Goal: Task Accomplishment & Management: Complete application form

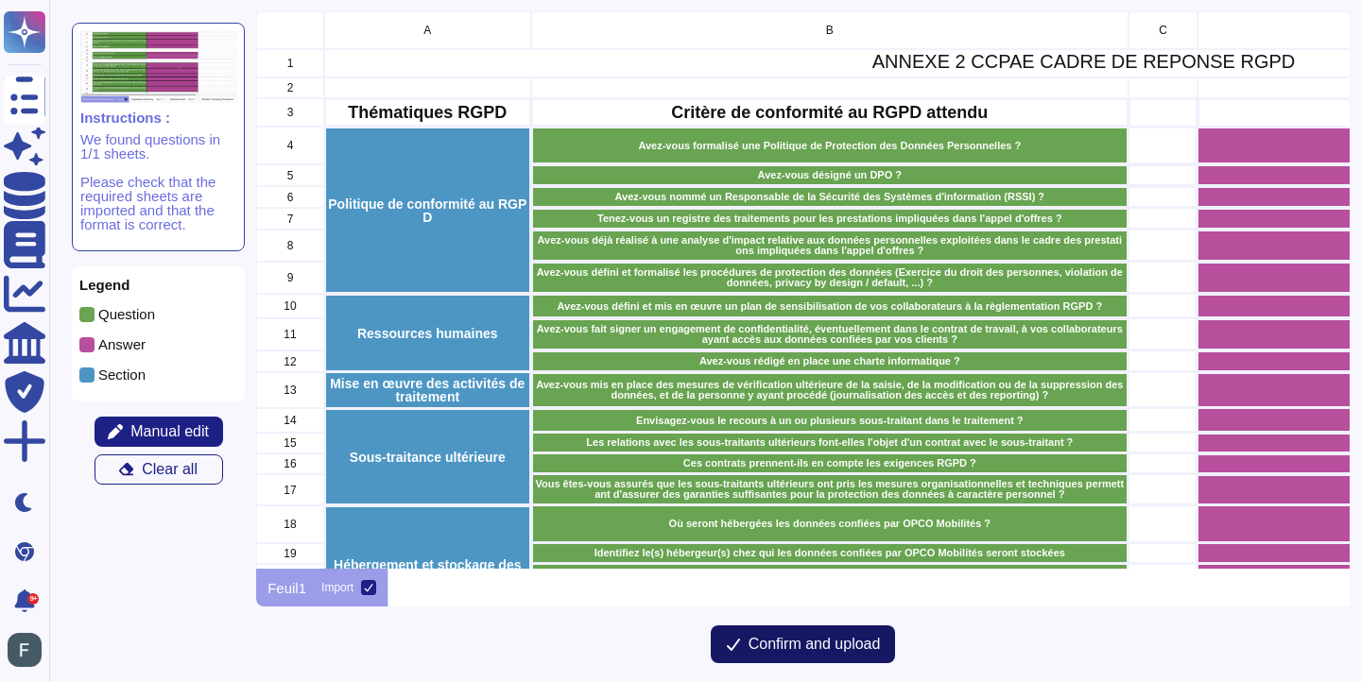
click at [771, 645] on span "Confirm and upload" at bounding box center [814, 644] width 132 height 15
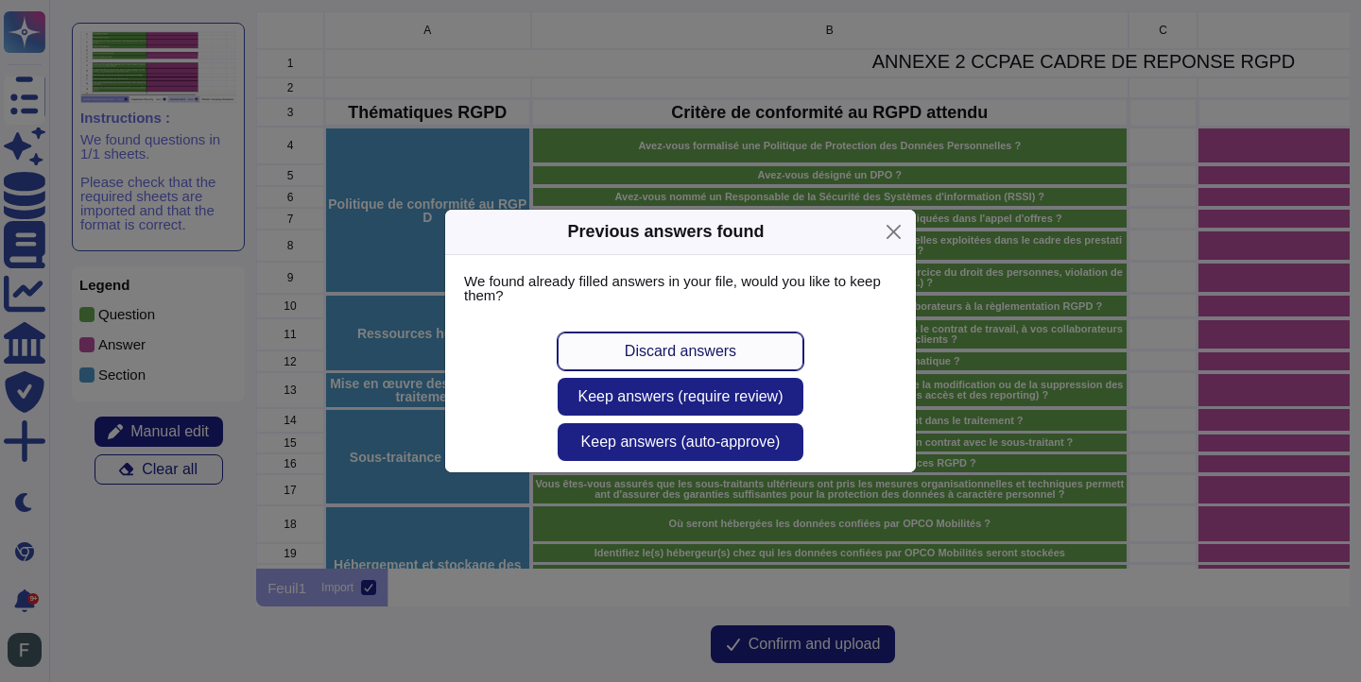
click at [679, 360] on button "Discard answers" at bounding box center [680, 352] width 246 height 38
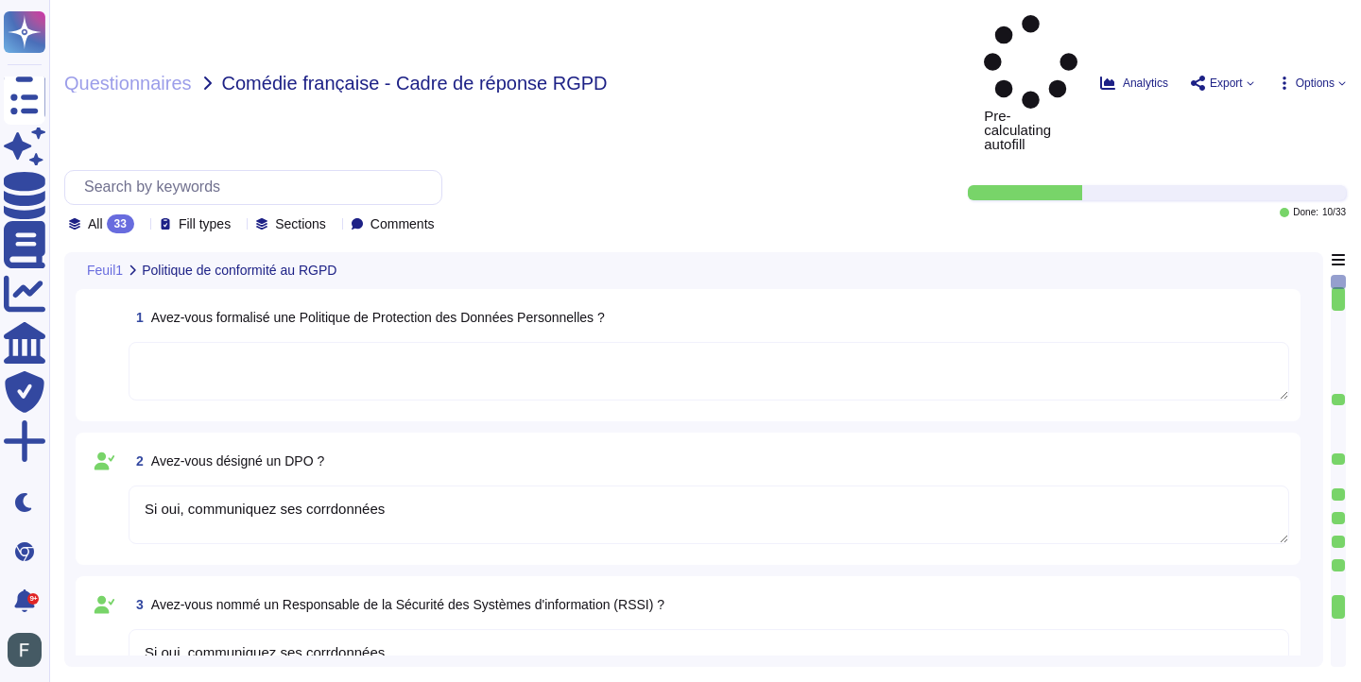
type textarea "Si oui, communiquez ses corrdonnées"
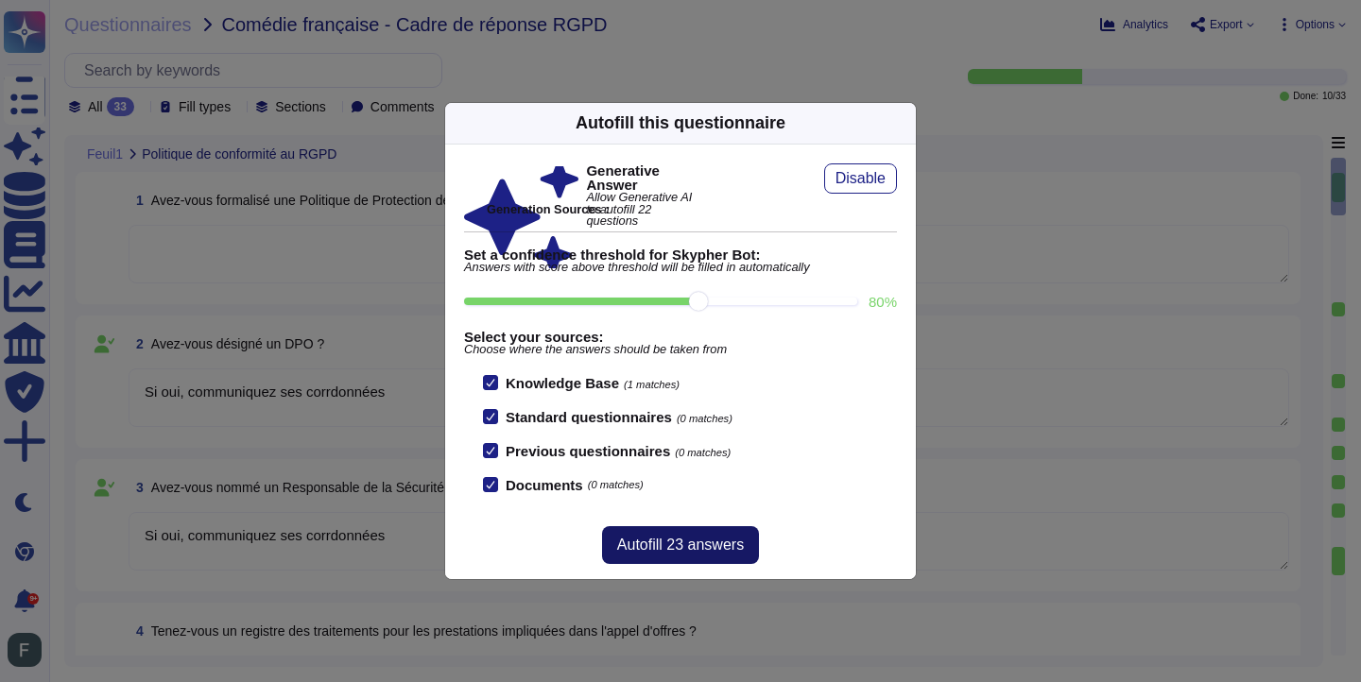
click at [699, 543] on span "Autofill 23 answers" at bounding box center [680, 545] width 127 height 15
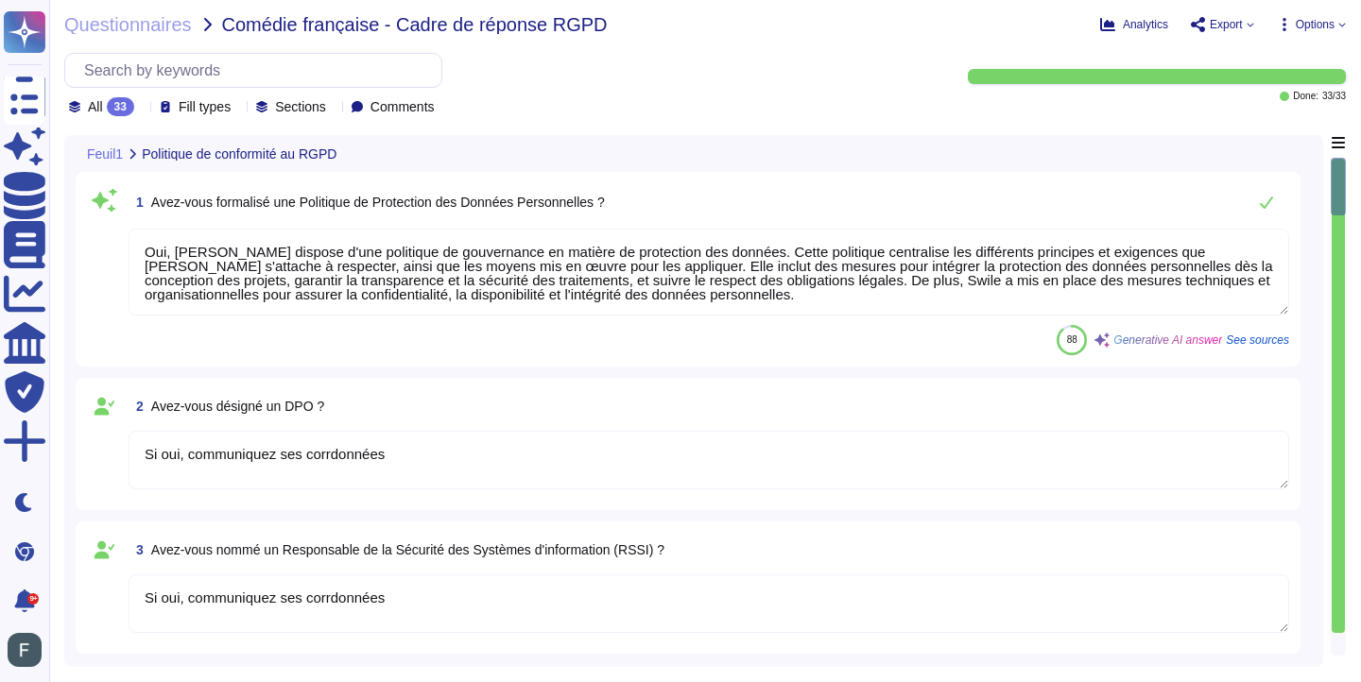
type textarea "Oui, [PERSON_NAME] dispose d'une politique de gouvernance en matière de protect…"
type textarea "Oui, [PERSON_NAME] tient un registre recensant l'ensemble des activités de trai…"
type textarea "[PERSON_NAME] a réalisé des analyses d'impact en collaboration avec un cabinet …"
type textarea "Oui, nous avons défini et formalisé des procédures de protection des données, n…"
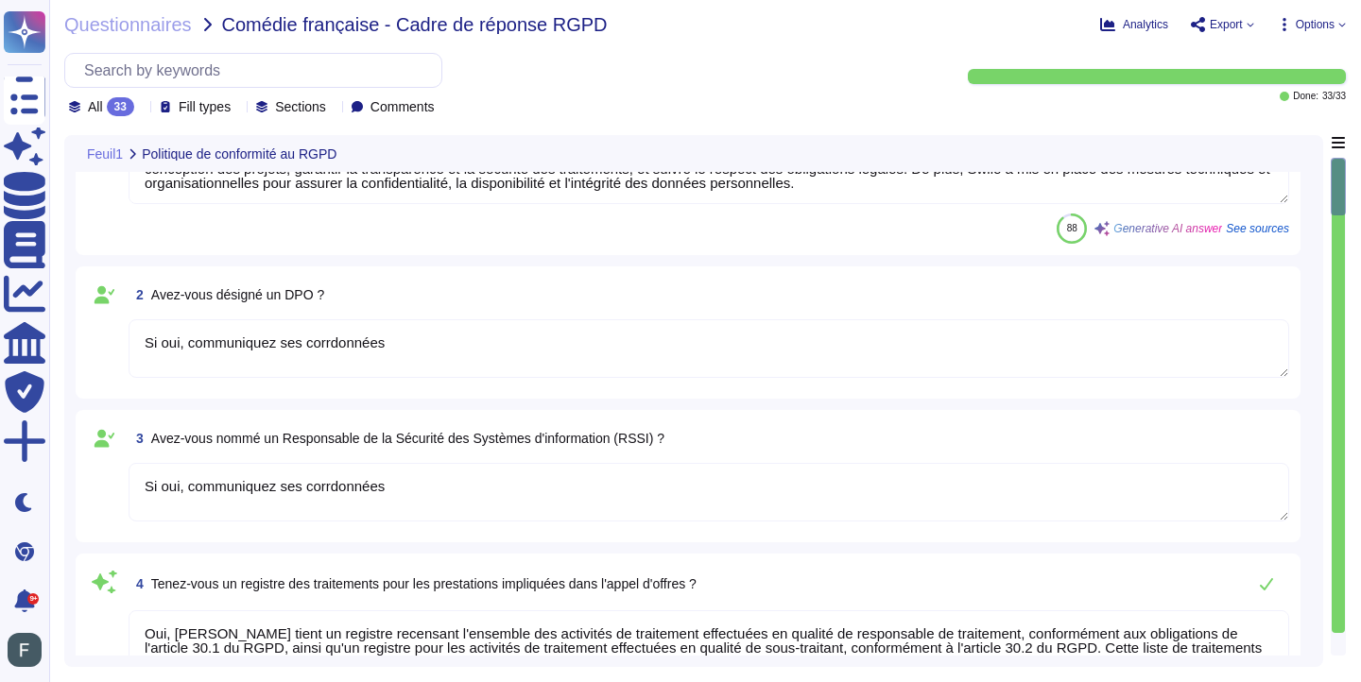
scroll to position [111, 0]
click at [327, 347] on textarea "Si oui, communiquez ses corrdonnées" at bounding box center [709, 349] width 1160 height 59
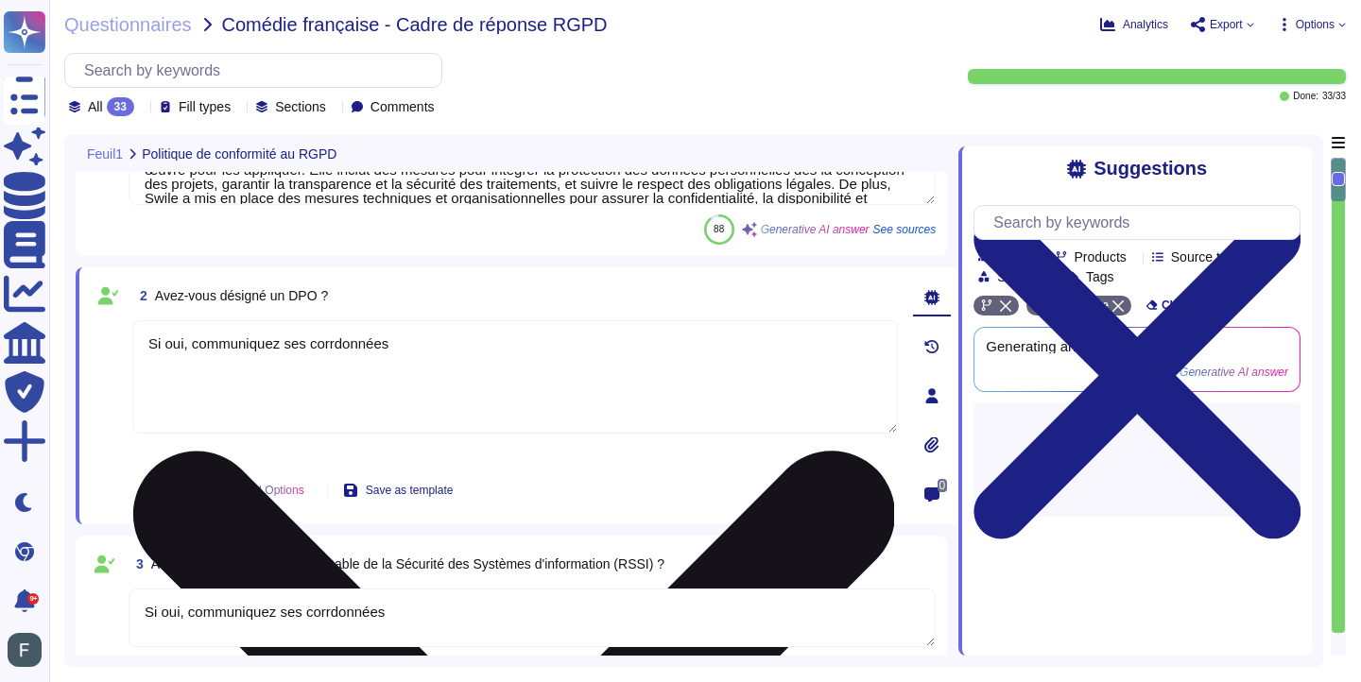
click at [327, 347] on textarea "Si oui, communiquez ses corrdonnées" at bounding box center [514, 376] width 765 height 113
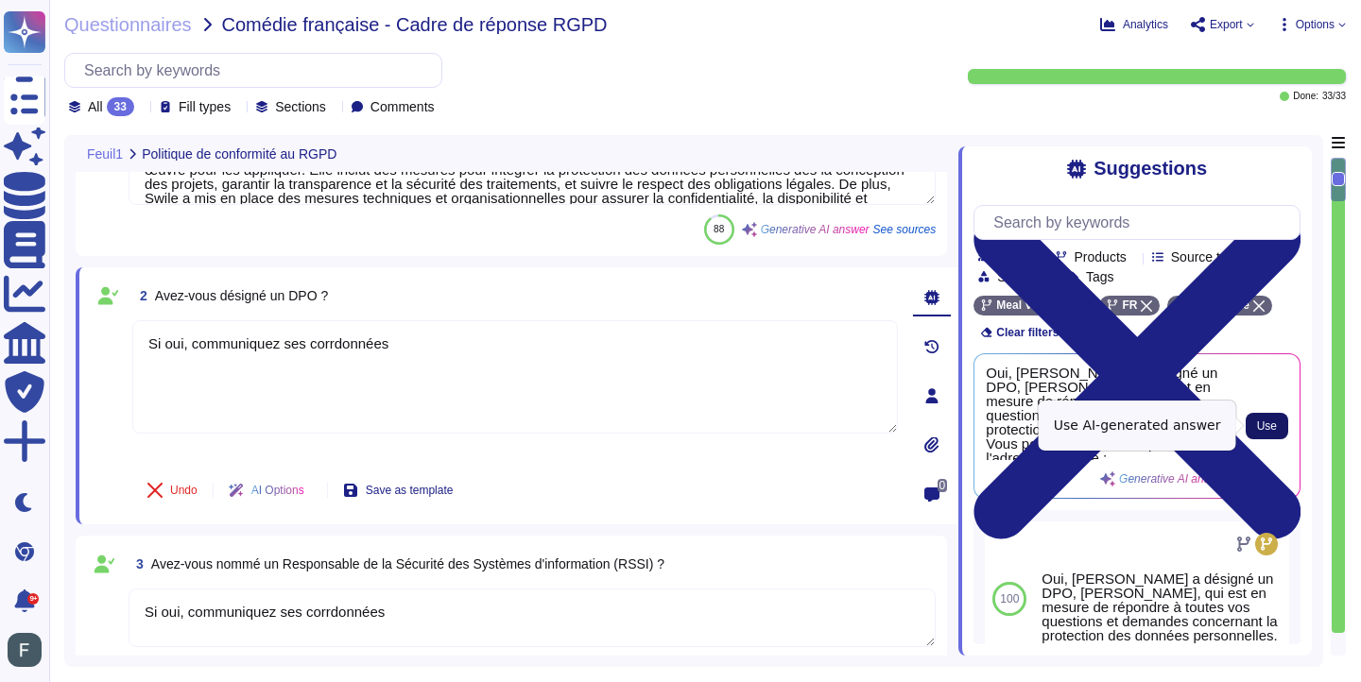
click at [1267, 427] on span "Use" at bounding box center [1267, 425] width 20 height 11
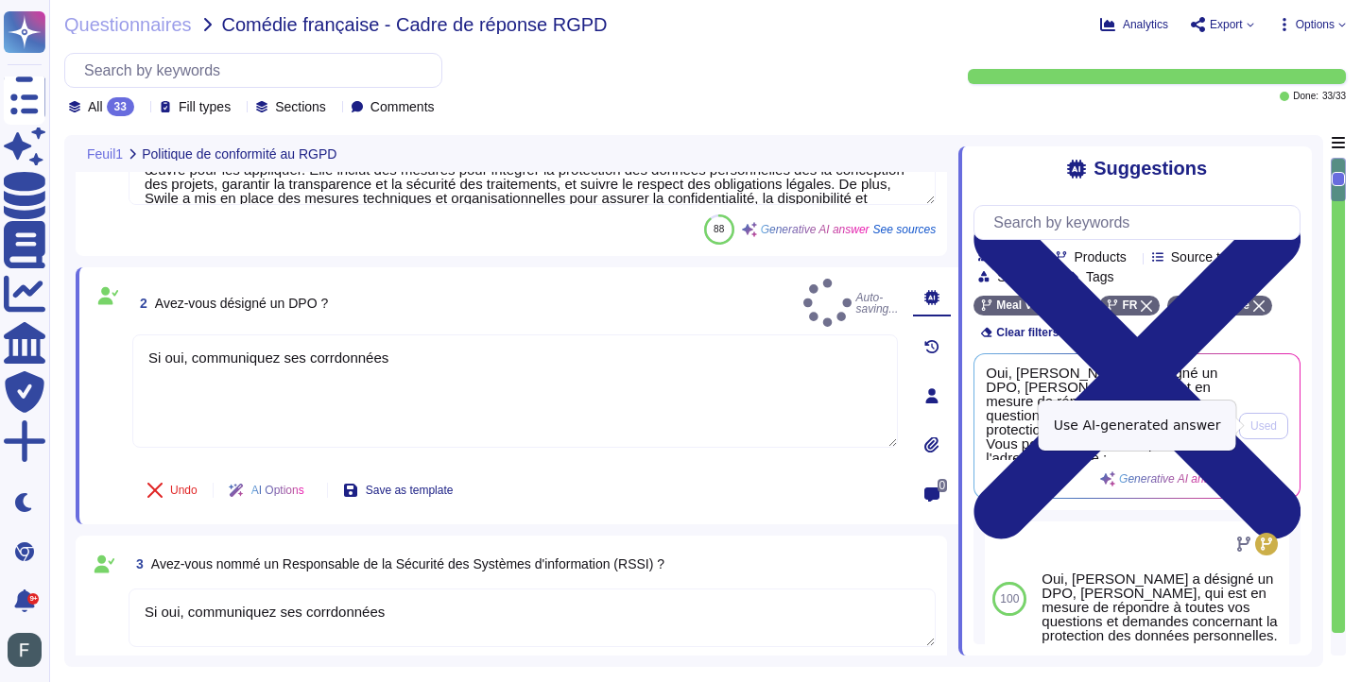
type textarea "Si oui, communiquez ses corrdonnées Oui, [PERSON_NAME] a désigné un DPO, [PERSO…"
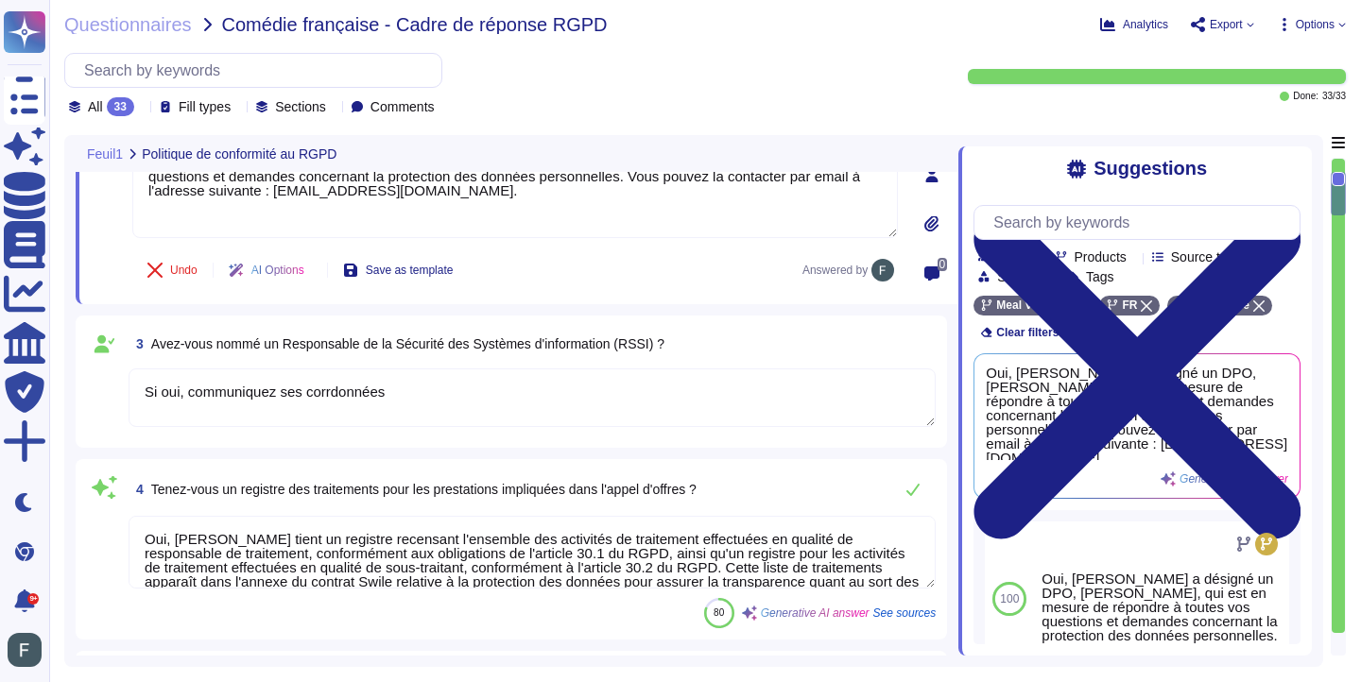
scroll to position [334, 0]
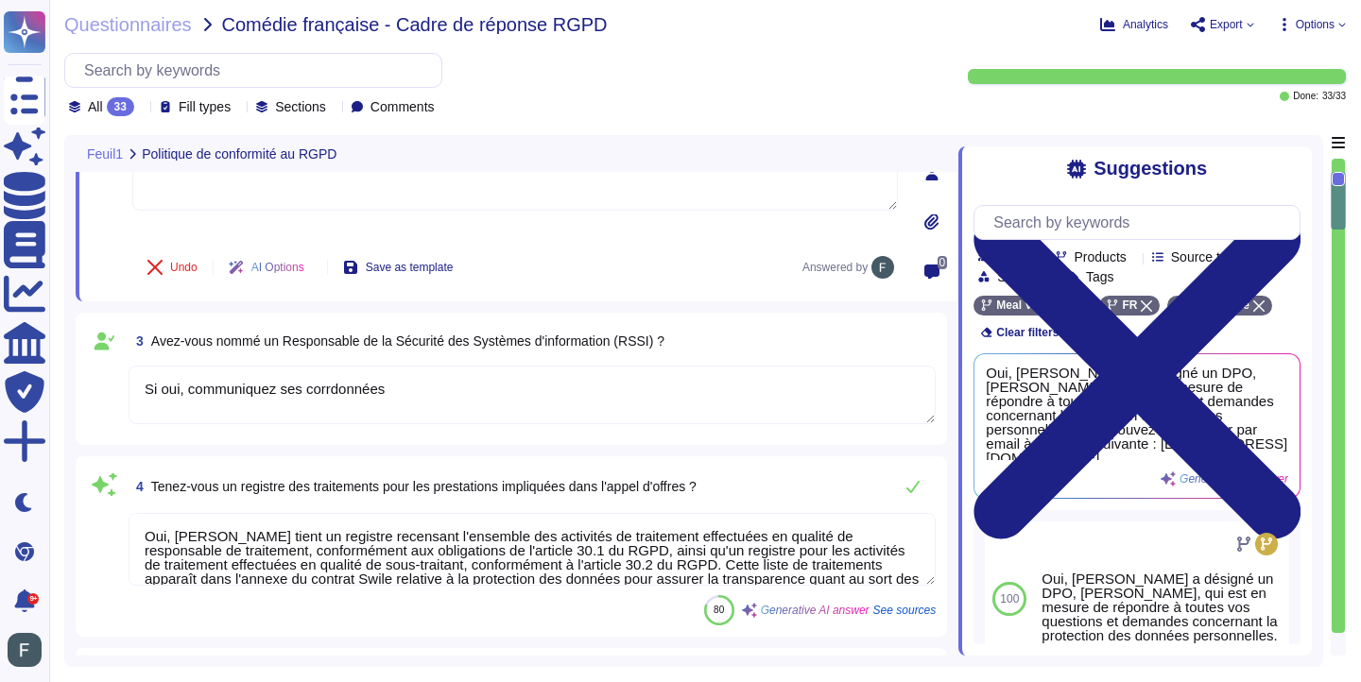
click at [513, 398] on textarea "Si oui, communiquez ses corrdonnées" at bounding box center [532, 395] width 807 height 59
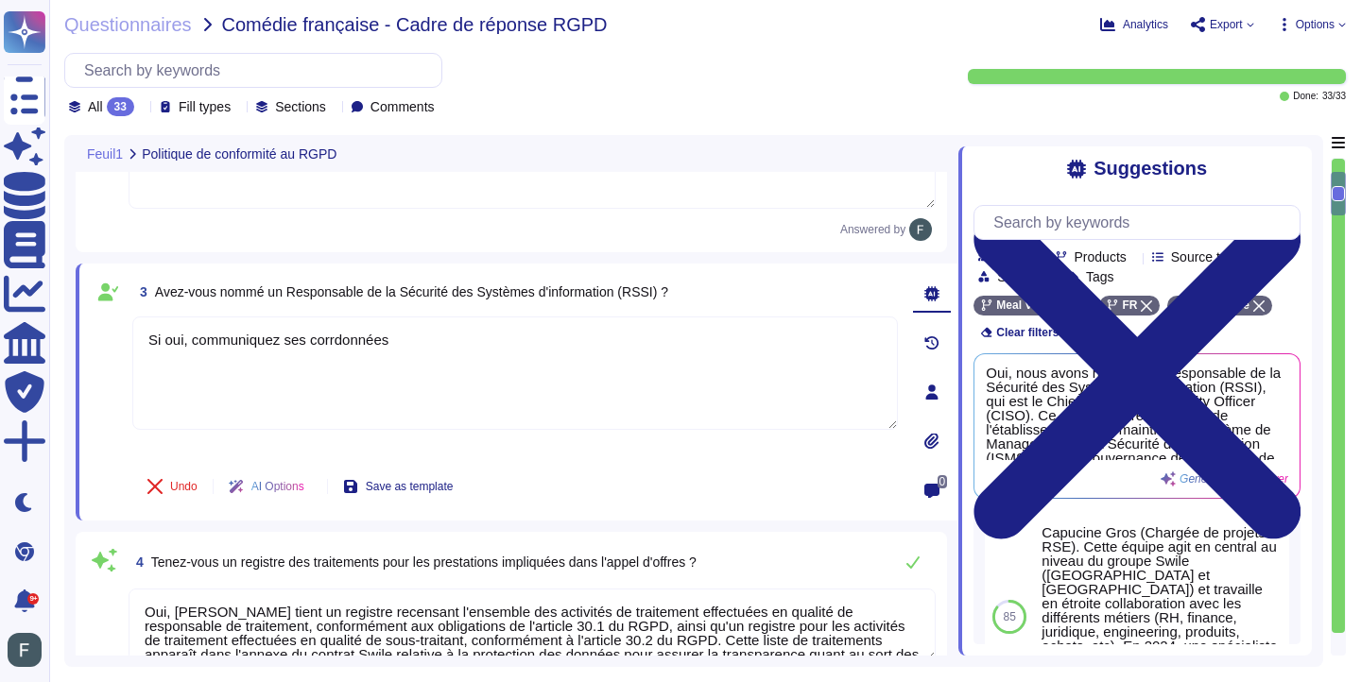
scroll to position [0, 0]
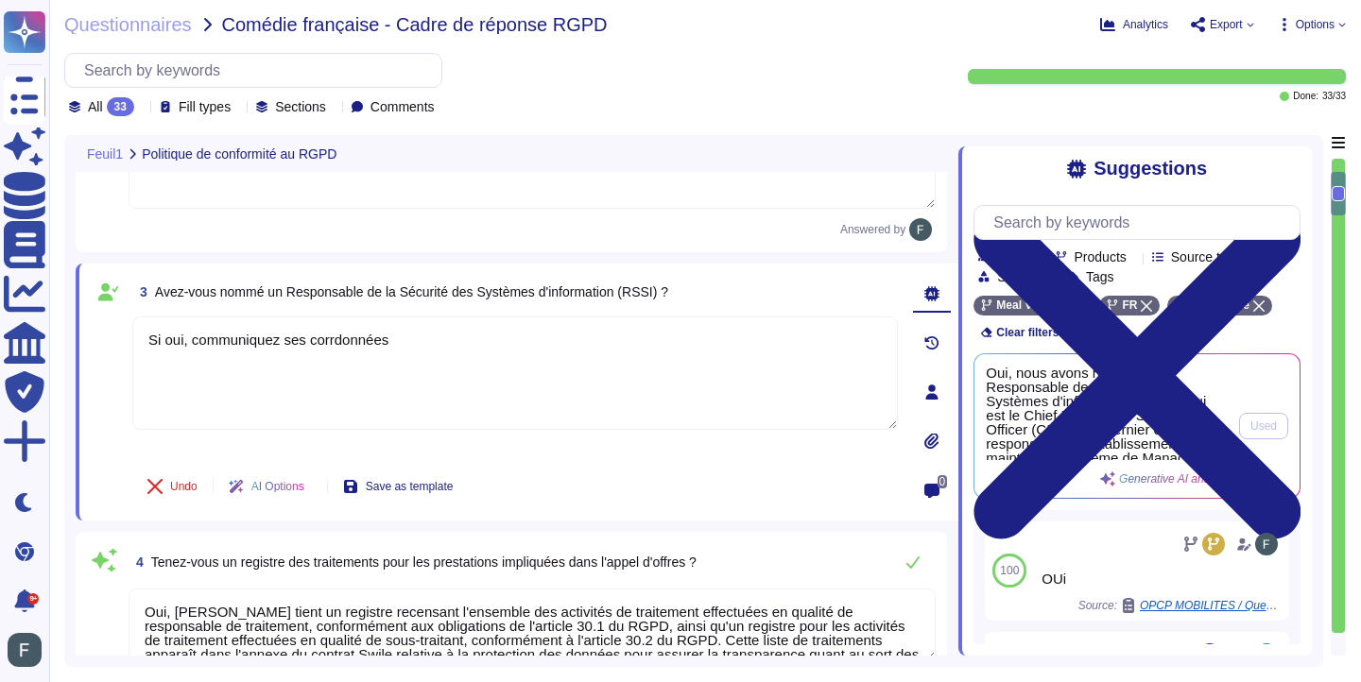
click at [1103, 420] on span "Oui, nous avons nommé un Responsable de la Sécurité des Systèmes d'information …" at bounding box center [1106, 413] width 242 height 94
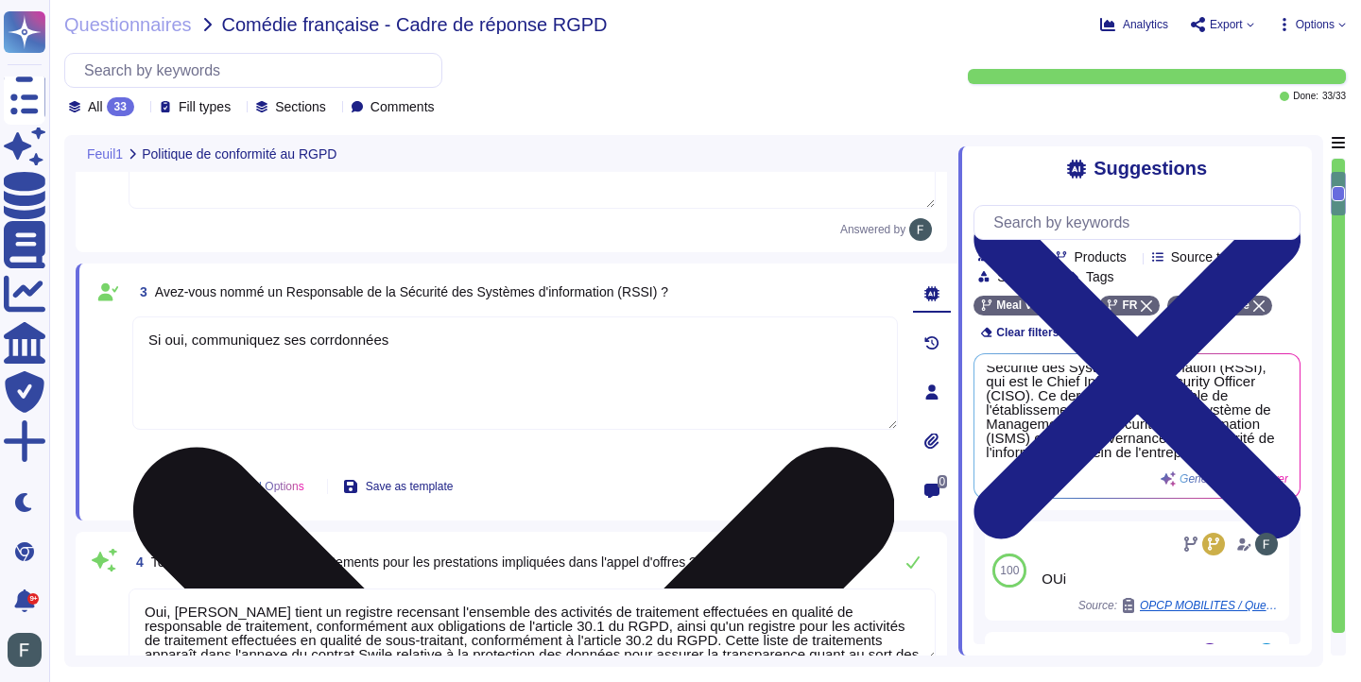
scroll to position [20, 0]
click at [683, 338] on textarea "Si oui, communiquez ses corrdonnées" at bounding box center [514, 373] width 765 height 113
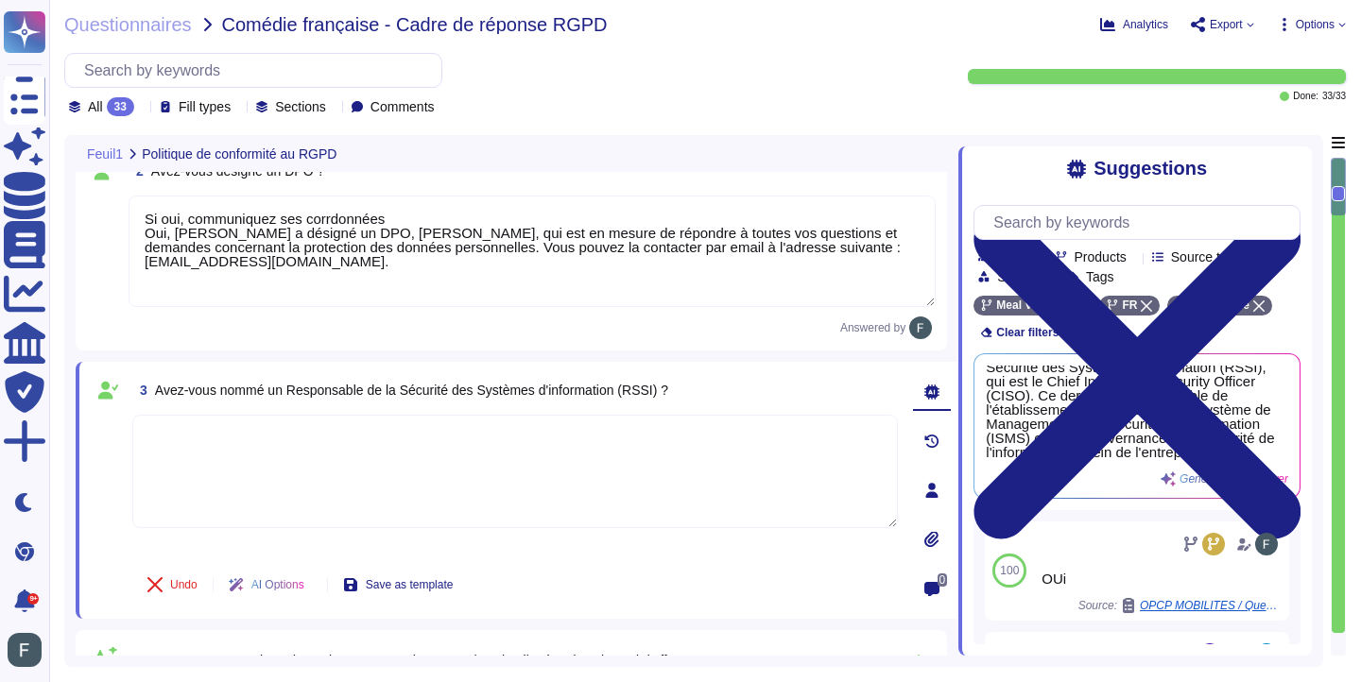
scroll to position [226, 0]
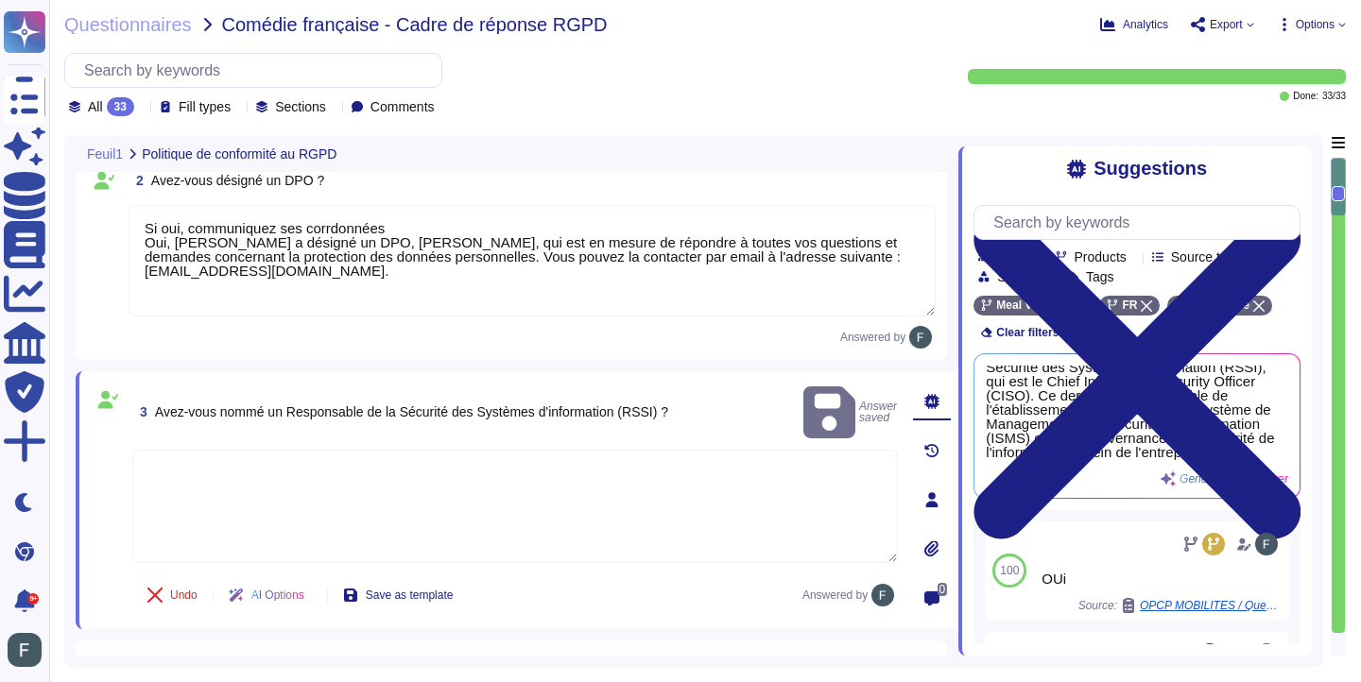
drag, startPoint x: 401, startPoint y: 228, endPoint x: 122, endPoint y: 218, distance: 278.9
click at [122, 218] on div "2 Avez-vous désigné un DPO ? Si oui, communiquez ses corrdonnées Oui, [PERSON_N…" at bounding box center [511, 255] width 848 height 185
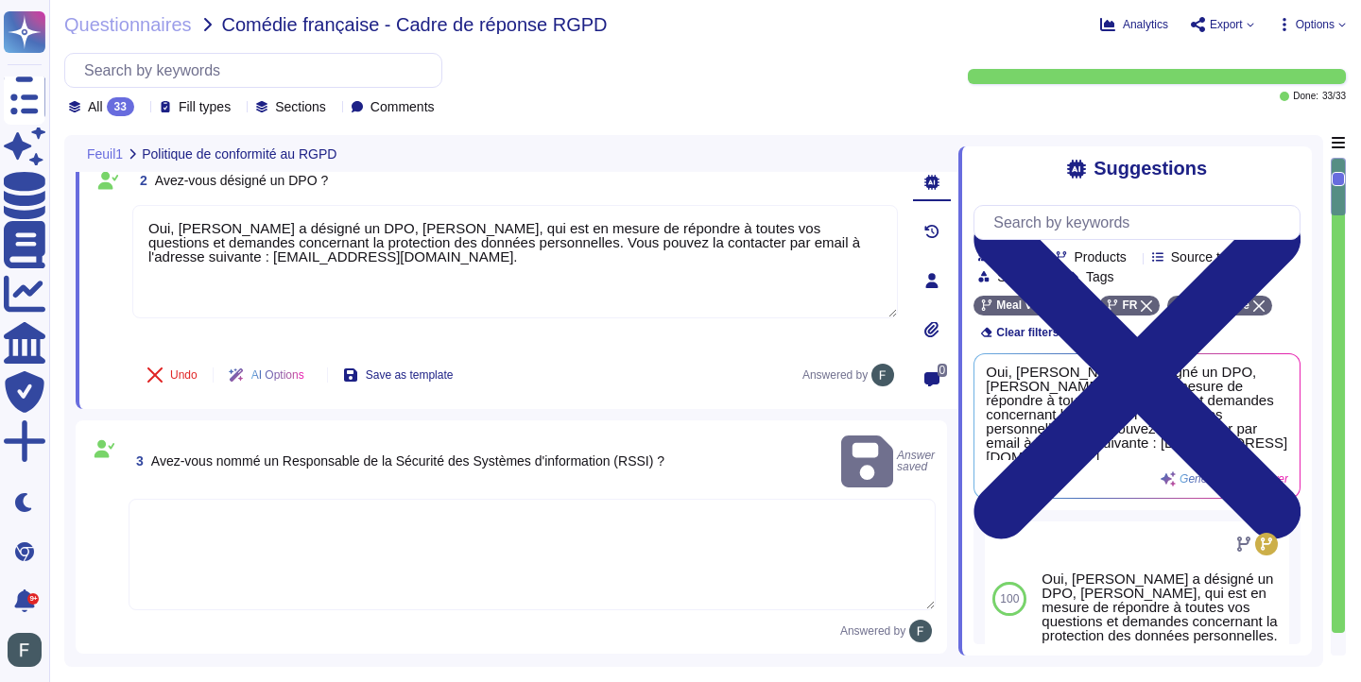
click at [432, 521] on textarea at bounding box center [532, 554] width 807 height 111
type textarea "Oui, [PERSON_NAME] a désigné un DPO, [PERSON_NAME], qui est en mesure de répond…"
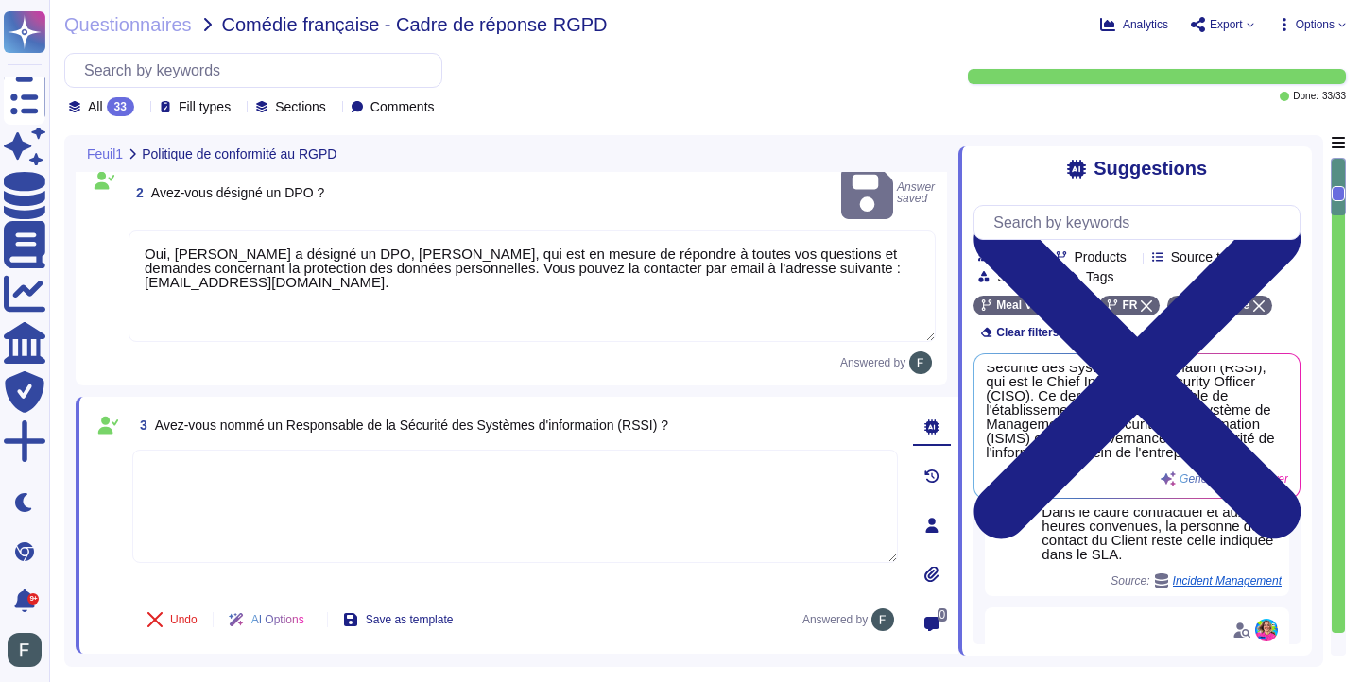
scroll to position [247, 0]
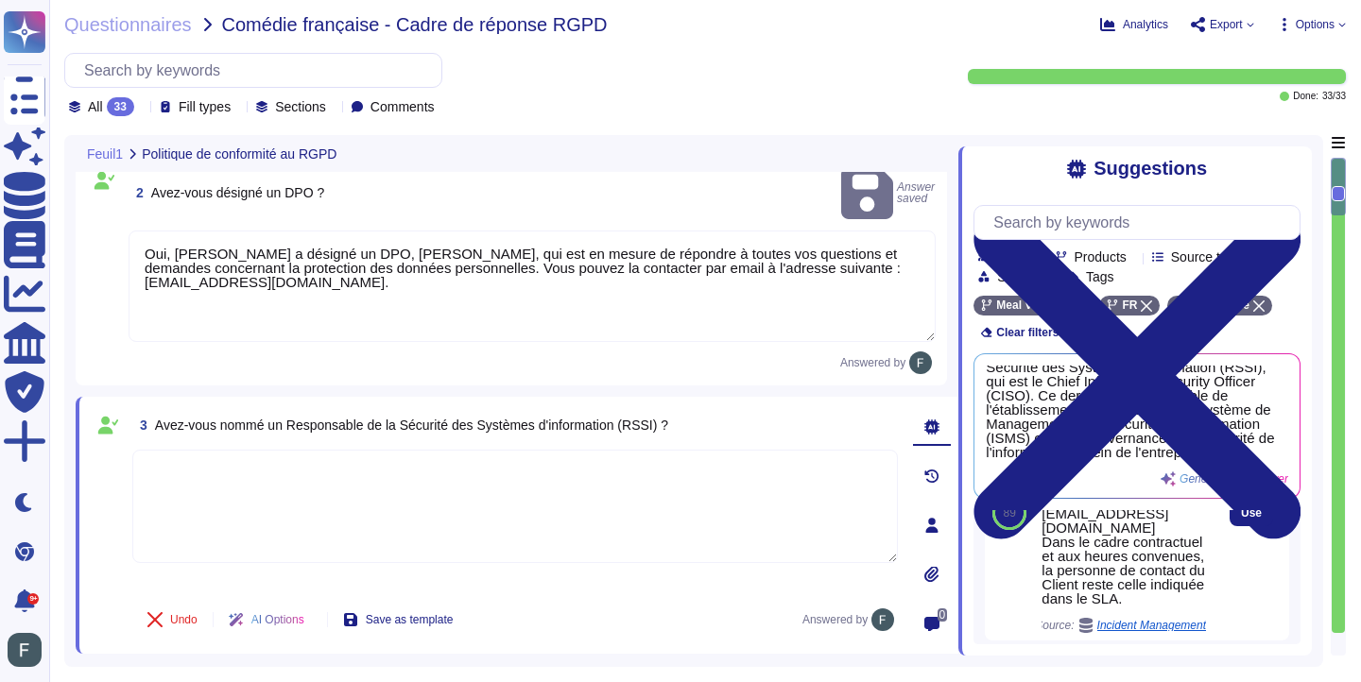
click at [1056, 560] on div "Swile fournit un point de contact unique pour toutes les questions relatives à …" at bounding box center [1123, 521] width 164 height 170
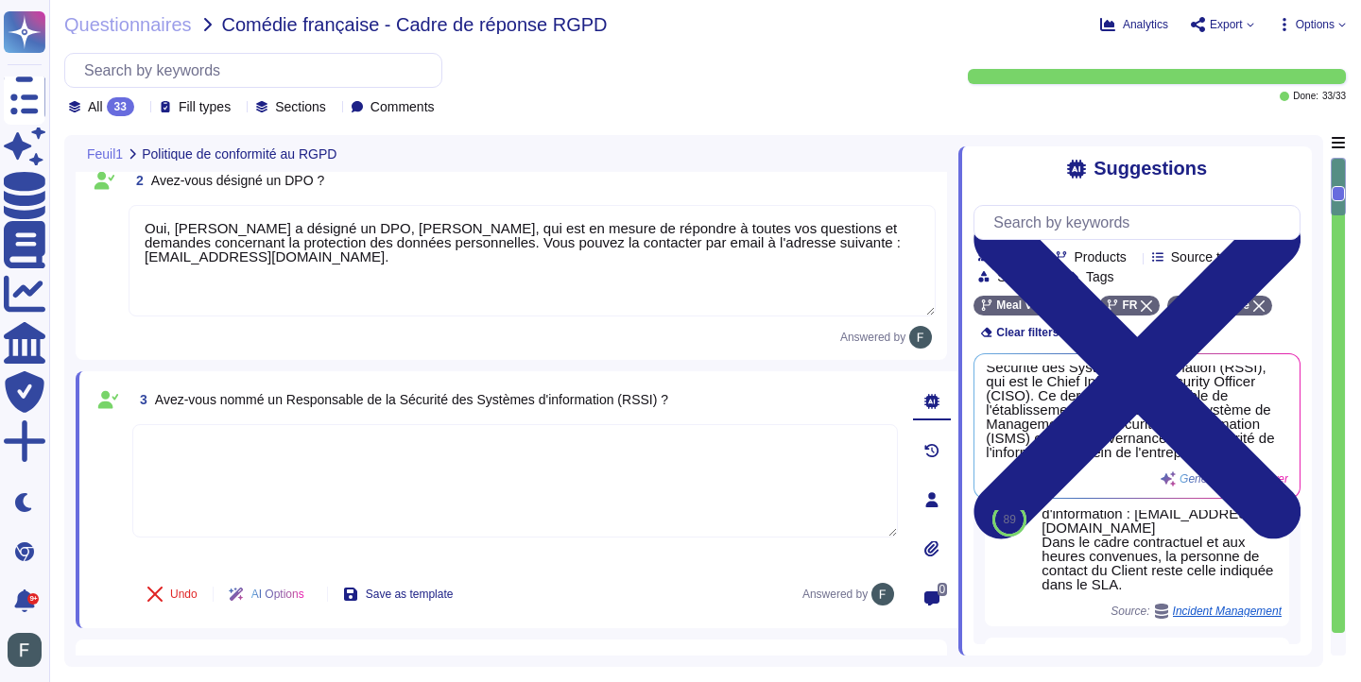
scroll to position [20, 0]
click at [490, 454] on textarea at bounding box center [514, 480] width 765 height 113
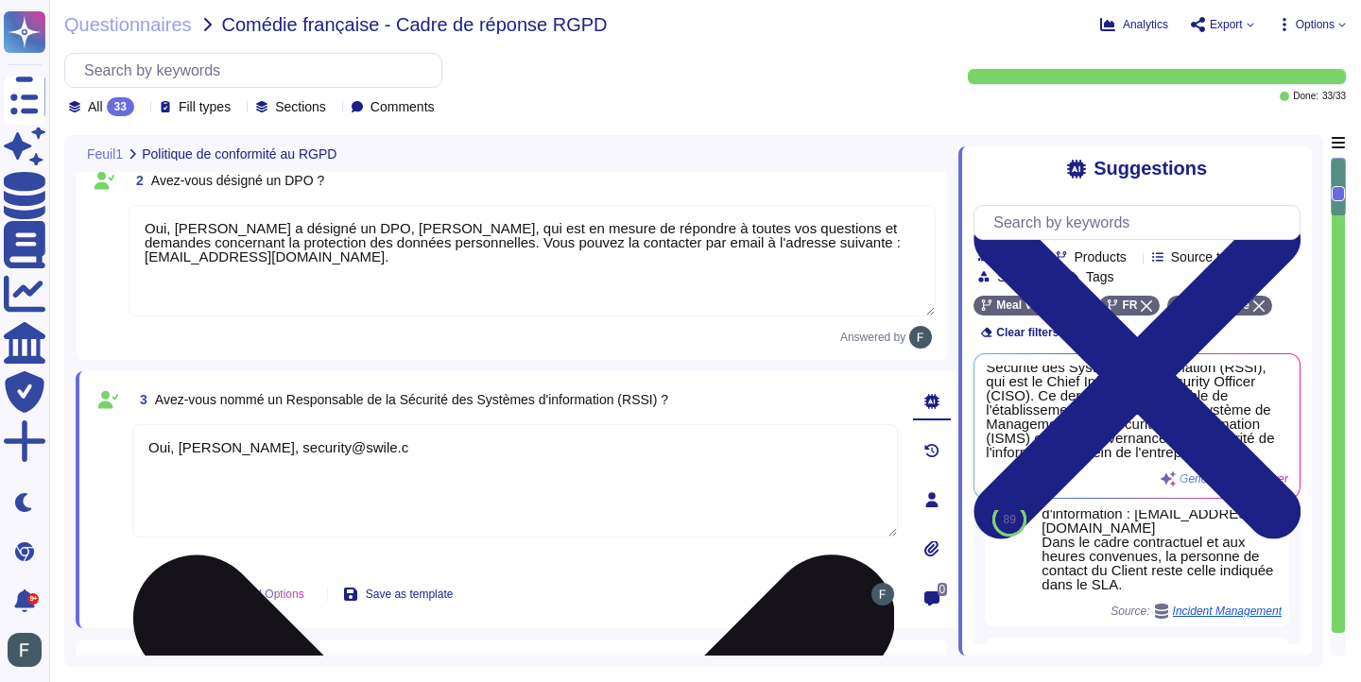
type textarea "Oui, [PERSON_NAME], [EMAIL_ADDRESS][DOMAIN_NAME]"
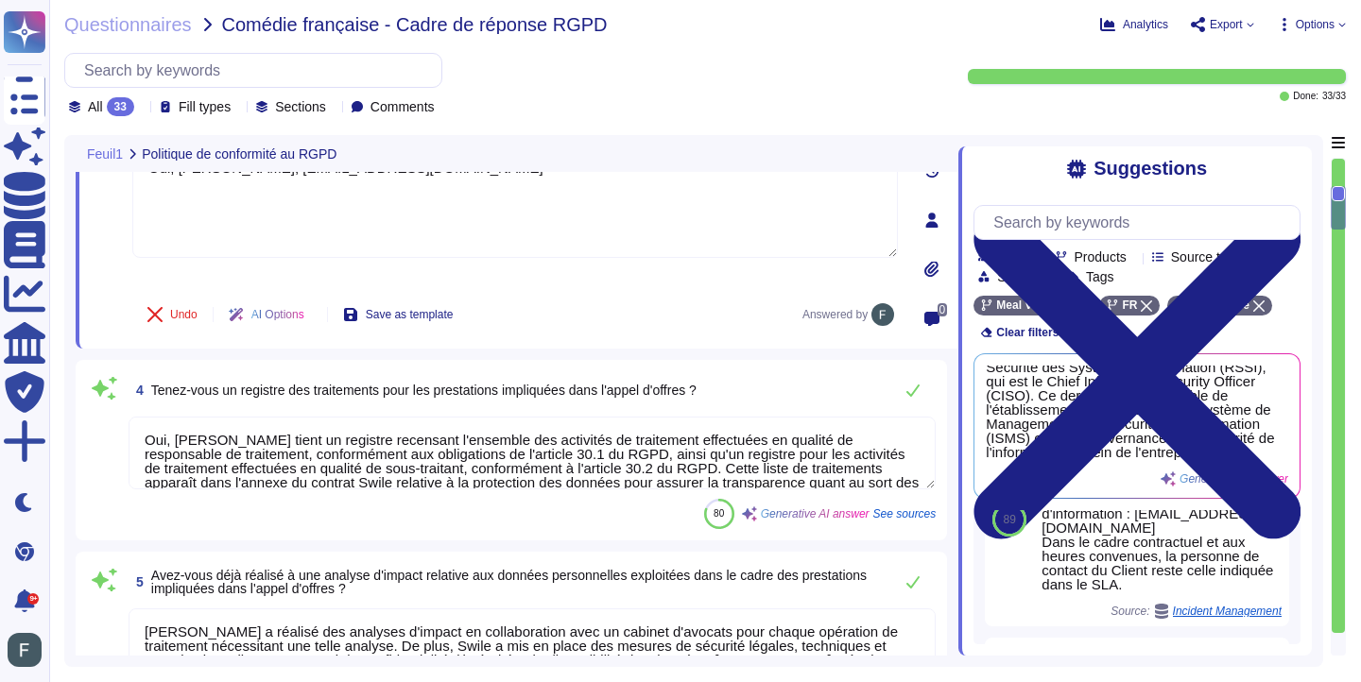
type textarea "Oui, nous avons défini et mis en œuvre un plan de sensibilisation à la réglemen…"
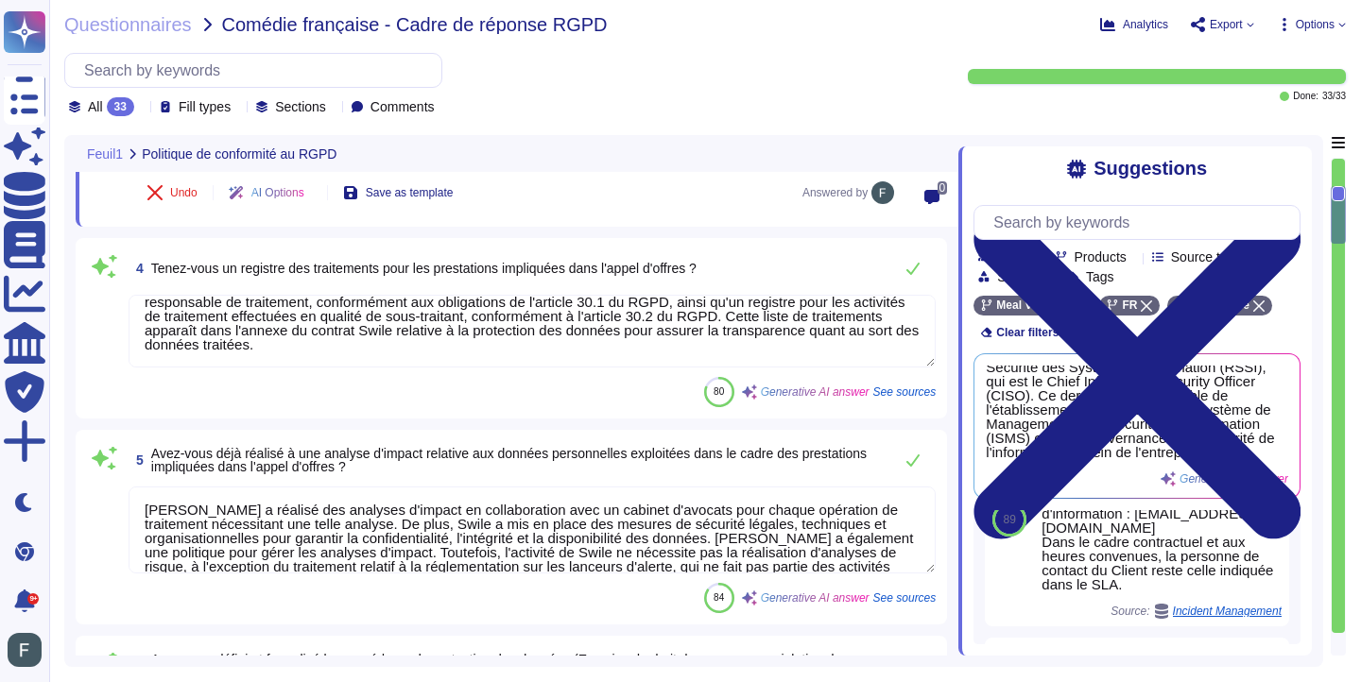
scroll to position [636, 0]
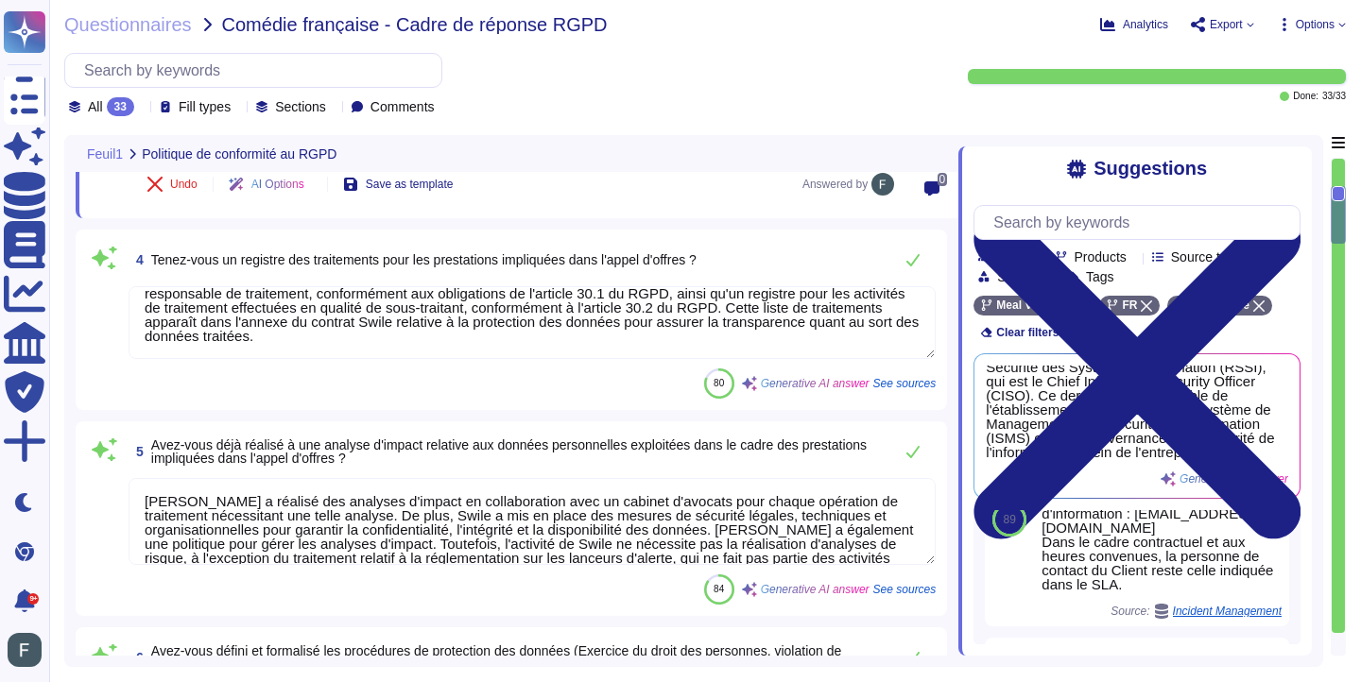
type textarea "Oui, [PERSON_NAME], [EMAIL_ADDRESS][DOMAIN_NAME]"
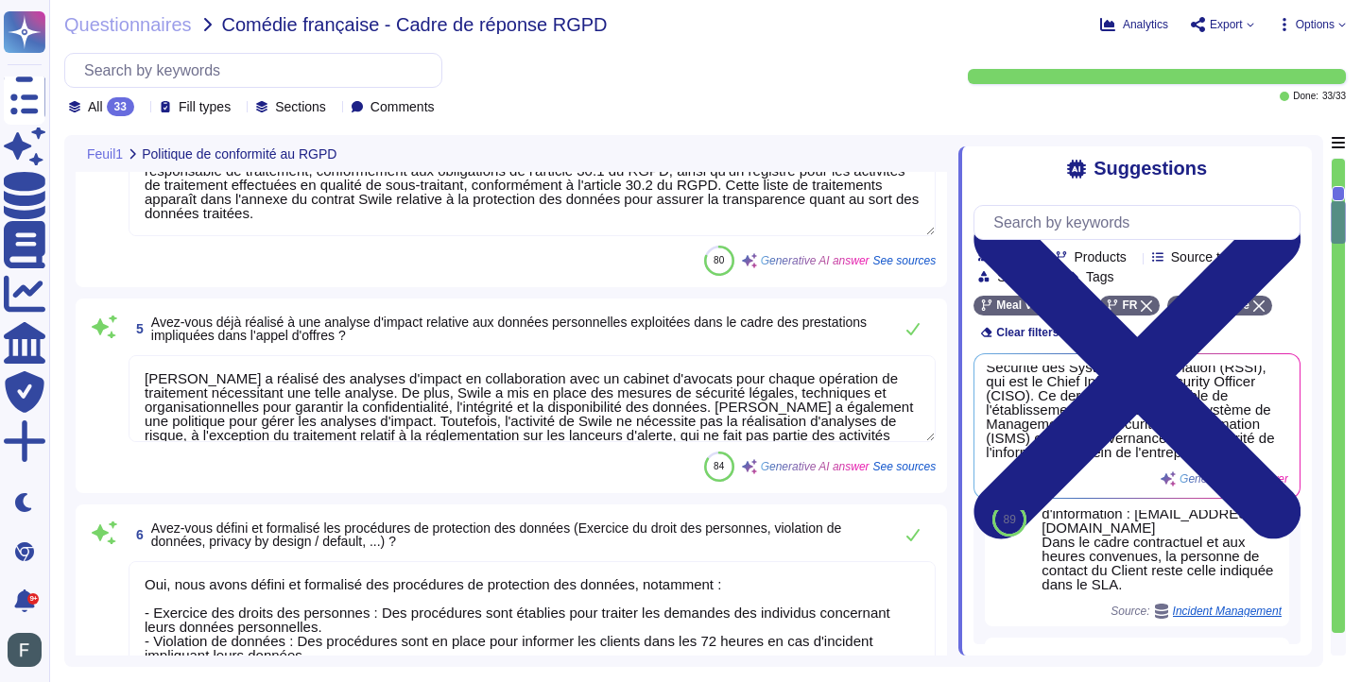
type textarea "Tous les collaborateurs de [PERSON_NAME], y compris ceux ayant accès aux donnée…"
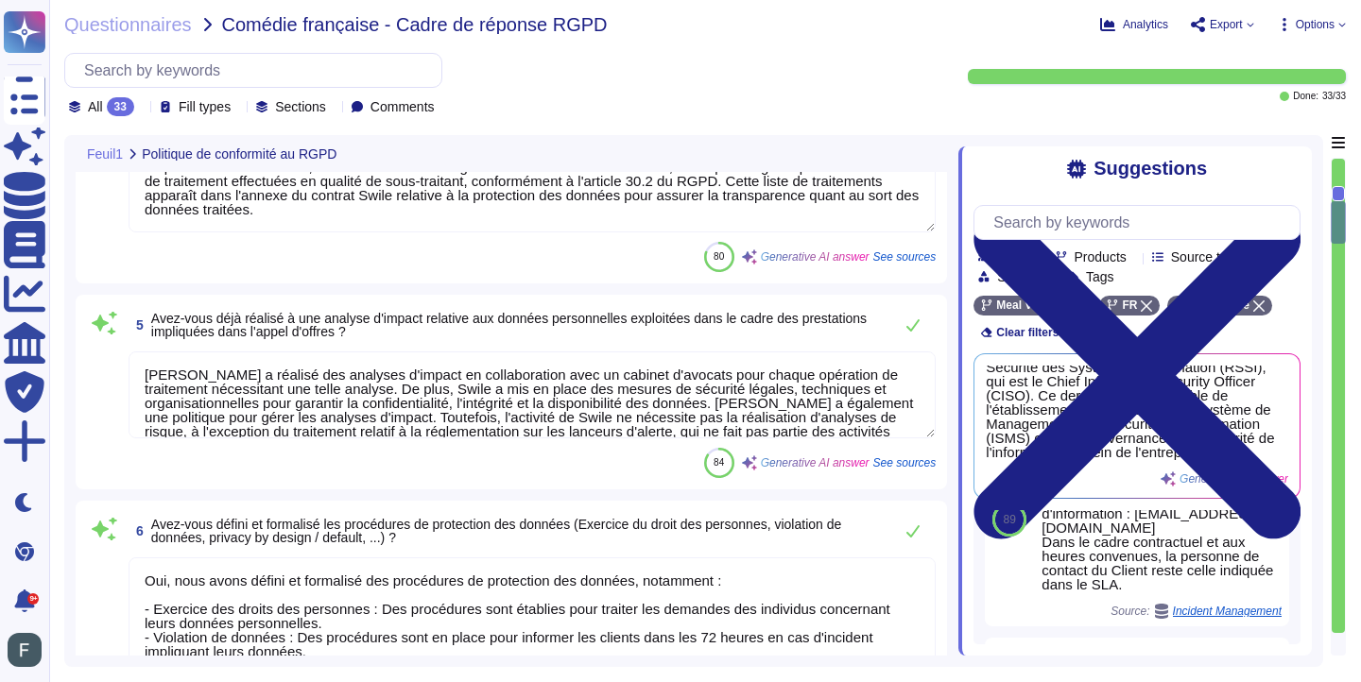
click at [497, 383] on textarea "[PERSON_NAME] a réalisé des analyses d'impact en collaboration avec un cabinet …" at bounding box center [532, 394] width 807 height 87
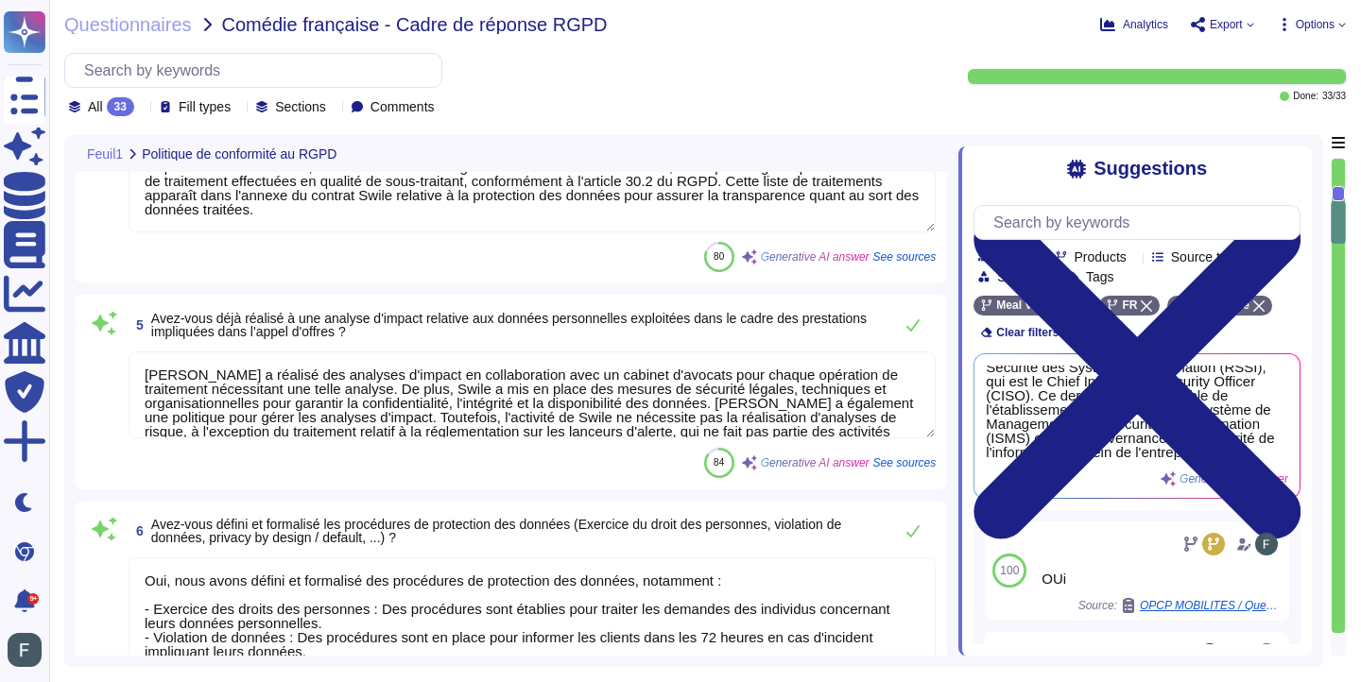
click at [497, 383] on textarea "[PERSON_NAME] a réalisé des analyses d'impact en collaboration avec un cabinet …" at bounding box center [532, 394] width 807 height 87
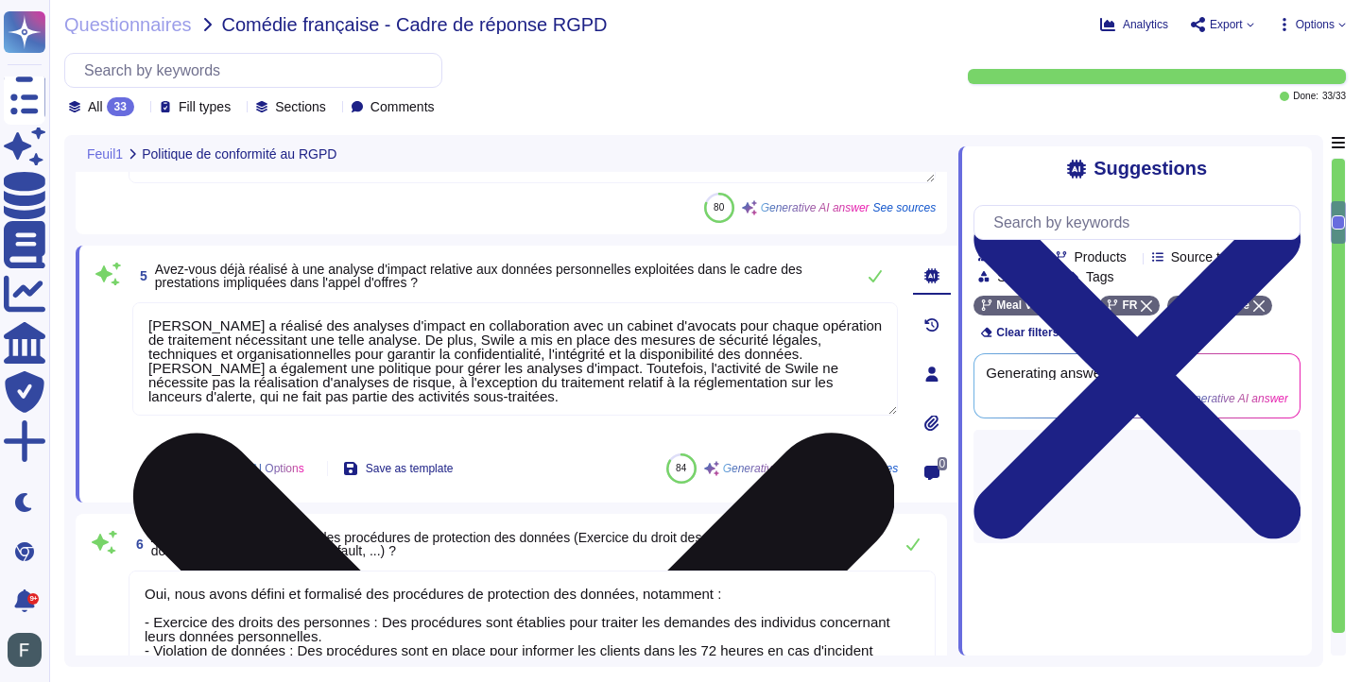
type textarea "Tous les collaborateurs de [PERSON_NAME], y compris ceux ayant accès aux donnée…"
click at [452, 402] on textarea "[PERSON_NAME] a réalisé des analyses d'impact en collaboration avec un cabinet …" at bounding box center [514, 358] width 765 height 113
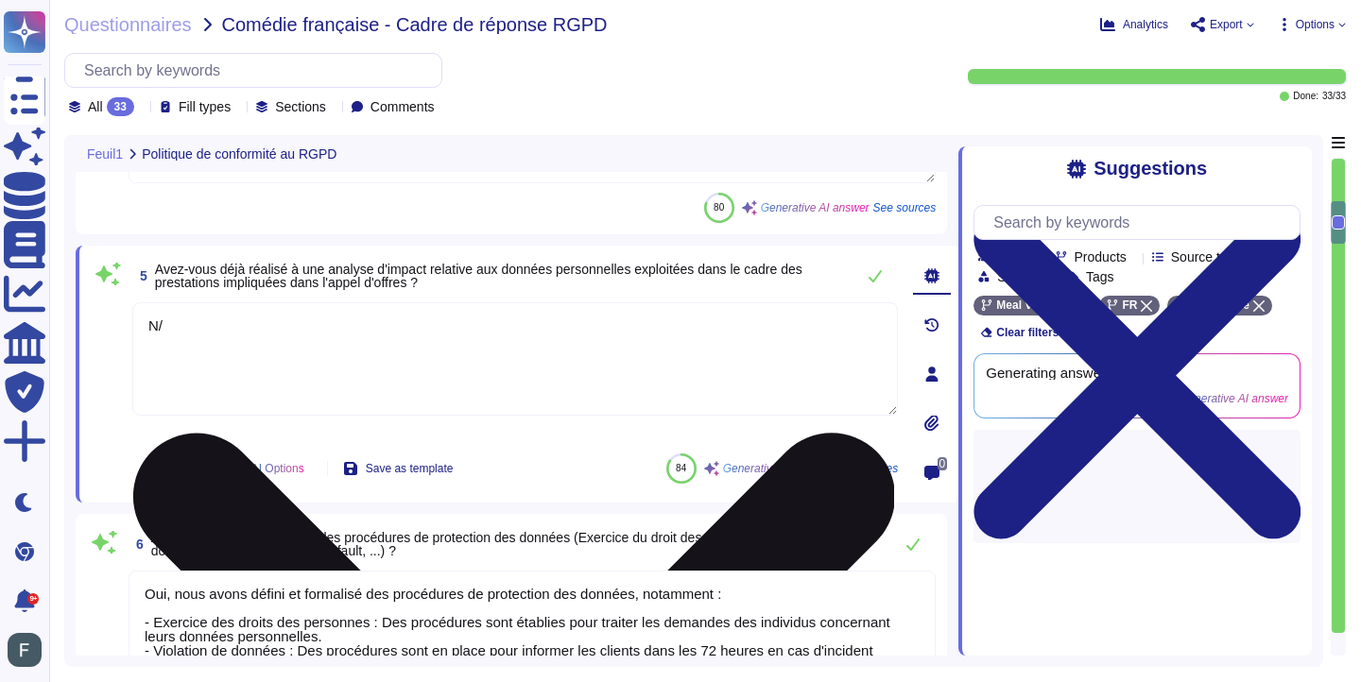
type textarea "N/A"
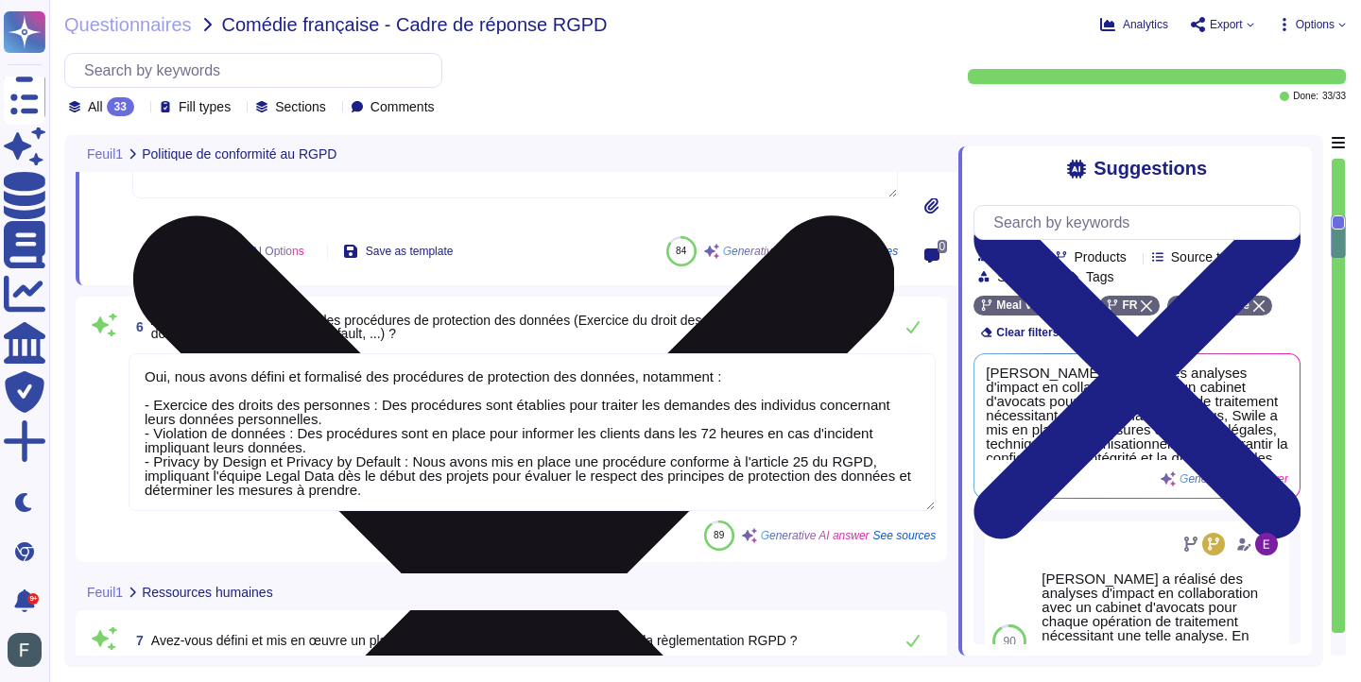
type textarea "Oui, nous avons une charte informatique validée qui définit les règles et les m…"
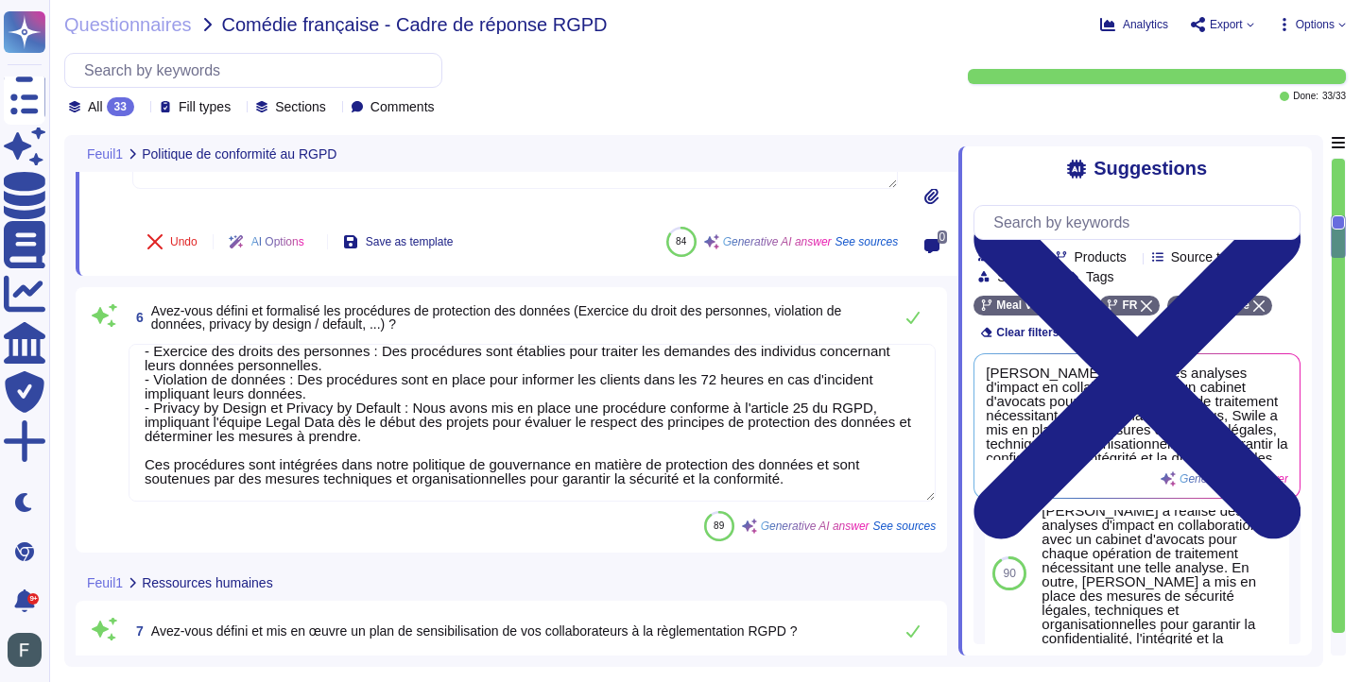
scroll to position [61, 0]
click at [737, 405] on textarea "Oui, nous avons défini et formalisé des procédures de protection des données, n…" at bounding box center [532, 423] width 807 height 158
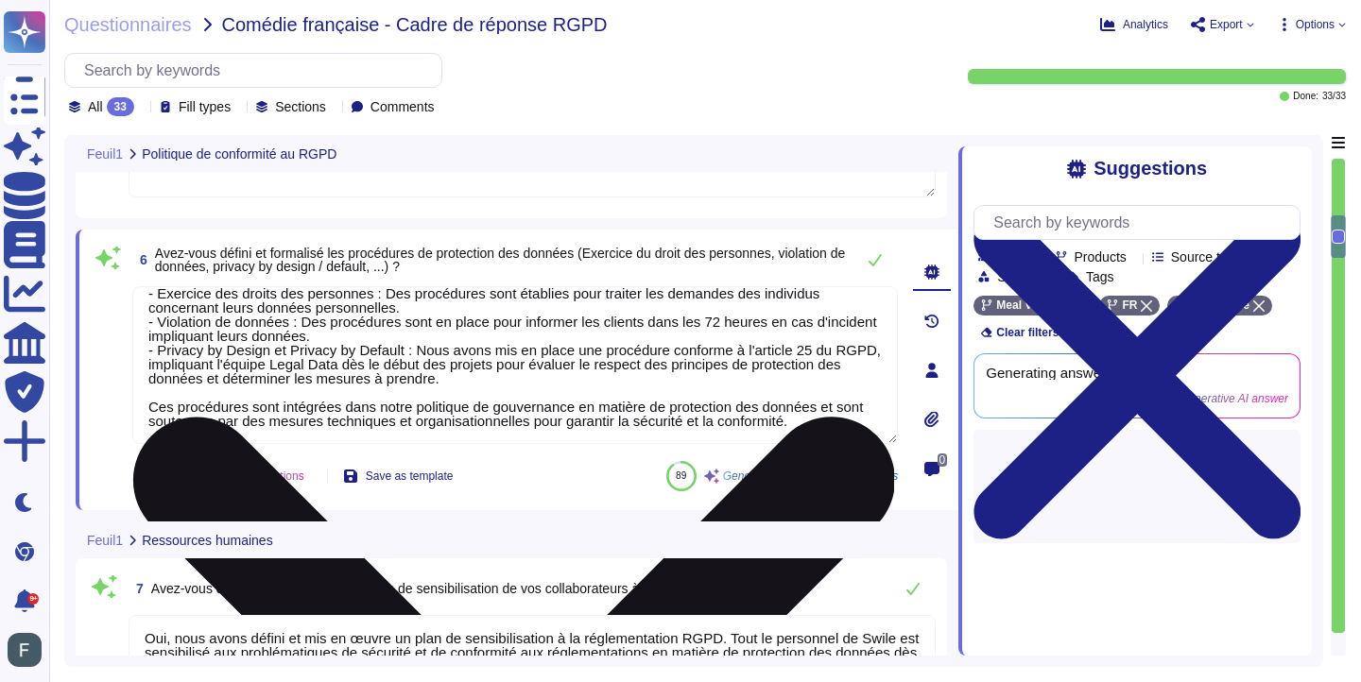
type textarea "N/A"
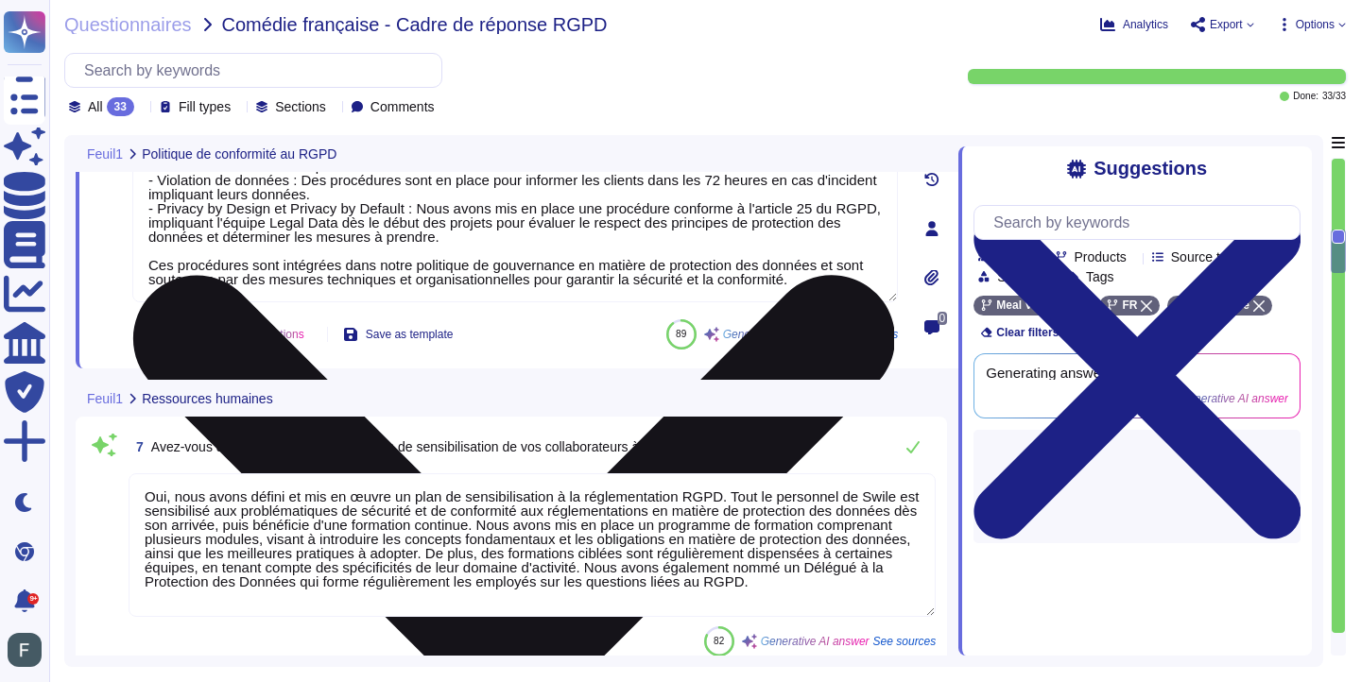
type textarea "Oui, nous avons mis en place des mesures de vérification ultérieure de la saisi…"
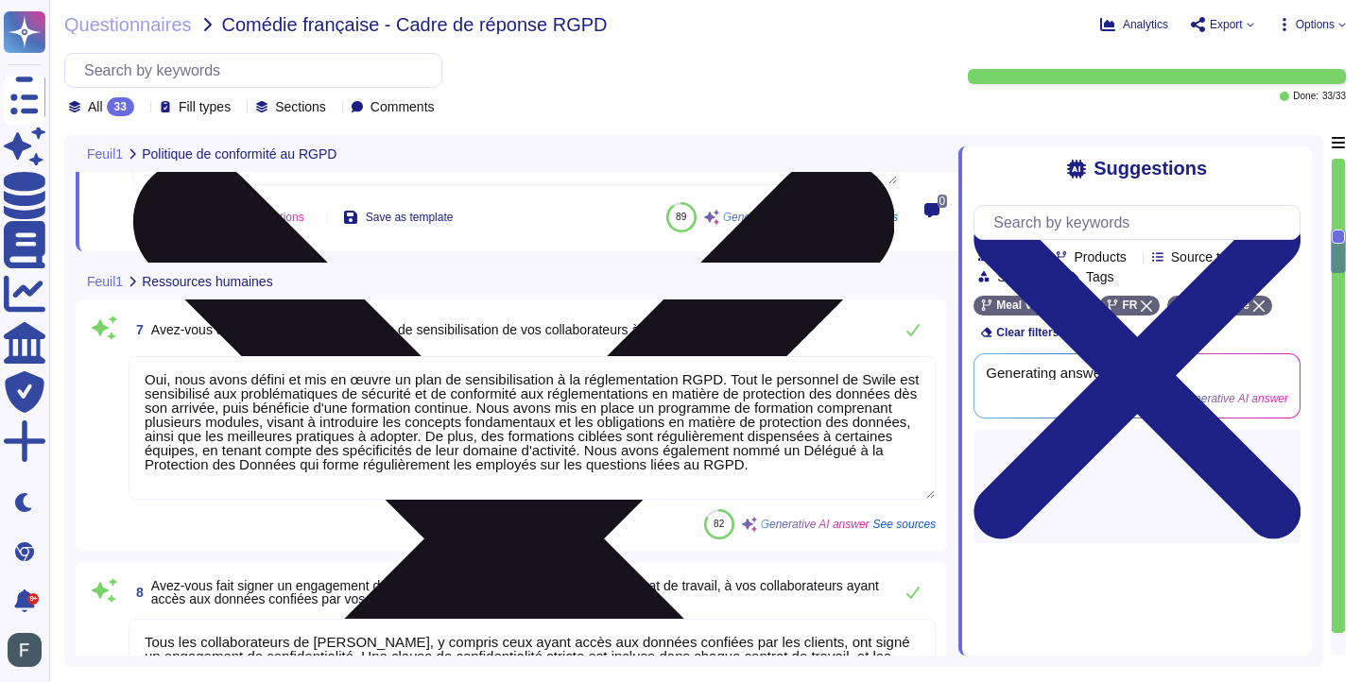
scroll to position [2, 0]
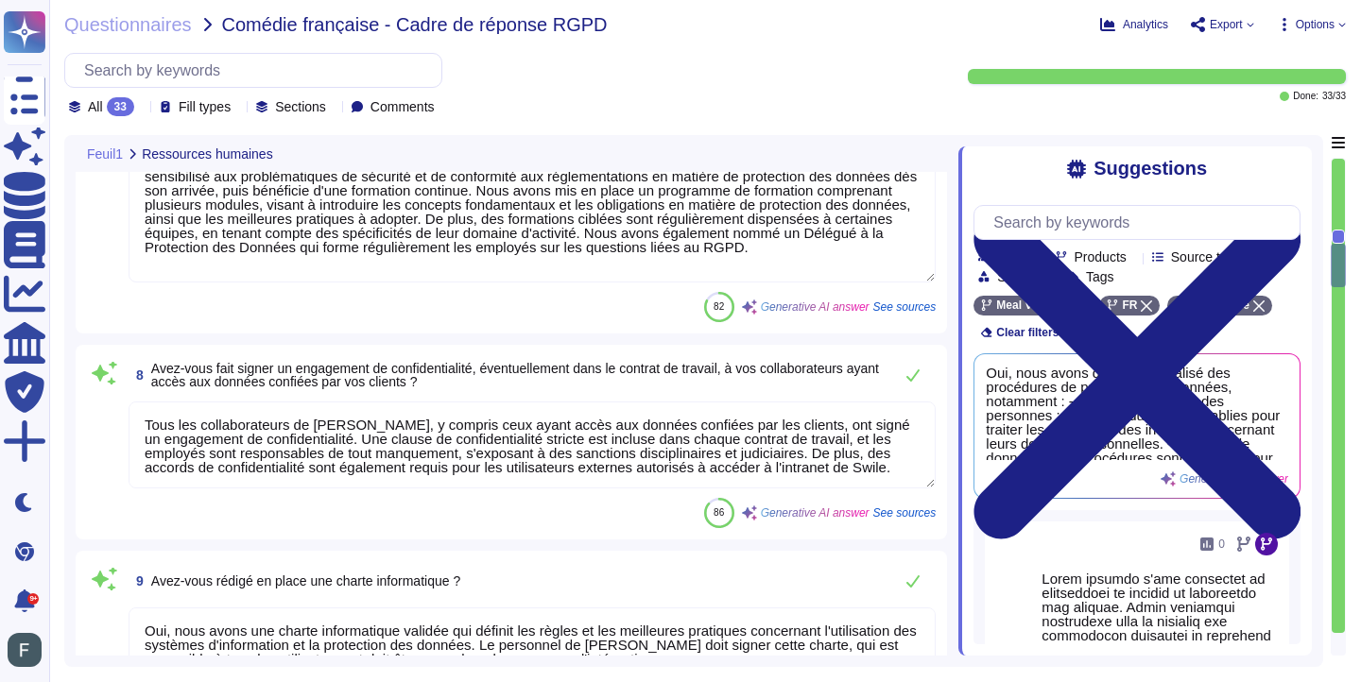
type textarea "Oui/Non et à lister exhaustivement si Oui"
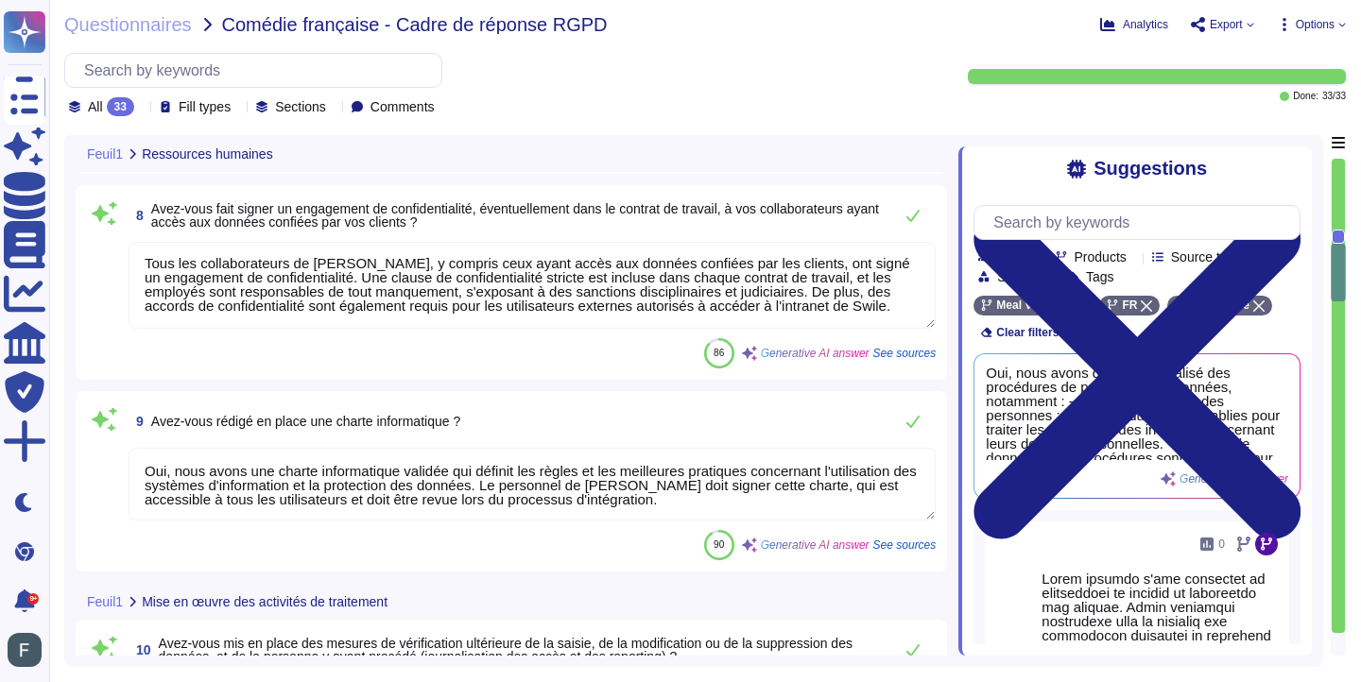
type textarea "Oui, [PERSON_NAME] signe systématiquement un accord de protection des données a…"
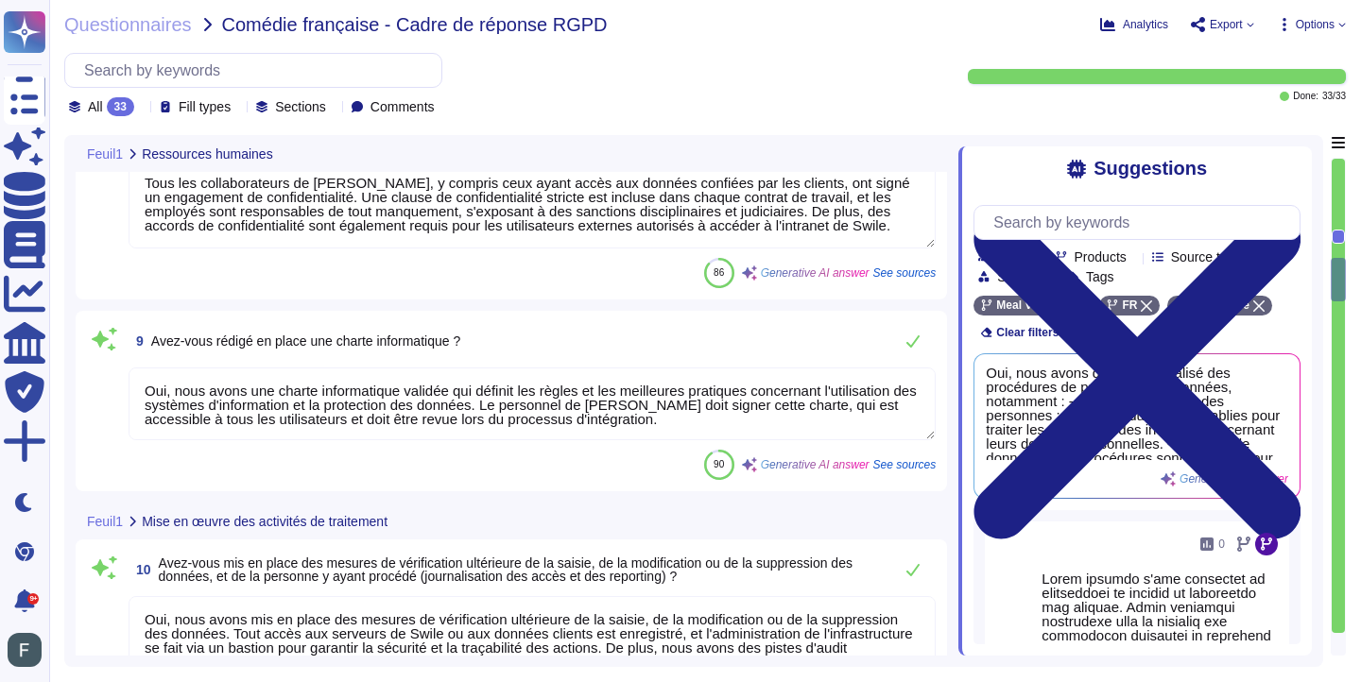
scroll to position [1657, 0]
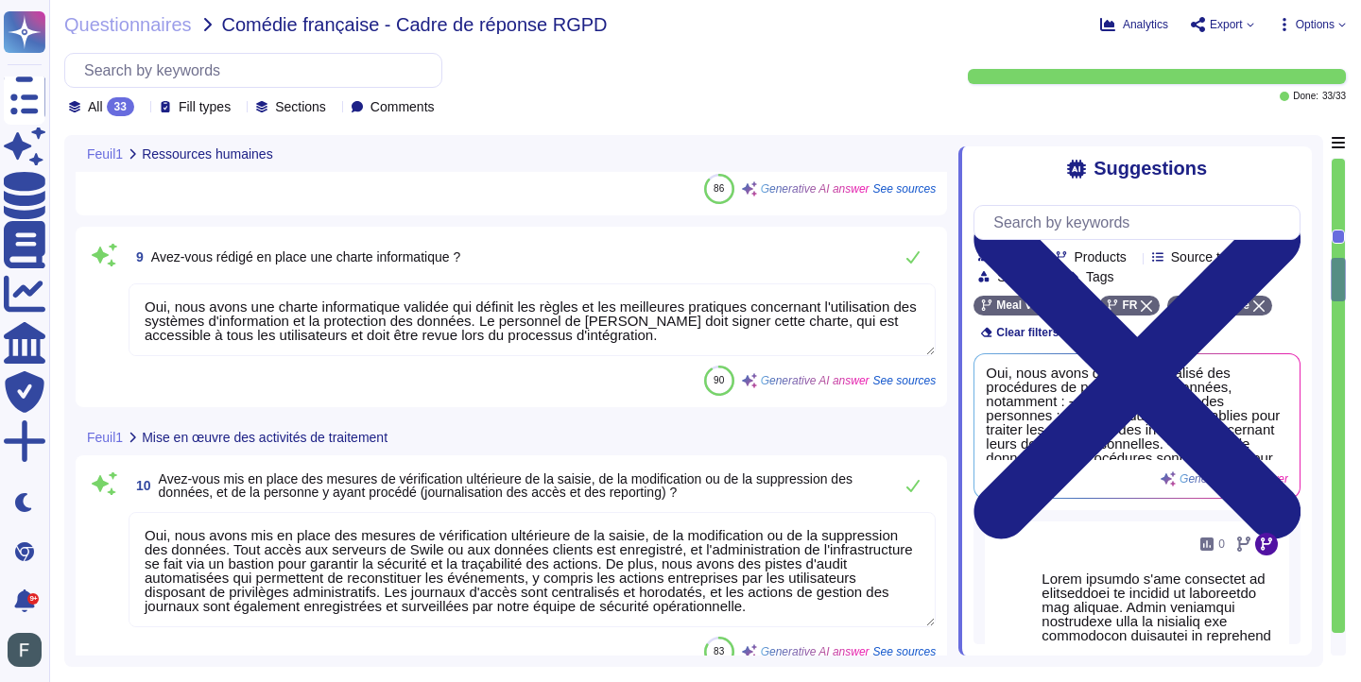
type textarea "Oui, nos contrats incluent des clauses de sécurité, notamment en ce qui concern…"
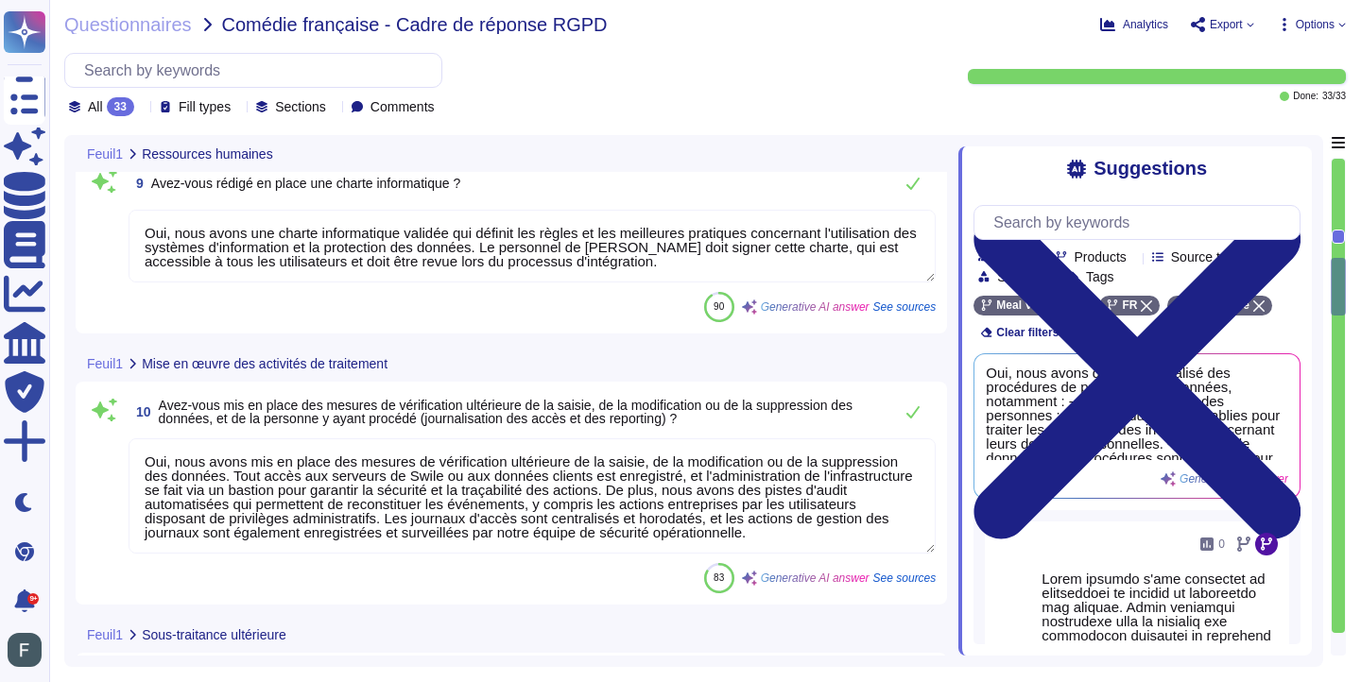
scroll to position [1814, 0]
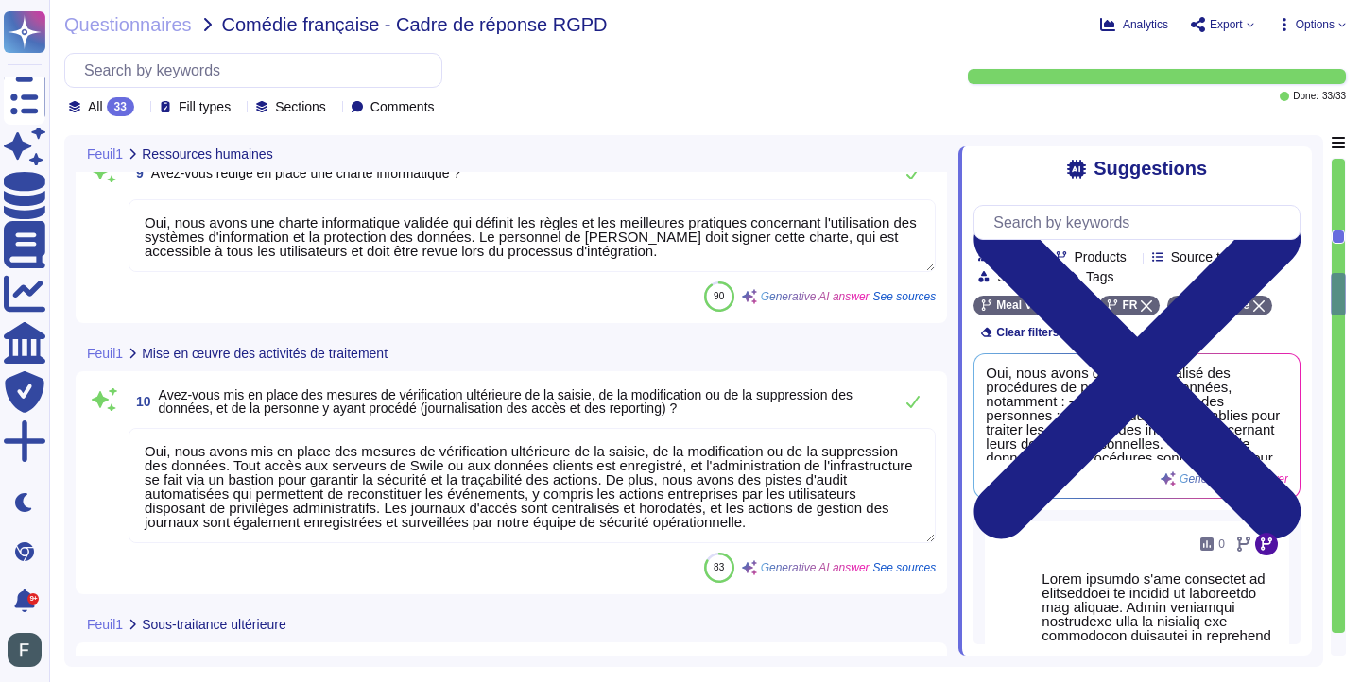
click at [561, 488] on textarea "Oui, nous avons mis en place des mesures de vérification ultérieure de la saisi…" at bounding box center [532, 485] width 807 height 115
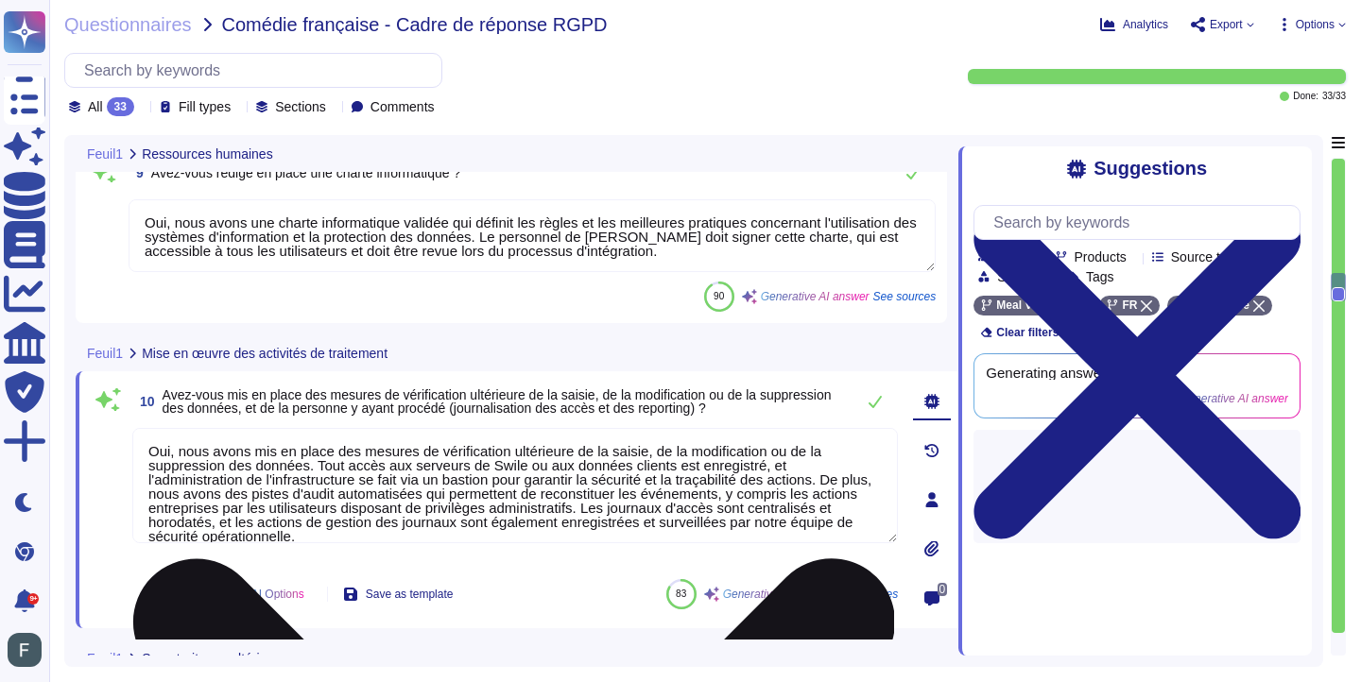
type textarea "Oui, nos contrats incluent des clauses de sécurité, notamment en ce qui concern…"
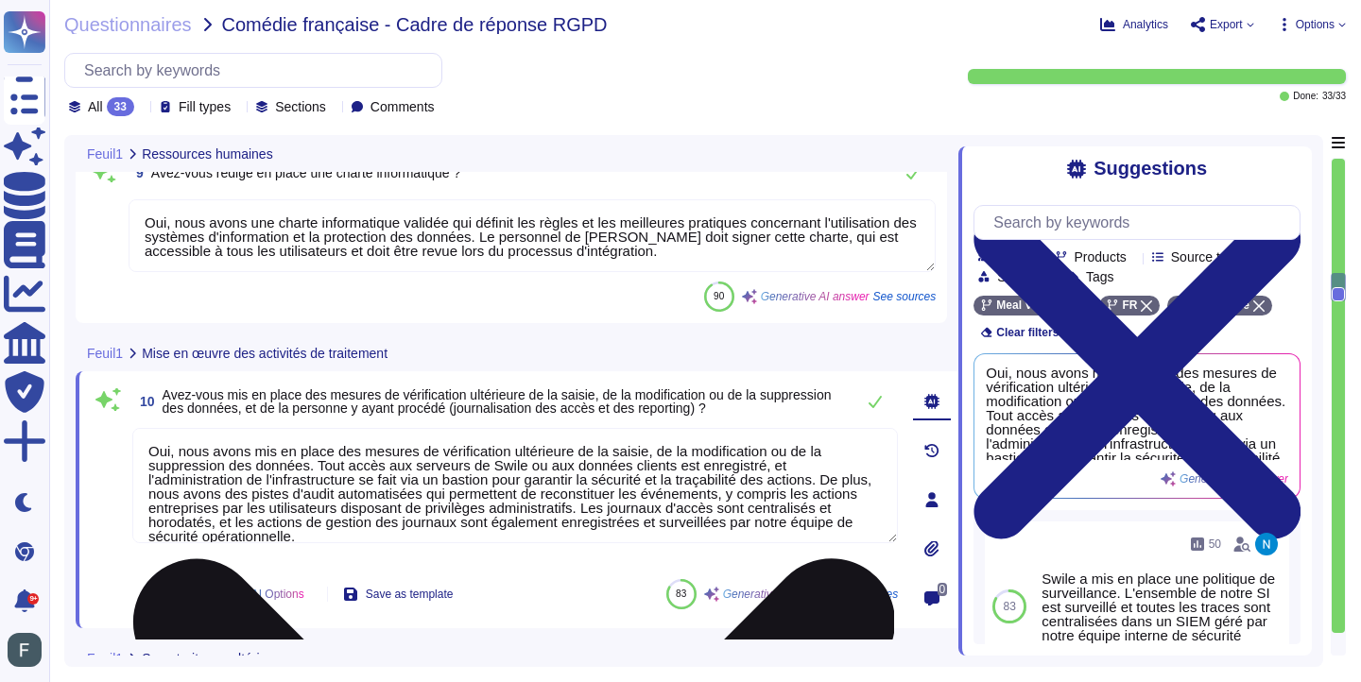
scroll to position [16, 0]
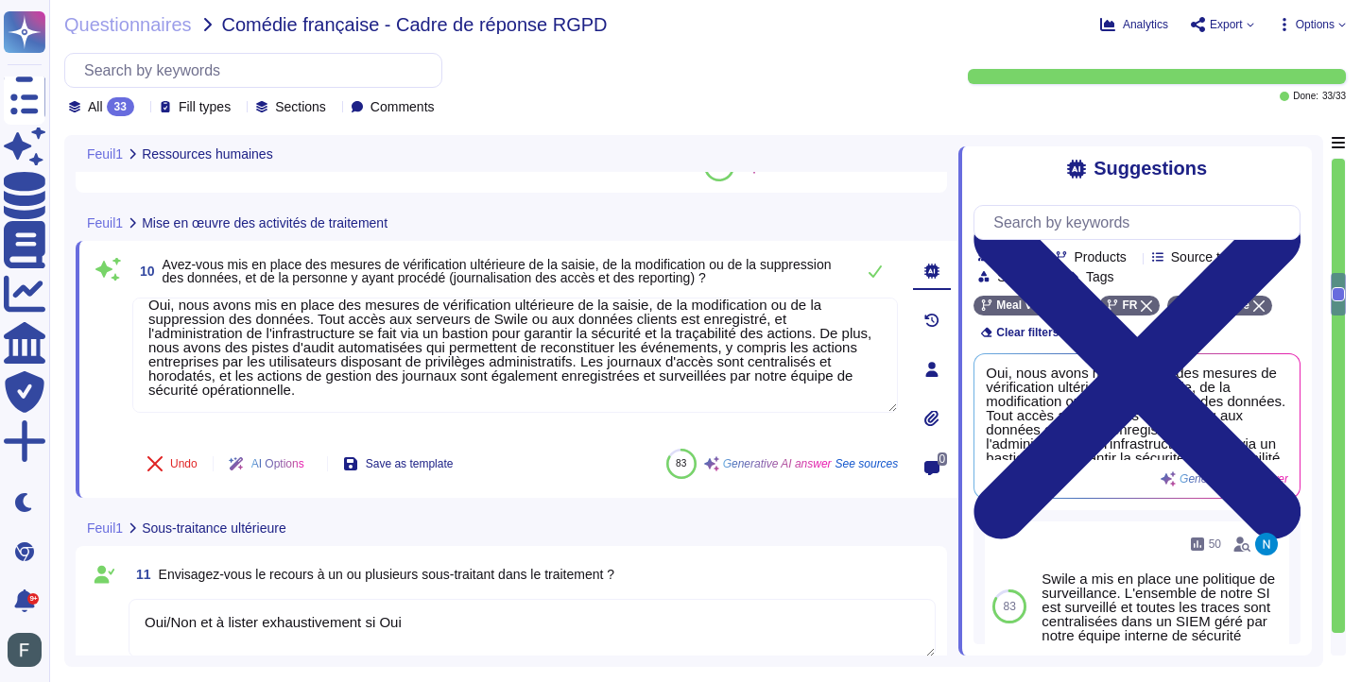
type textarea "Oui, [PERSON_NAME] s'assure que les sous-traitants ultérieurs ont mis en place …"
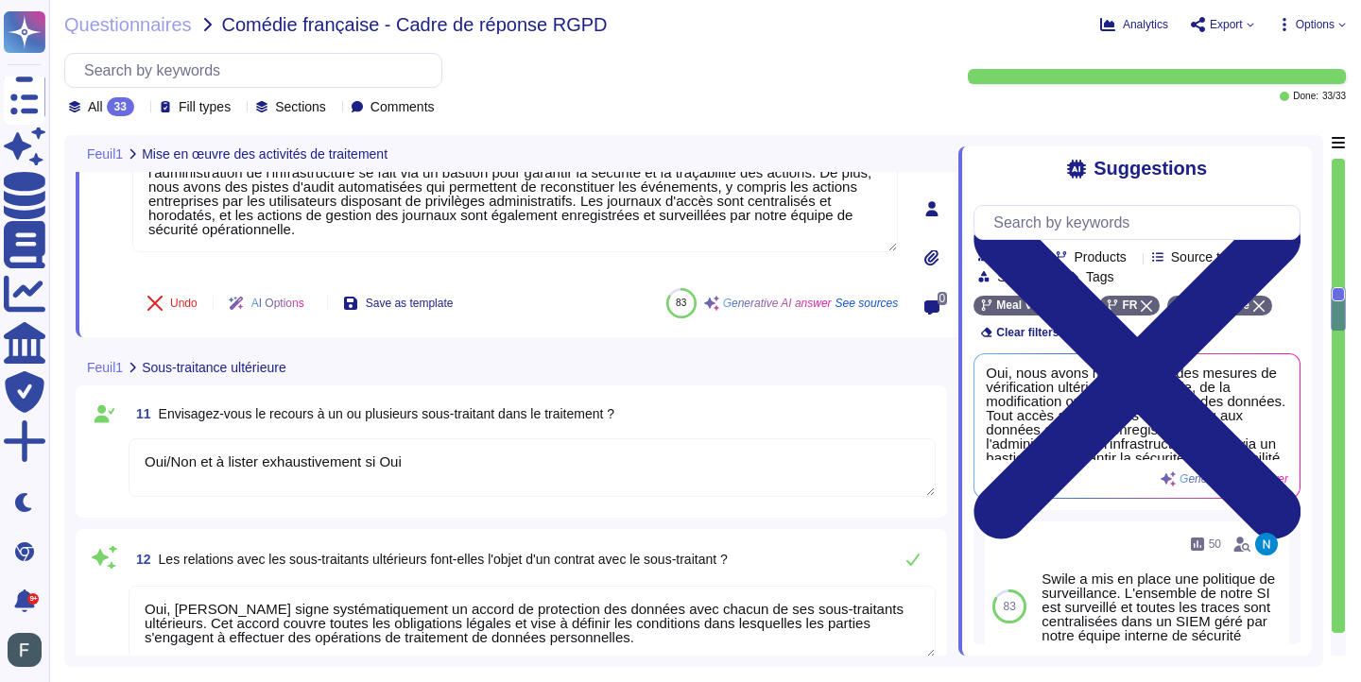
scroll to position [2084, 0]
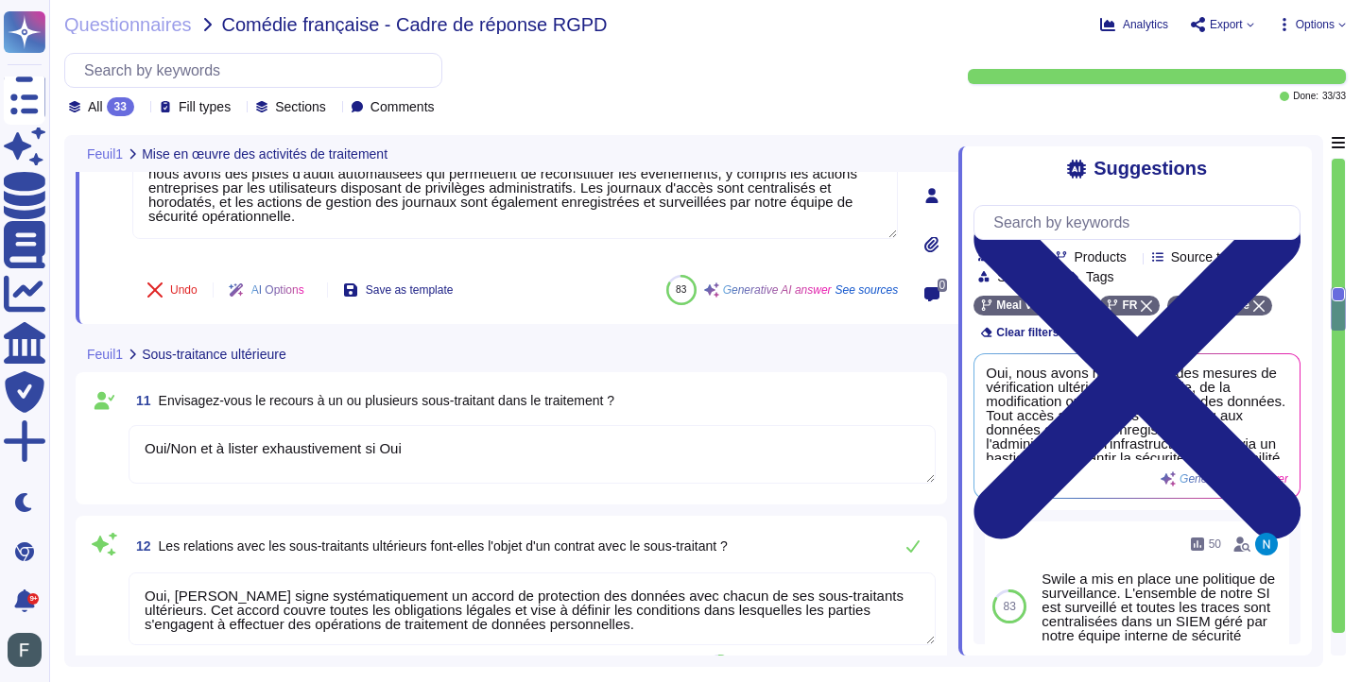
click at [337, 461] on textarea "Oui/Non et à lister exhaustivement si Oui" at bounding box center [532, 454] width 807 height 59
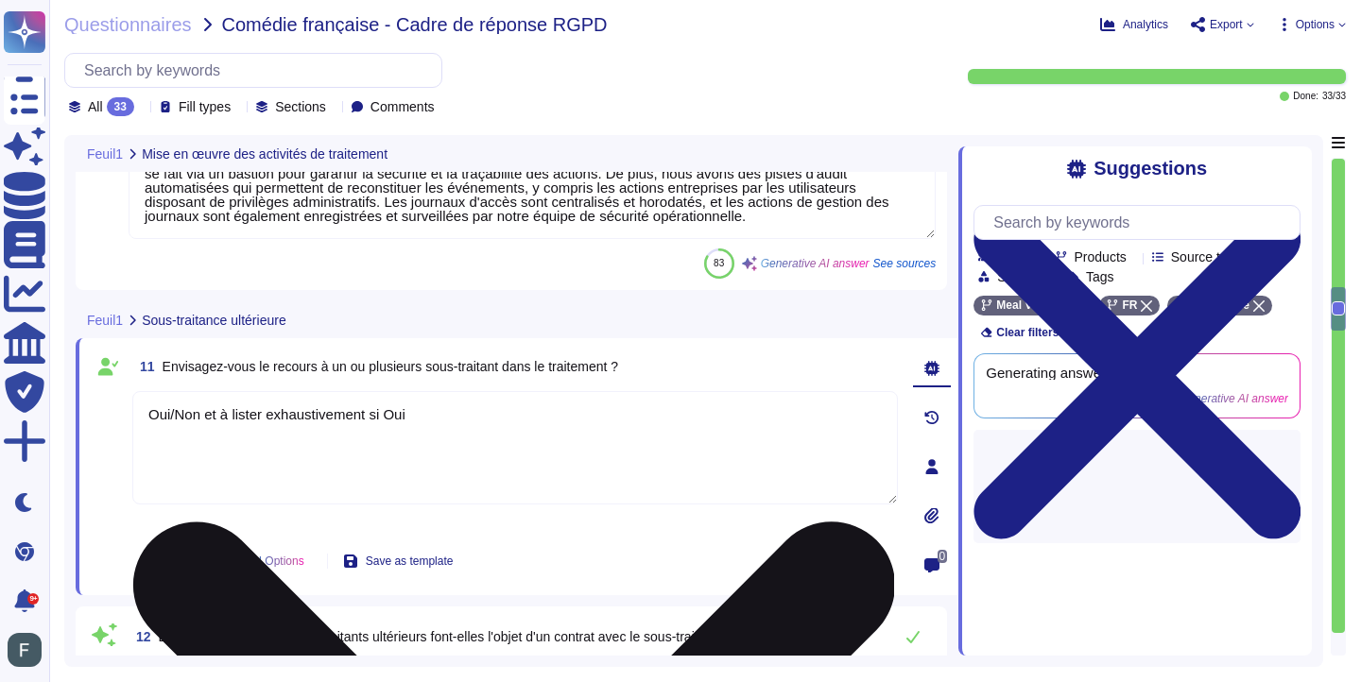
scroll to position [2, 0]
click at [337, 461] on textarea "Oui/Non et à lister exhaustivement si Oui" at bounding box center [514, 447] width 765 height 113
click at [320, 418] on textarea "Oui/Non et à lister exhaustivement si Oui" at bounding box center [514, 447] width 765 height 113
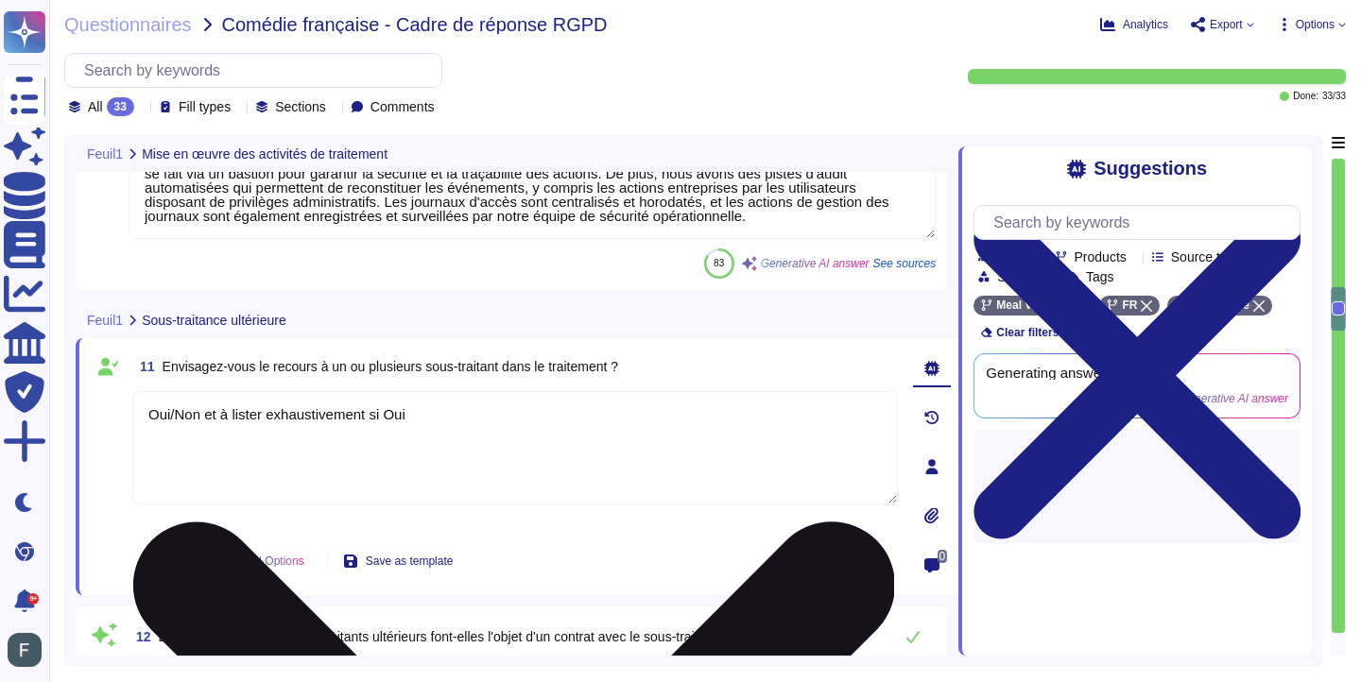
click at [320, 418] on textarea "Oui/Non et à lister exhaustivement si Oui" at bounding box center [514, 447] width 765 height 113
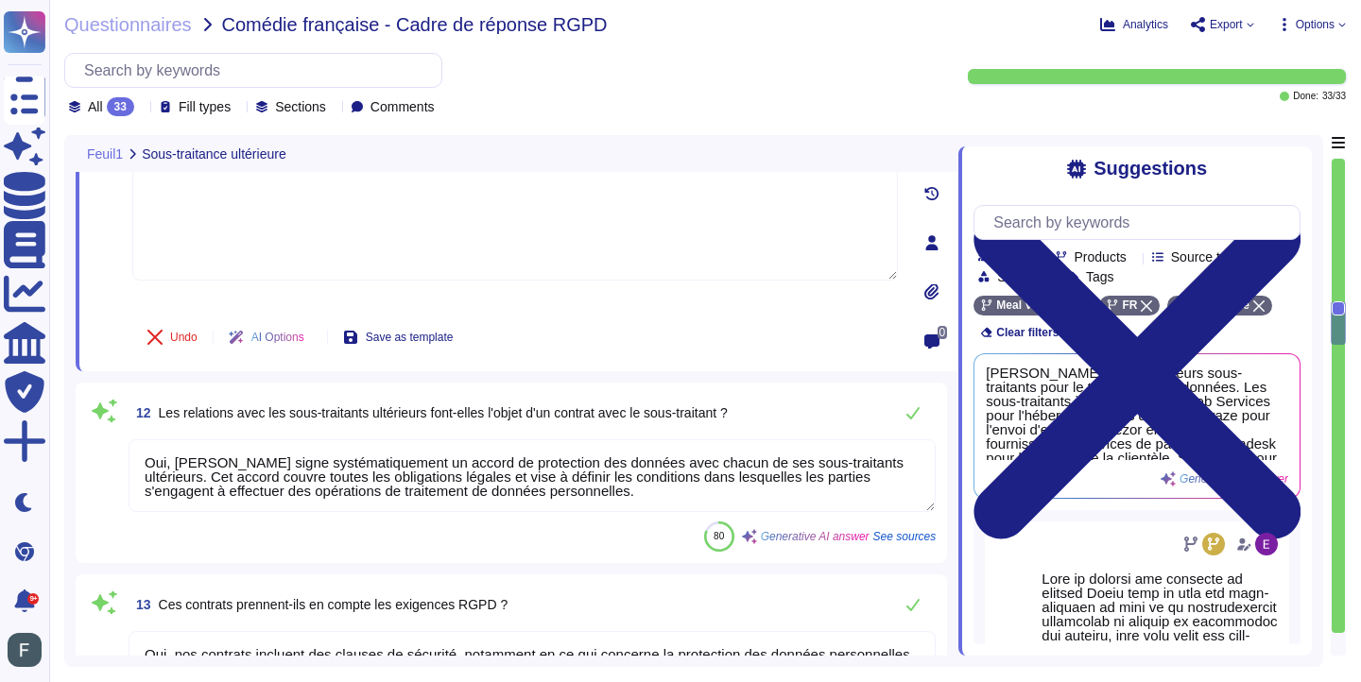
type textarea "Les données confiées par OPCO Mobilités seront hébergées par Amazon Web Service…"
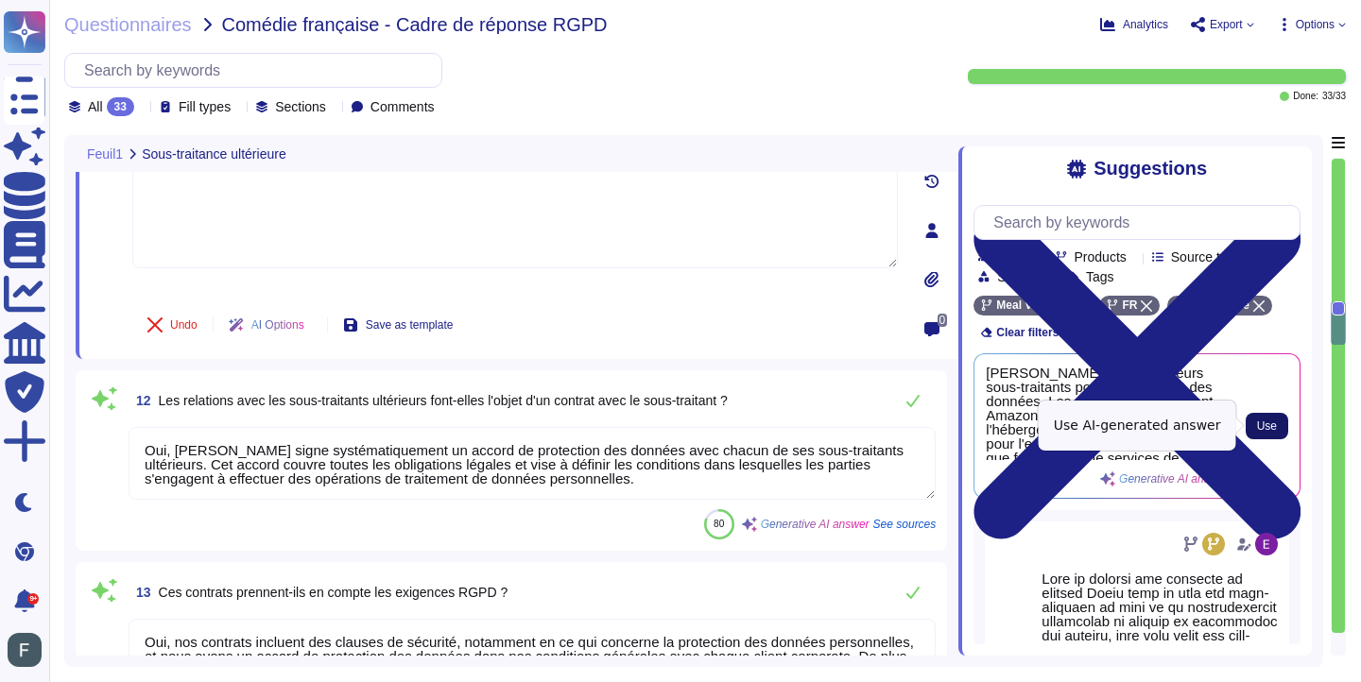
click at [1277, 428] on button "Use" at bounding box center [1266, 426] width 43 height 26
type textarea "[PERSON_NAME] utilise plusieurs sous-traitants pour le traitement des données. …"
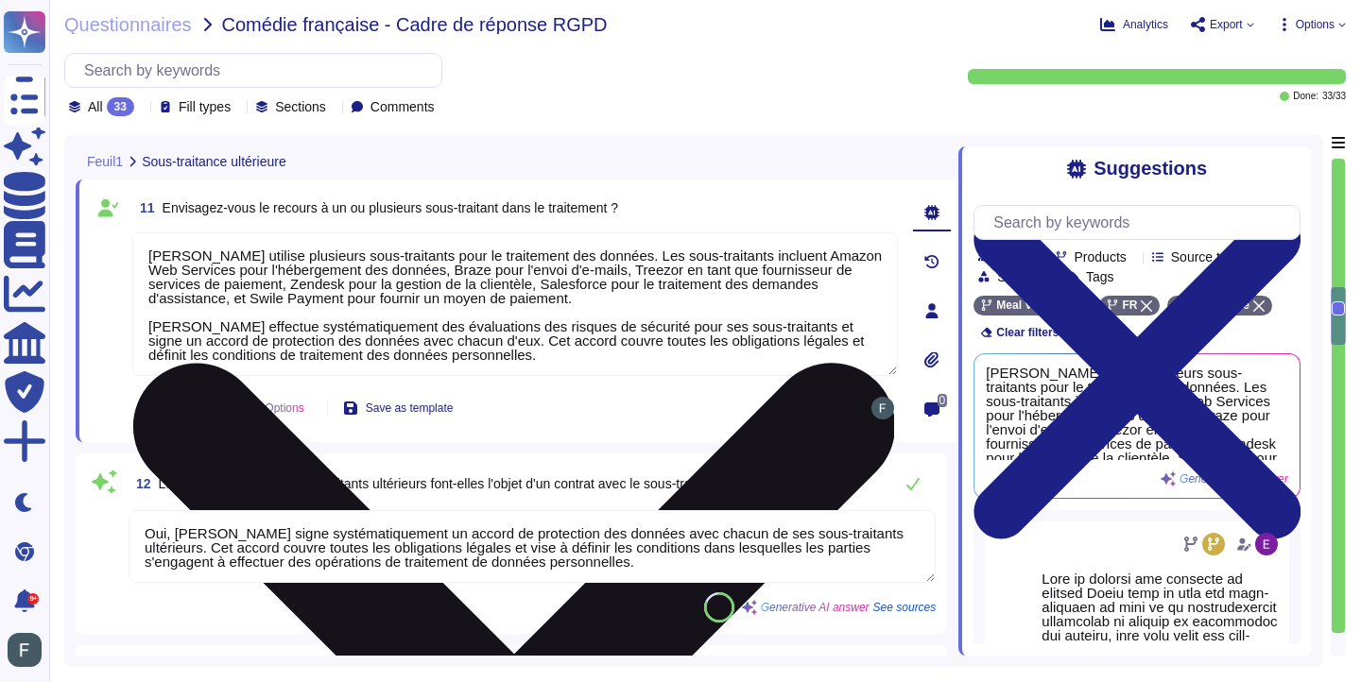
scroll to position [2229, 0]
type textarea "Oui, nous avons mis en place des mesures de vérification ultérieure de la saisi…"
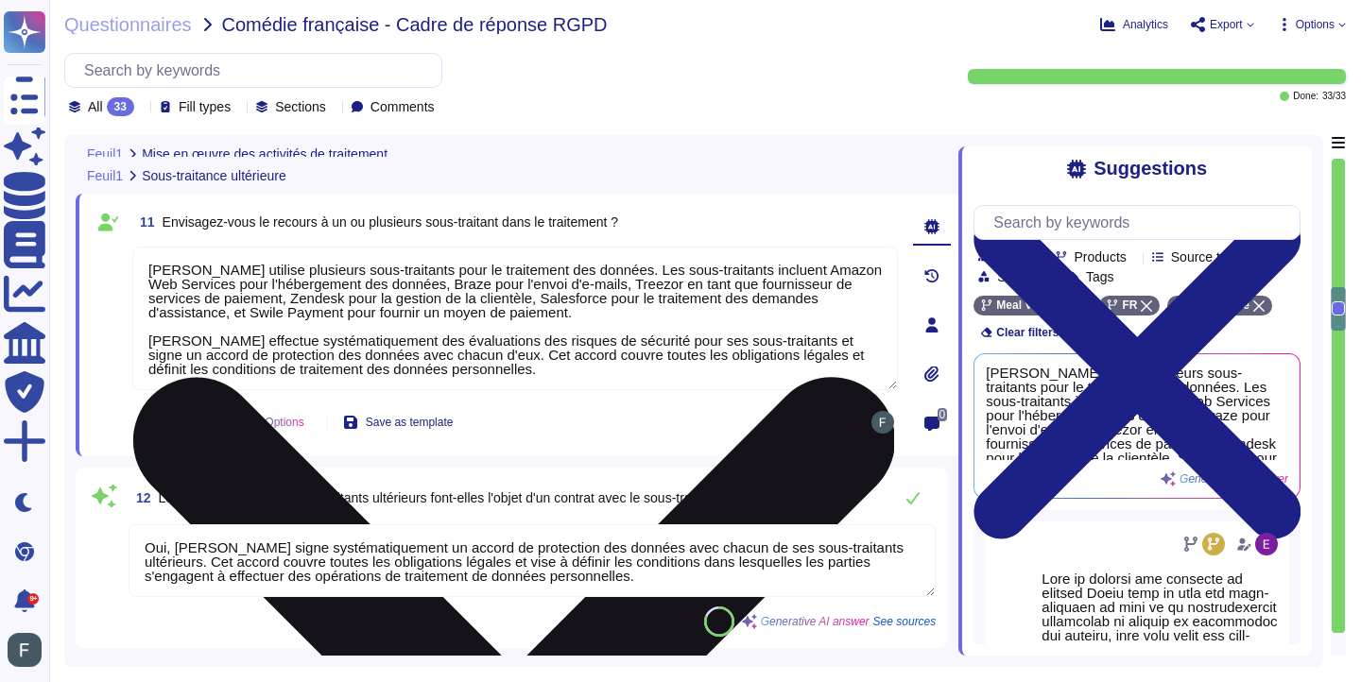
drag, startPoint x: 592, startPoint y: 316, endPoint x: 614, endPoint y: 290, distance: 33.5
click at [614, 290] on textarea "[PERSON_NAME] utilise plusieurs sous-traitants pour le traitement des données. …" at bounding box center [514, 319] width 765 height 144
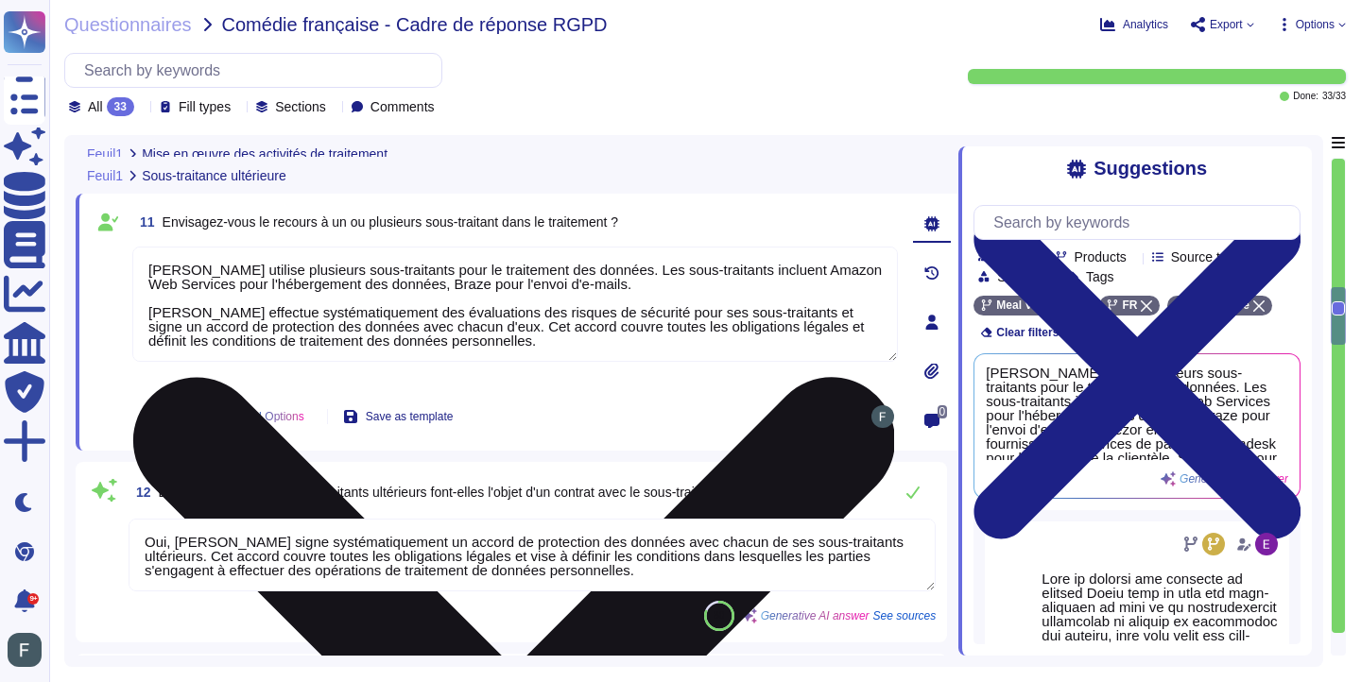
click at [429, 286] on textarea "[PERSON_NAME] utilise plusieurs sous-traitants pour le traitement des données. …" at bounding box center [514, 304] width 765 height 115
type textarea "[PERSON_NAME] utilise plusieurs sous-traitants pour le traitement des données. …"
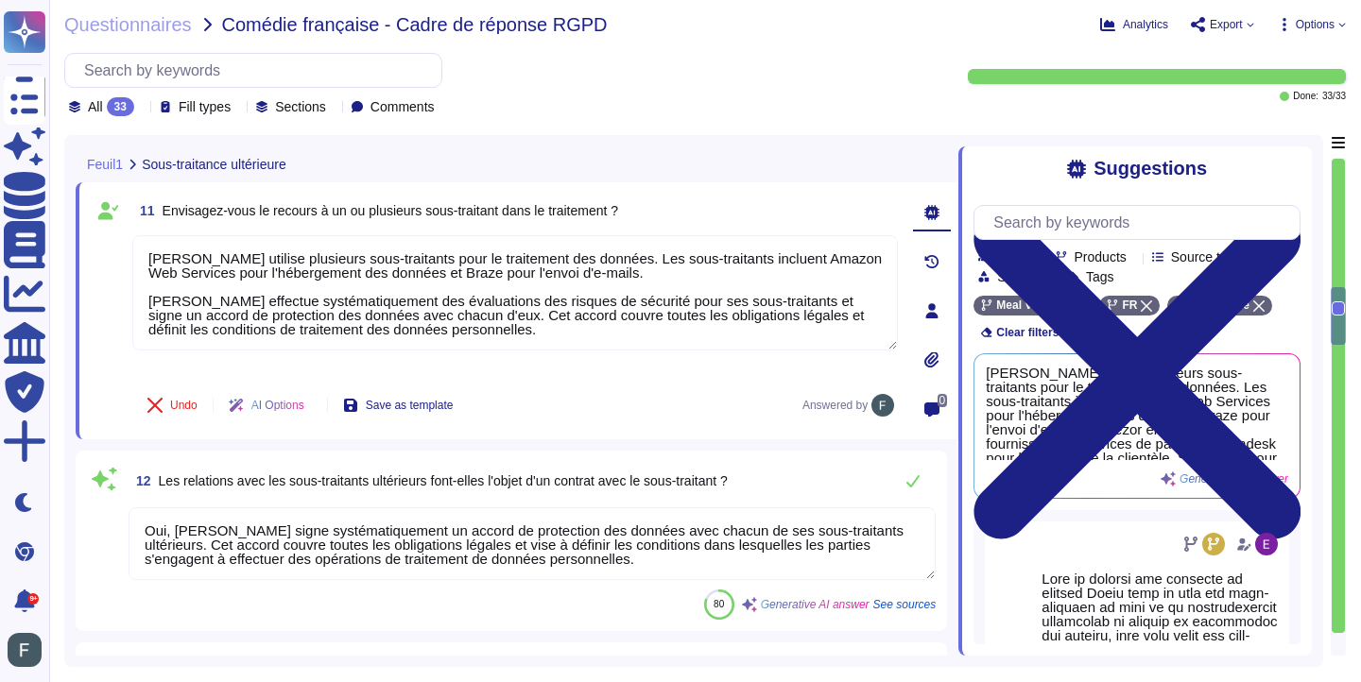
scroll to position [2259, 0]
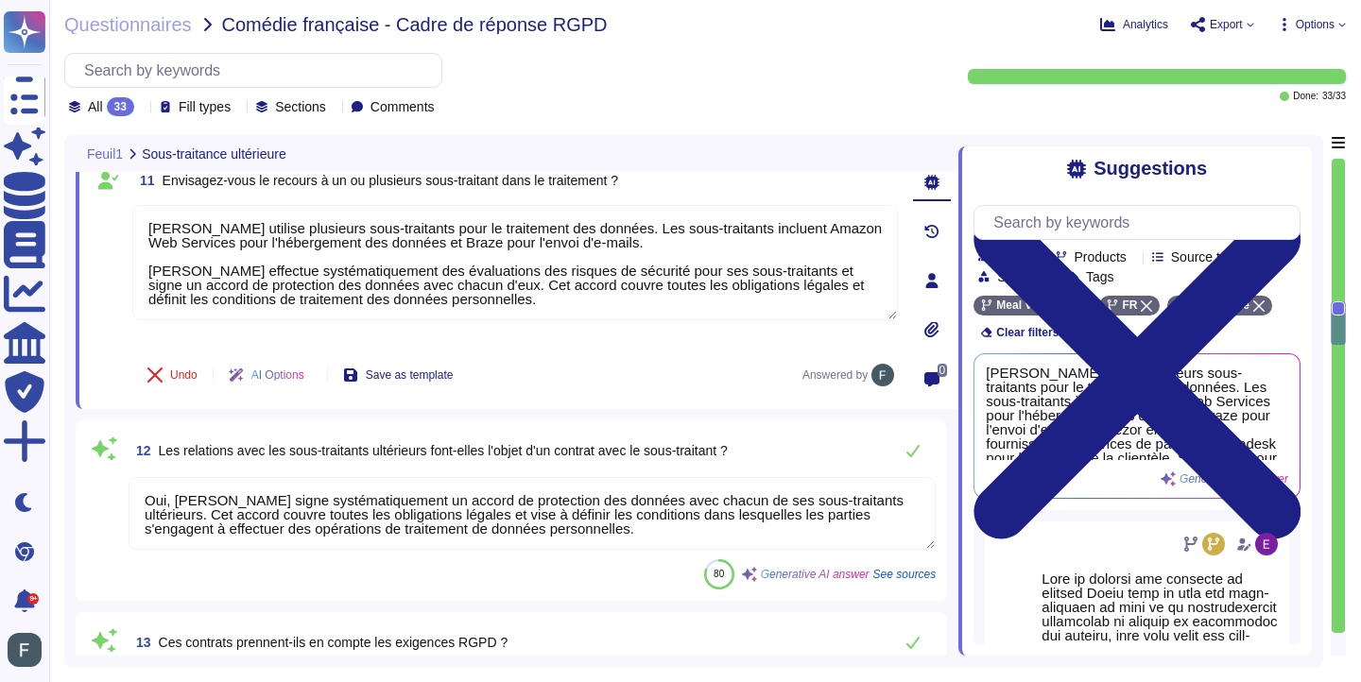
type textarea "Les données confiées par OPCO Mobilités seront hébergées par Amazon Web Service…"
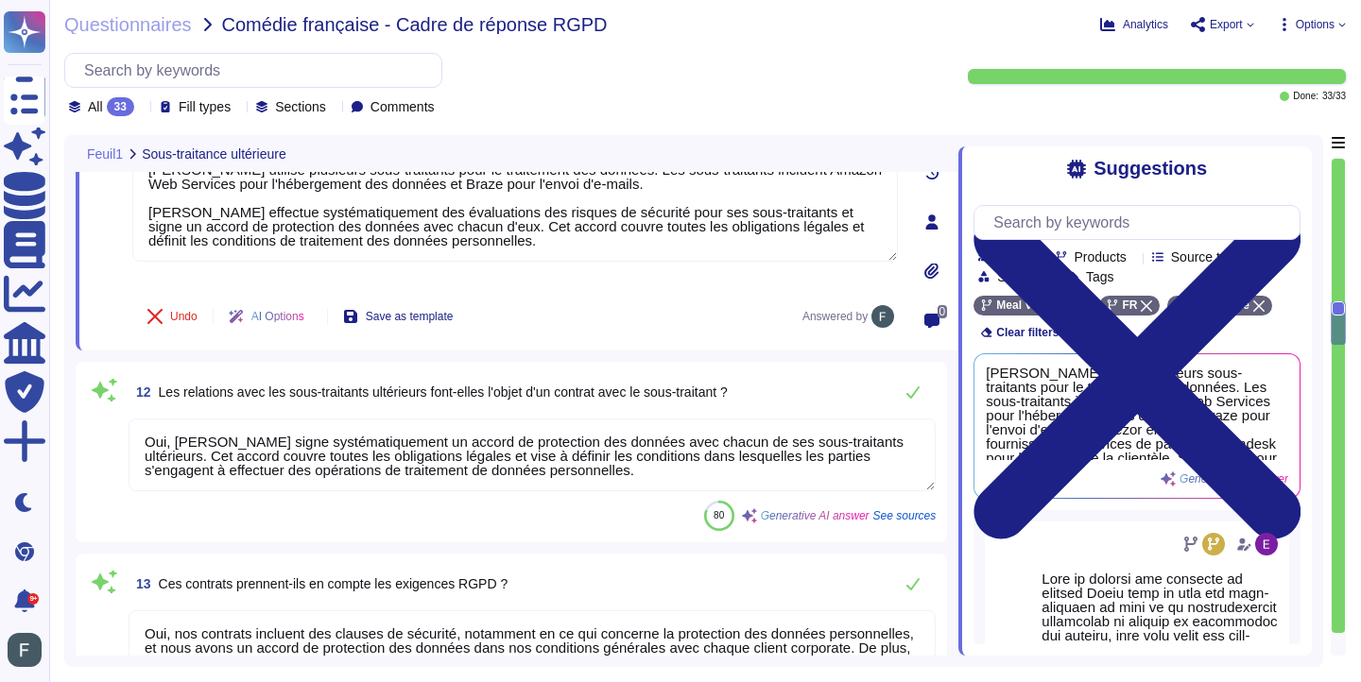
scroll to position [2, 0]
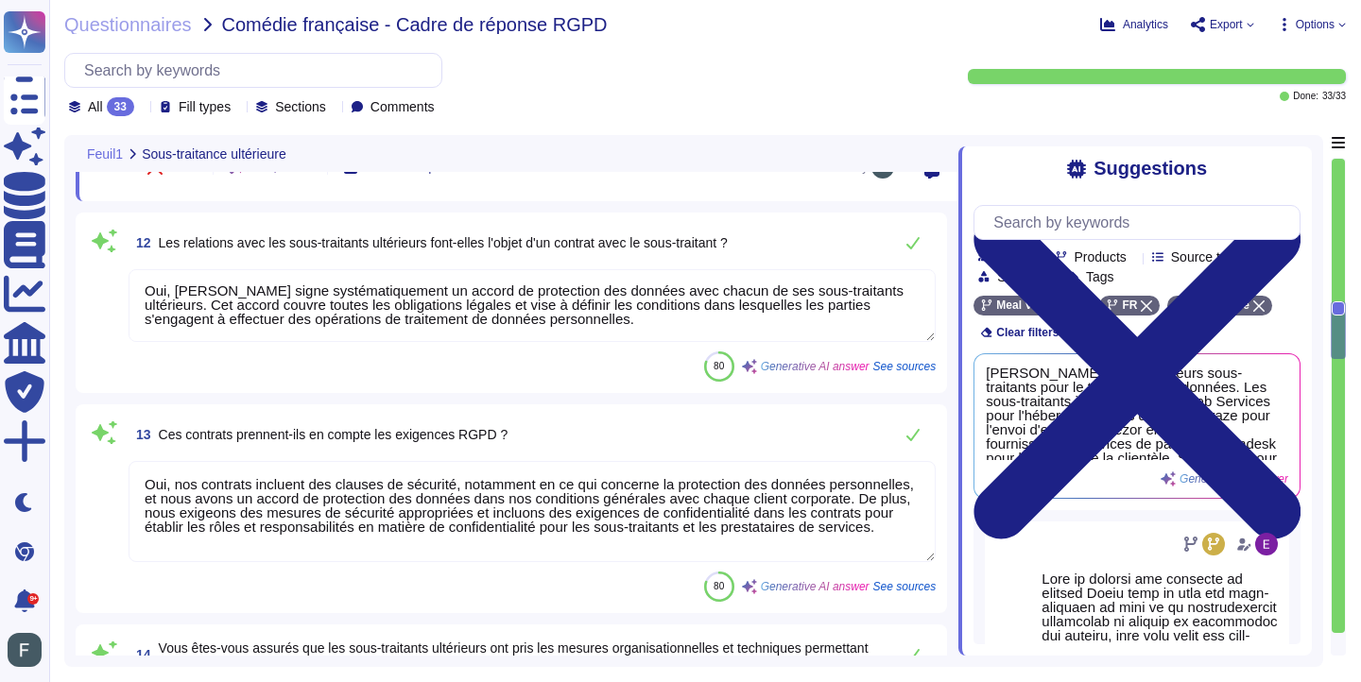
type textarea "A lister exhaustivement en précisant leur zone géographique"
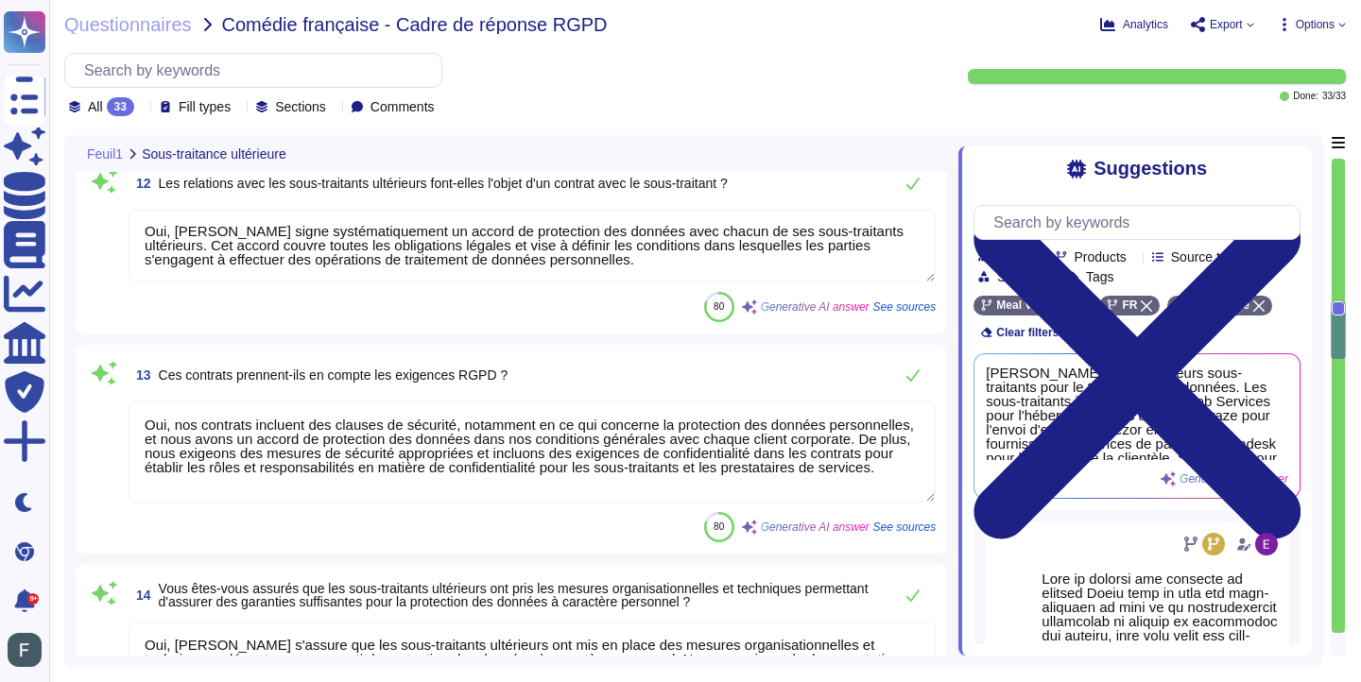
type textarea "[PERSON_NAME] utilise plusieurs sous-traitants pour le traitement des données. …"
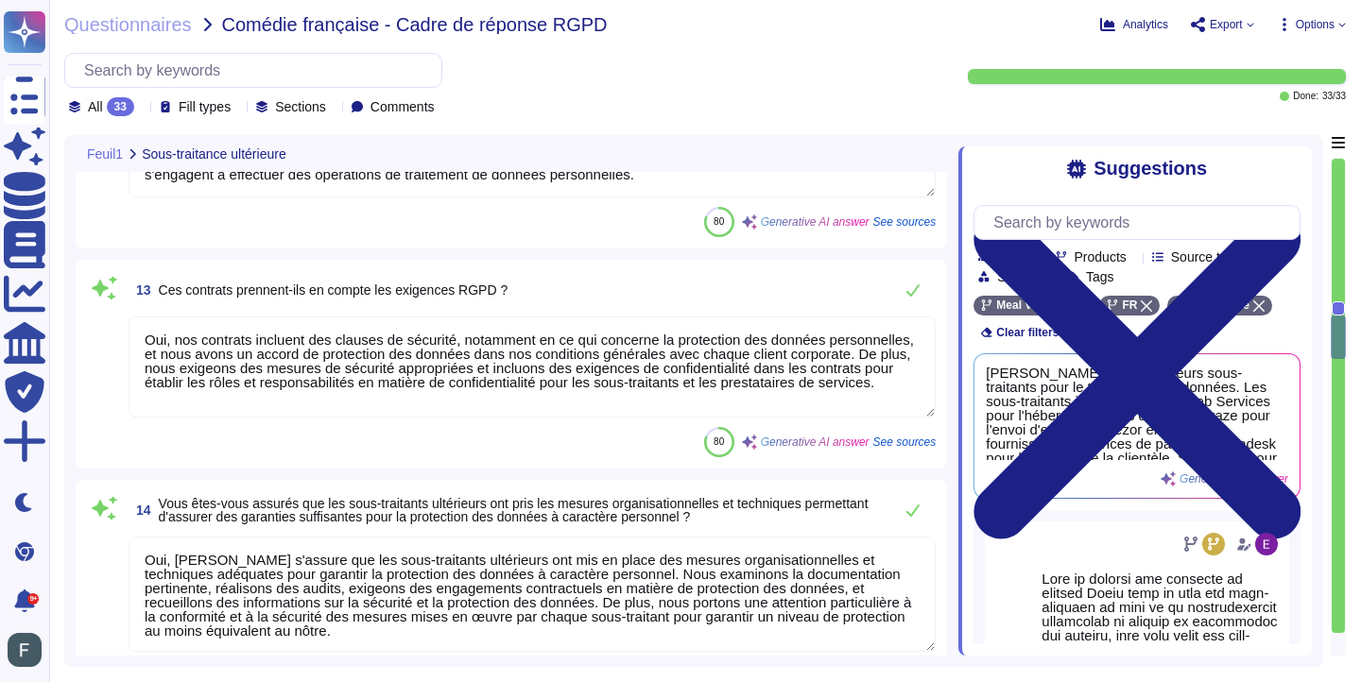
type textarea "Oui, tous les centres de données sont gérés par AWS et sont certifiés ISO 27001…"
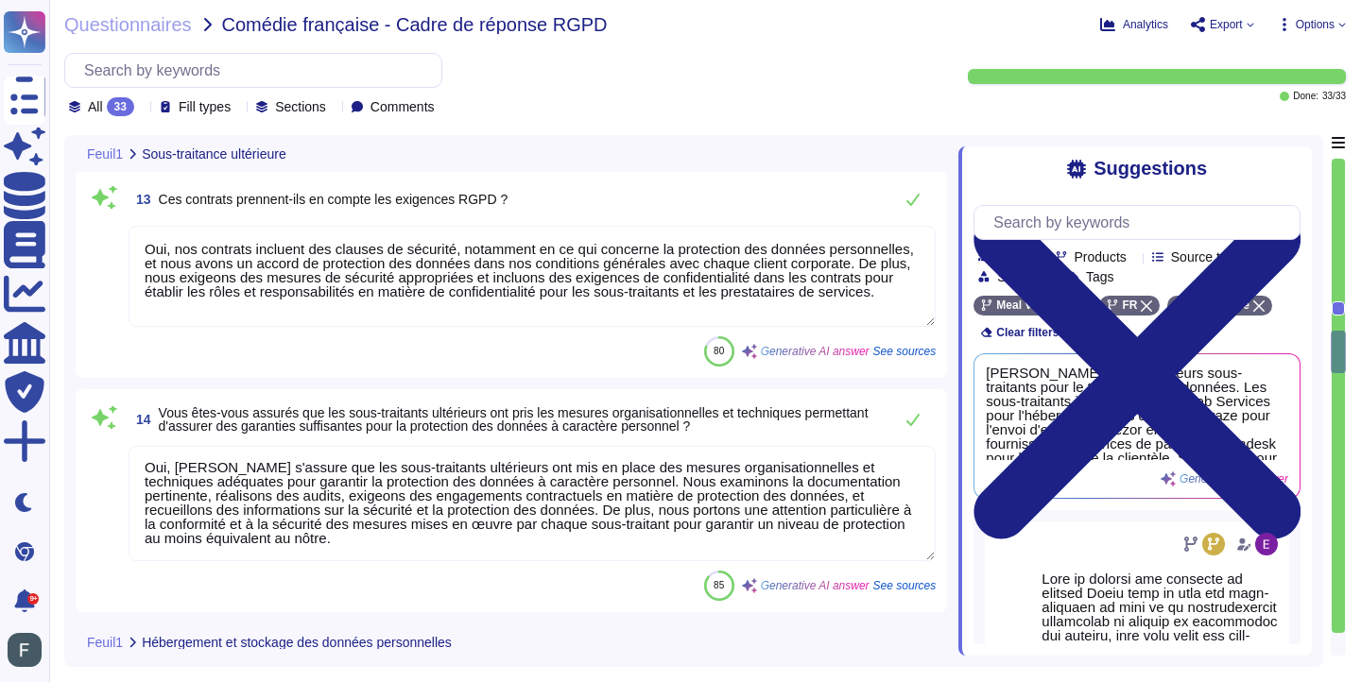
type textarea "Nous ne sommes actuellement pas certifiés ISO ou équivalents à ce jour. Tous le…"
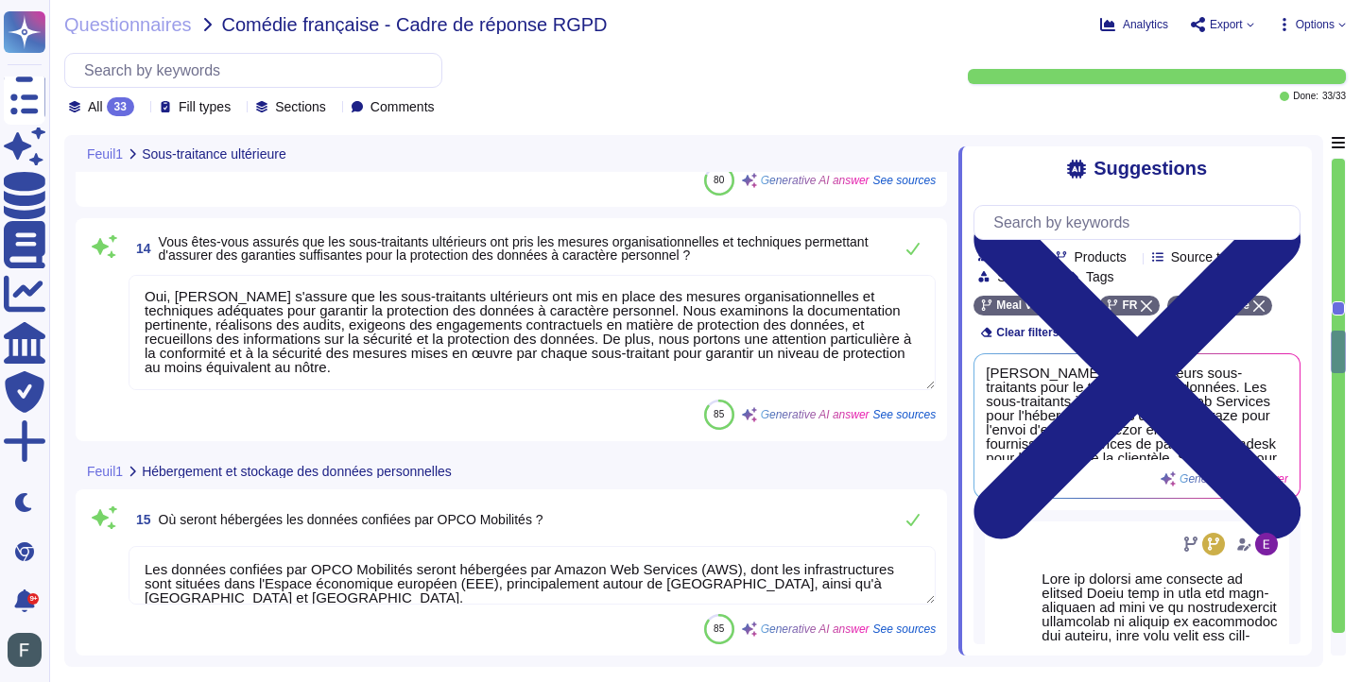
scroll to position [2876, 0]
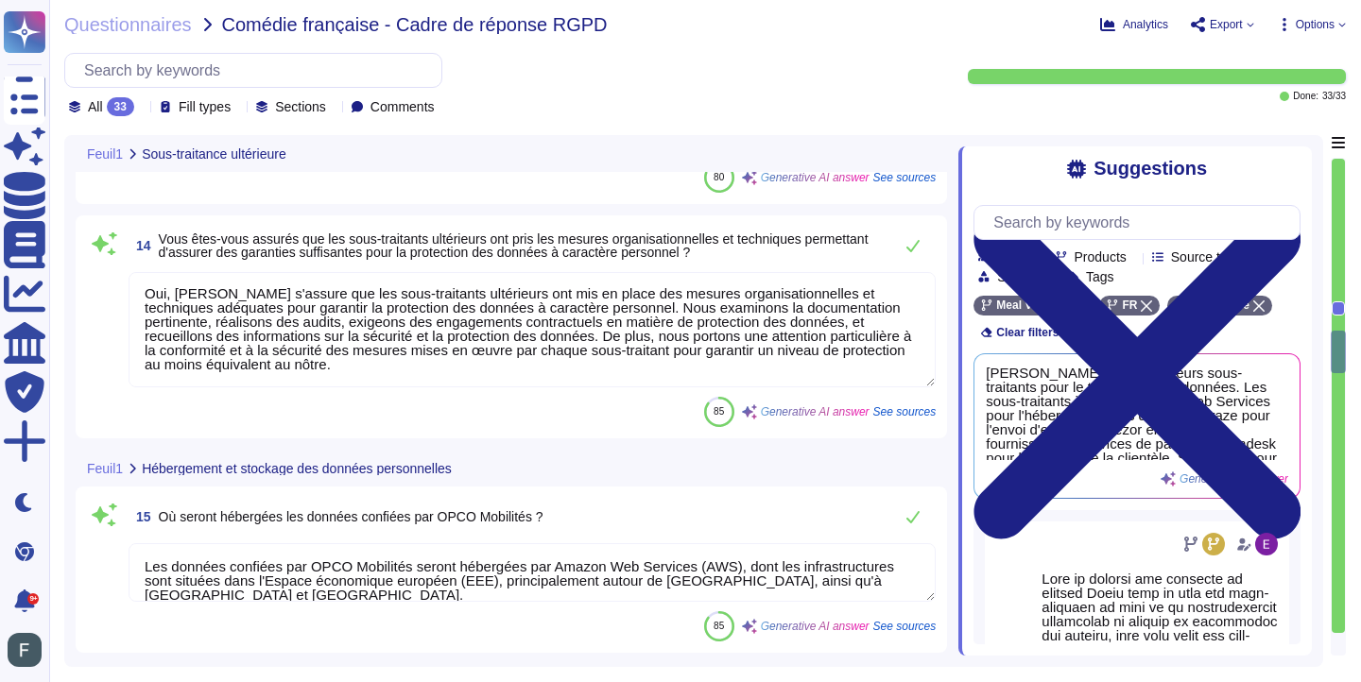
drag, startPoint x: 293, startPoint y: 568, endPoint x: 417, endPoint y: 573, distance: 123.9
click at [417, 573] on textarea "Les données confiées par OPCO Mobilités seront hébergées par Amazon Web Service…" at bounding box center [532, 572] width 807 height 59
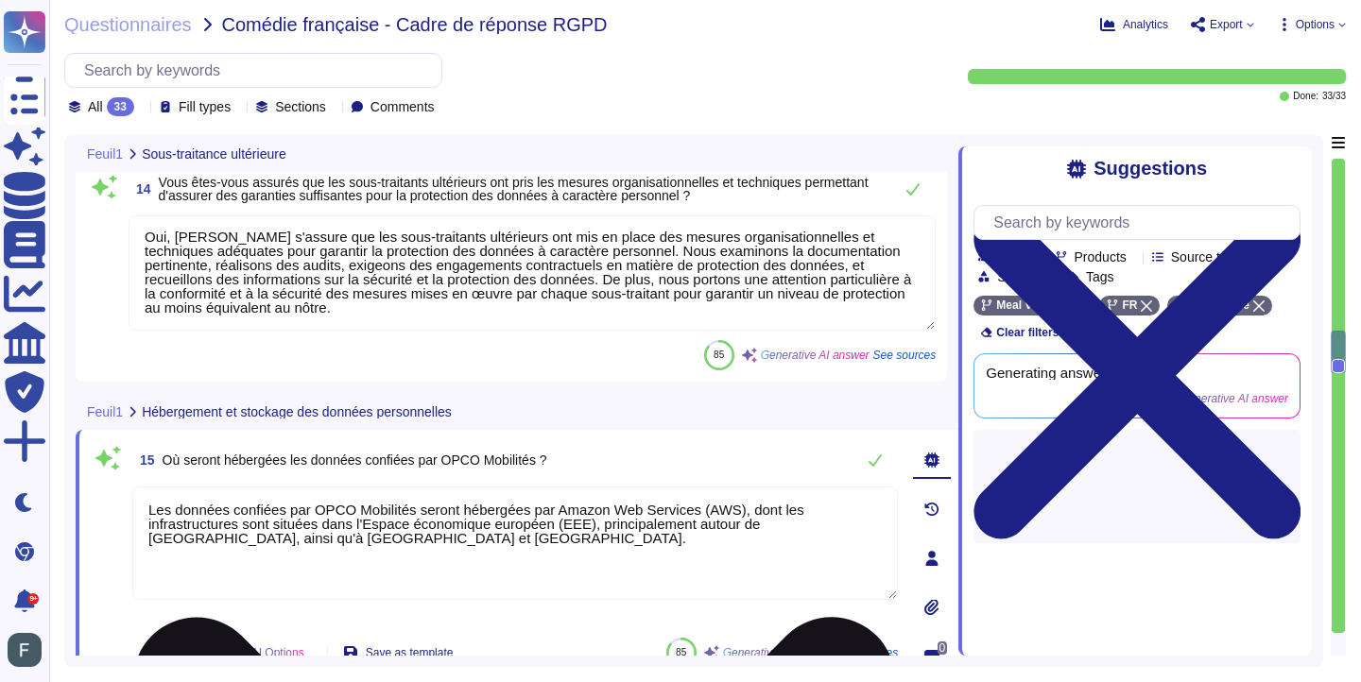
type textarea "Nous ne sommes actuellement pas certifiés ISO ou équivalents à ce jour. Tous le…"
type textarea "Les données confiées seront hébergées par Amazon Web Services (AWS), dont les i…"
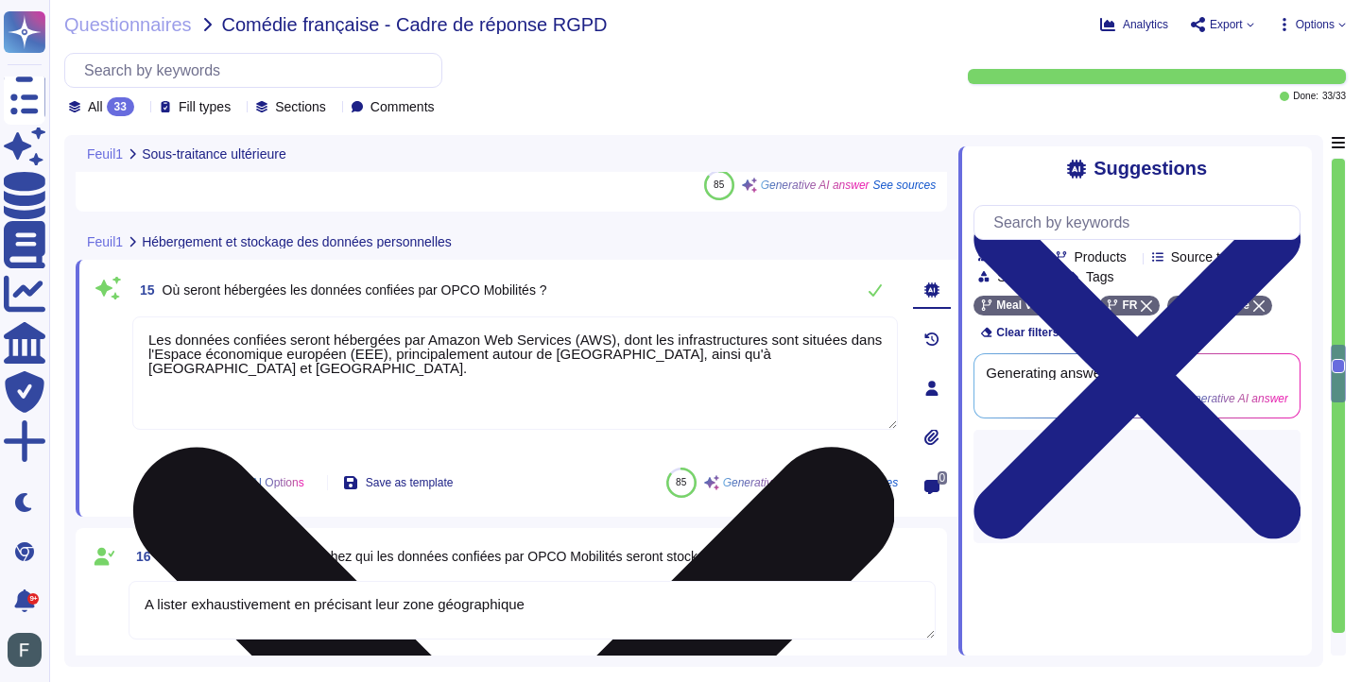
type textarea "Si oui, décrire"
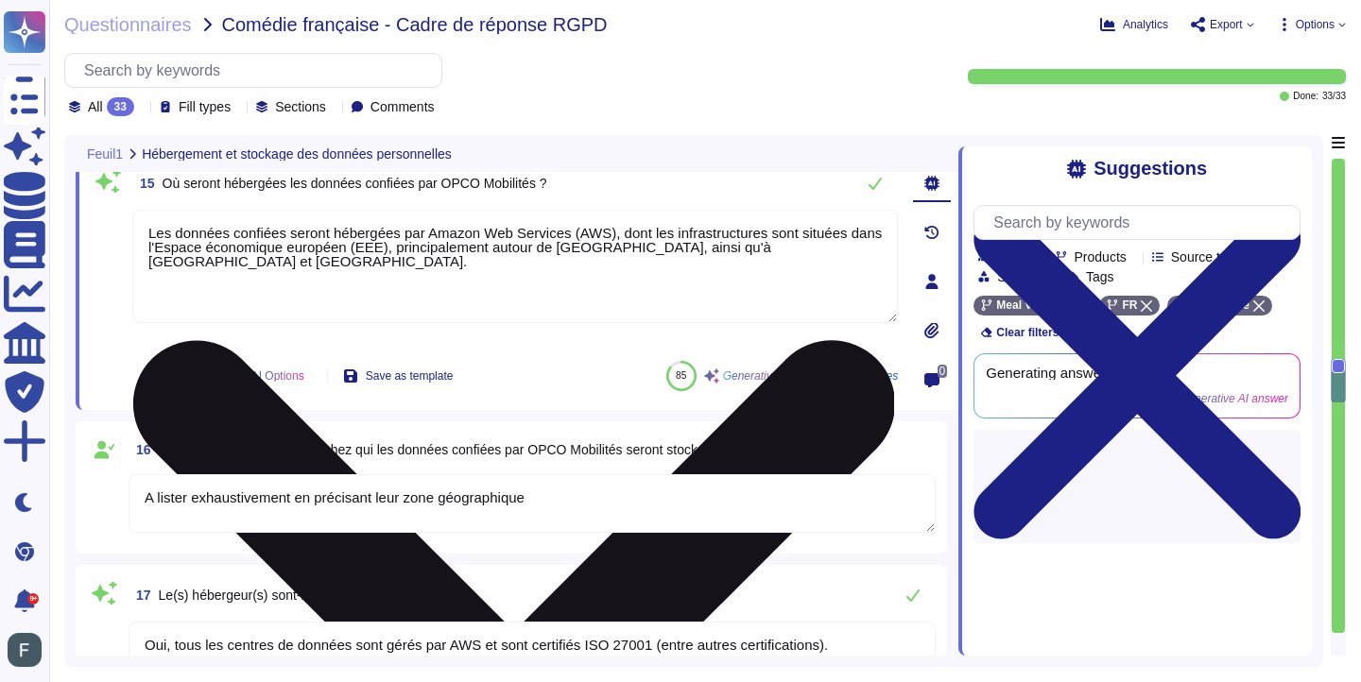
type textarea "Oui, nous avons mis en place des mesures techniques et organisationnelles appro…"
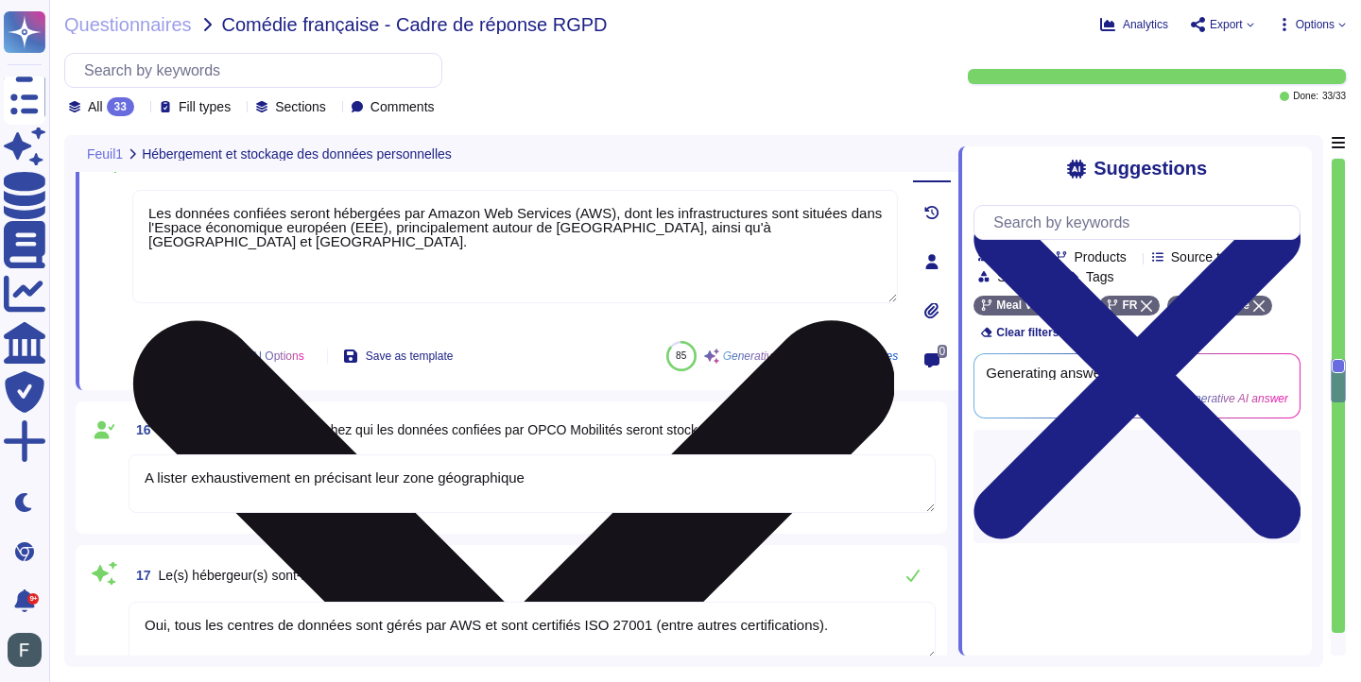
scroll to position [3141, 0]
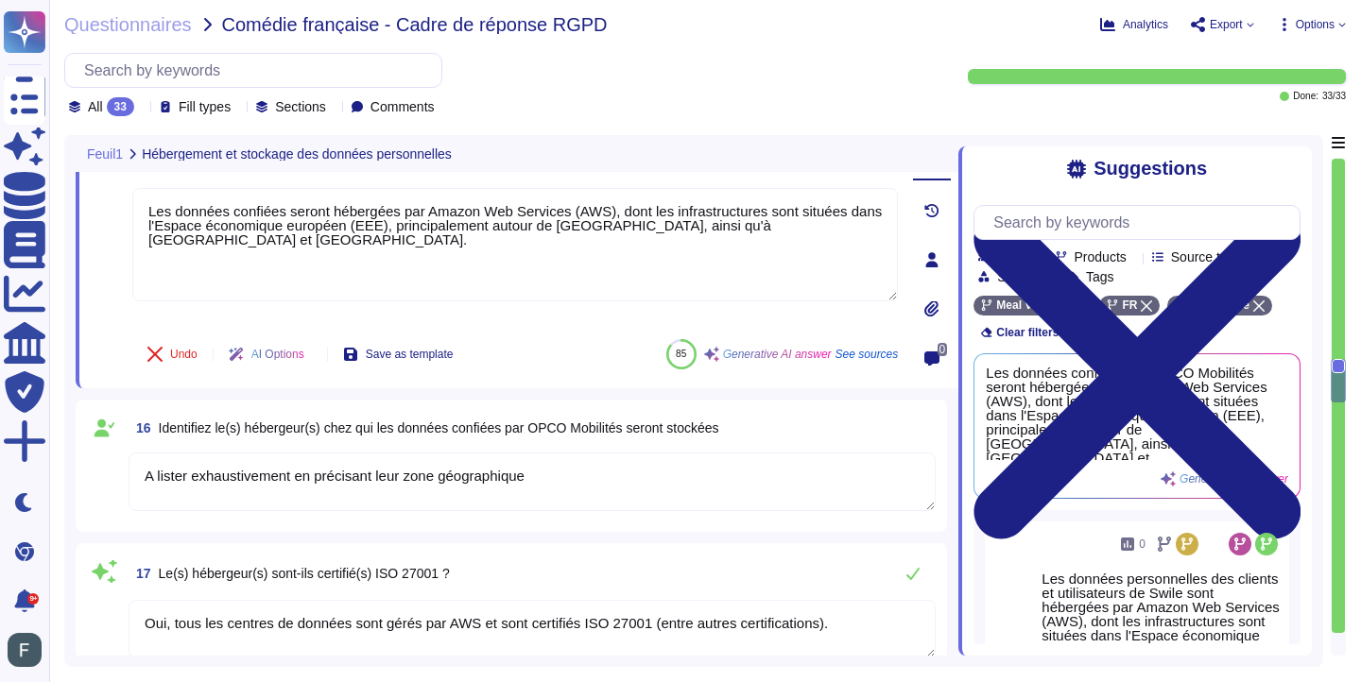
click at [445, 475] on textarea "A lister exhaustivement en précisant leur zone géographique" at bounding box center [532, 482] width 807 height 59
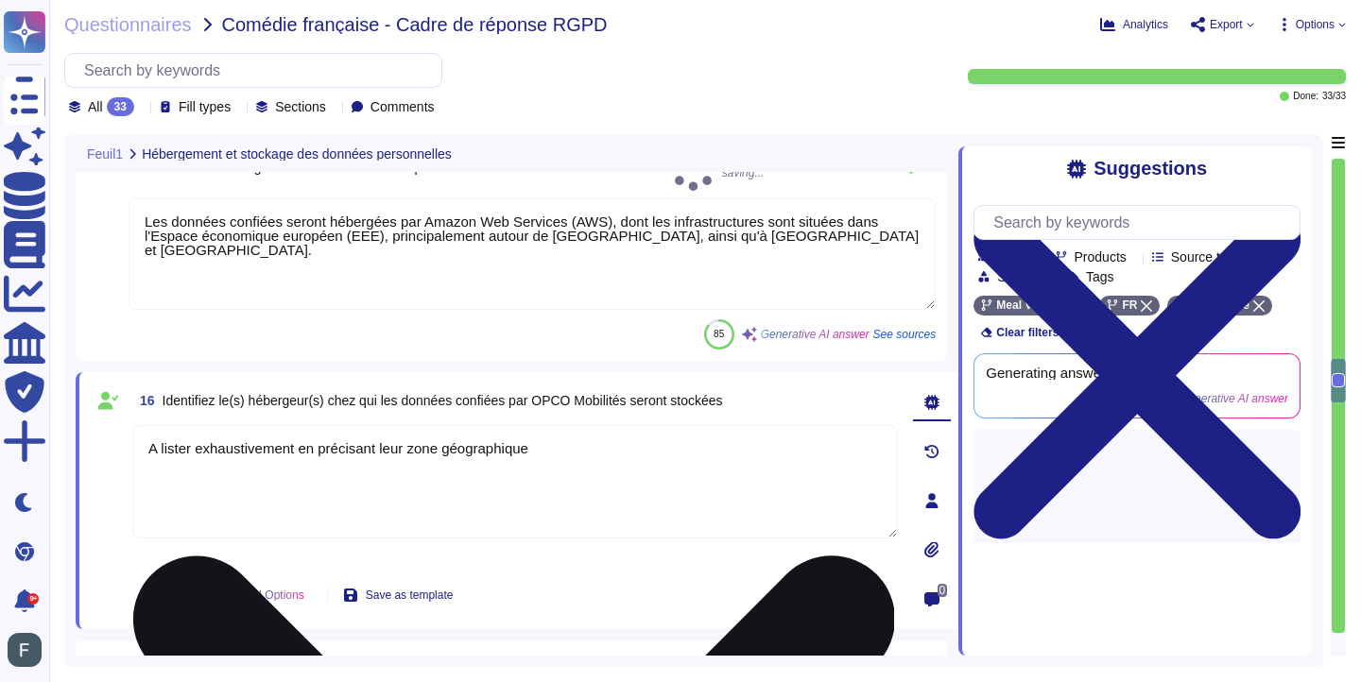
type textarea "Les données confiées seront hébergées par Amazon Web Services (AWS), dont les i…"
click at [445, 475] on textarea "A lister exhaustivement en précisant leur zone géographique" at bounding box center [514, 481] width 765 height 113
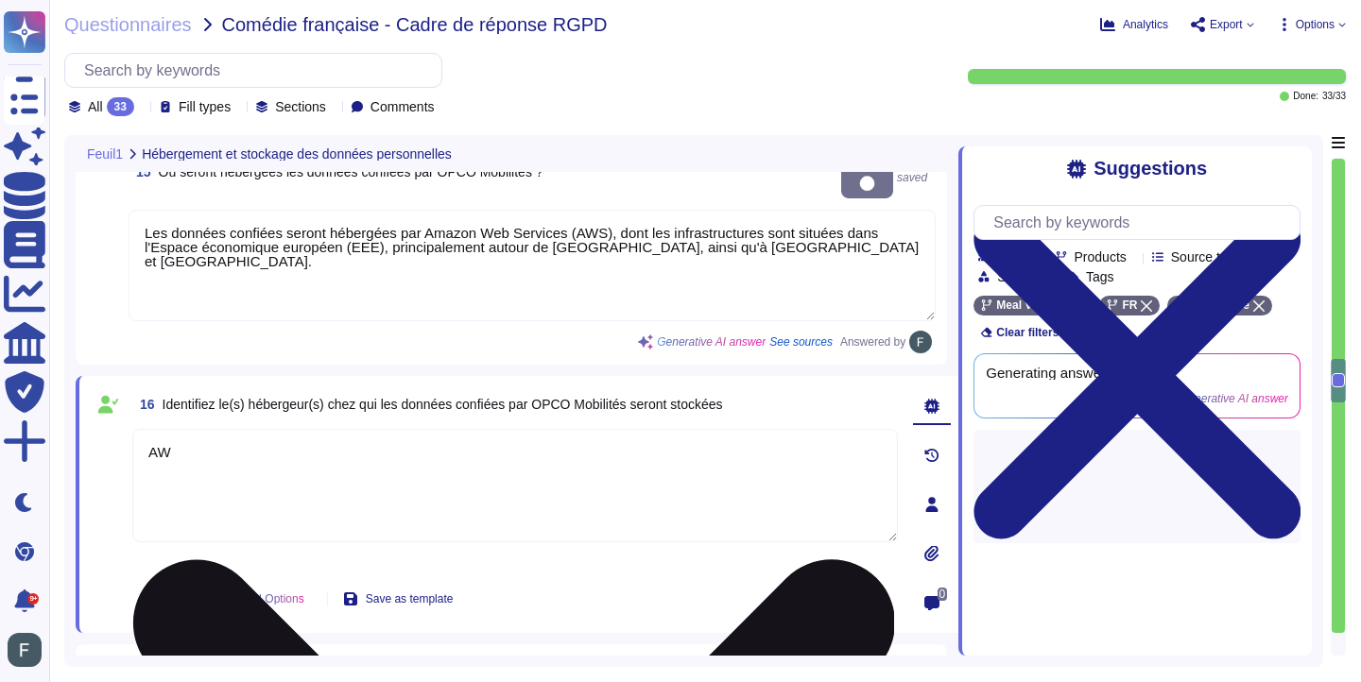
type textarea "AWS"
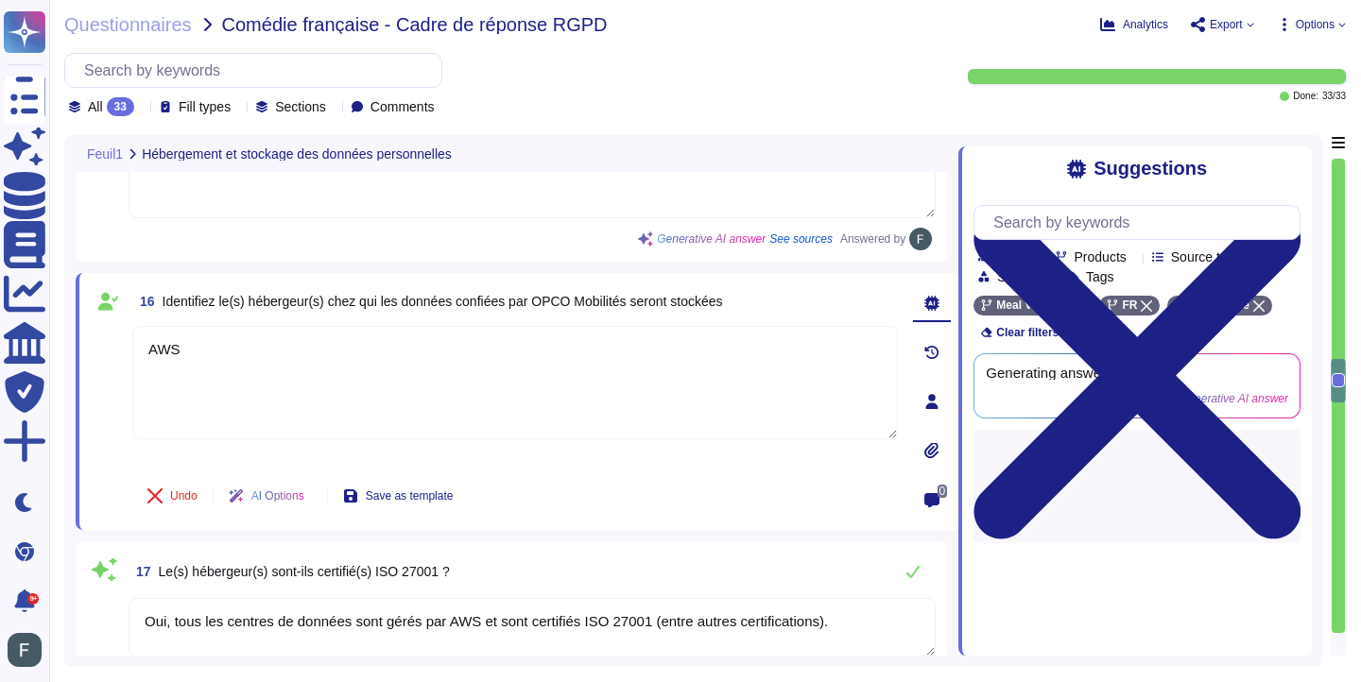
type textarea "Oui, nous avons mis en place des mesures techniques et organisationnelles appro…"
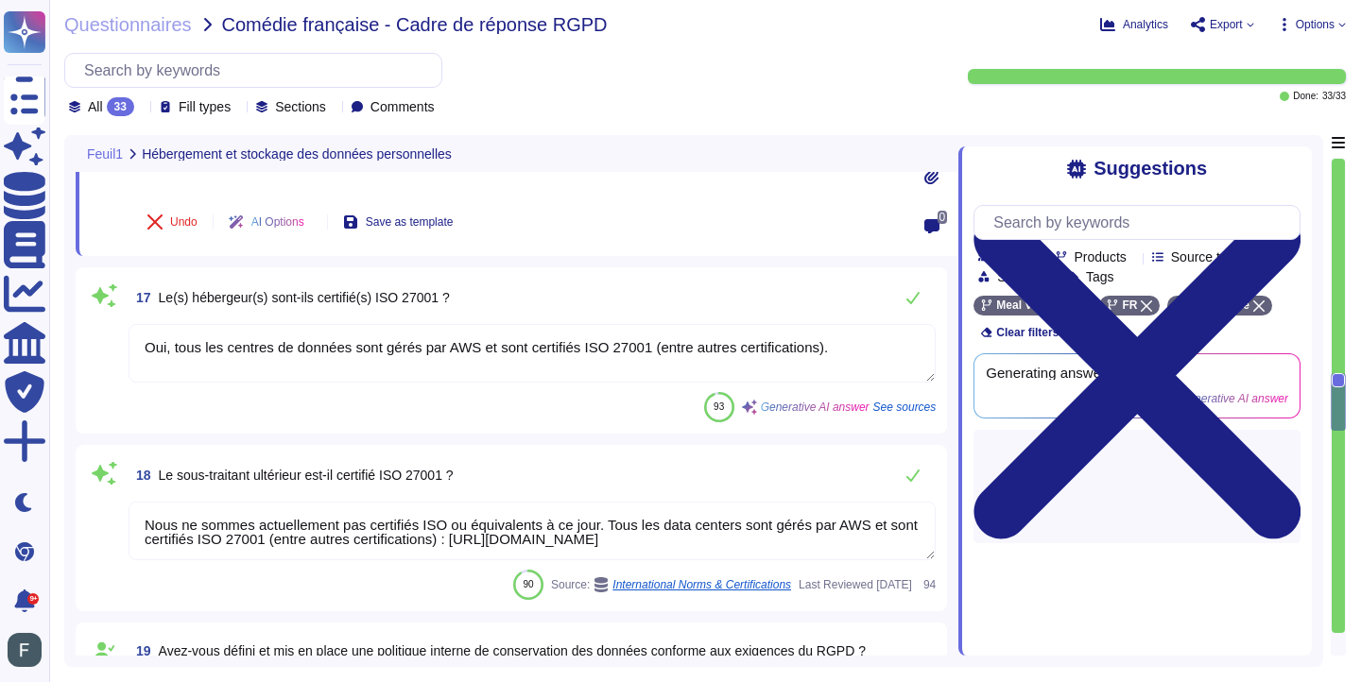
type textarea "Portes fermées à toutes les entrées (par exemple, fermetures électroniques ; fe…"
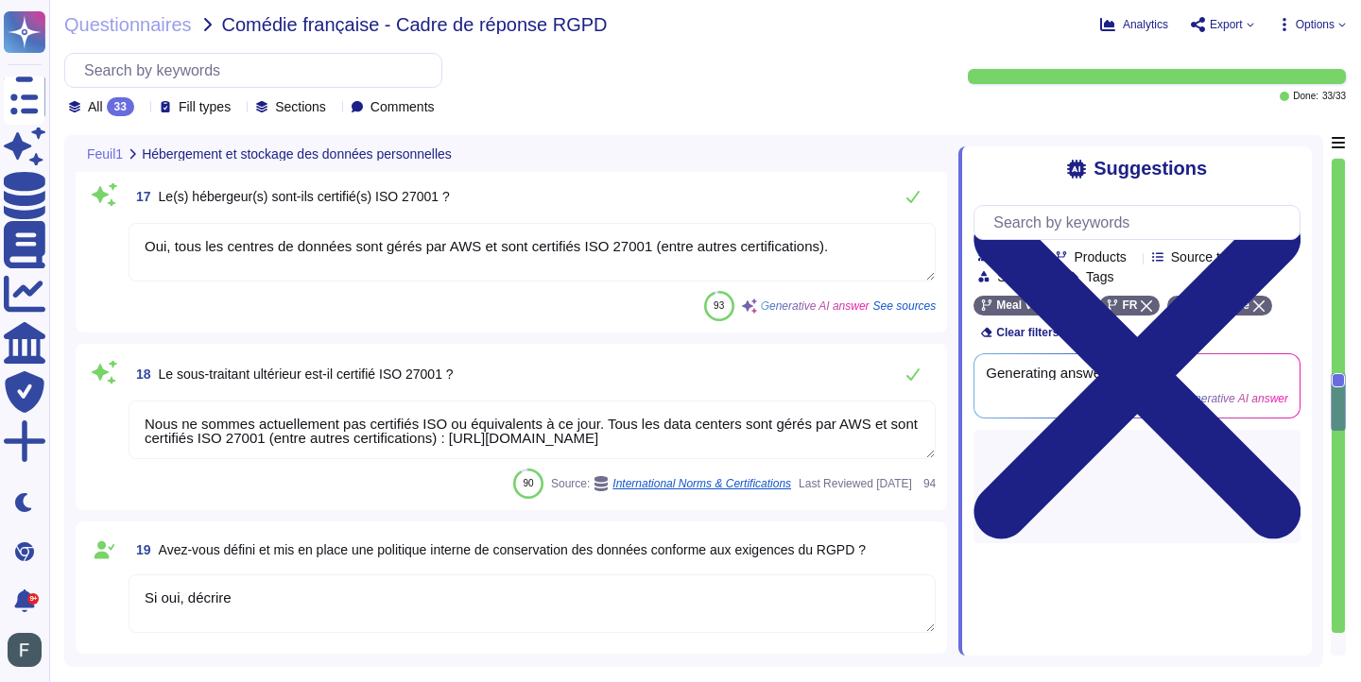
type textarea "Lor, ipsu dolor sit am conse adi elitsed doeiusmodt in utlaboreetdolorema aliqu…"
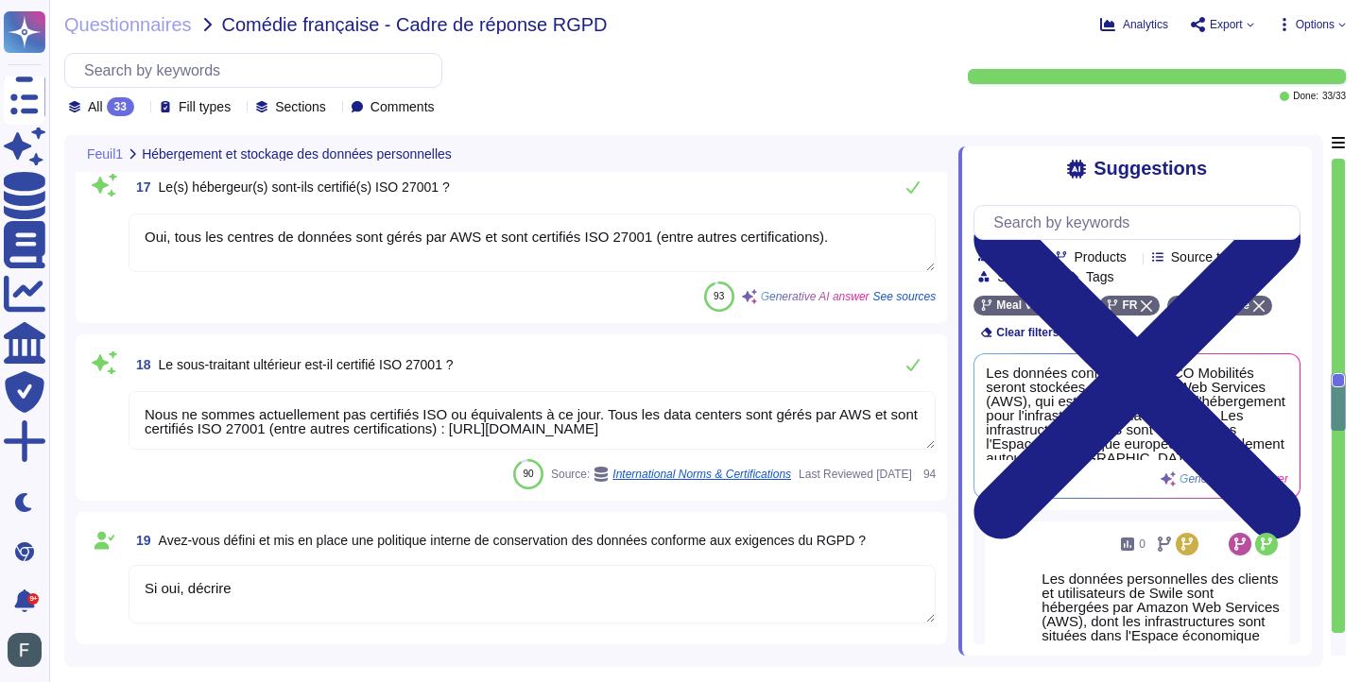
scroll to position [2, 0]
type textarea "AWS"
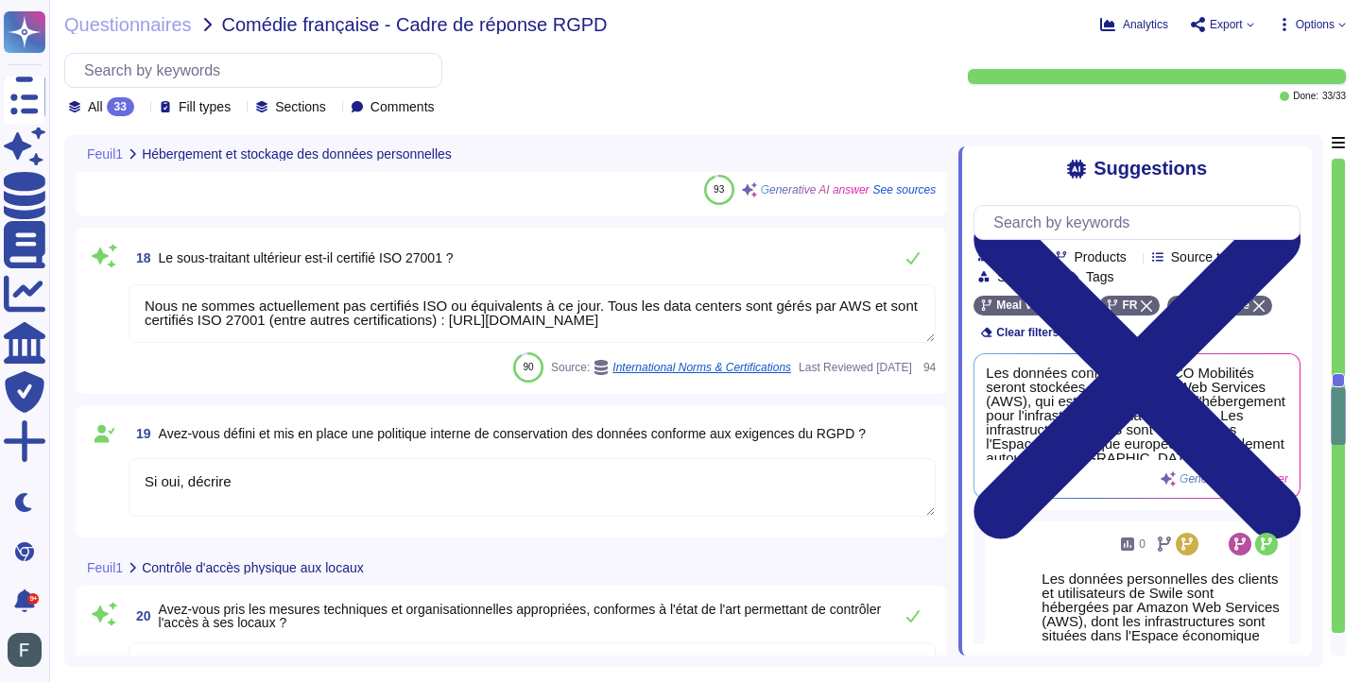
scroll to position [3711, 0]
click at [188, 484] on textarea "Si oui, décrire" at bounding box center [532, 486] width 807 height 59
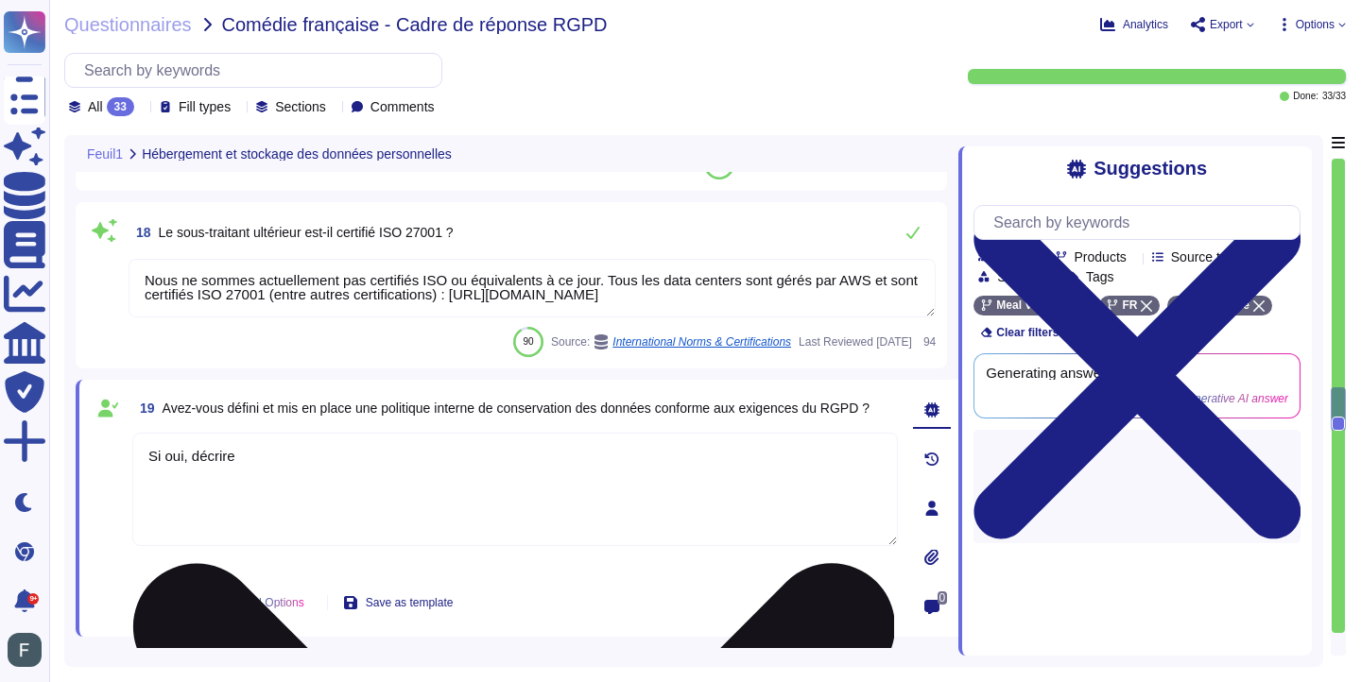
type textarea "Lor, ipsu dolor sit am conse adi elitsed doeiusmodt in utlaboreetdolorema aliqu…"
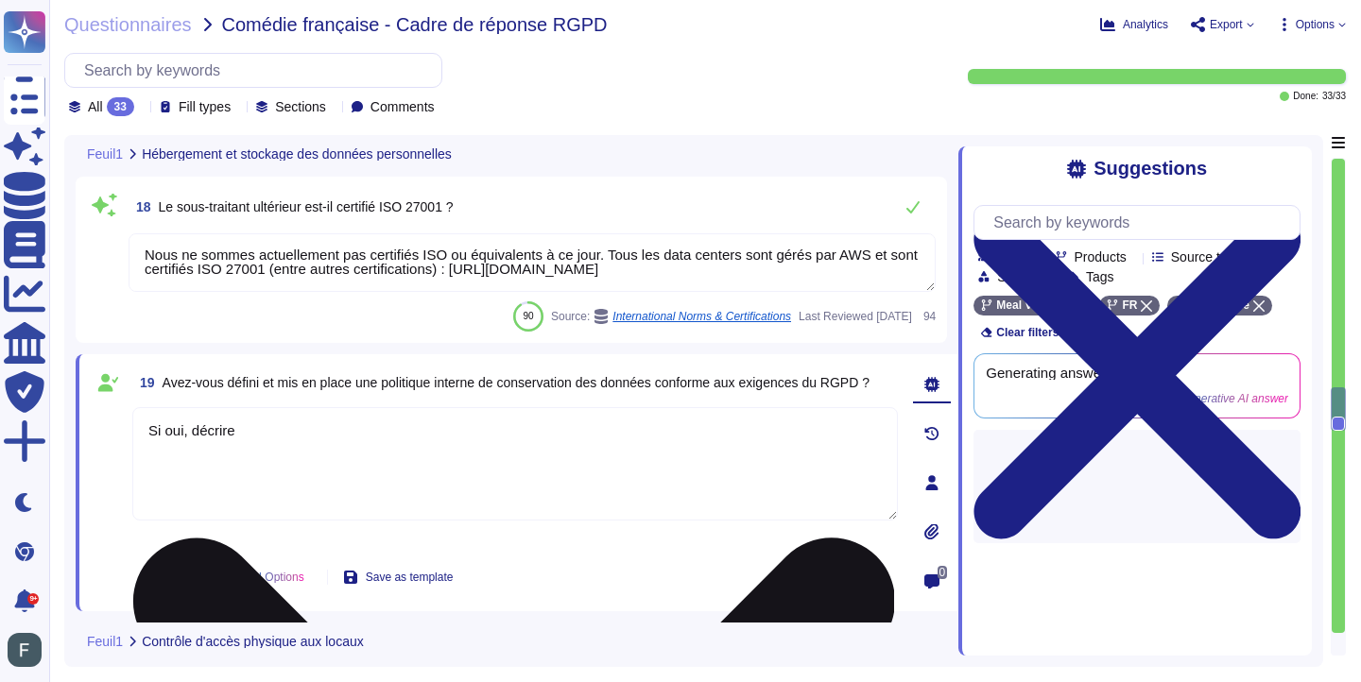
click at [222, 433] on textarea "Si oui, décrire" at bounding box center [514, 463] width 765 height 113
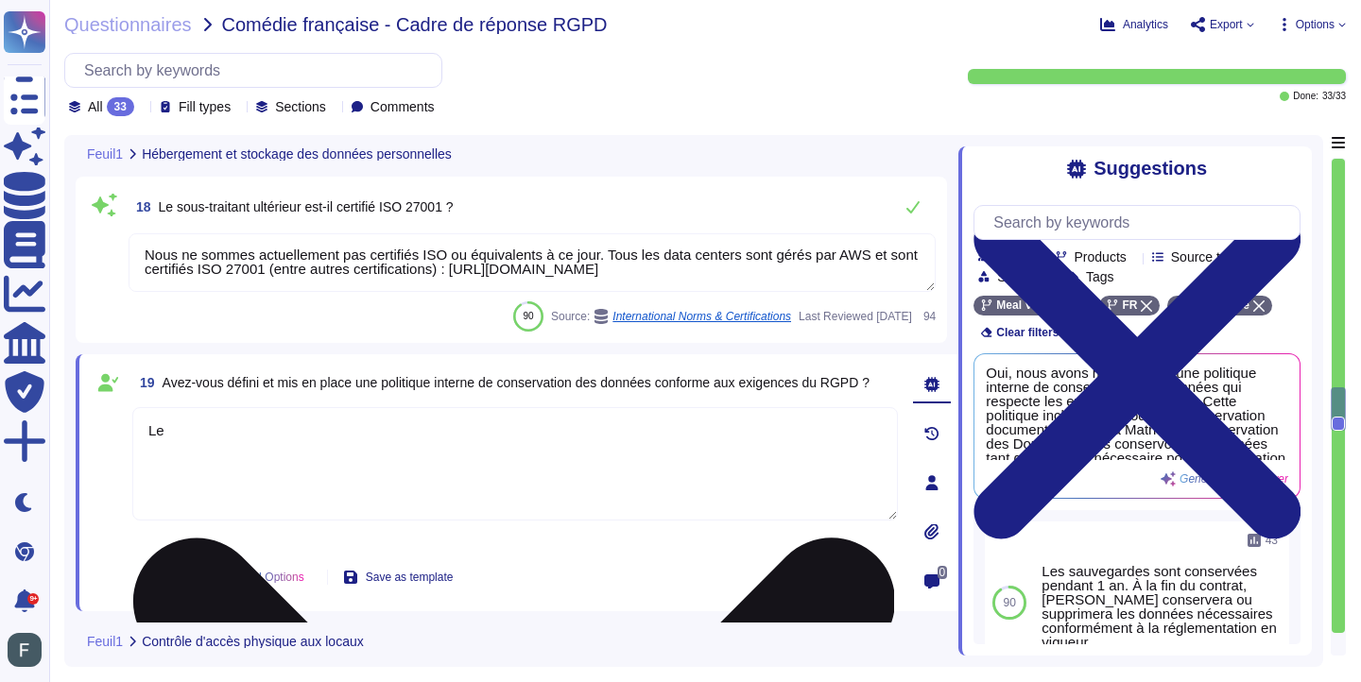
type textarea "L"
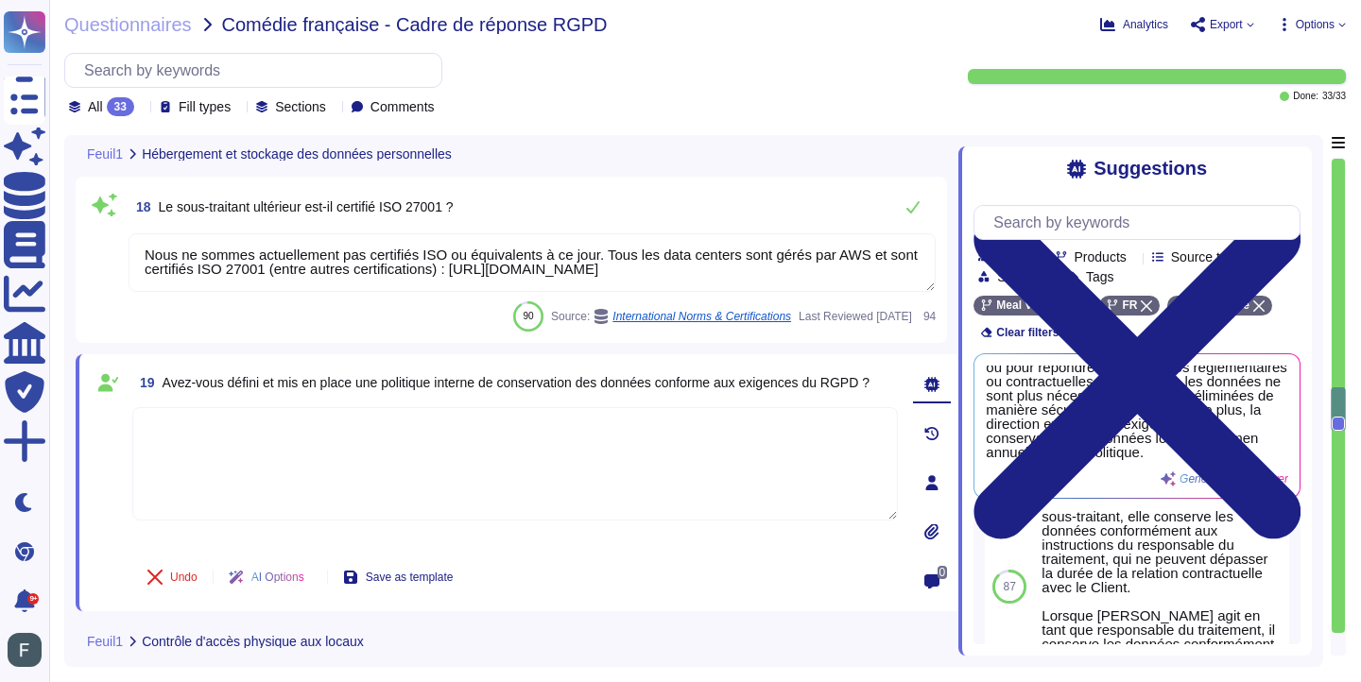
scroll to position [351, 0]
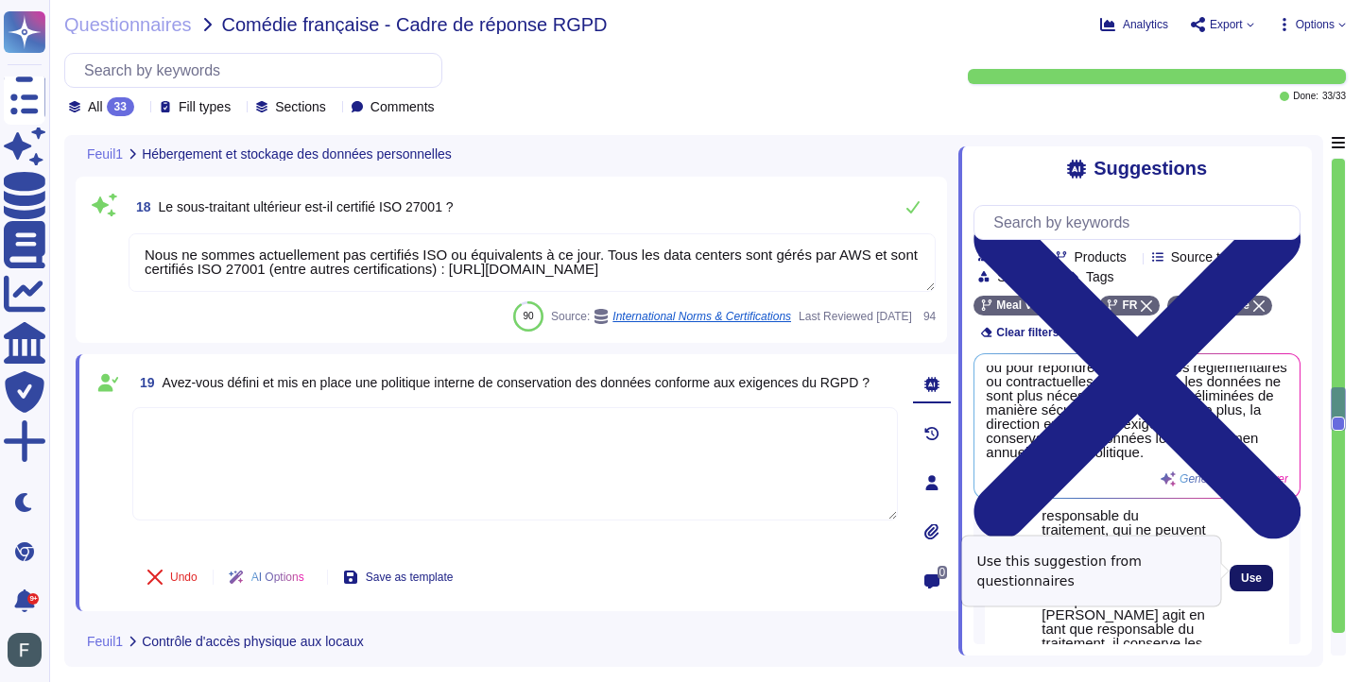
click at [1246, 573] on span "Use" at bounding box center [1251, 578] width 21 height 11
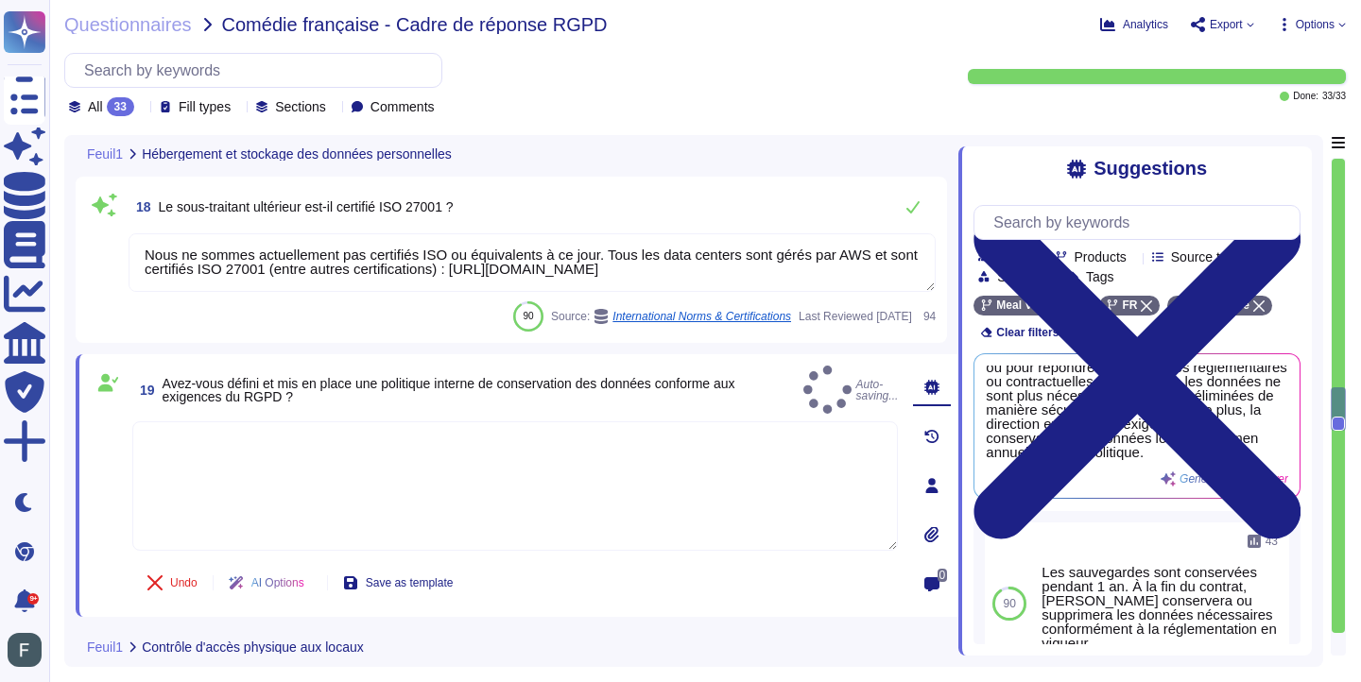
type textarea "Dans le cadre de la fourniture de ses Services et lorsque [PERSON_NAME] agit en…"
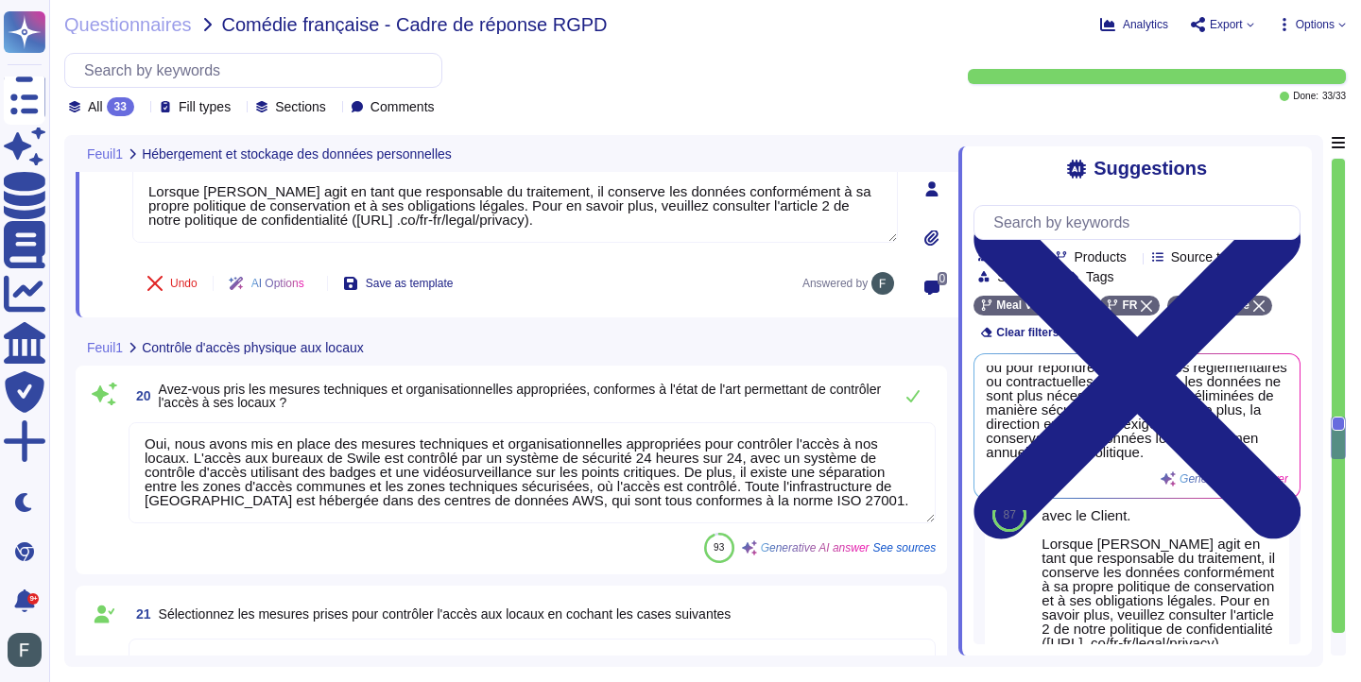
scroll to position [4007, 0]
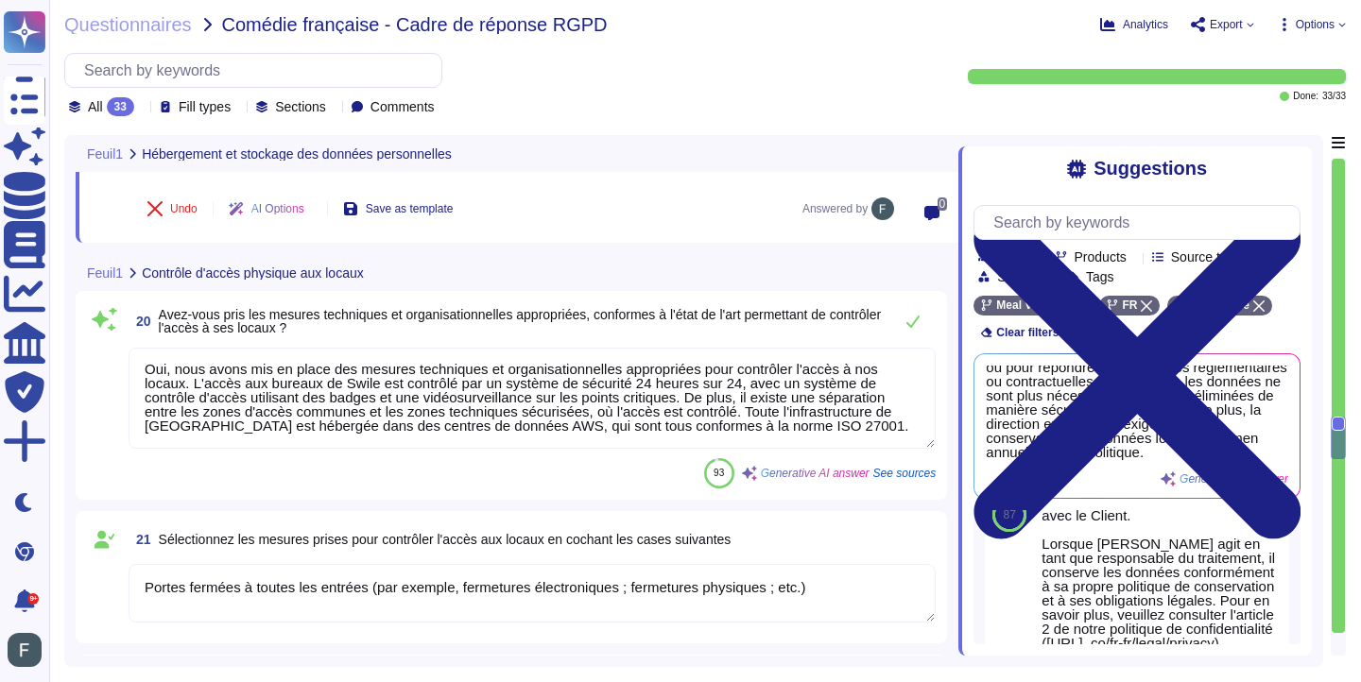
type textarea "Portes fermées à toutes les entrées (par exemple, fermetures électroniques ; fe…"
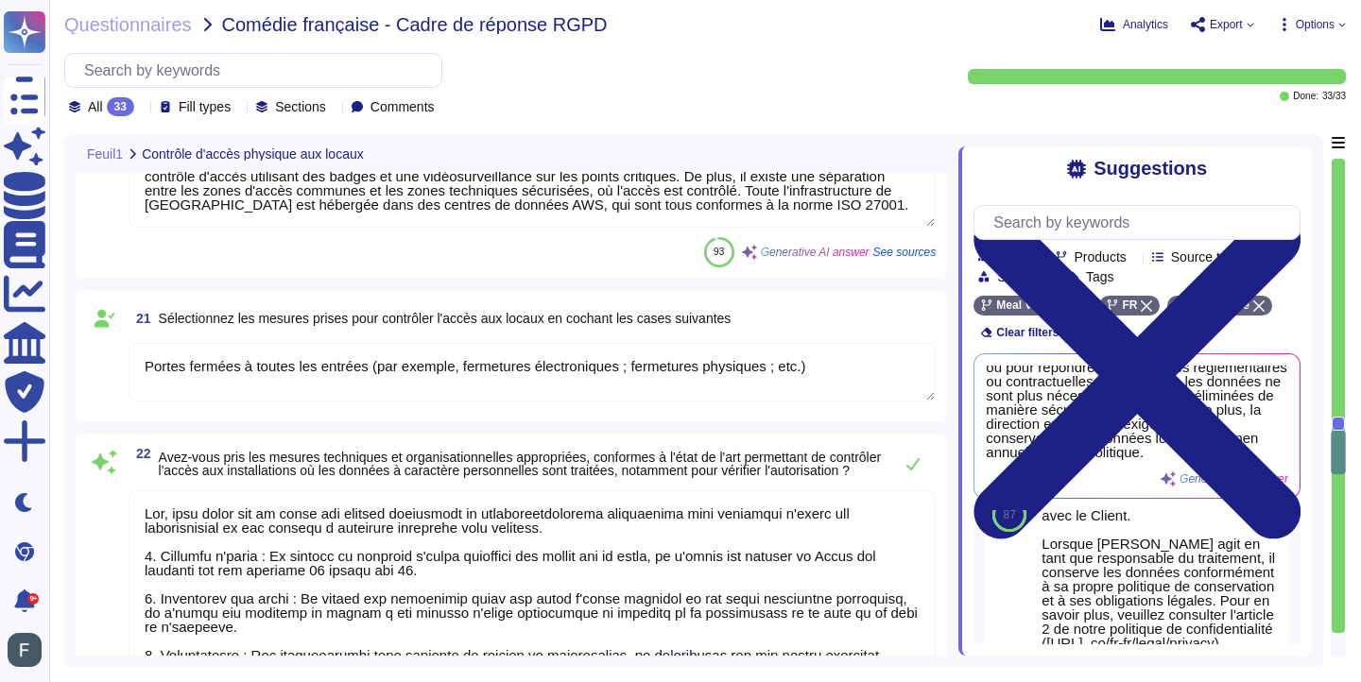
type textarea "Lor, ipsu dolor sit am conse adi elitsed doeiusmodt in utlaboreetdolorema aliq …"
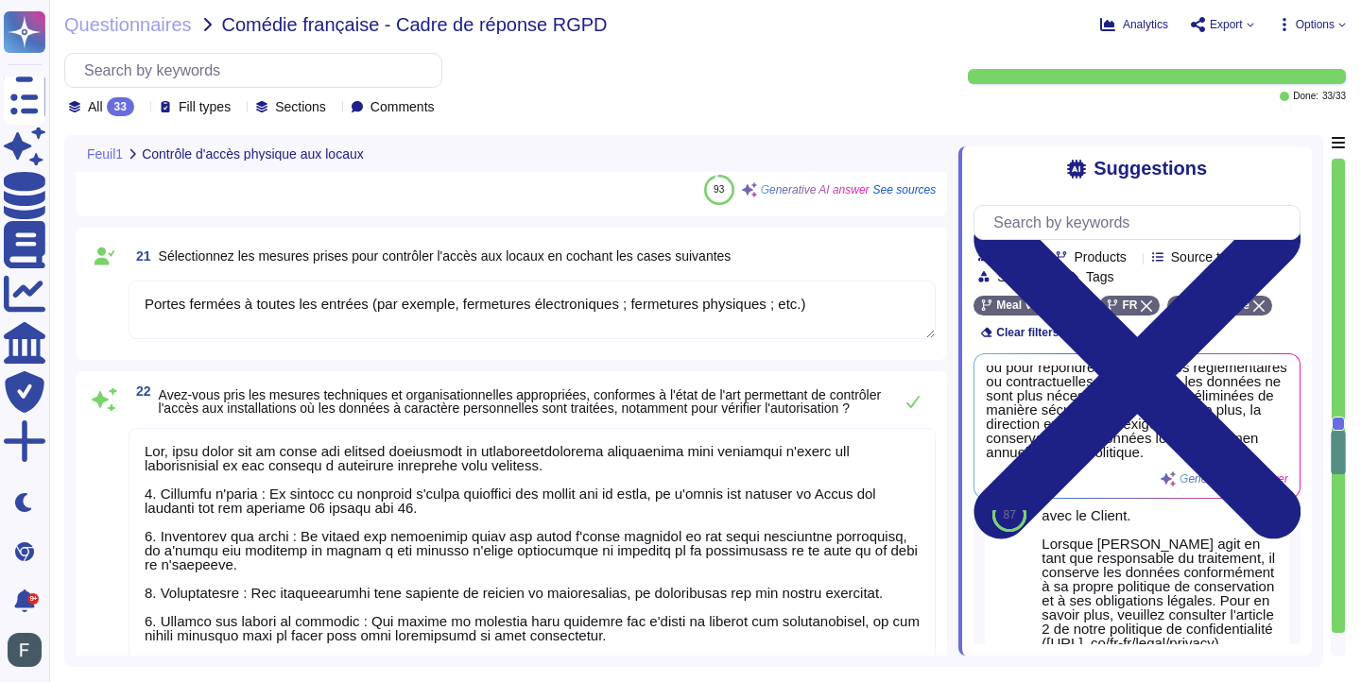
scroll to position [4314, 0]
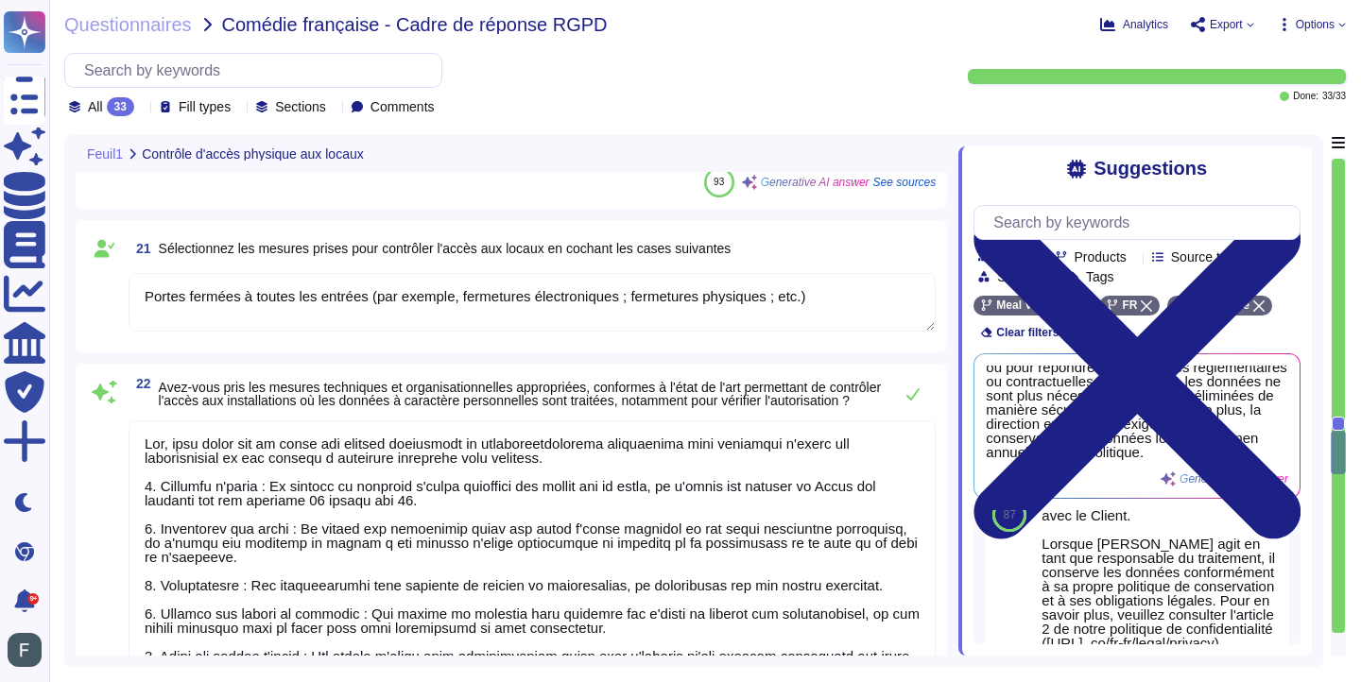
click at [438, 304] on textarea "Portes fermées à toutes les entrées (par exemple, fermetures électroniques ; fe…" at bounding box center [532, 302] width 807 height 59
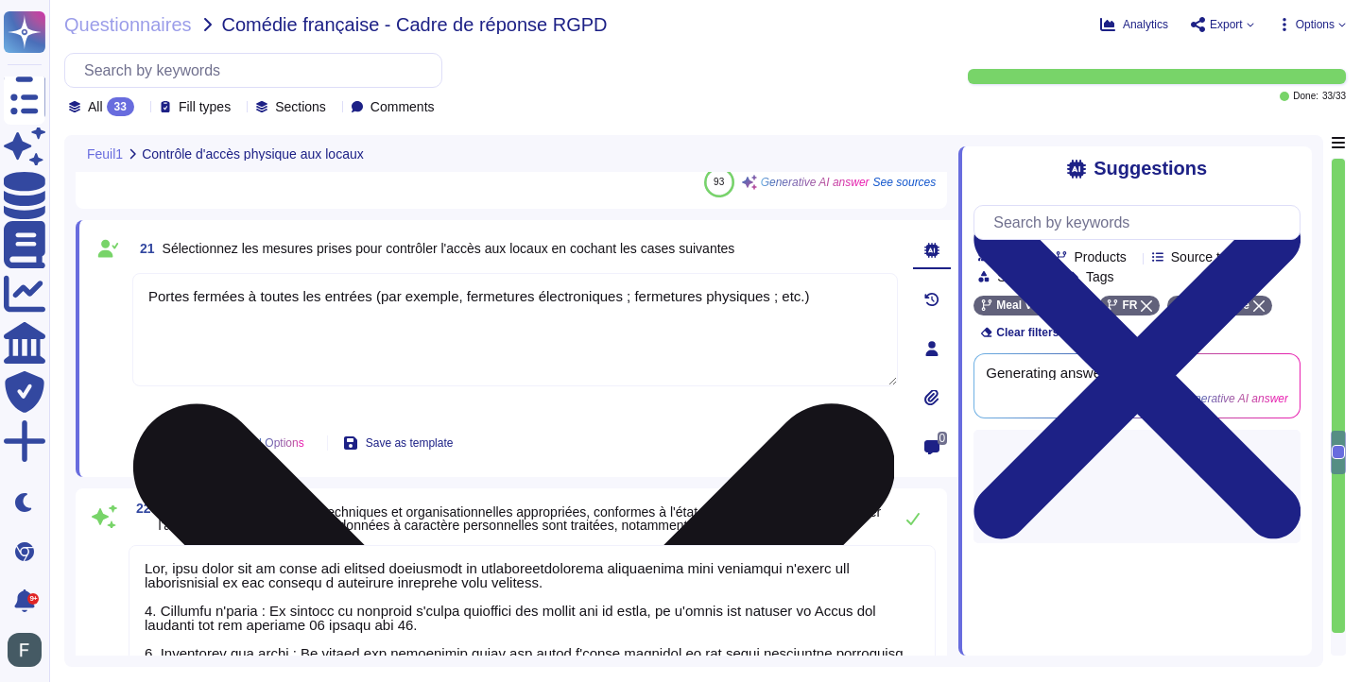
click at [438, 304] on textarea "Portes fermées à toutes les entrées (par exemple, fermetures électroniques ; fe…" at bounding box center [514, 329] width 765 height 113
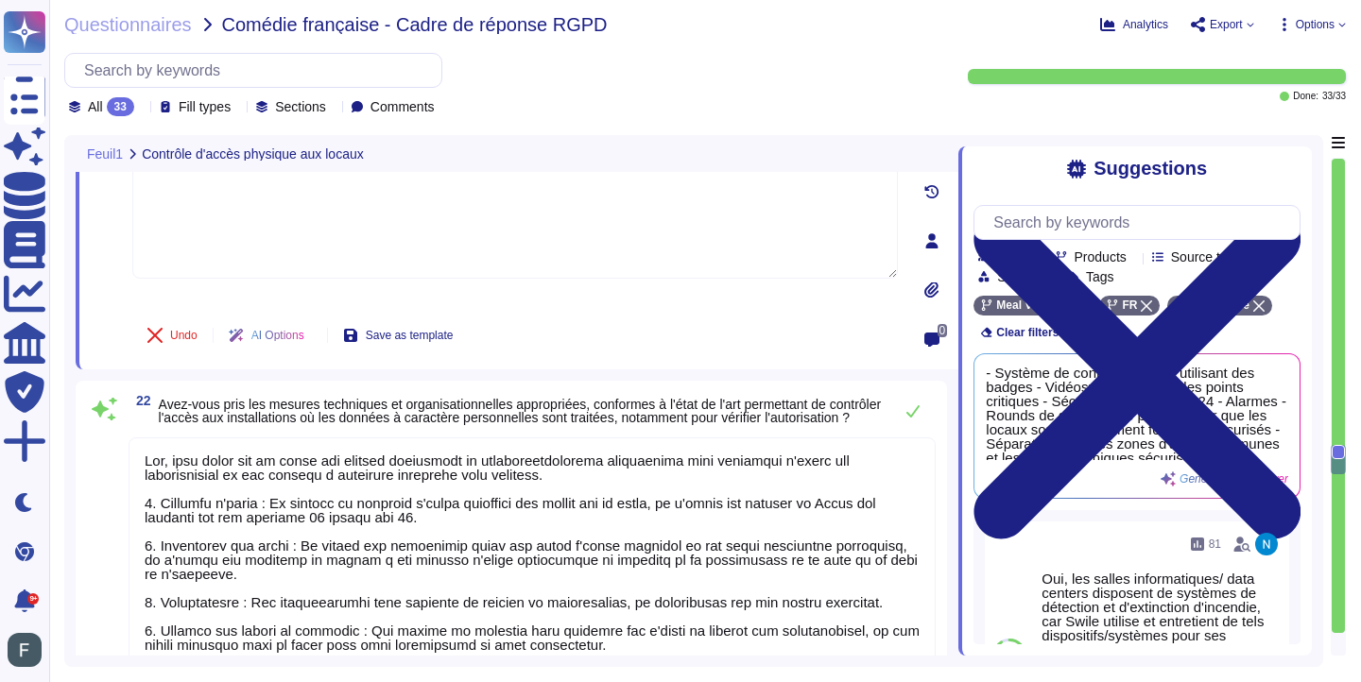
type textarea "Lor, ipsu dolor sit am conse adi elitsed doeiusmodt in utlaboreetdolorema aliq …"
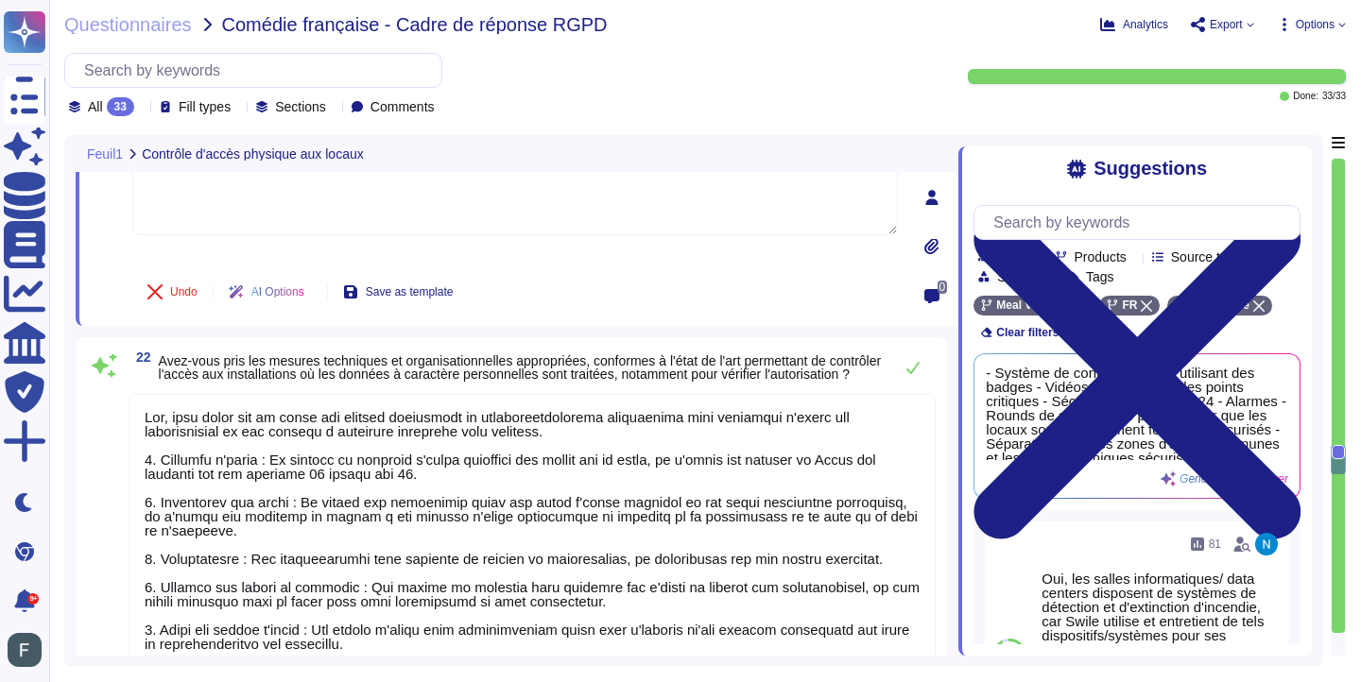
scroll to position [2, 0]
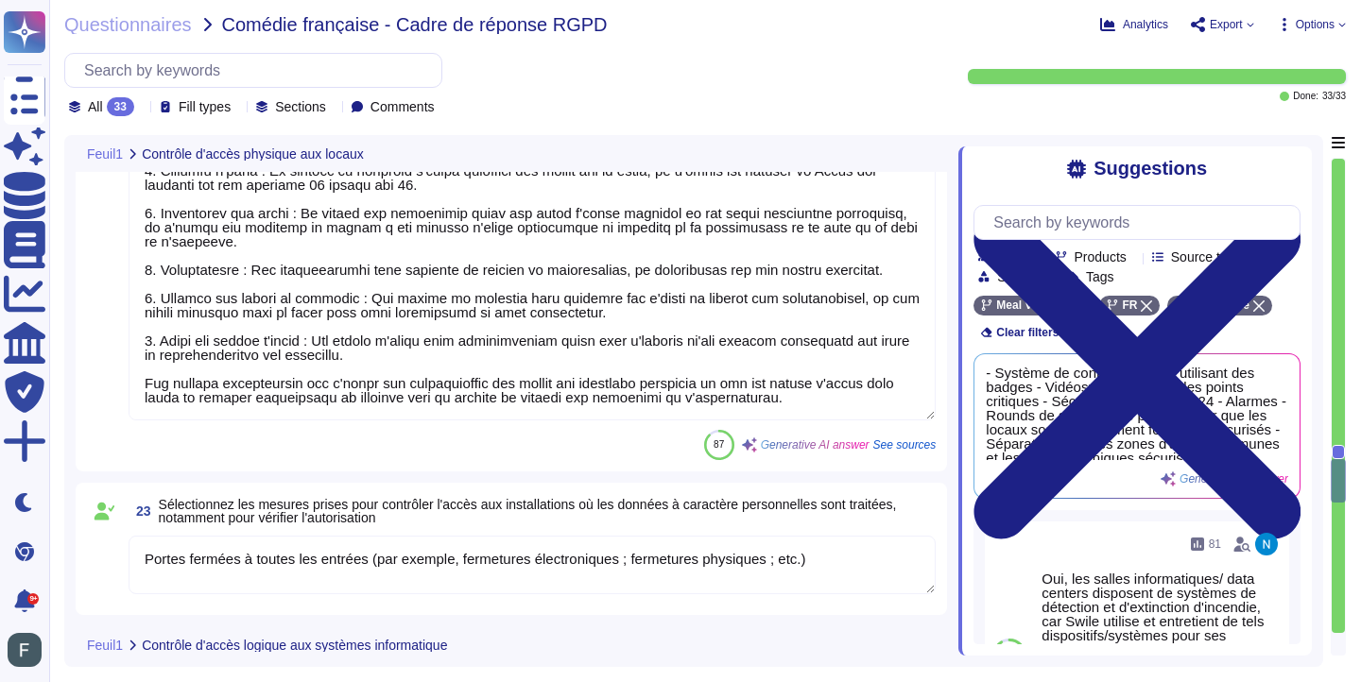
type textarea "Systèmes de sécurité informatique exigeant que les utilisateurs individuels se …"
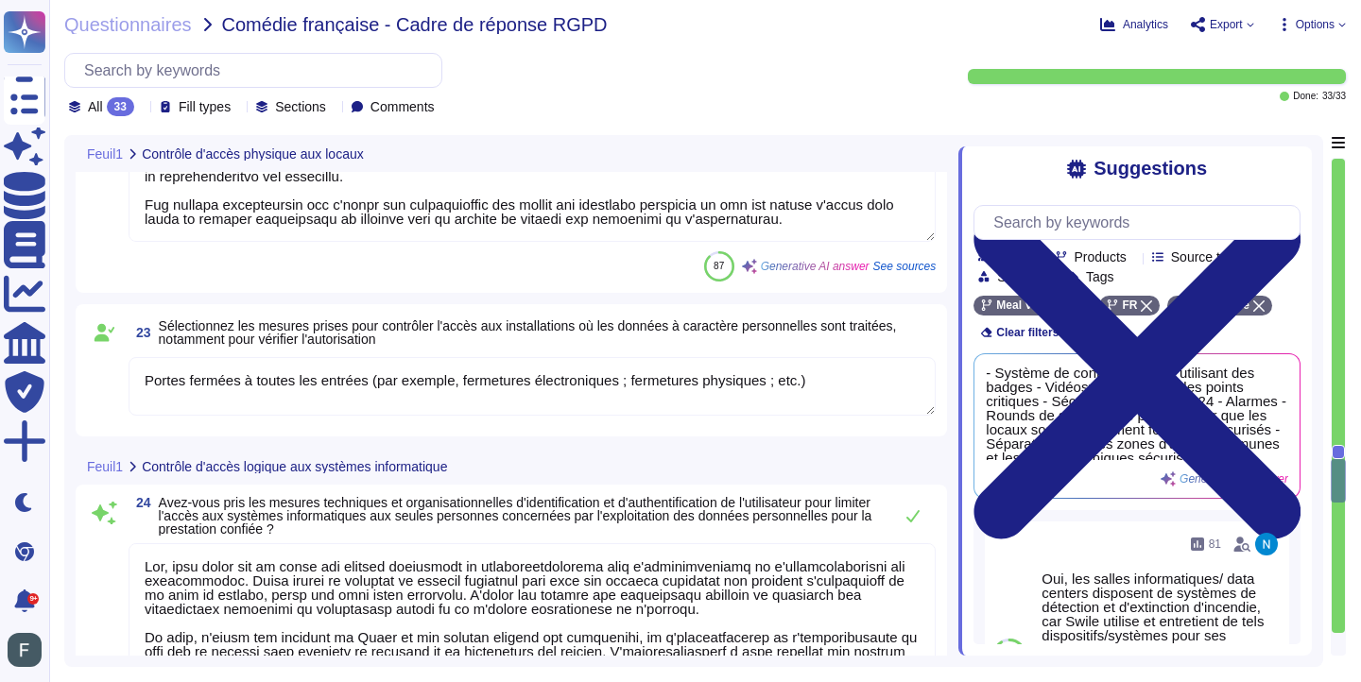
type textarea "Oui, nous avons mis en place une procédure de gestion des incidents de sécurité…"
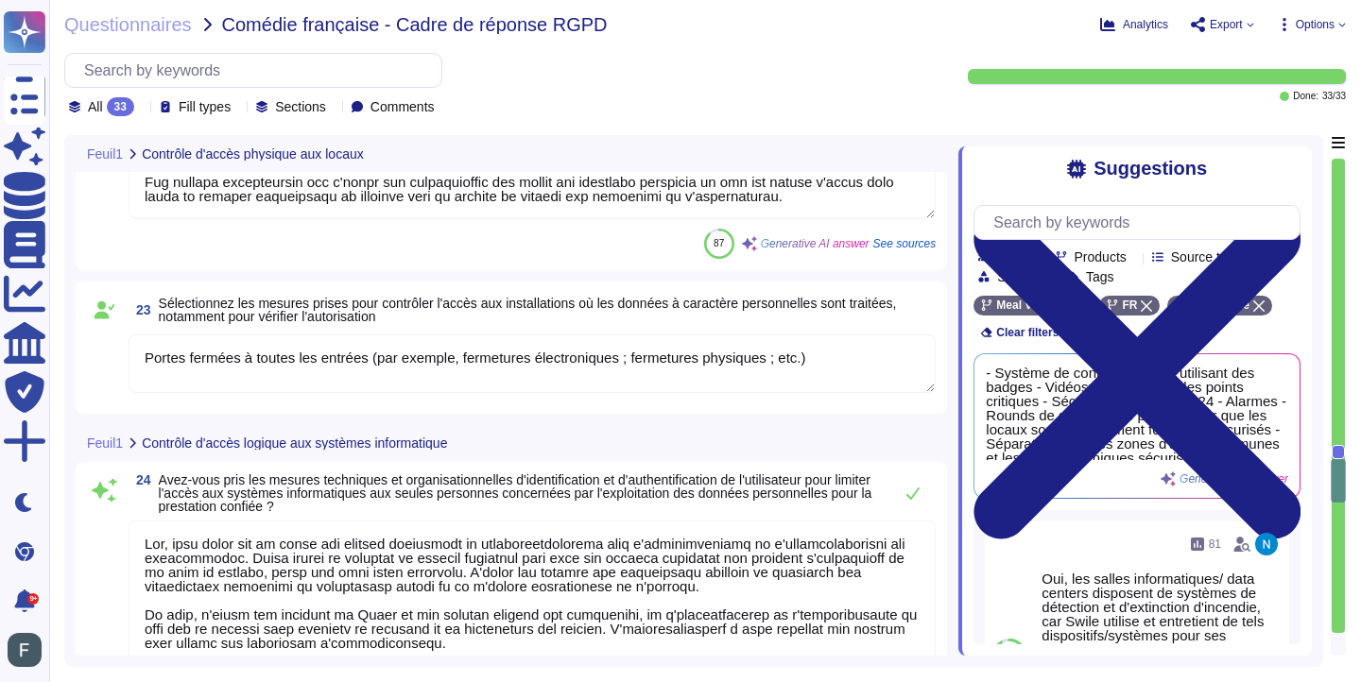
scroll to position [4945, 0]
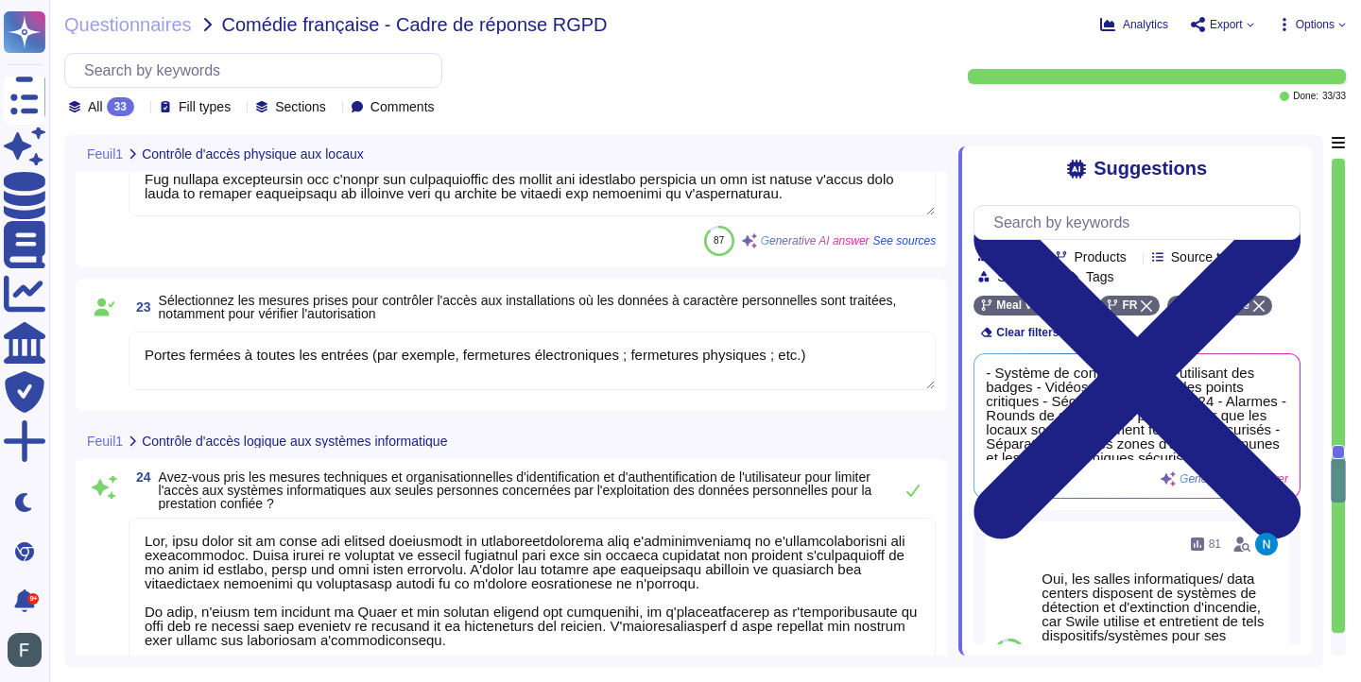
click at [505, 361] on textarea "Portes fermées à toutes les entrées (par exemple, fermetures électroniques ; fe…" at bounding box center [532, 361] width 807 height 59
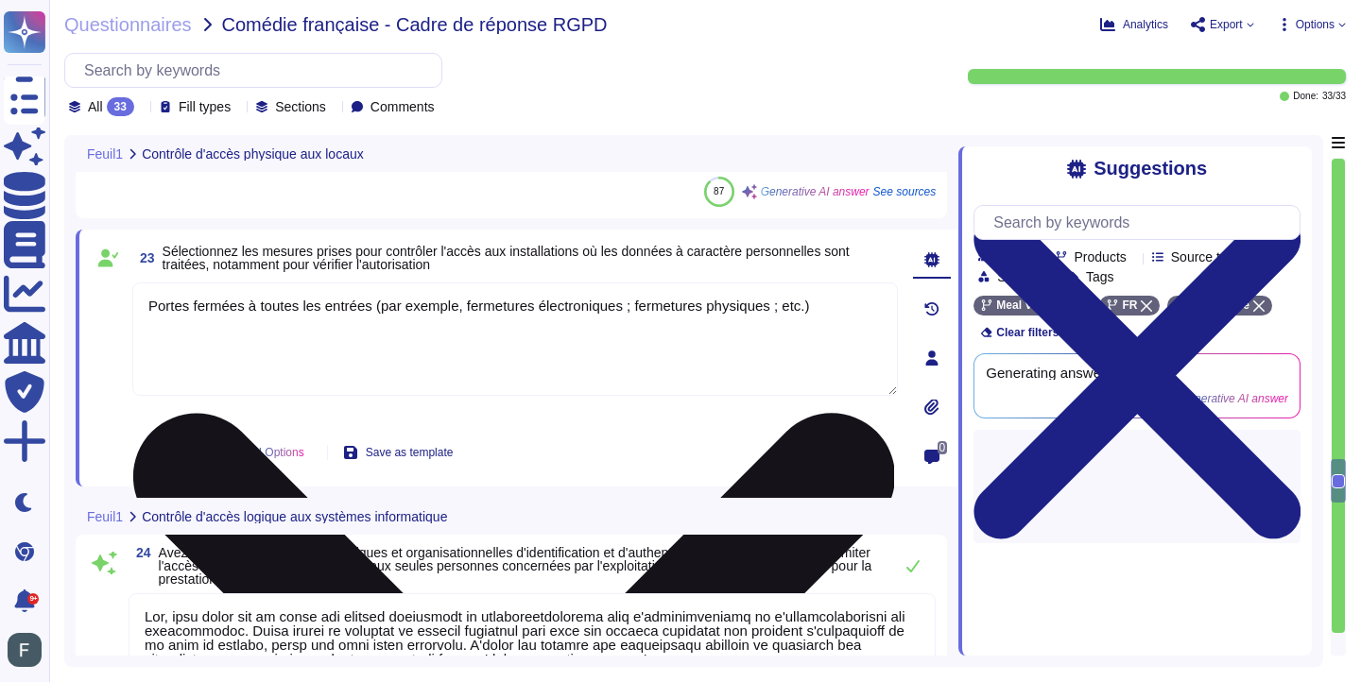
type textarea "Oui, nous avons mis en place une procédure de gestion des incidents de sécurité…"
click at [505, 361] on textarea "Portes fermées à toutes les entrées (par exemple, fermetures électroniques ; fe…" at bounding box center [514, 339] width 765 height 113
click at [508, 312] on textarea "Portes fermées à toutes les entrées (par exemple, fermetures électroniques ; fe…" at bounding box center [514, 339] width 765 height 113
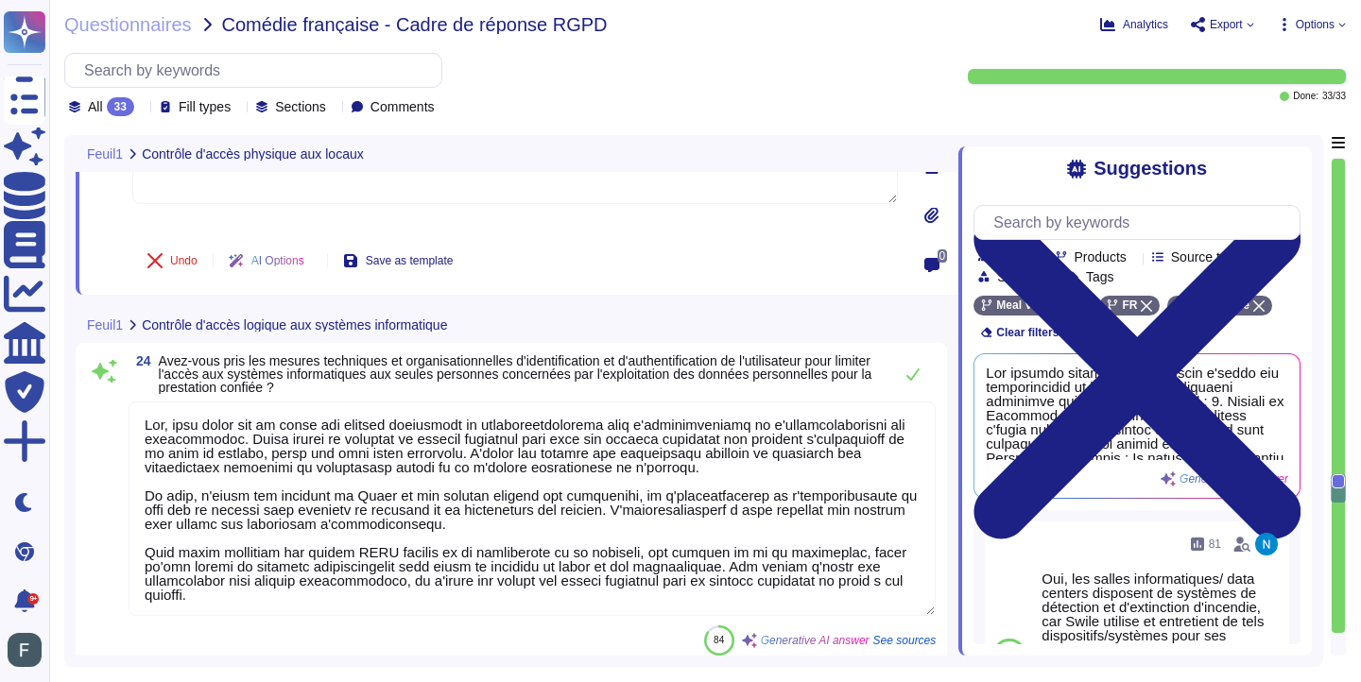
scroll to position [2, 0]
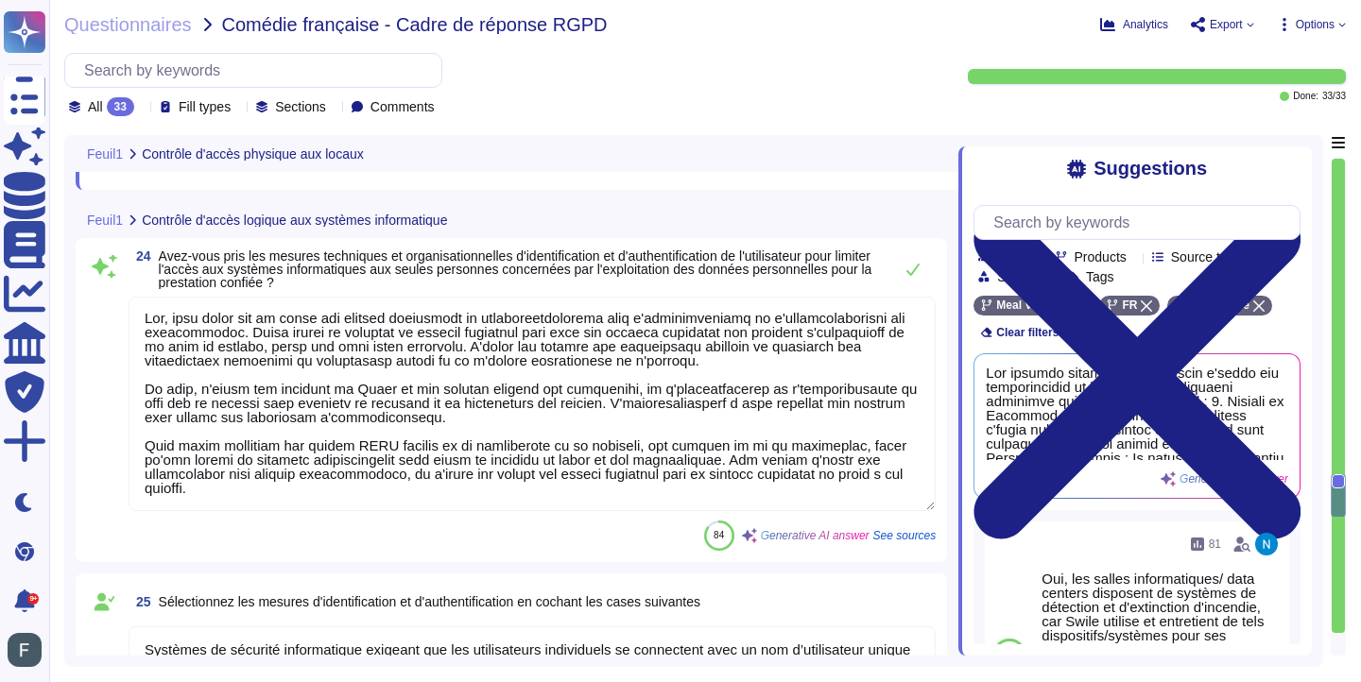
type textarea "Lor, ipsu dolor sit am conse adipiscin elitsed doei temporin ut labor, e'dolore…"
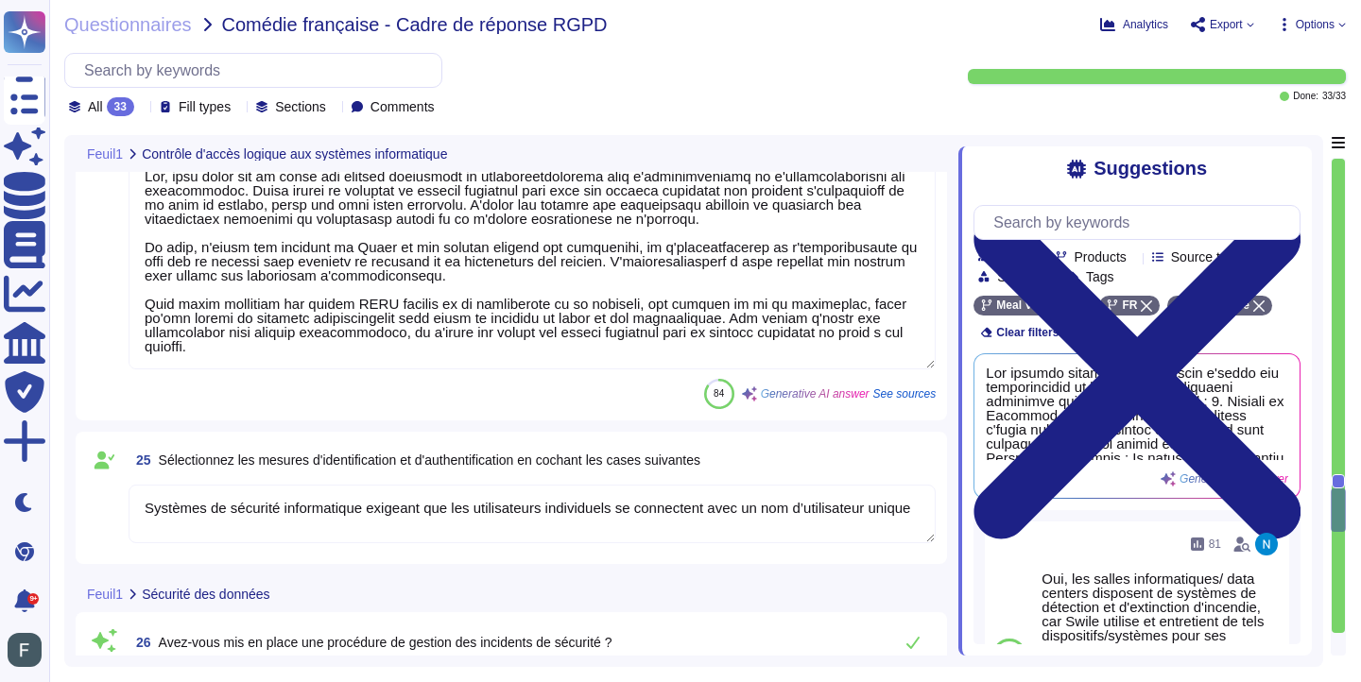
scroll to position [5356, 0]
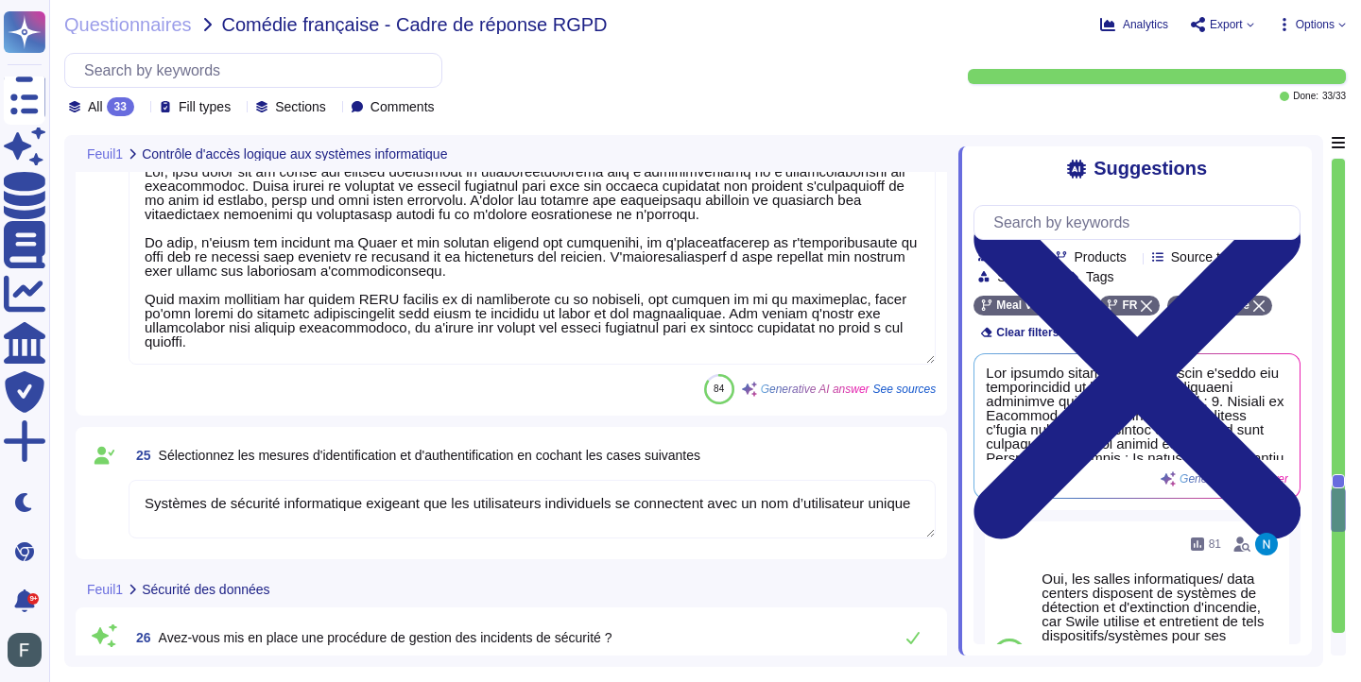
click at [501, 513] on textarea "Systèmes de sécurité informatique exigeant que les utilisateurs individuels se …" at bounding box center [532, 509] width 807 height 59
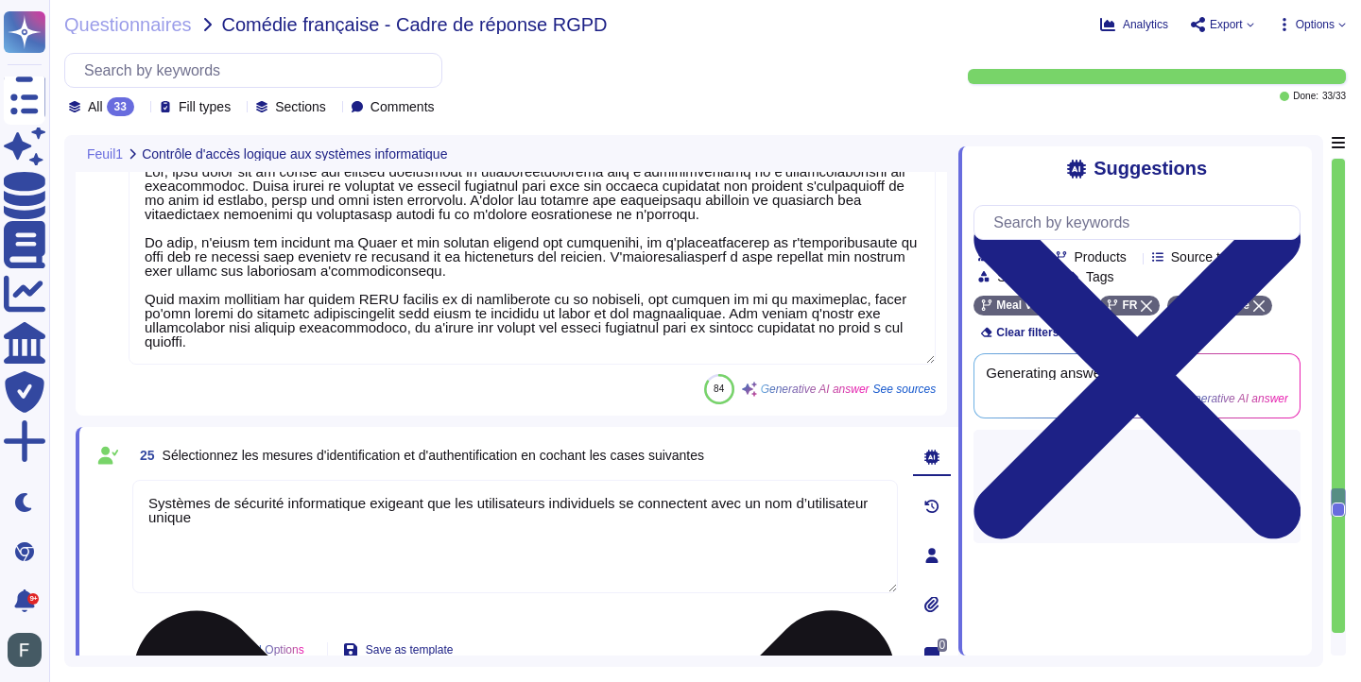
click at [501, 513] on textarea "Systèmes de sécurité informatique exigeant que les utilisateurs individuels se …" at bounding box center [514, 536] width 765 height 113
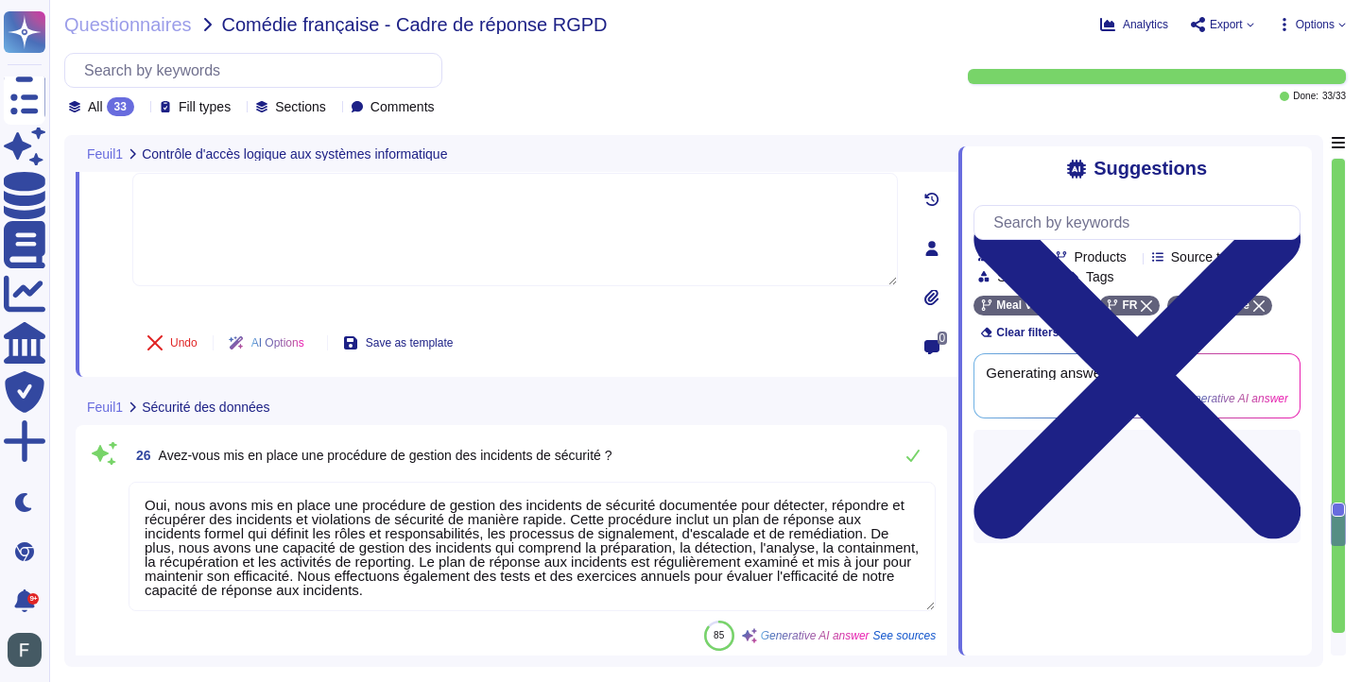
type textarea "Mise en place de systèmes d’évaluation des vulnérabilités, de technologies de p…"
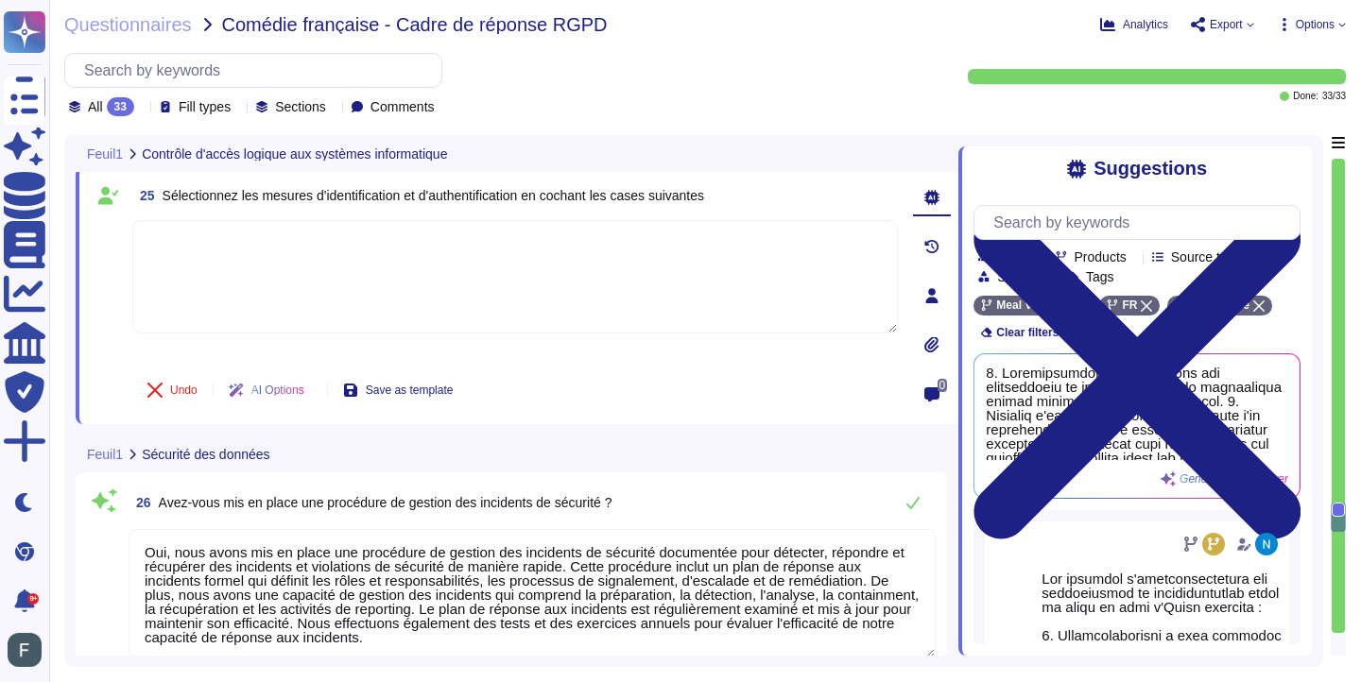
scroll to position [5614, 0]
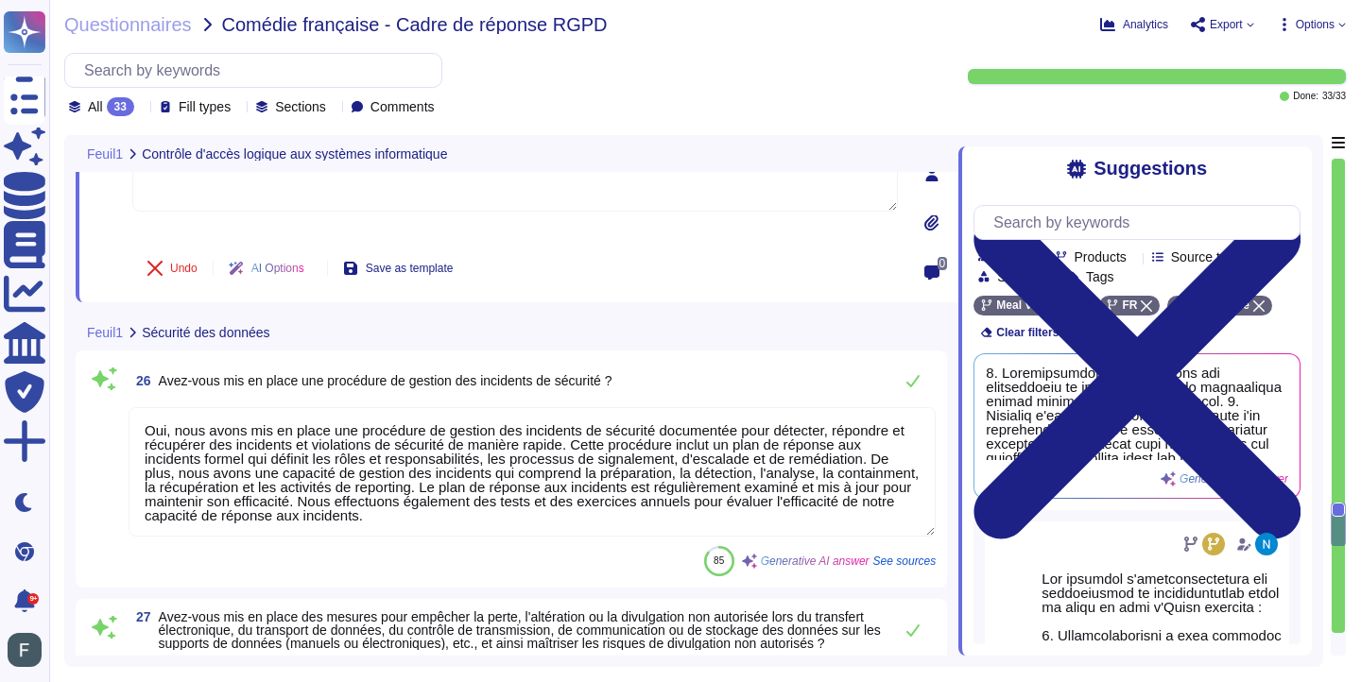
type textarea "Mise en place de systèmes d’évaluation des vulnérabilités, de technologies de p…"
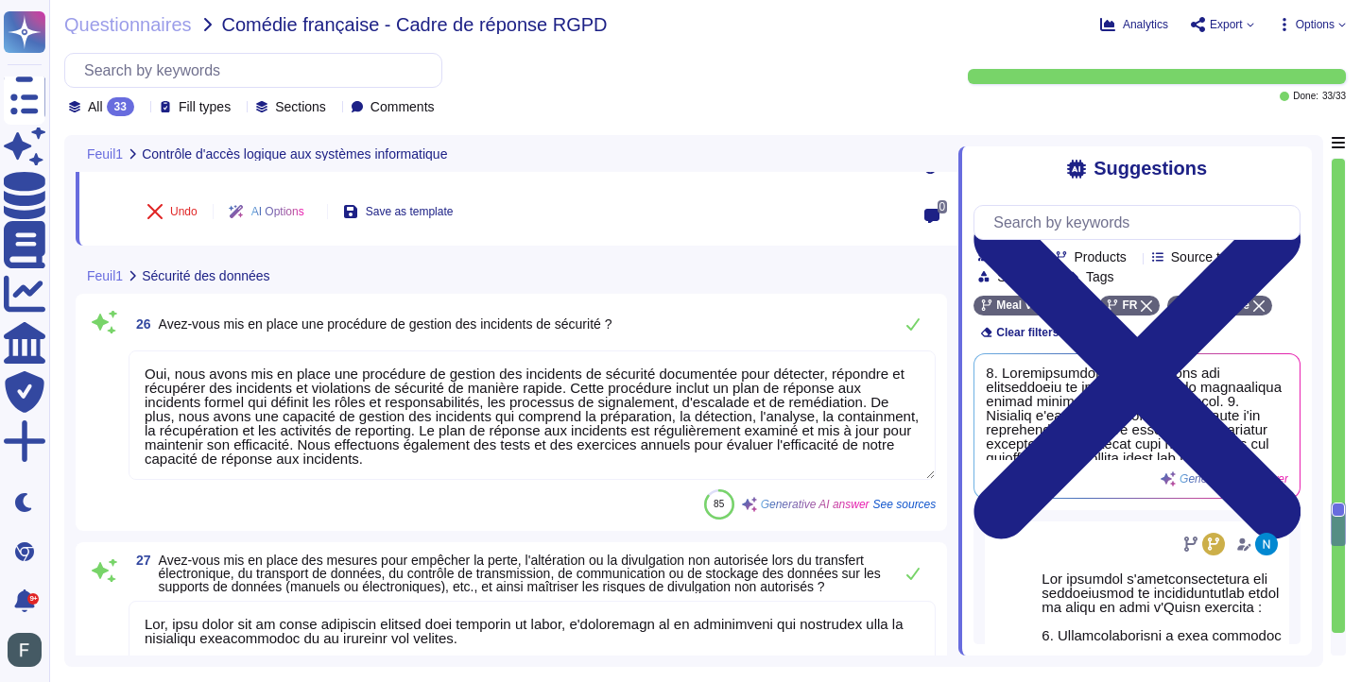
scroll to position [5802, 0]
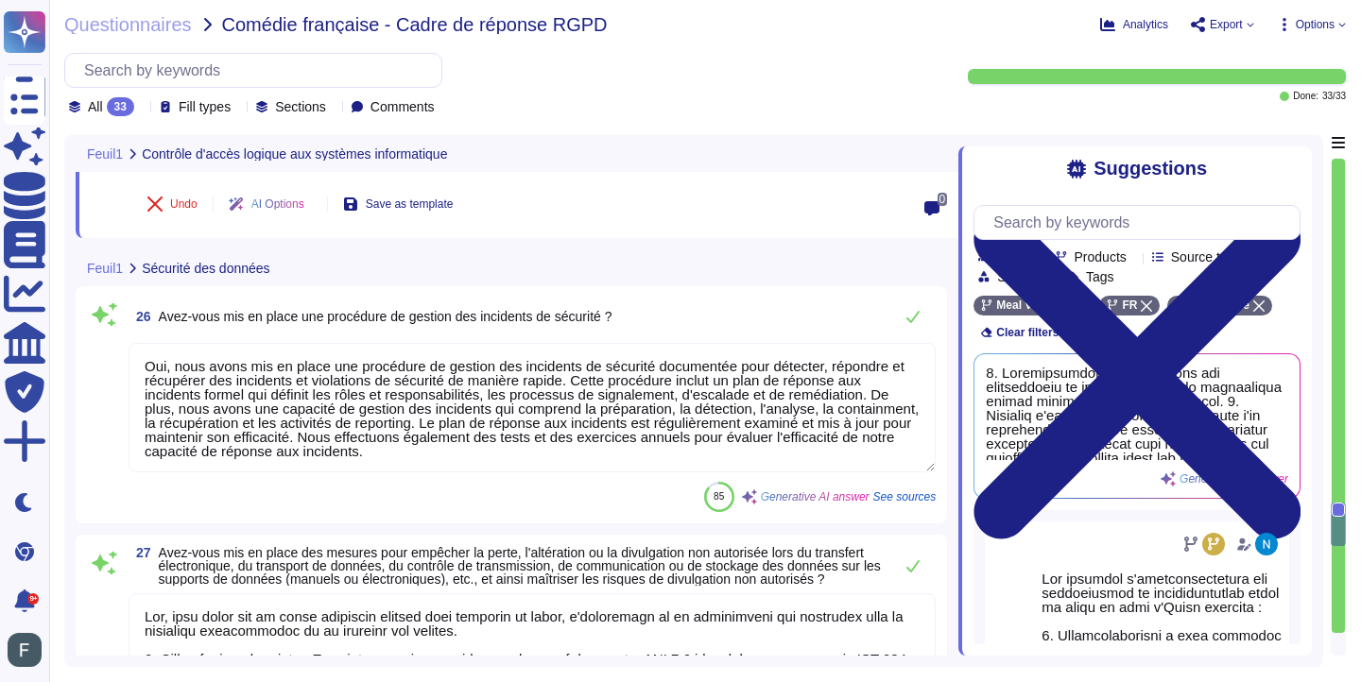
click at [630, 441] on textarea "Oui, nous avons mis en place une procédure de gestion des incidents de sécurité…" at bounding box center [532, 407] width 807 height 129
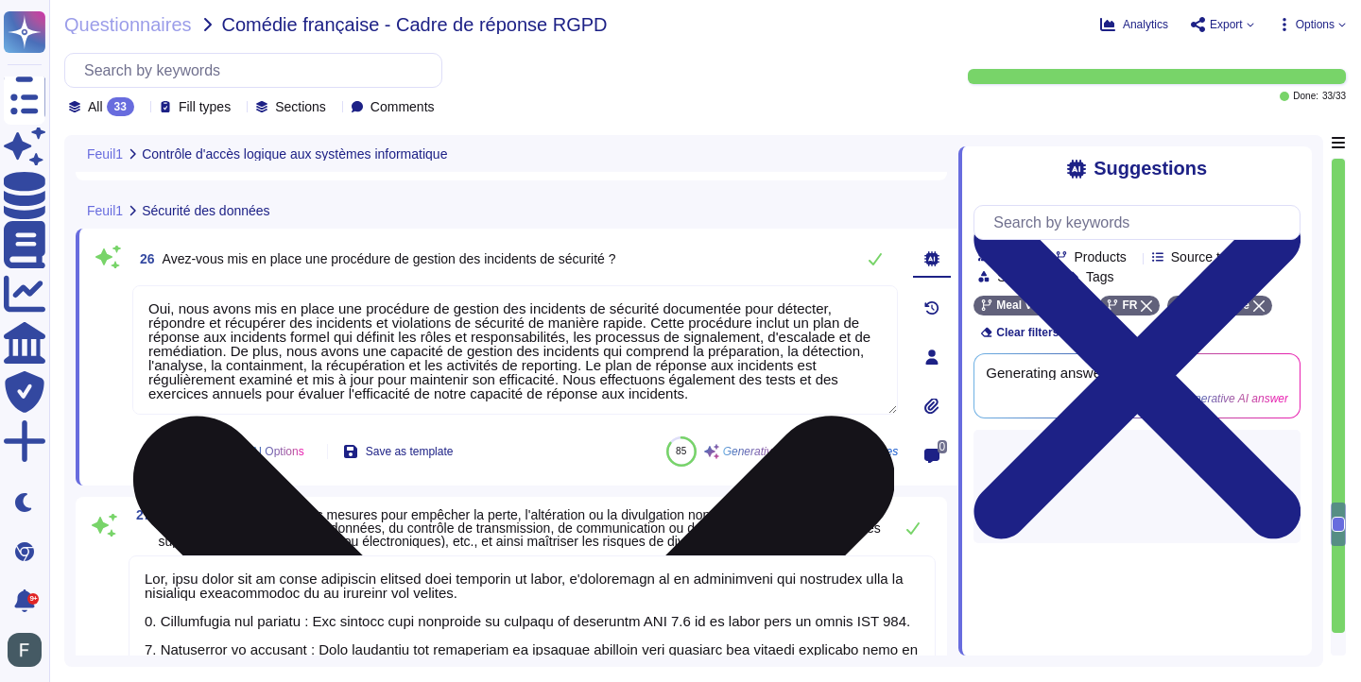
click at [630, 441] on div "Undo AI Options Save as template 85 Generative AI answer See sources" at bounding box center [514, 451] width 765 height 45
type textarea "A lister exhaustivement"
click at [630, 441] on div "Undo AI Options Save as template 85 Generative AI answer See sources" at bounding box center [514, 451] width 765 height 45
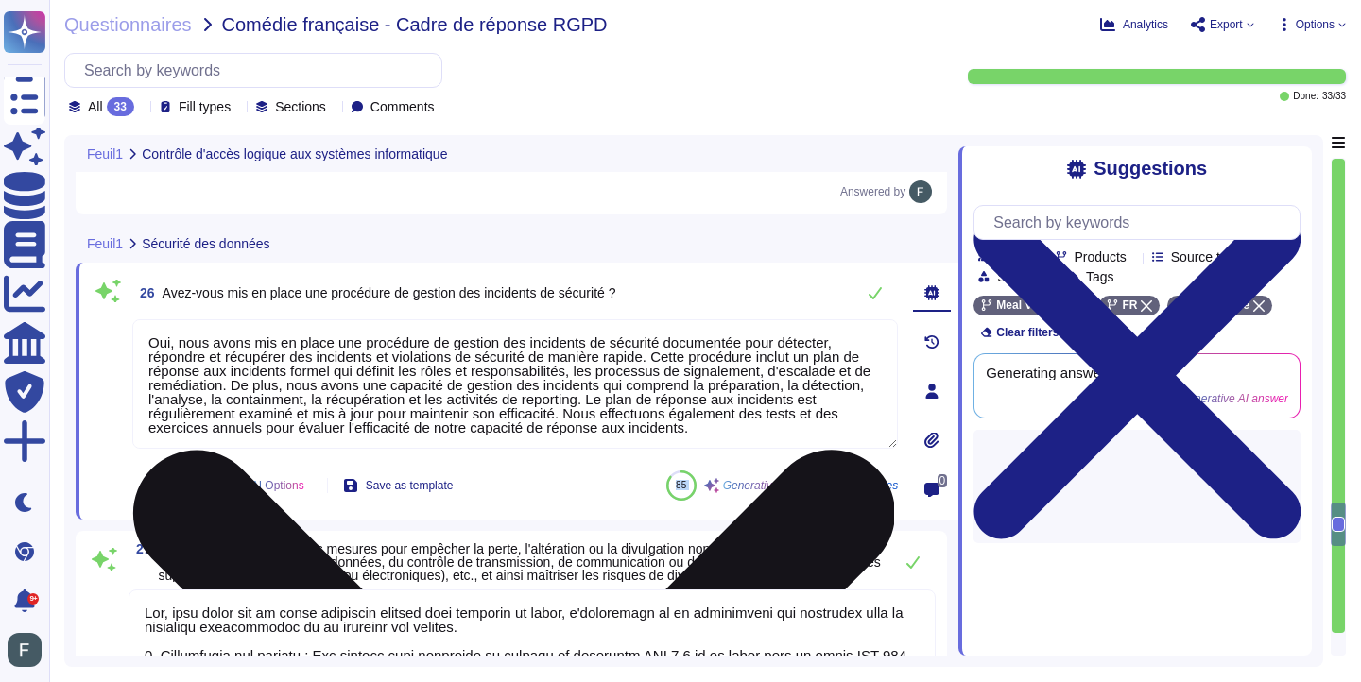
click at [630, 463] on div "Undo AI Options Save as template 85 Generative AI answer See sources" at bounding box center [514, 485] width 765 height 45
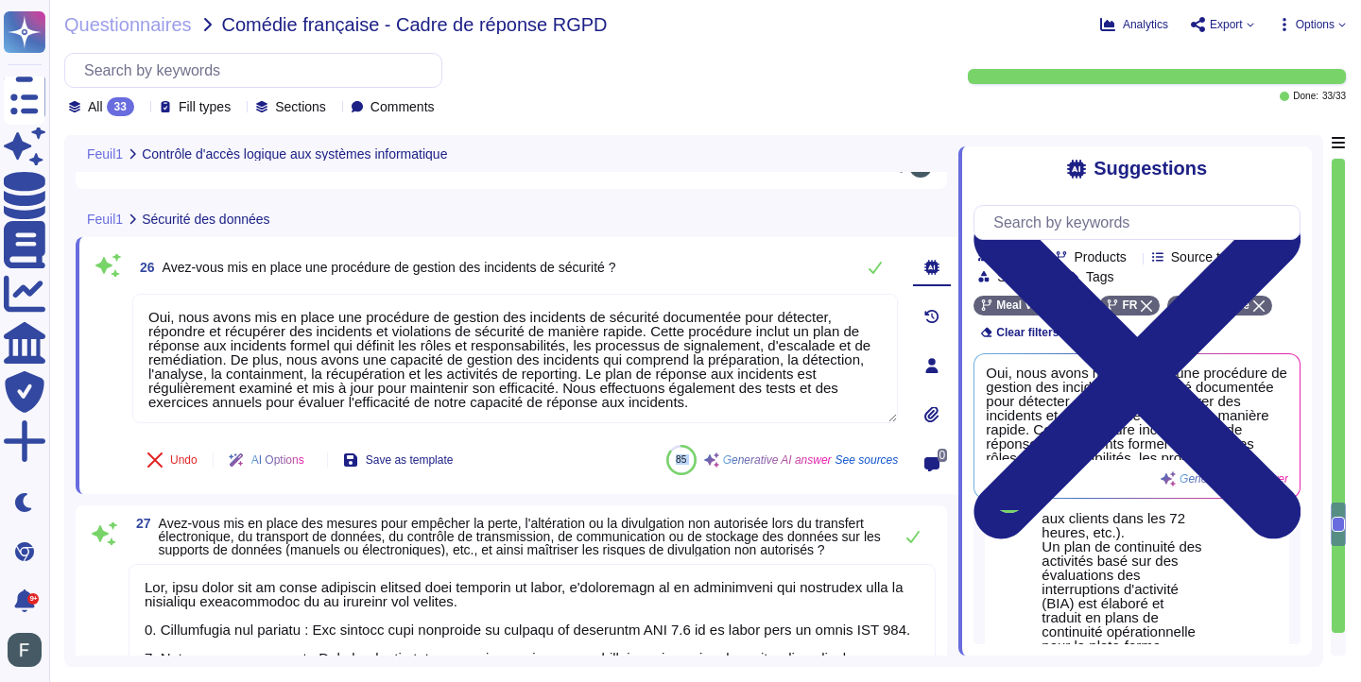
scroll to position [292, 0]
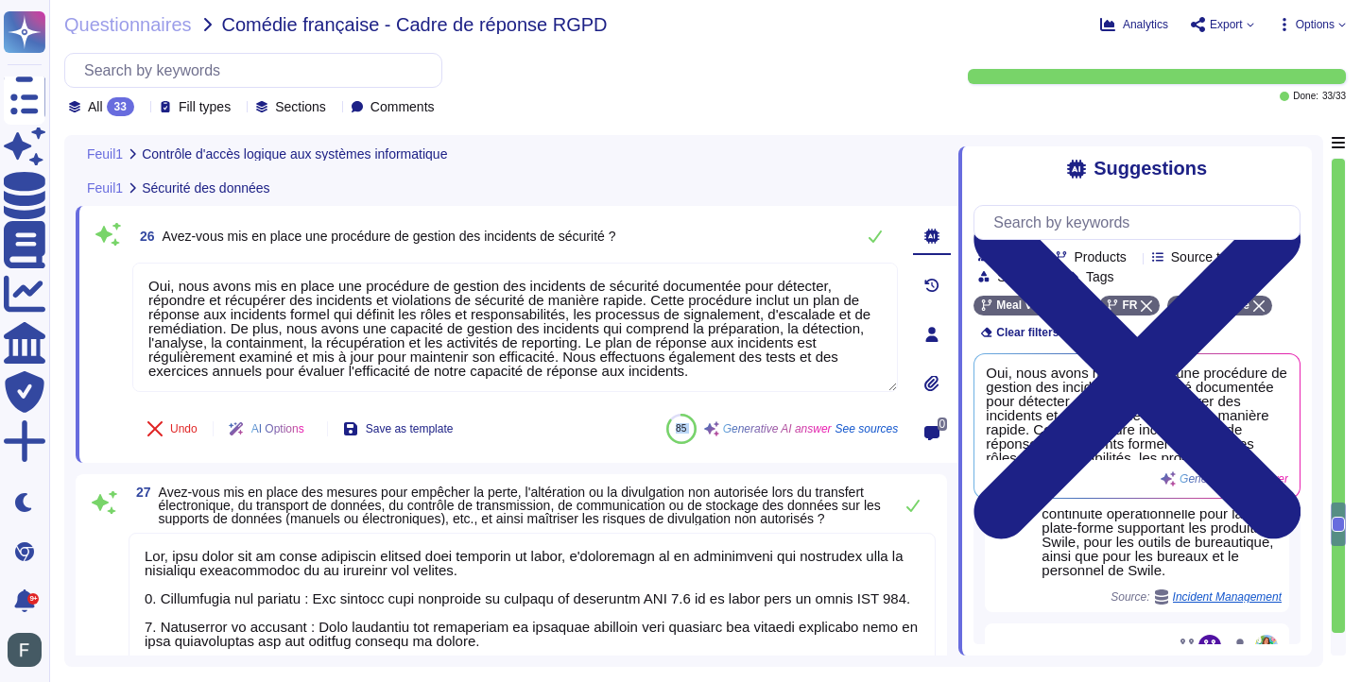
type textarea "A lister exhaustivement"
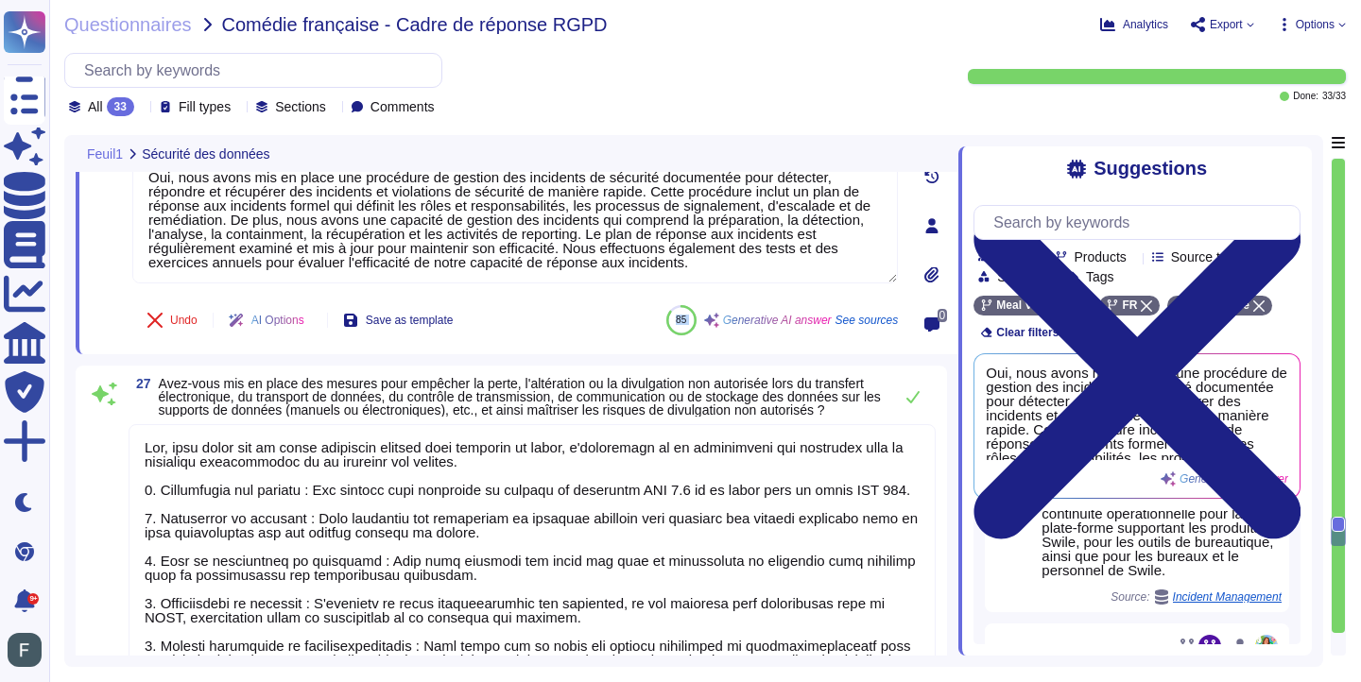
scroll to position [5922, 0]
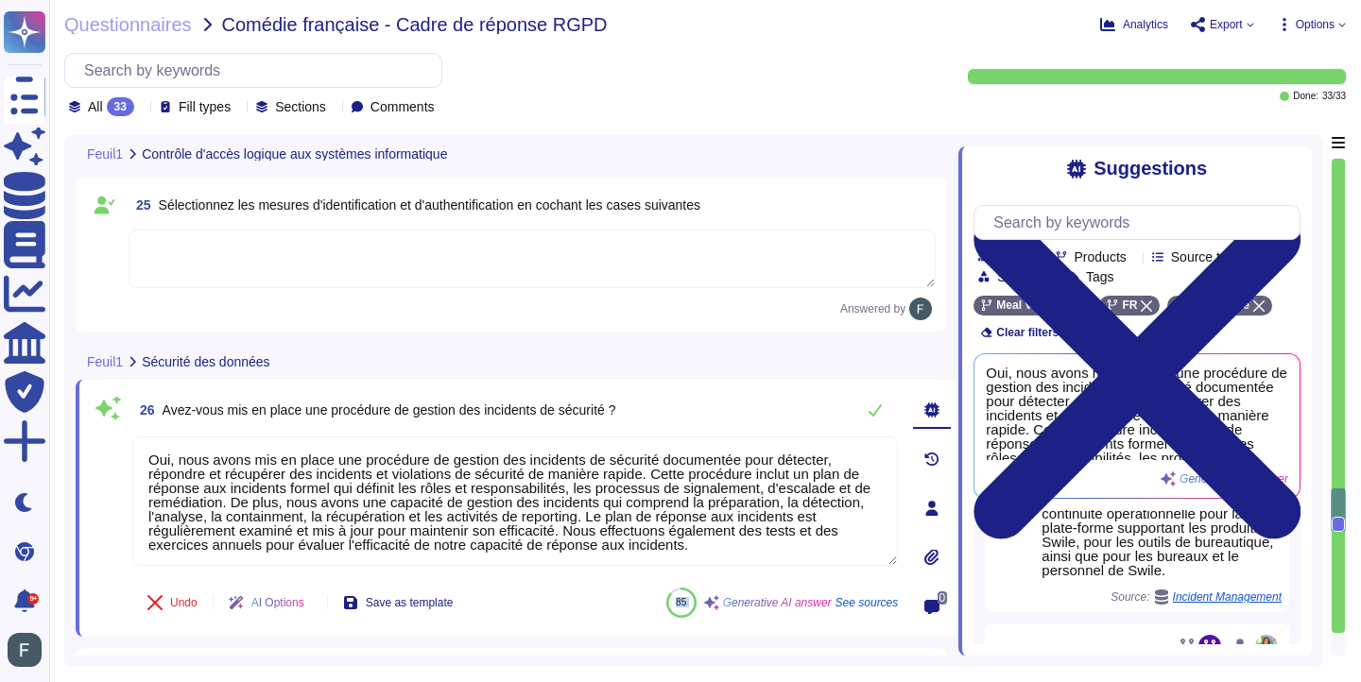
type textarea "Lor, ipsu dolor sit am conse adi elitsed doeiusmodt in utlaboreetdolorema aliq …"
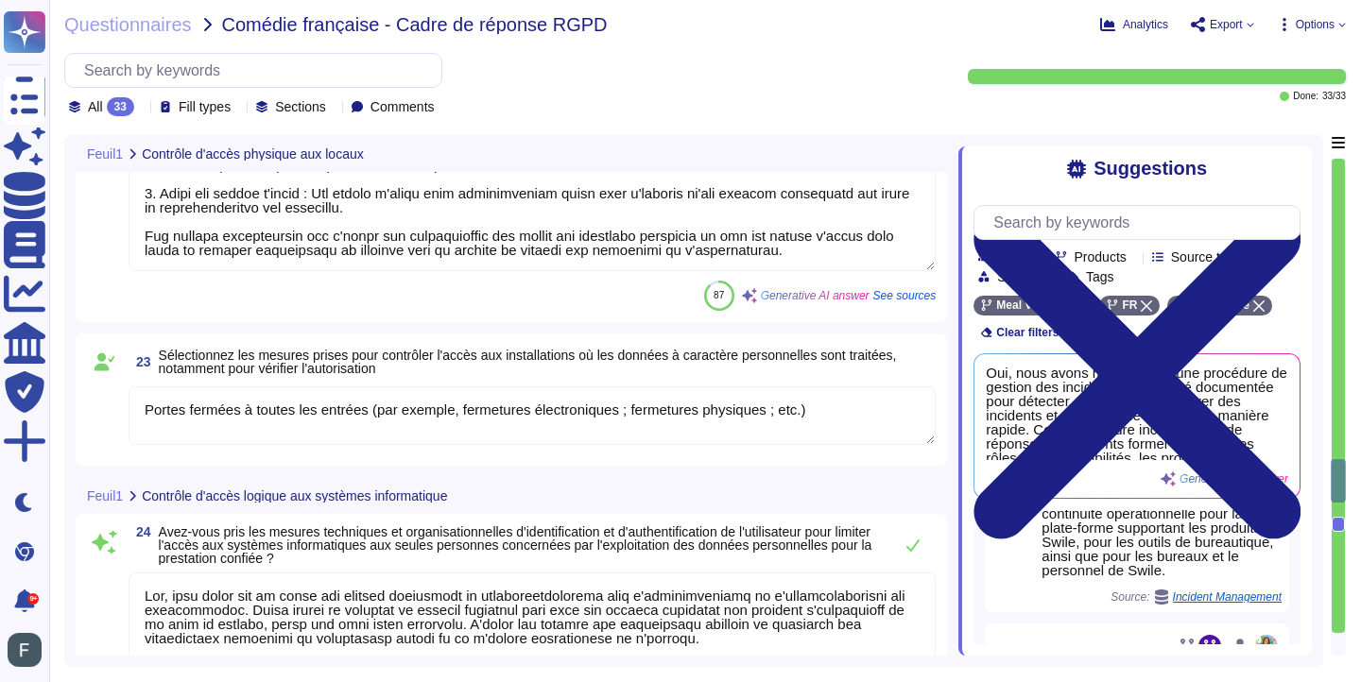
type textarea "Lor, ipsu dolor sit am conse adi elitsed doeiusmodt in utlaboreetdolorema aliqu…"
type textarea "Portes fermées à toutes les entrées (par exemple, fermetures électroniques ; fe…"
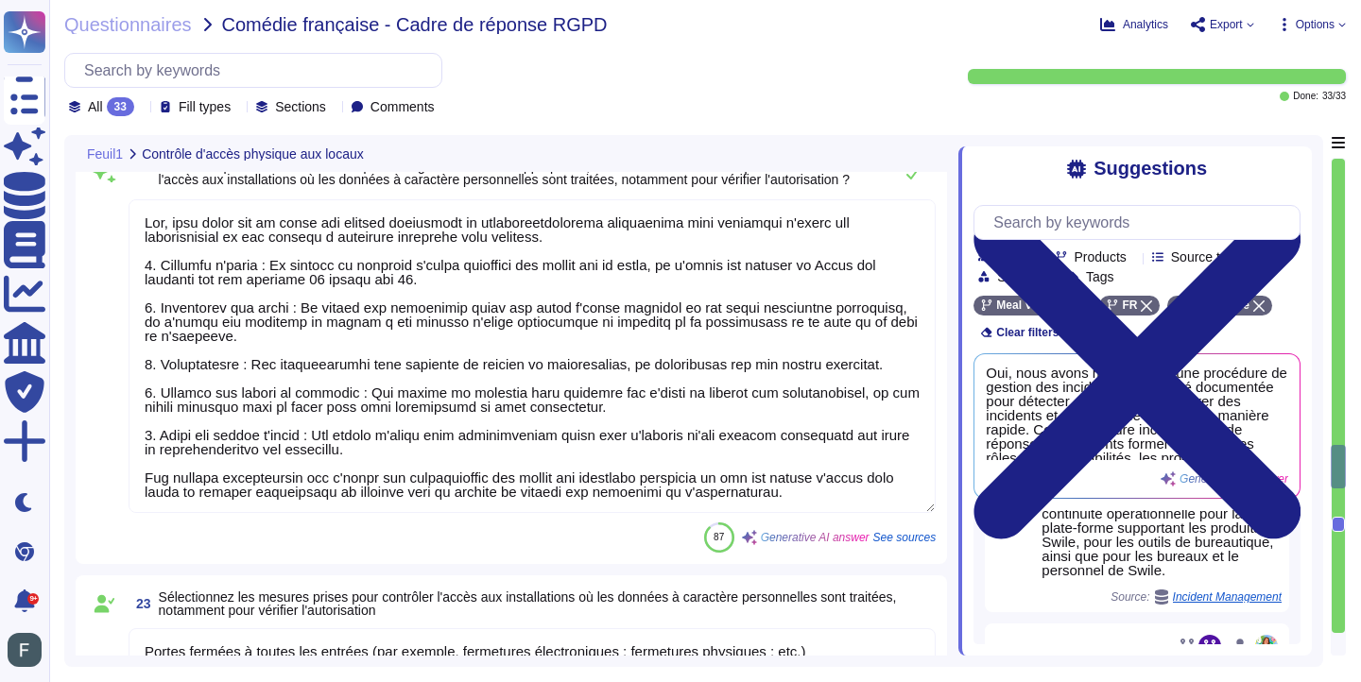
type textarea "Oui, nous avons mis en place des mesures techniques et organisationnelles appro…"
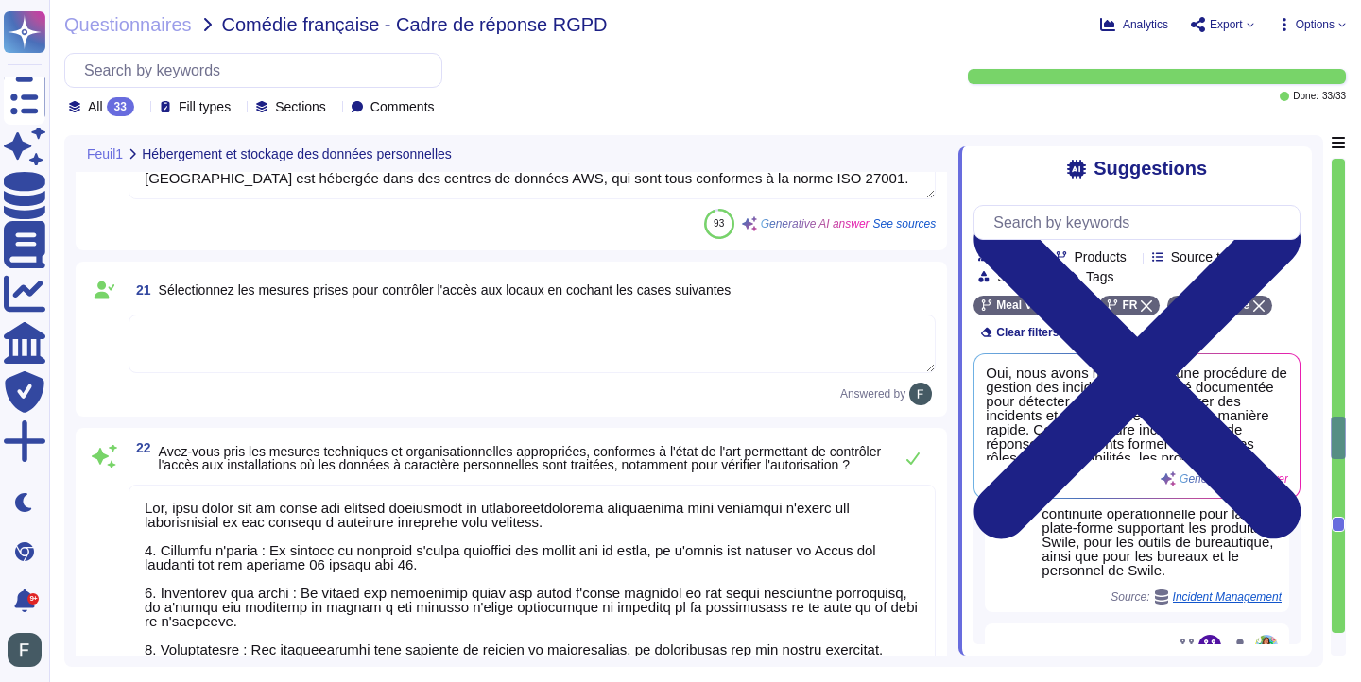
type textarea "Oui, tous les centres de données sont gérés par AWS et sont certifiés ISO 27001…"
type textarea "Nous ne sommes actuellement pas certifiés ISO ou équivalents à ce jour. Tous le…"
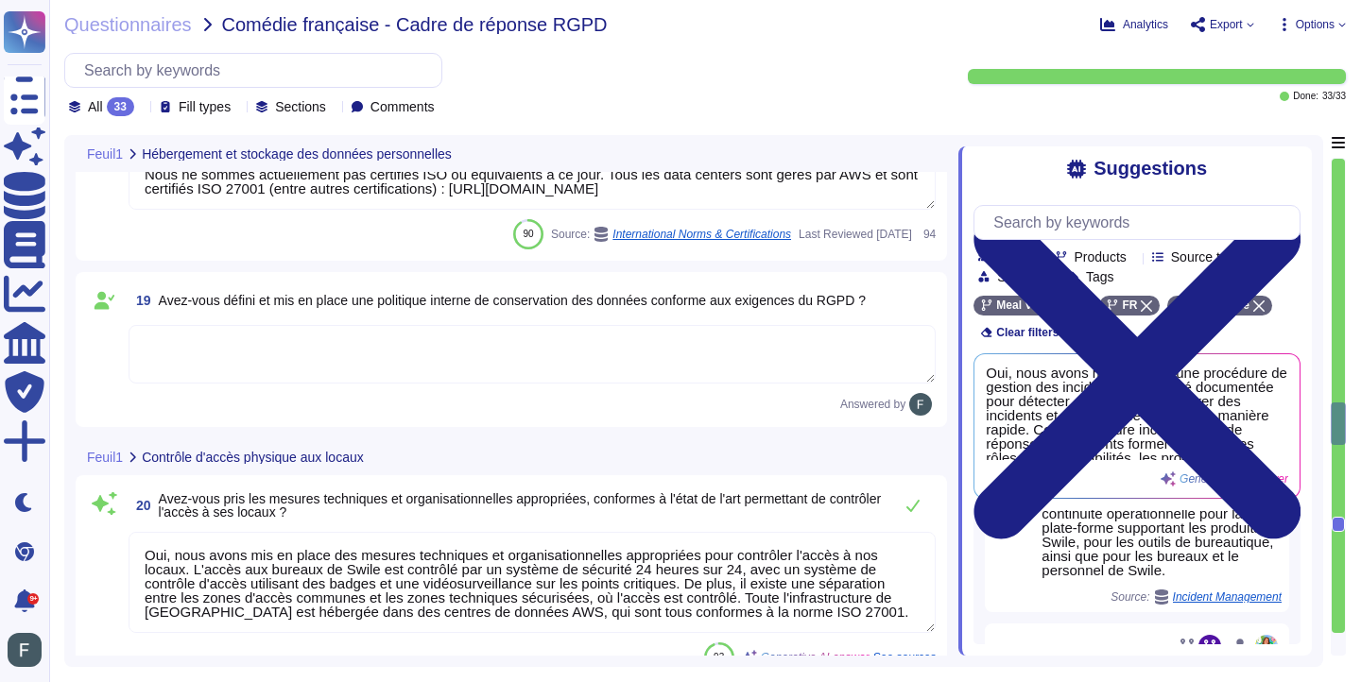
type textarea "AWS"
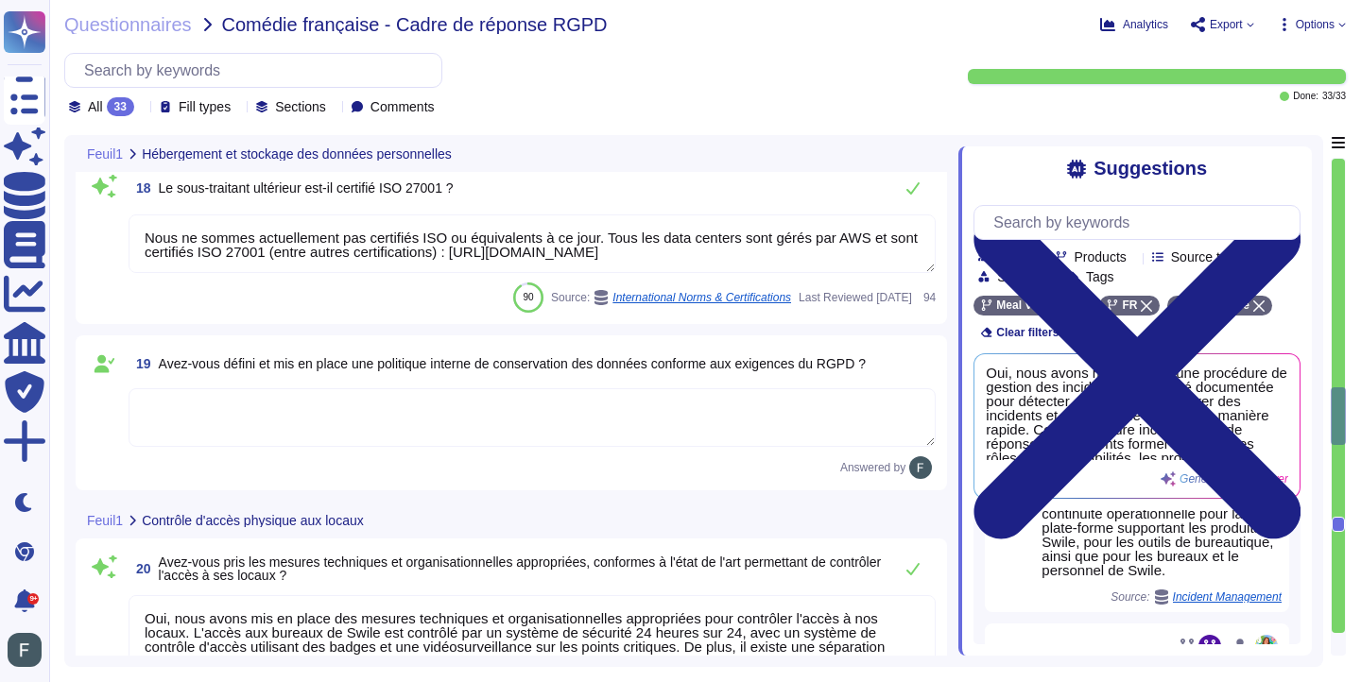
type textarea "Les données confiées seront hébergées par Amazon Web Services (AWS), dont les i…"
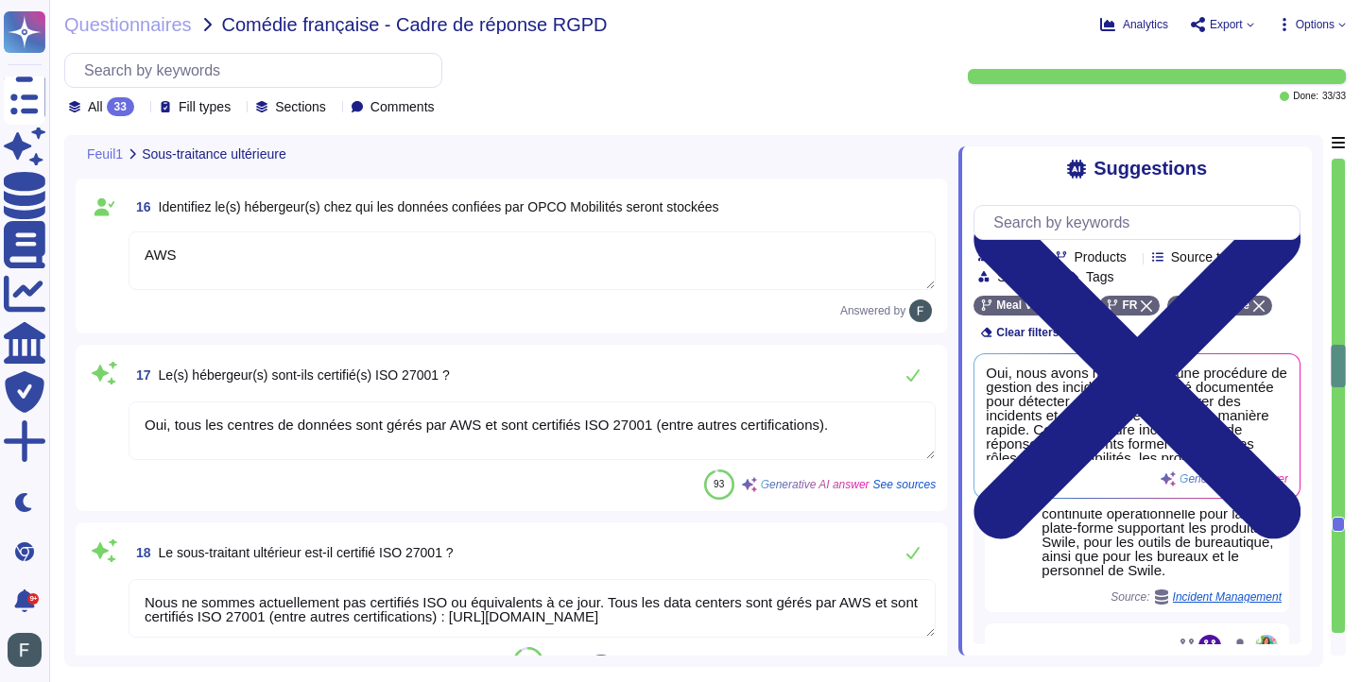
type textarea "Oui, [PERSON_NAME] signe systématiquement un accord de protection des données a…"
type textarea "Oui, nos contrats incluent des clauses de sécurité, notamment en ce qui concern…"
type textarea "Oui, [PERSON_NAME] s'assure que les sous-traitants ultérieurs ont mis en place …"
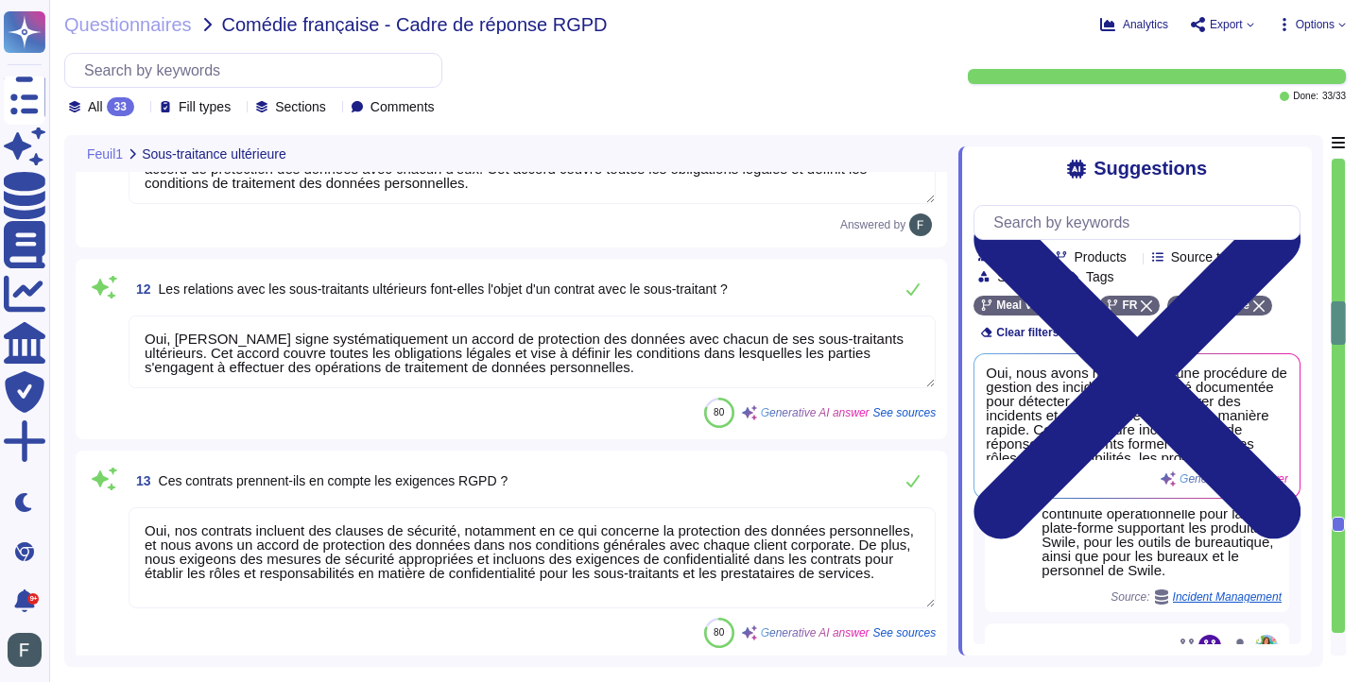
type textarea "[PERSON_NAME] utilise plusieurs sous-traitants pour le traitement des données. …"
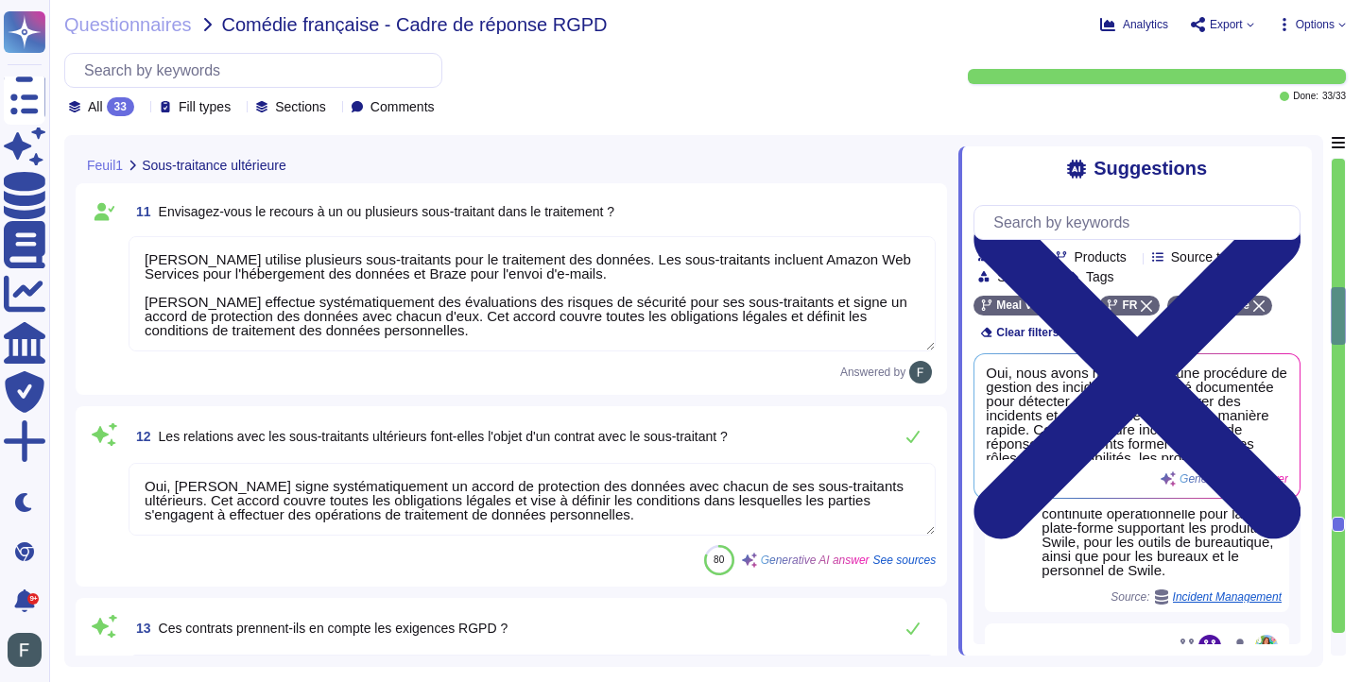
type textarea "Oui, nous avons mis en place des mesures de vérification ultérieure de la saisi…"
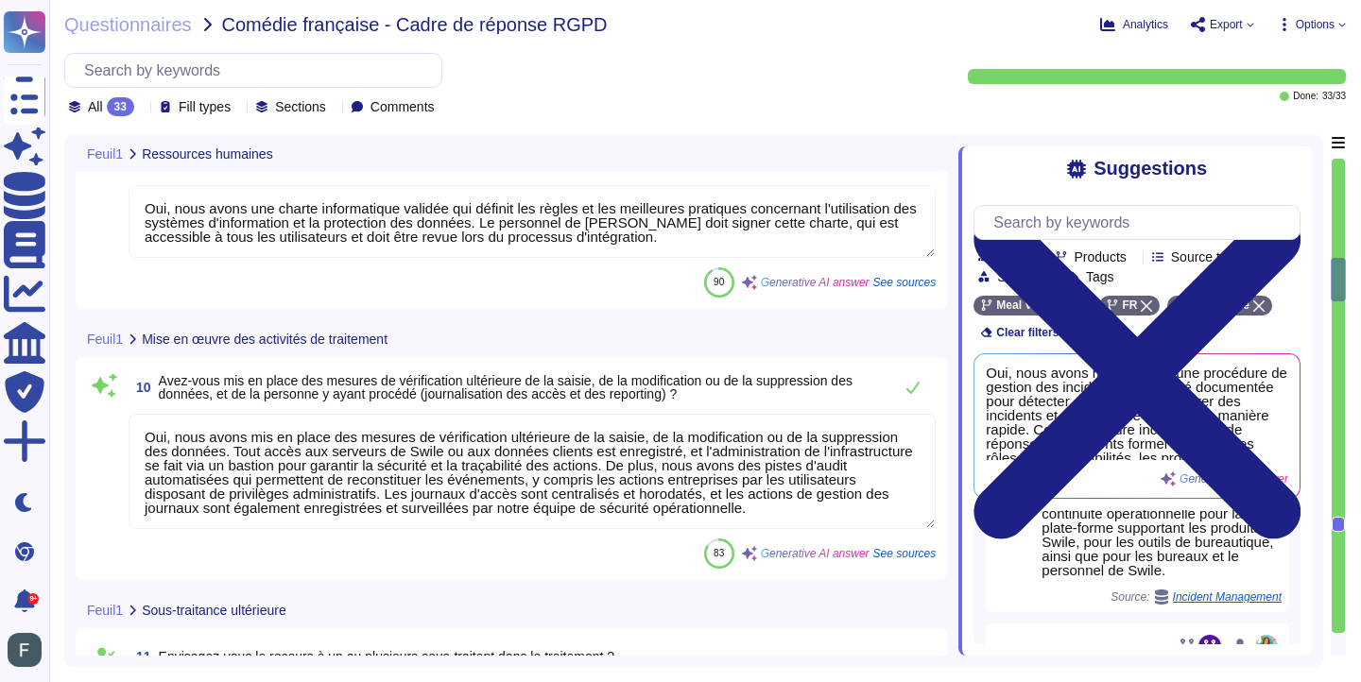
type textarea "Oui, nous avons défini et mis en œuvre un plan de sensibilisation à la réglemen…"
type textarea "Tous les collaborateurs de [PERSON_NAME], y compris ceux ayant accès aux donnée…"
type textarea "Oui, nous avons une charte informatique validée qui définit les règles et les m…"
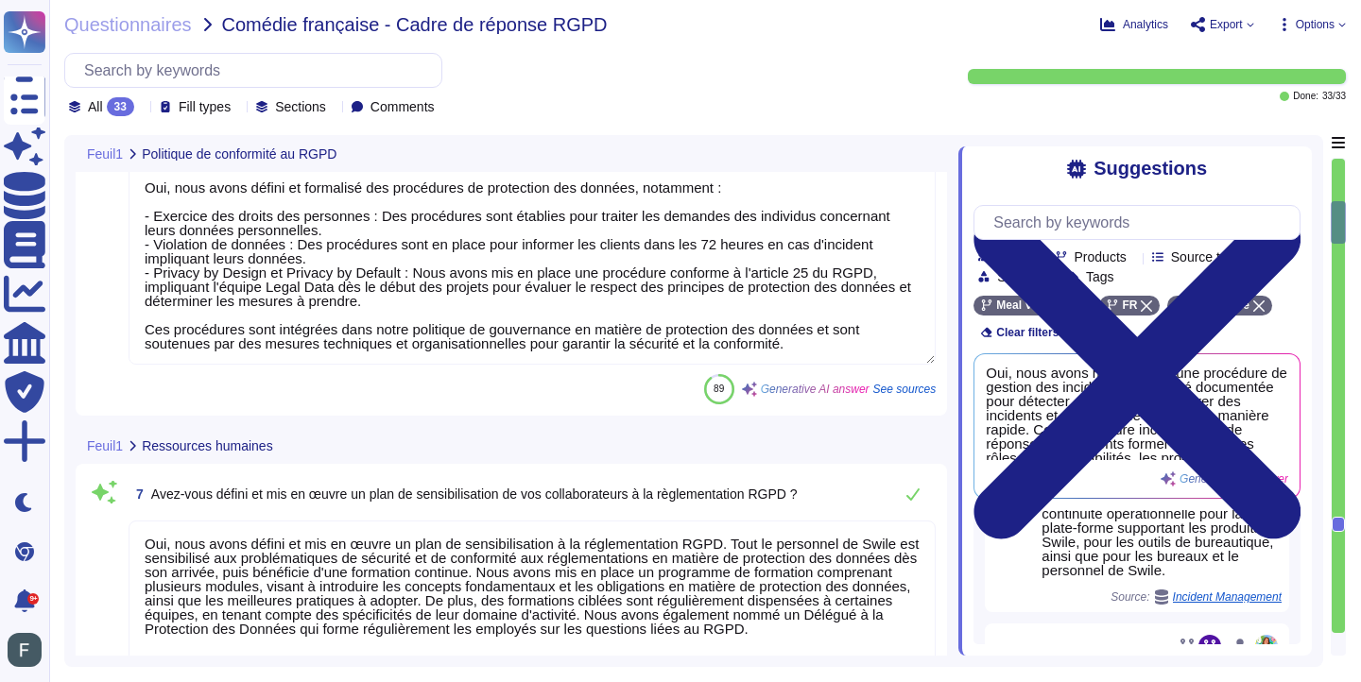
type textarea "Oui, [PERSON_NAME] a désigné un DPO, [PERSON_NAME], qui est en mesure de répond…"
type textarea "Oui, [PERSON_NAME], [EMAIL_ADDRESS][DOMAIN_NAME]"
type textarea "Oui, [PERSON_NAME] tient un registre recensant l'ensemble des activités de trai…"
type textarea "N/A"
type textarea "Oui, nous avons défini et formalisé des procédures de protection des données, n…"
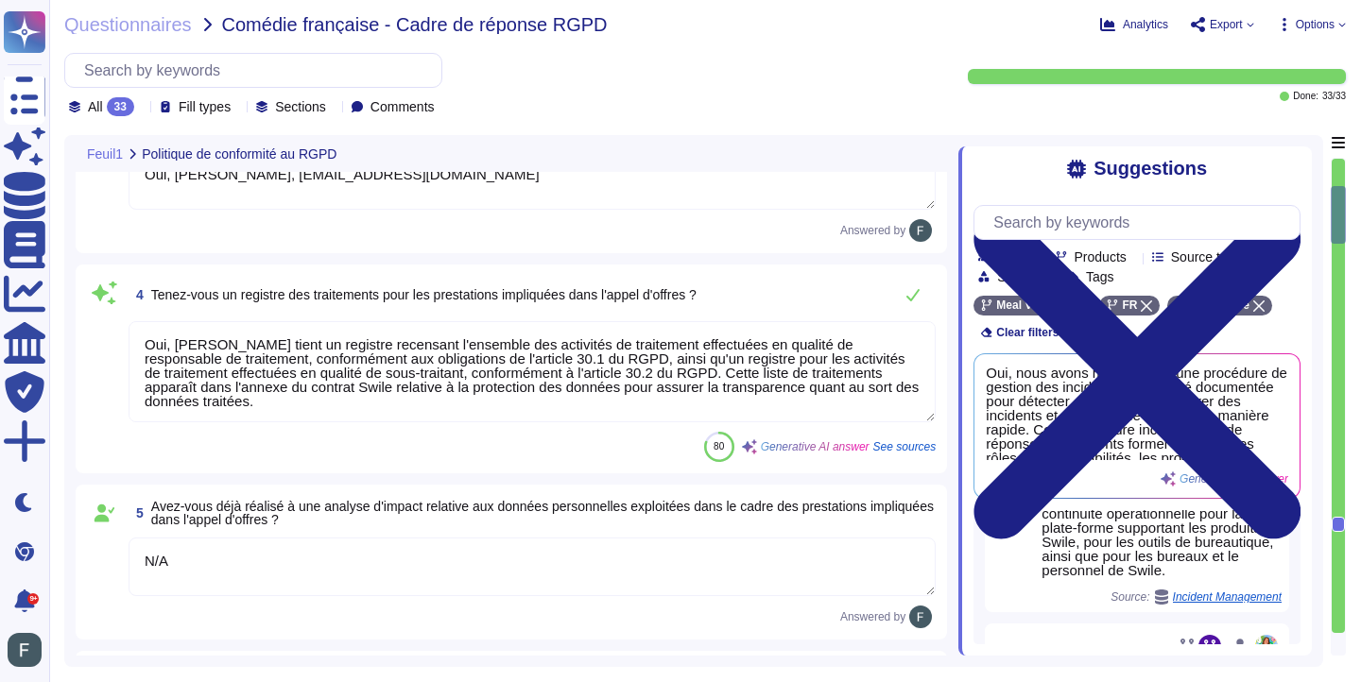
type textarea "Oui, [PERSON_NAME] dispose d'une politique de gouvernance en matière de protect…"
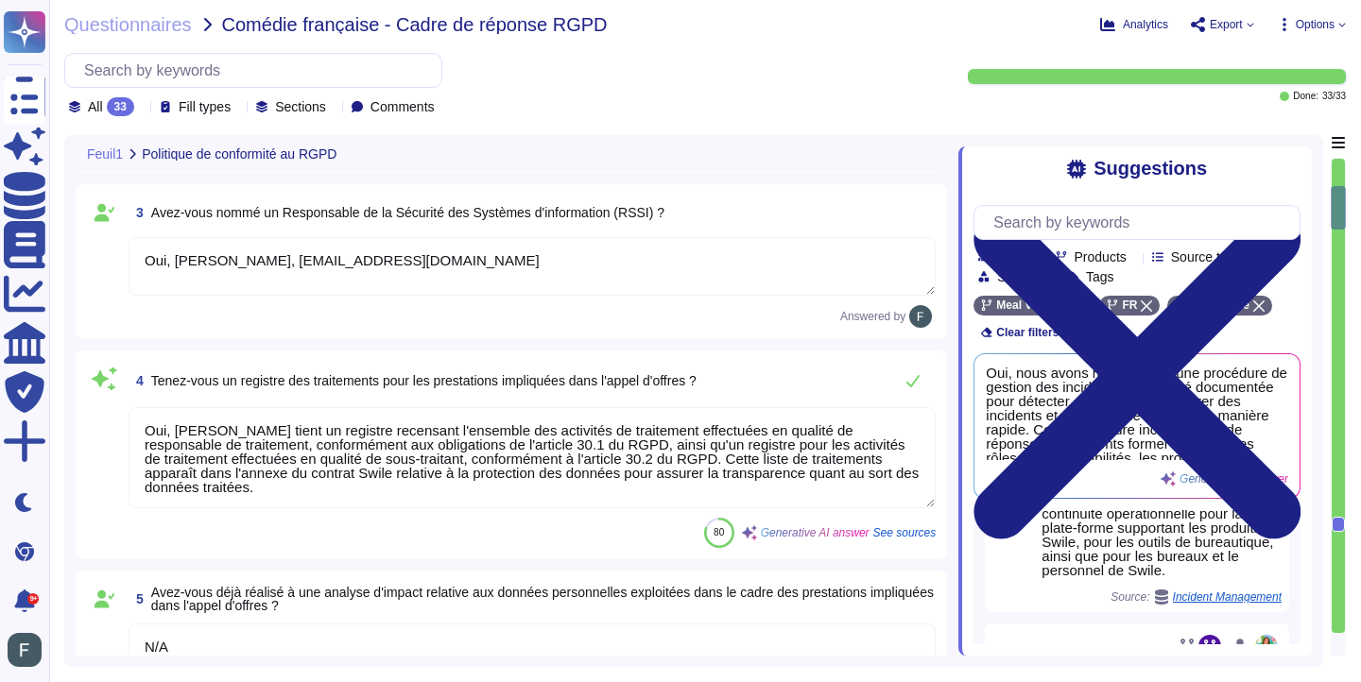
type textarea "Oui, nous avons défini et mis en œuvre un plan de sensibilisation à la réglemen…"
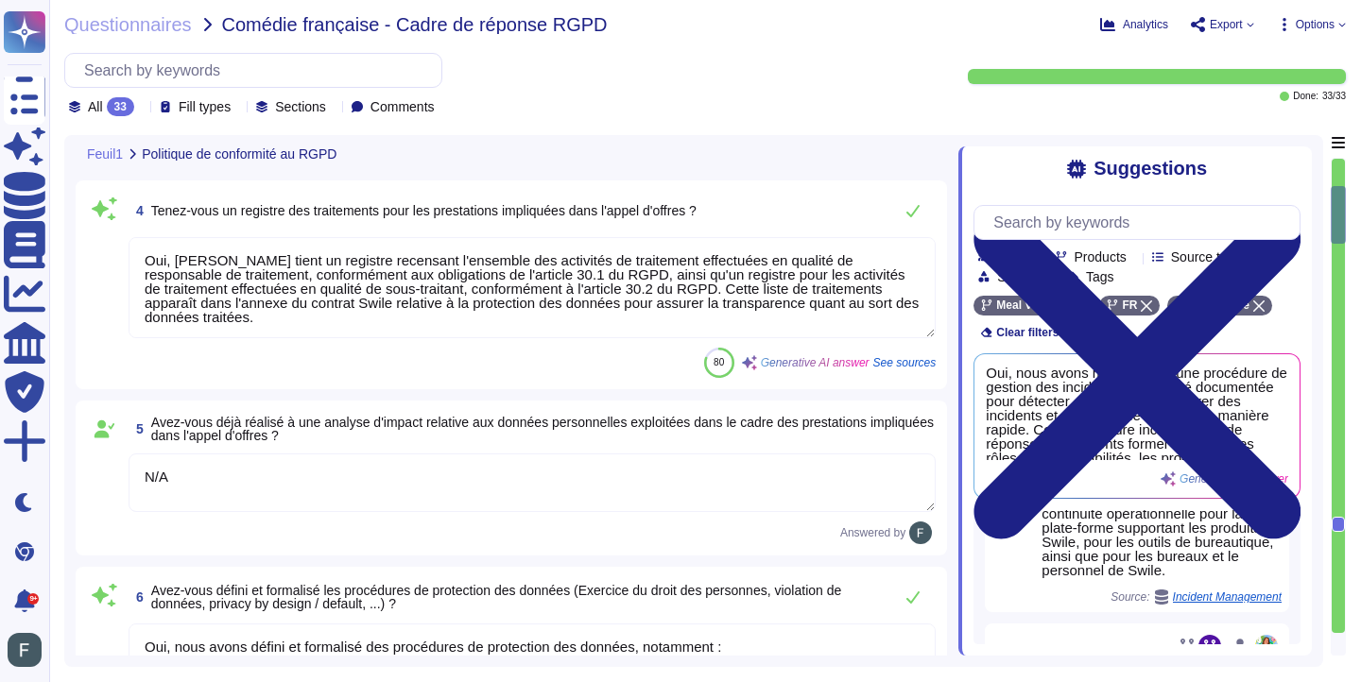
scroll to position [589, 0]
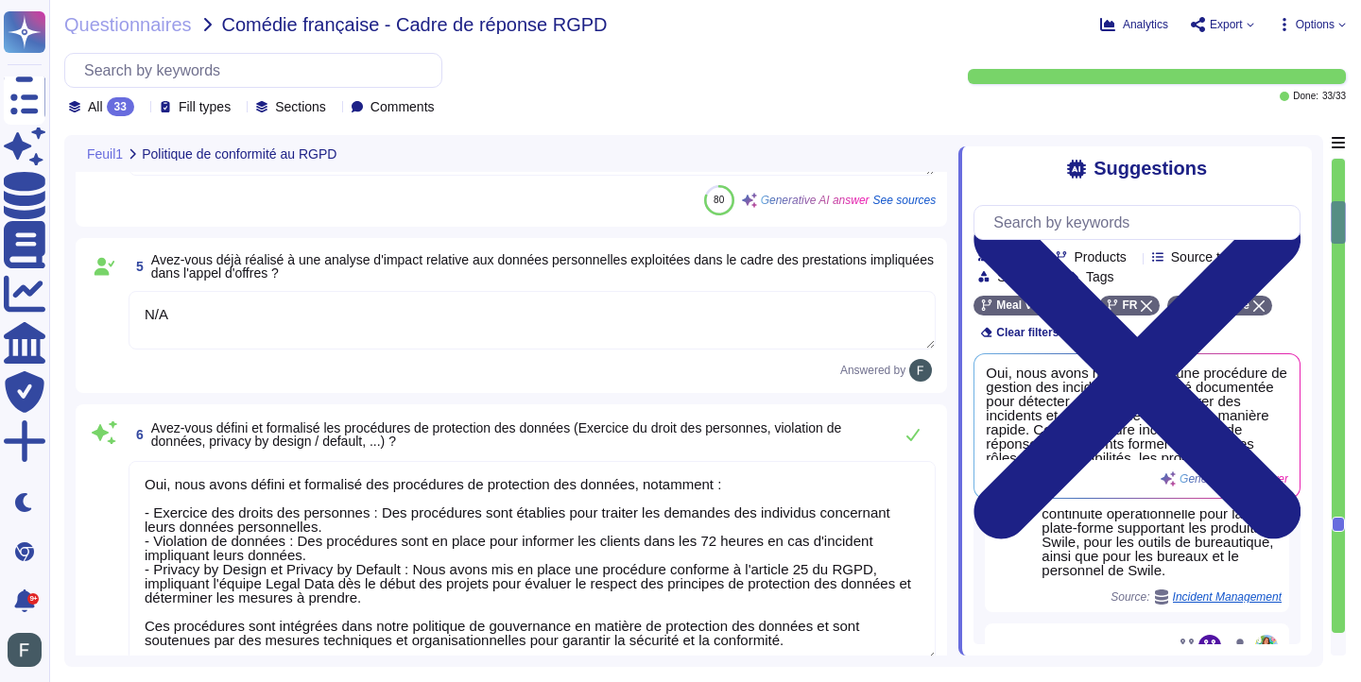
type textarea "Tous les collaborateurs de [PERSON_NAME], y compris ceux ayant accès aux donnée…"
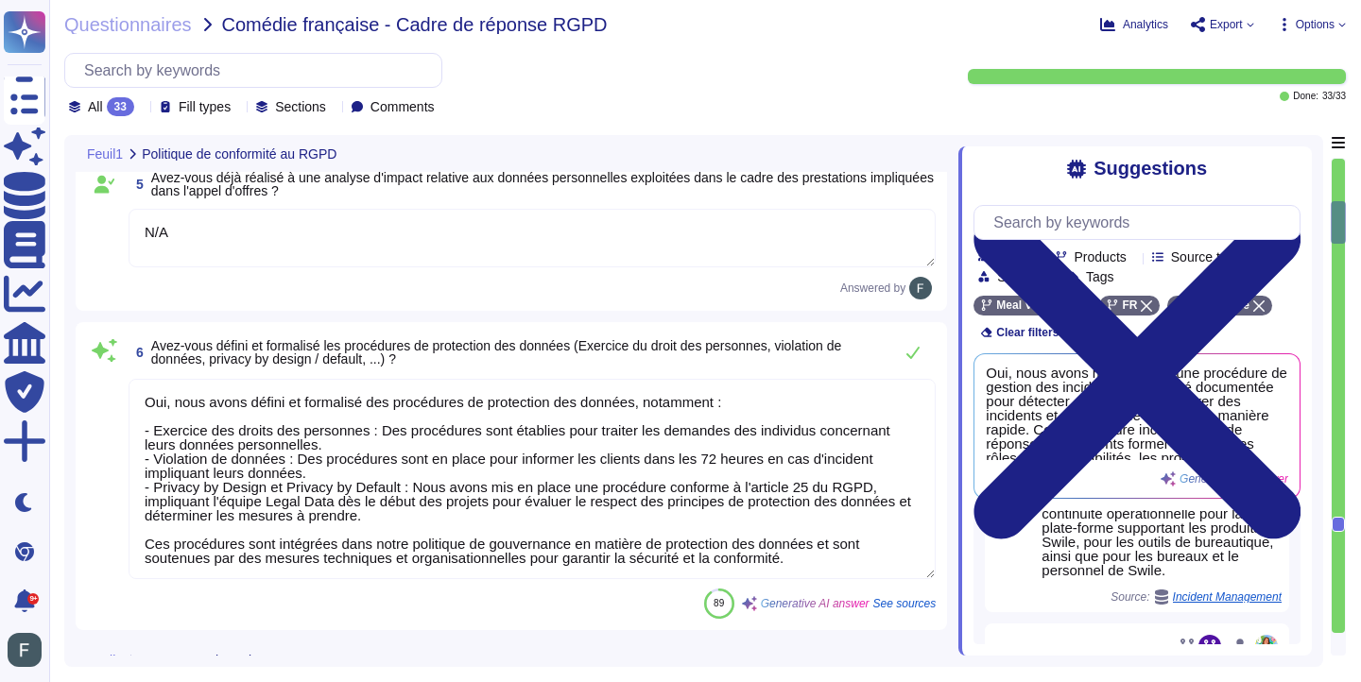
scroll to position [2, 0]
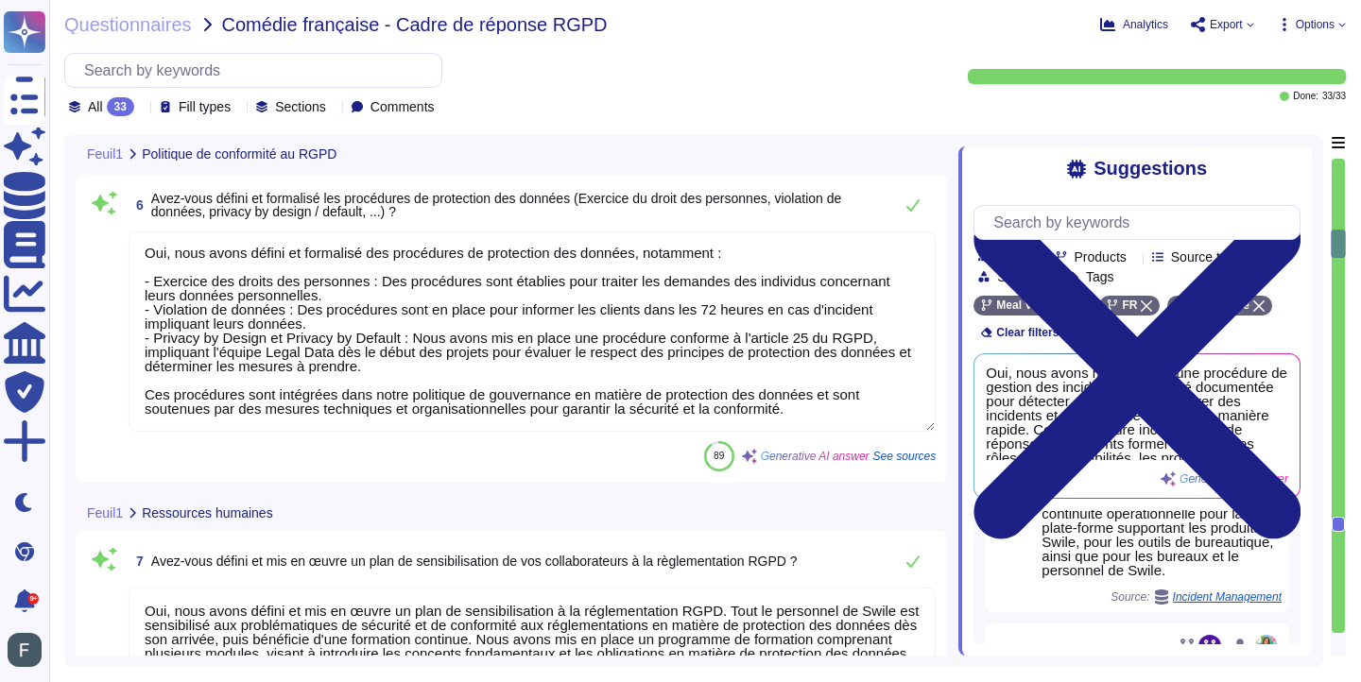
type textarea "Oui, nous avons une charte informatique validée qui définit les règles et les m…"
type textarea "Oui, nous avons mis en place des mesures de vérification ultérieure de la saisi…"
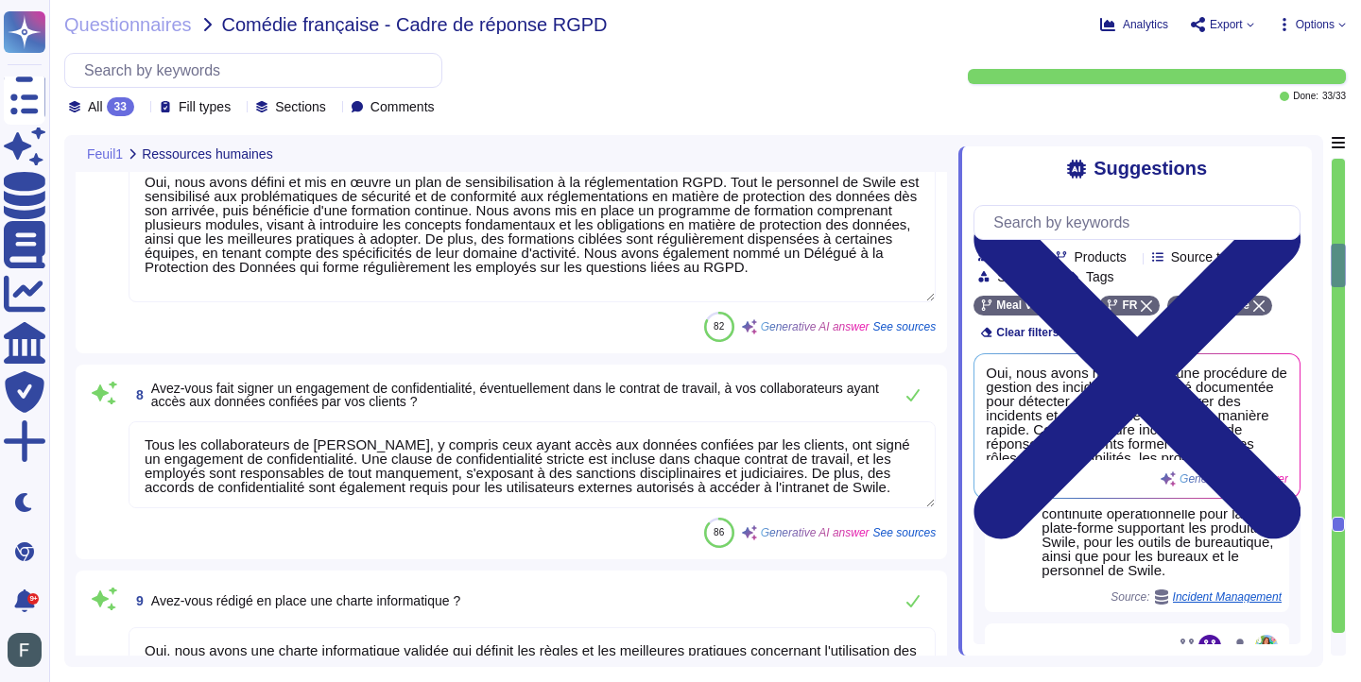
type textarea "[PERSON_NAME] utilise plusieurs sous-traitants pour le traitement des données. …"
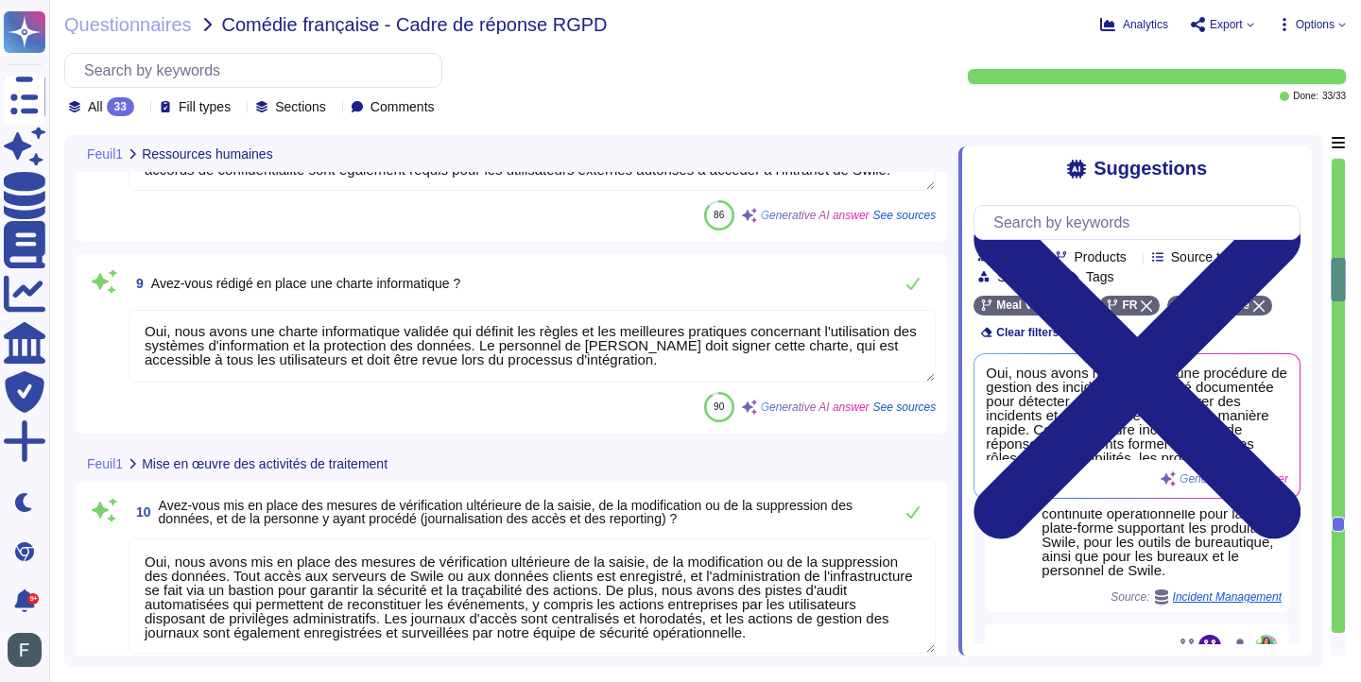
type textarea "Oui, [PERSON_NAME] signe systématiquement un accord de protection des données a…"
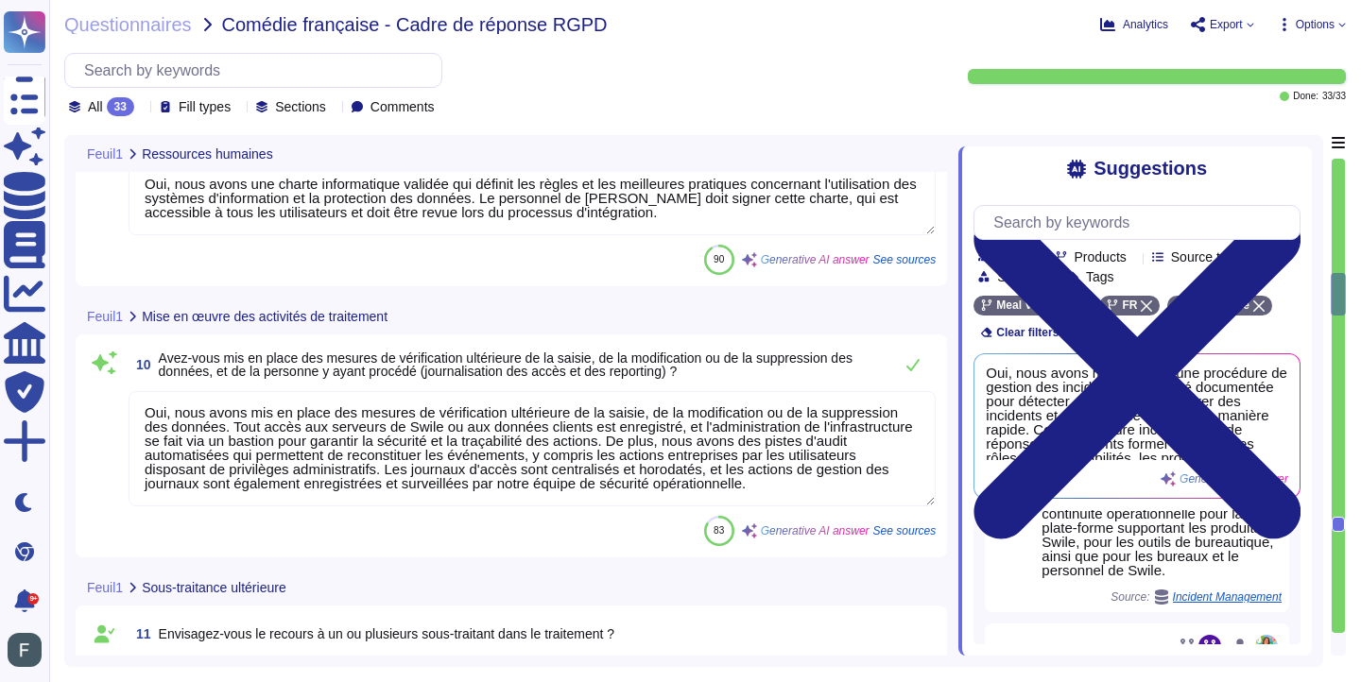
type textarea "Oui, nos contrats incluent des clauses de sécurité, notamment en ce qui concern…"
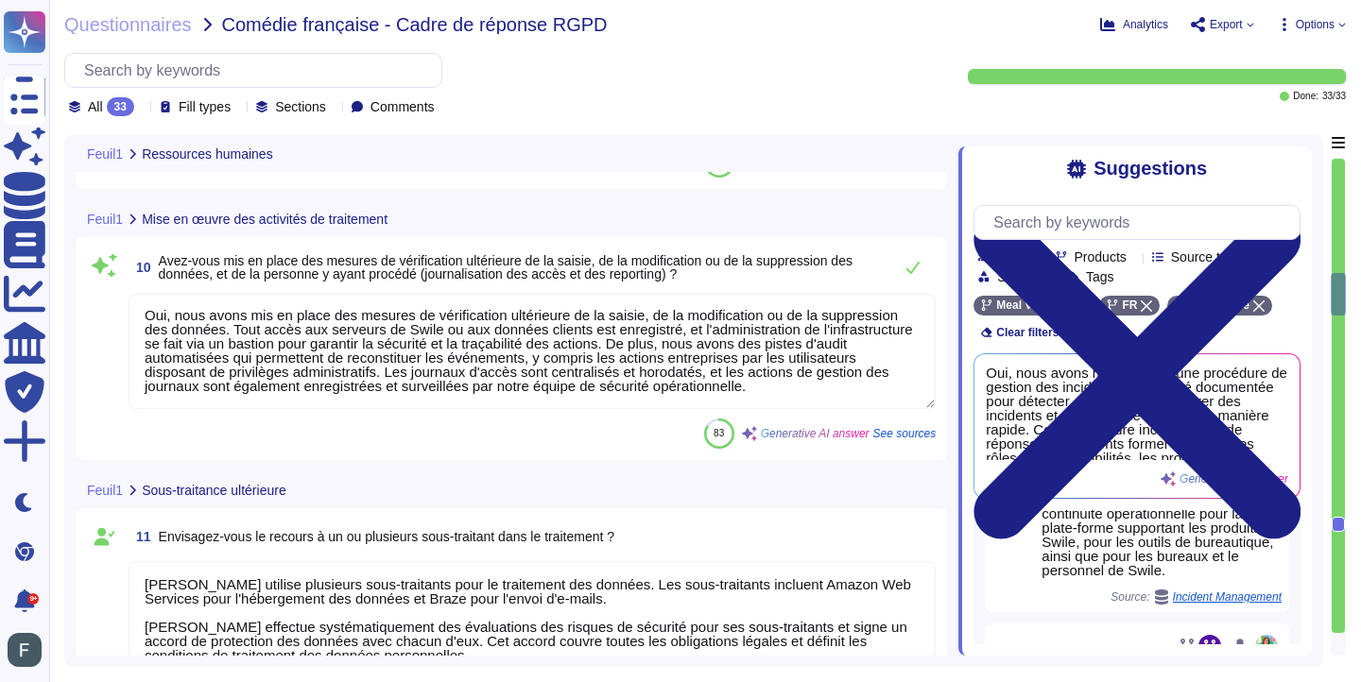
scroll to position [1908, 0]
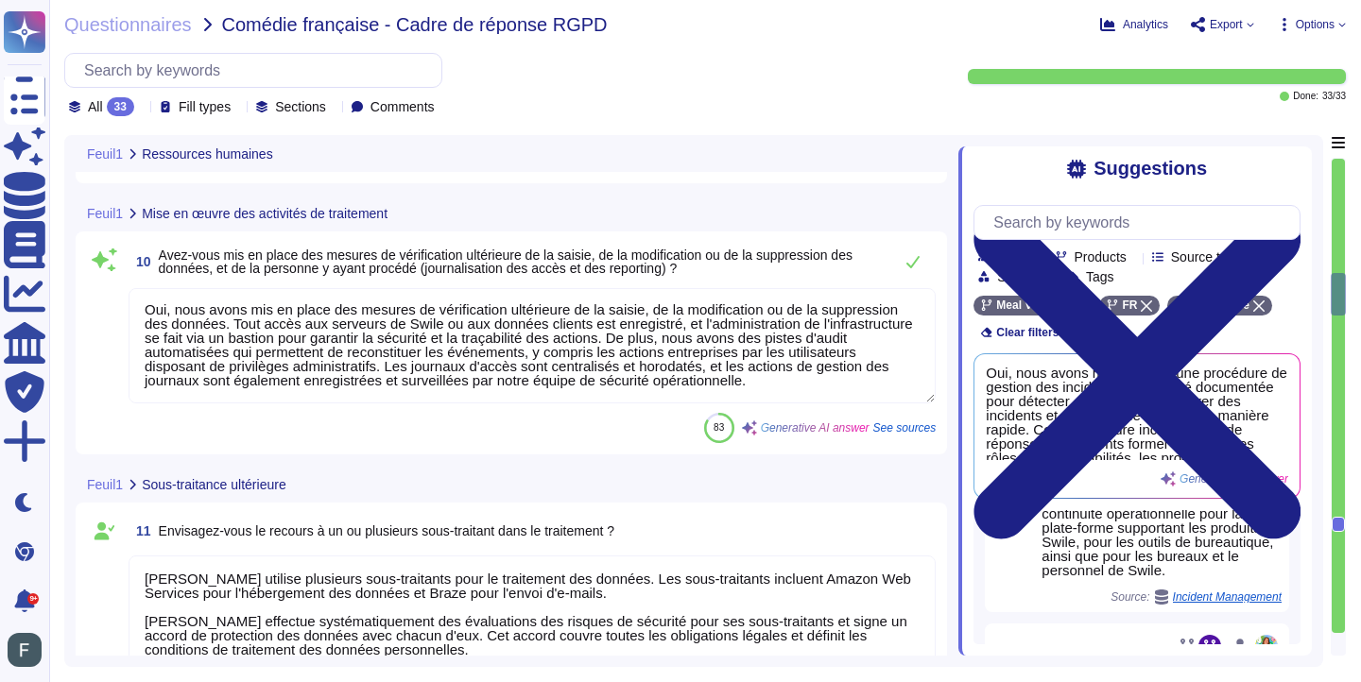
click at [399, 214] on icon at bounding box center [399, 214] width 0 height 0
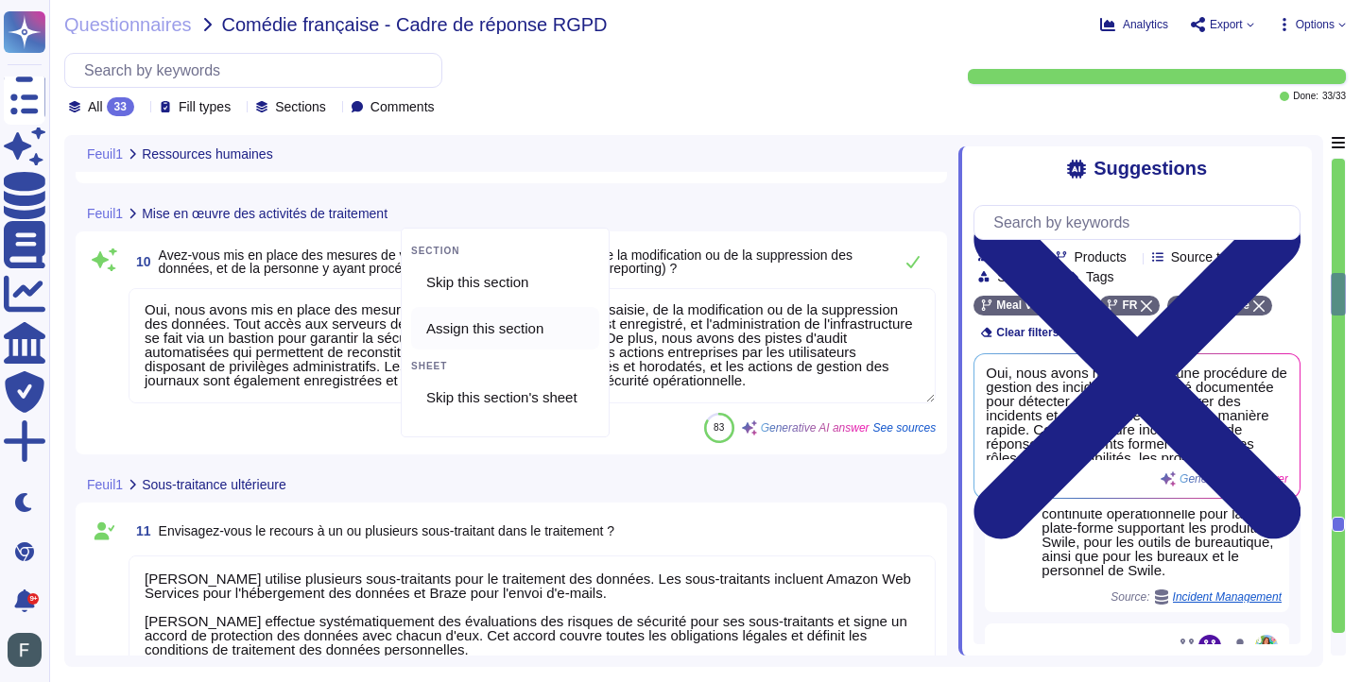
click at [537, 317] on div "Assign this section" at bounding box center [505, 328] width 188 height 43
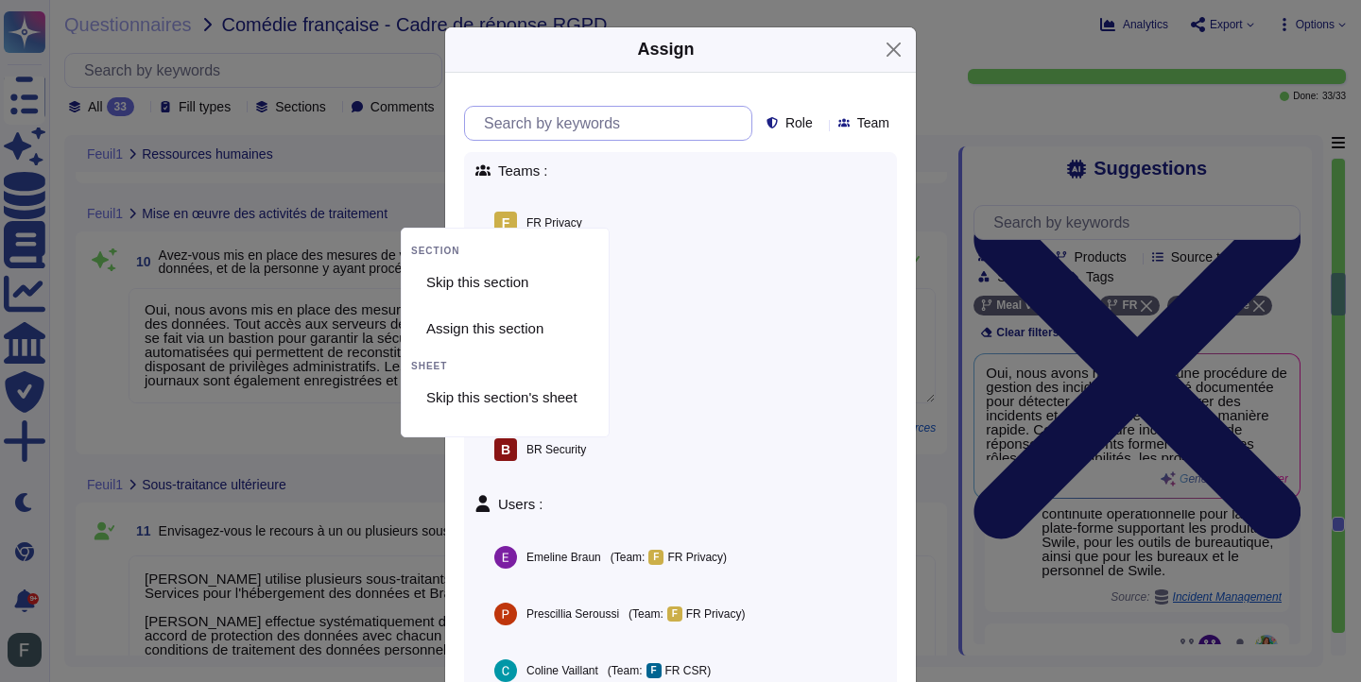
click at [613, 131] on input "text" at bounding box center [612, 123] width 277 height 33
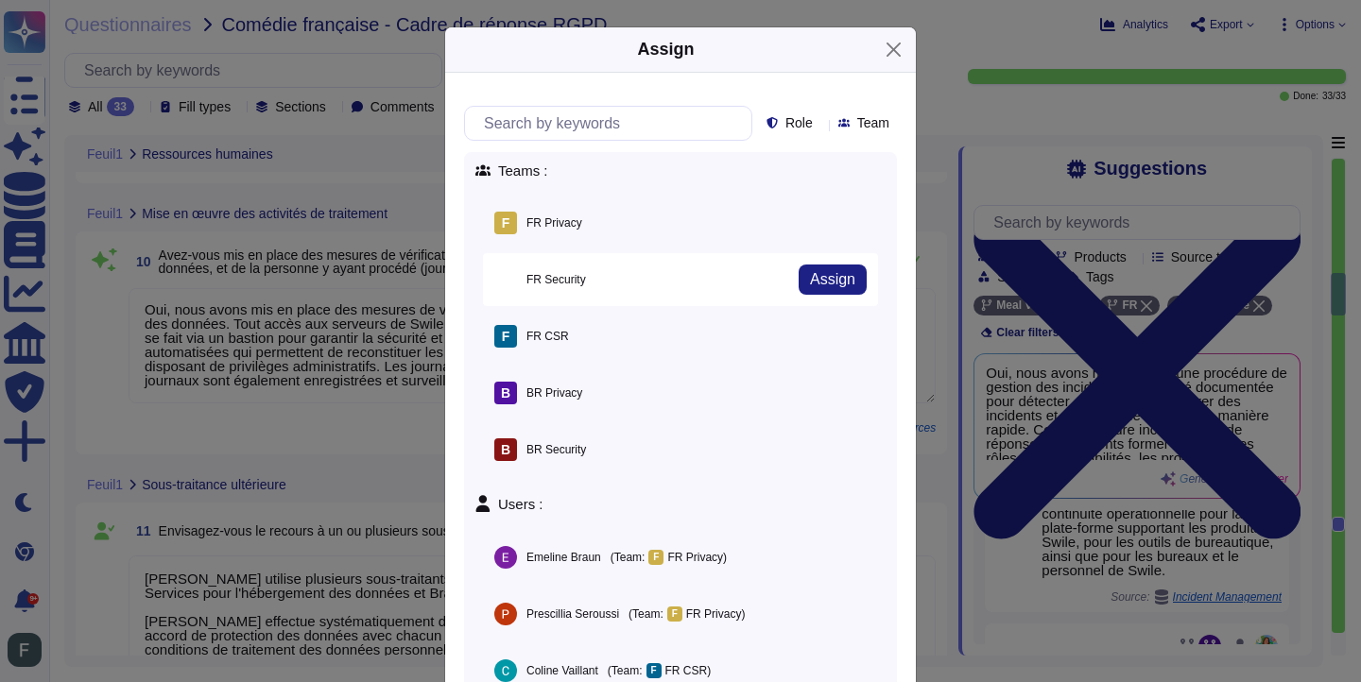
click at [608, 274] on div "F FR Security Assign" at bounding box center [680, 279] width 395 height 53
click at [821, 280] on span "Assign" at bounding box center [832, 279] width 45 height 15
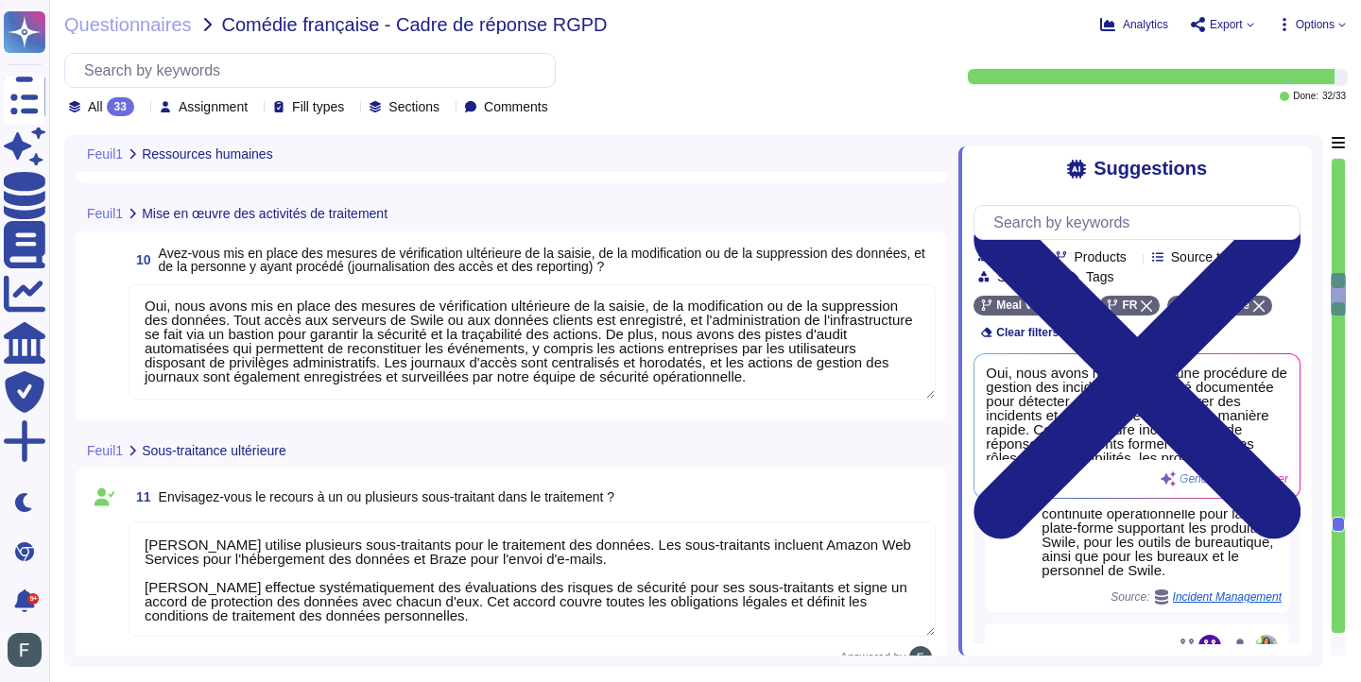
type textarea "Oui, [PERSON_NAME] s'assure que les sous-traitants ultérieurs ont mis en place …"
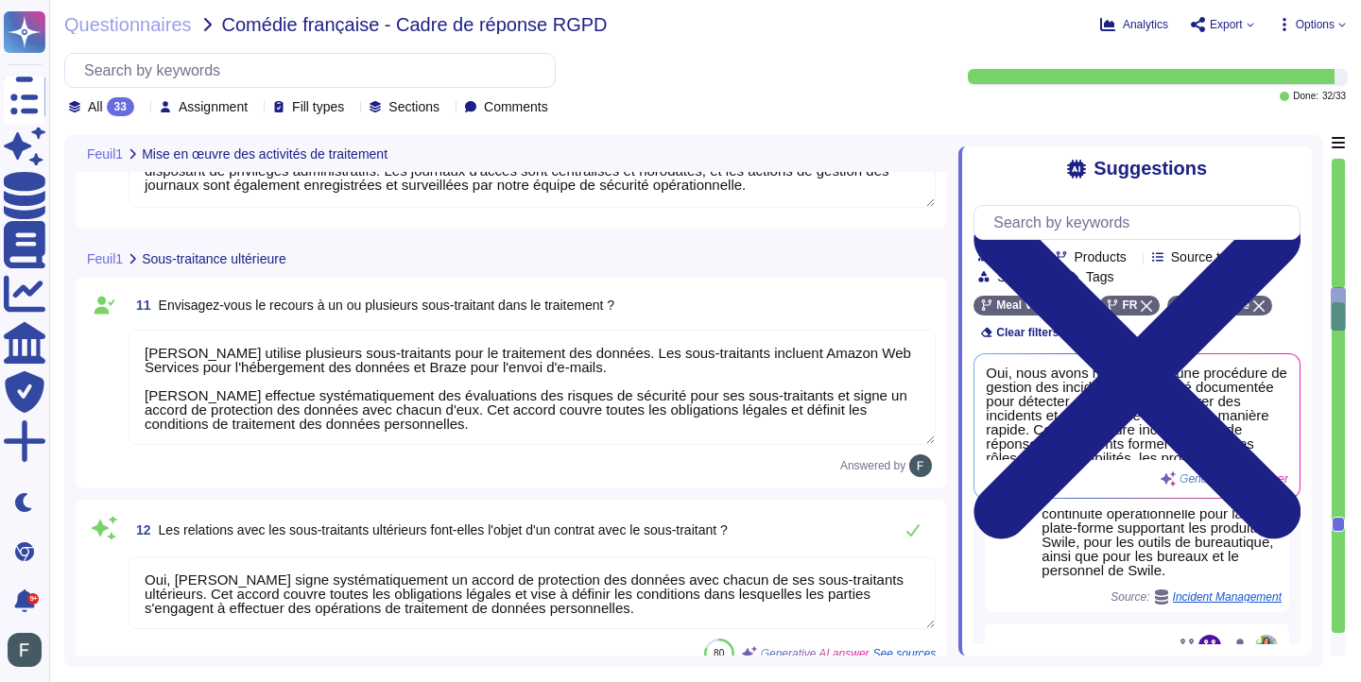
scroll to position [2069, 0]
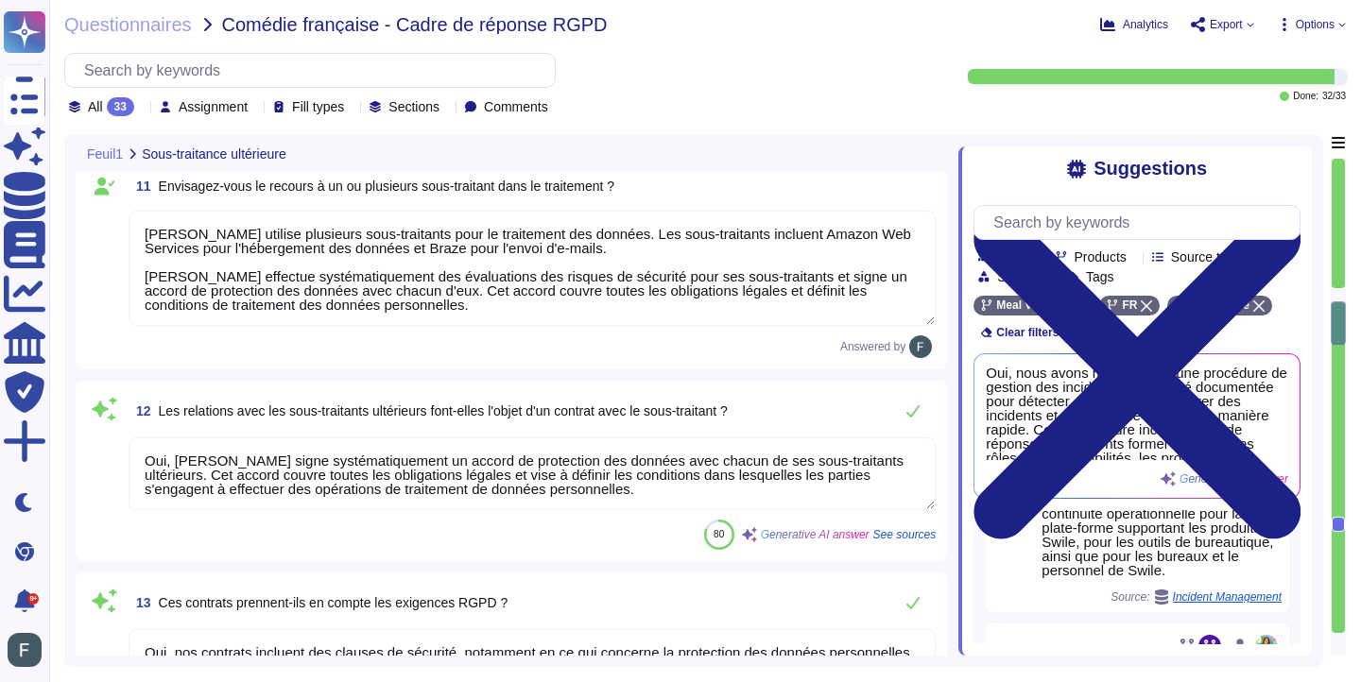
type textarea "Les données confiées seront hébergées par Amazon Web Services (AWS), dont les i…"
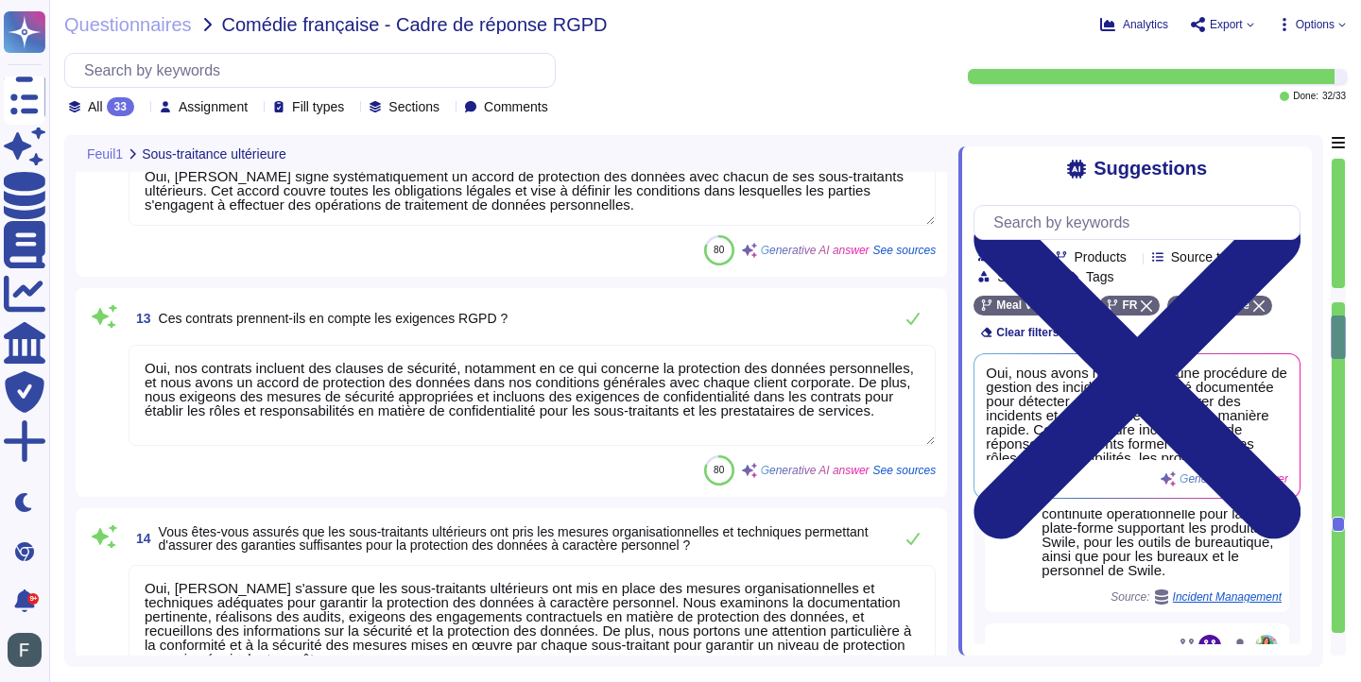
type textarea "AWS"
type textarea "Oui, tous les centres de données sont gérés par AWS et sont certifiés ISO 27001…"
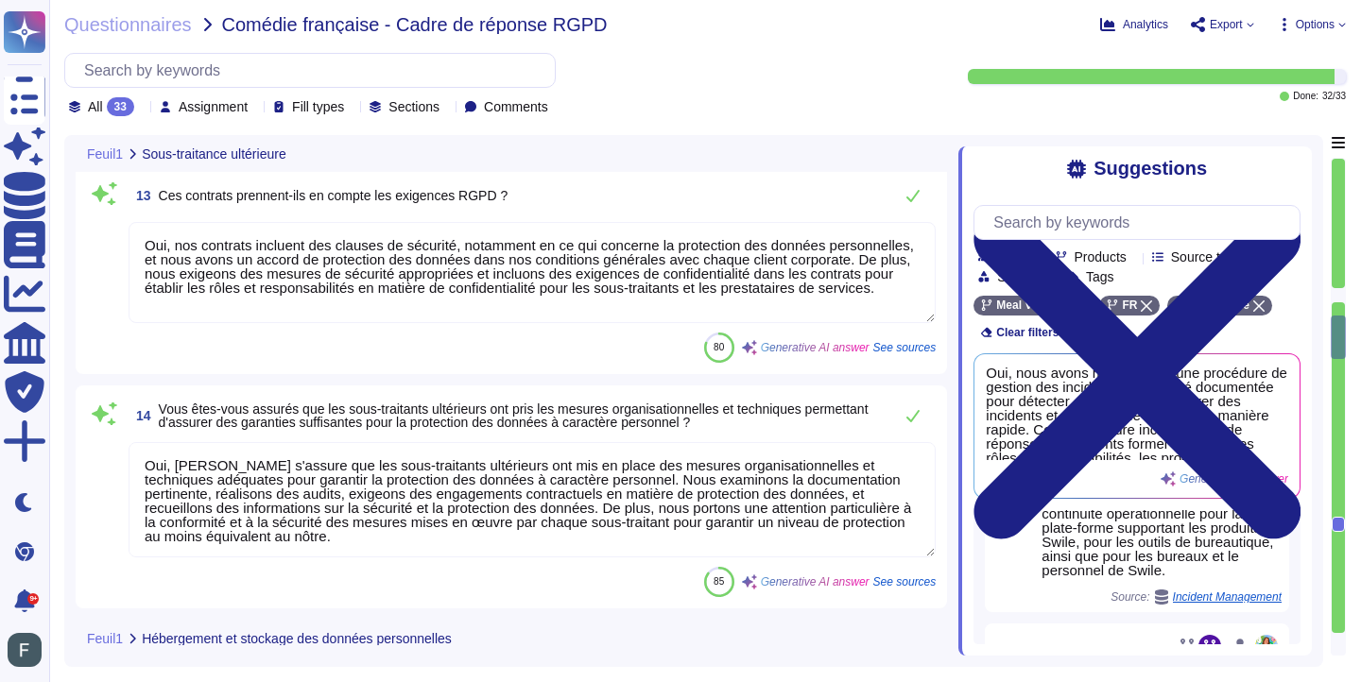
scroll to position [2, 0]
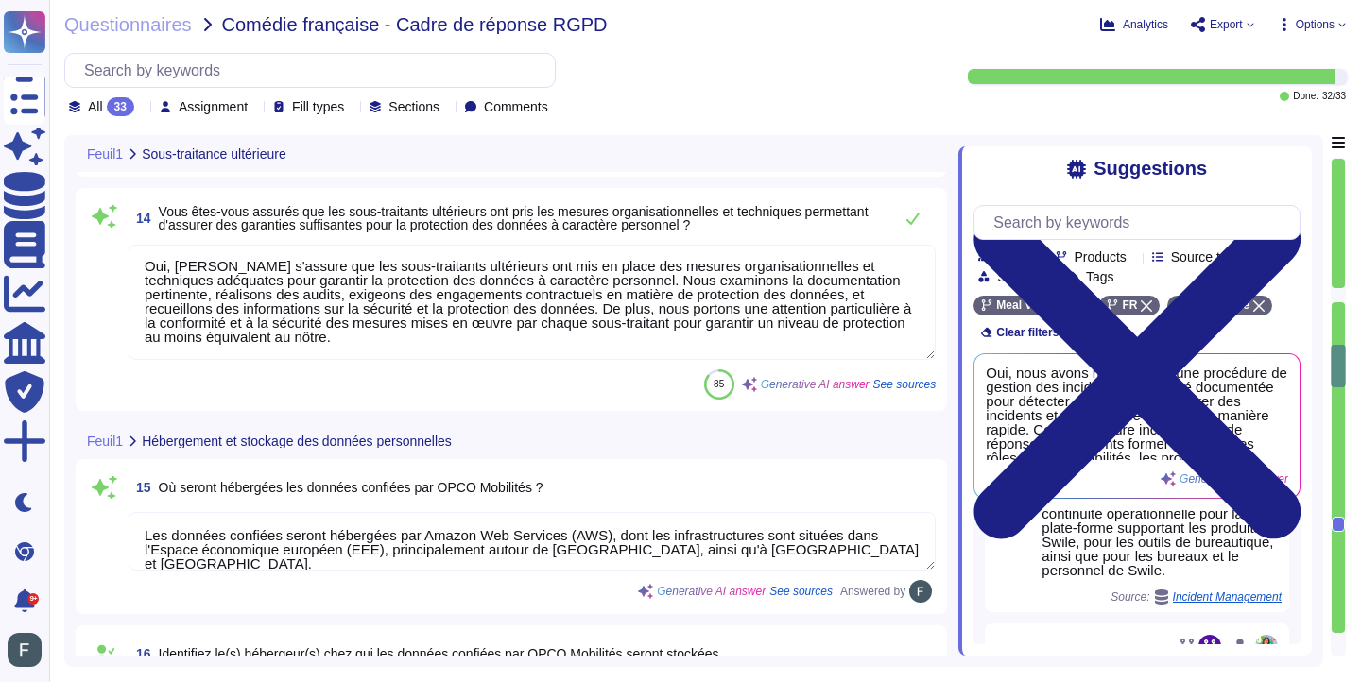
type textarea "Nous ne sommes actuellement pas certifiés ISO ou équivalents à ce jour. Tous le…"
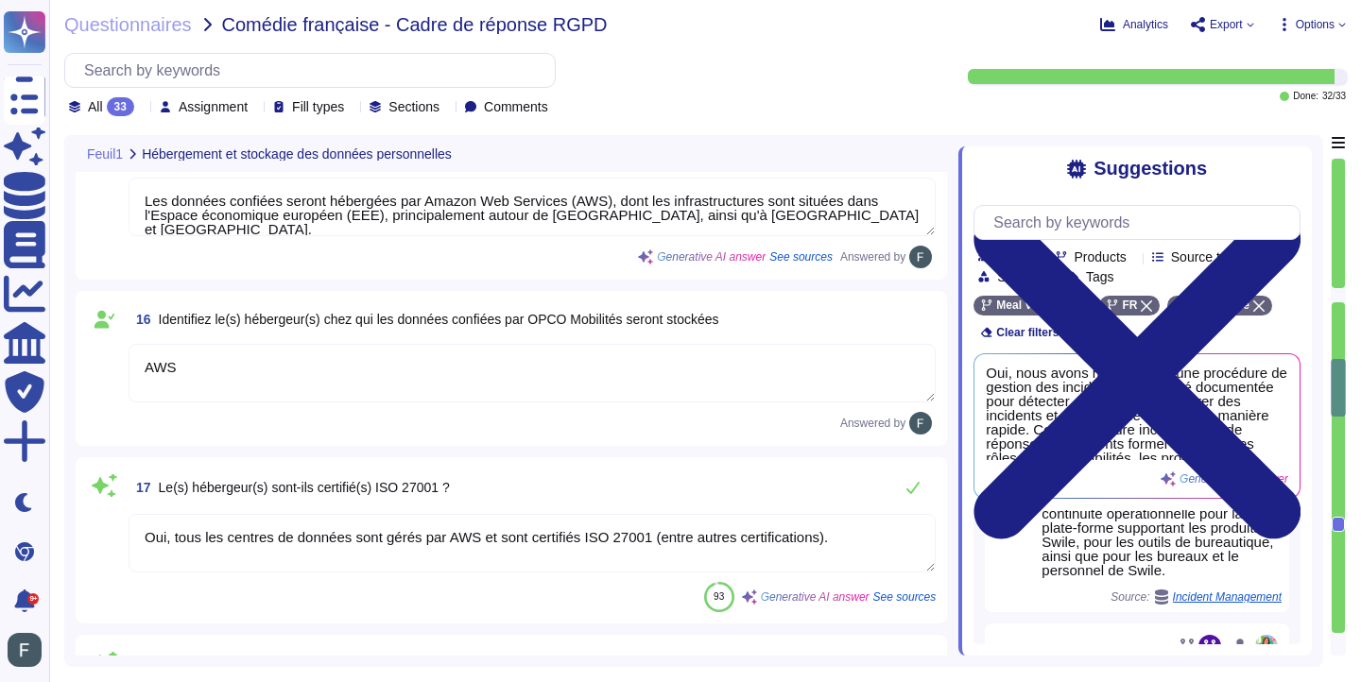
type textarea "Oui, nous avons mis en place des mesures techniques et organisationnelles appro…"
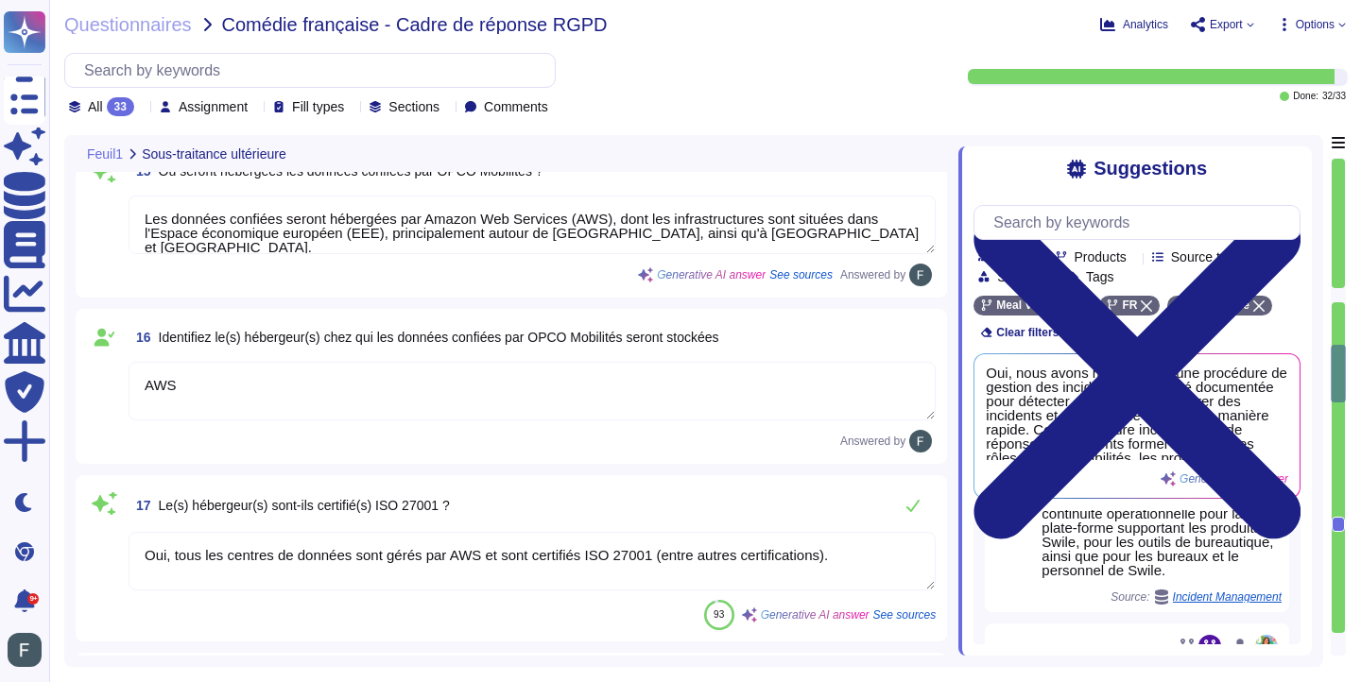
type textarea "Oui, nos contrats incluent des clauses de sécurité, notamment en ce qui concern…"
type textarea "Oui, [PERSON_NAME] s'assure que les sous-traitants ultérieurs ont mis en place …"
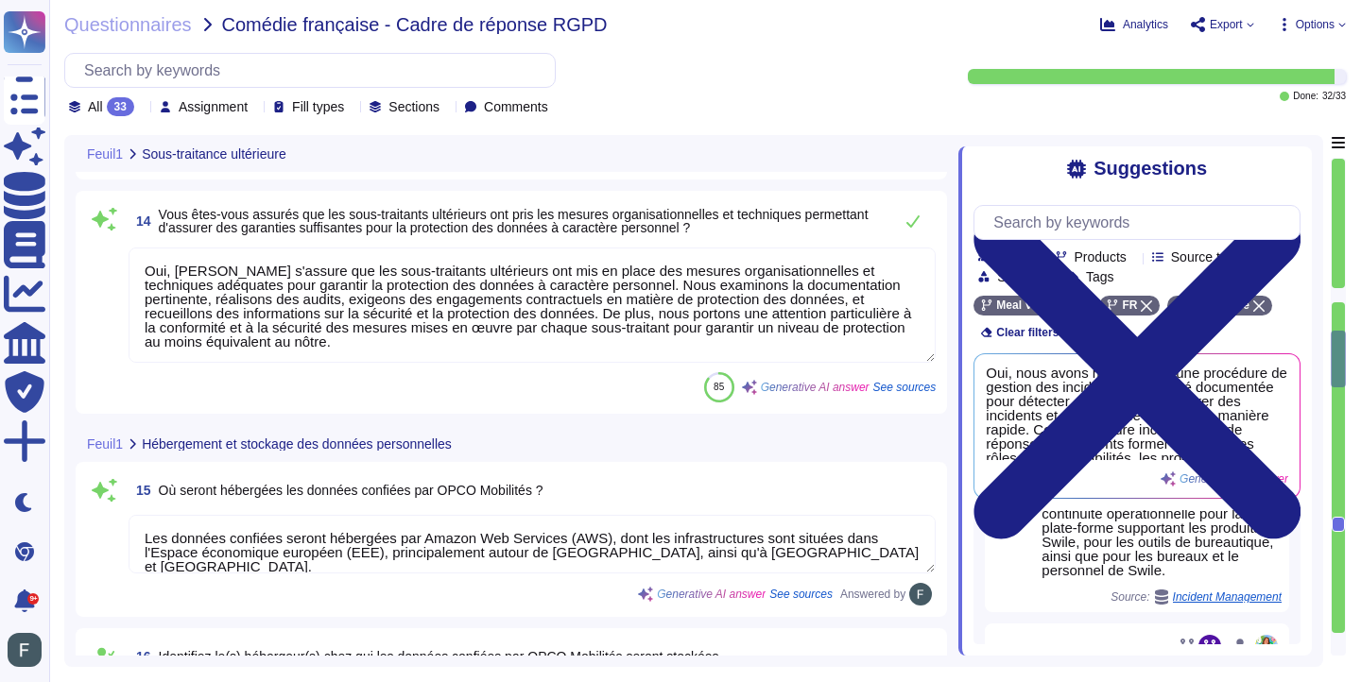
type textarea "Oui, [PERSON_NAME] signe systématiquement un accord de protection des données a…"
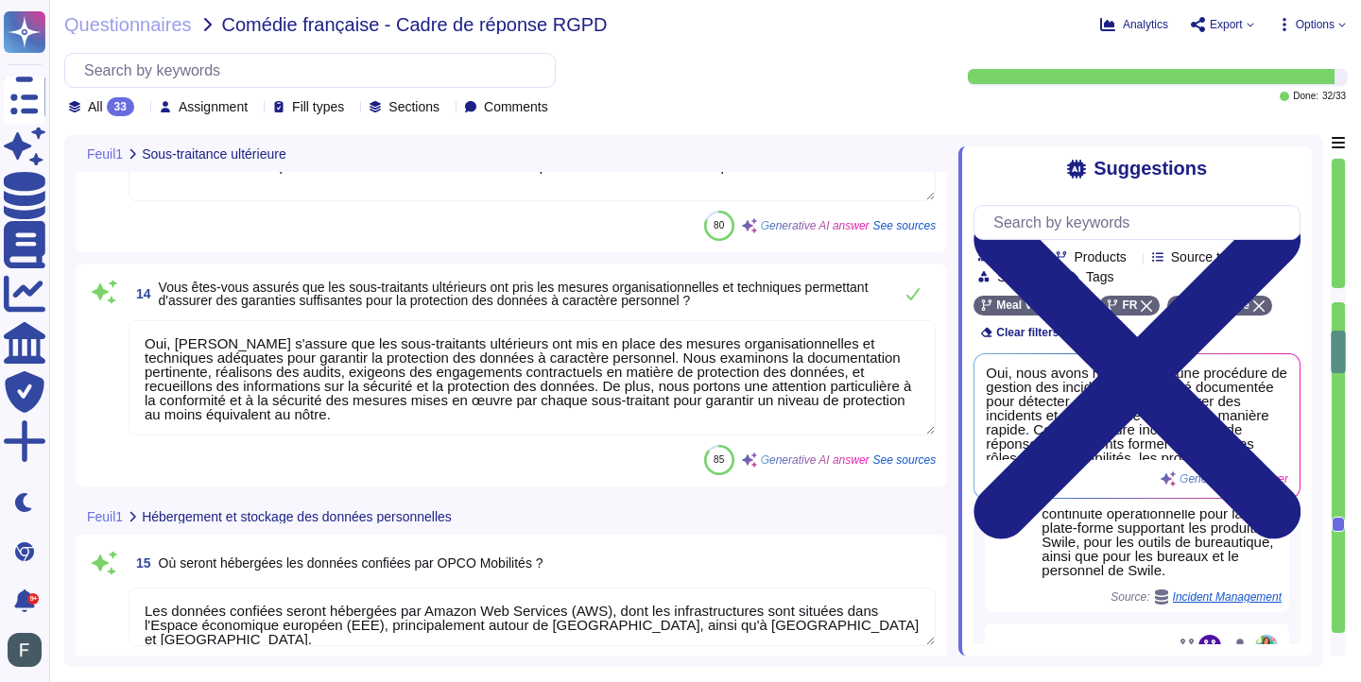
type textarea "[PERSON_NAME] utilise plusieurs sous-traitants pour le traitement des données. …"
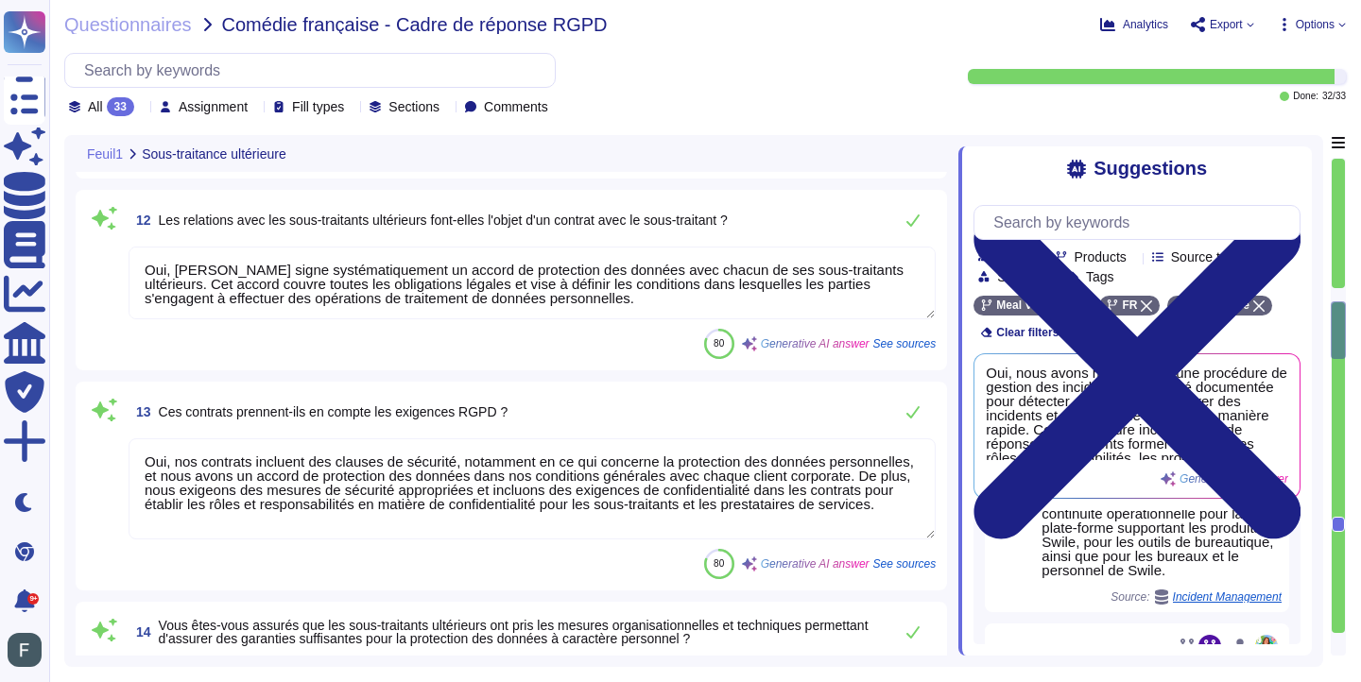
type textarea "AWS"
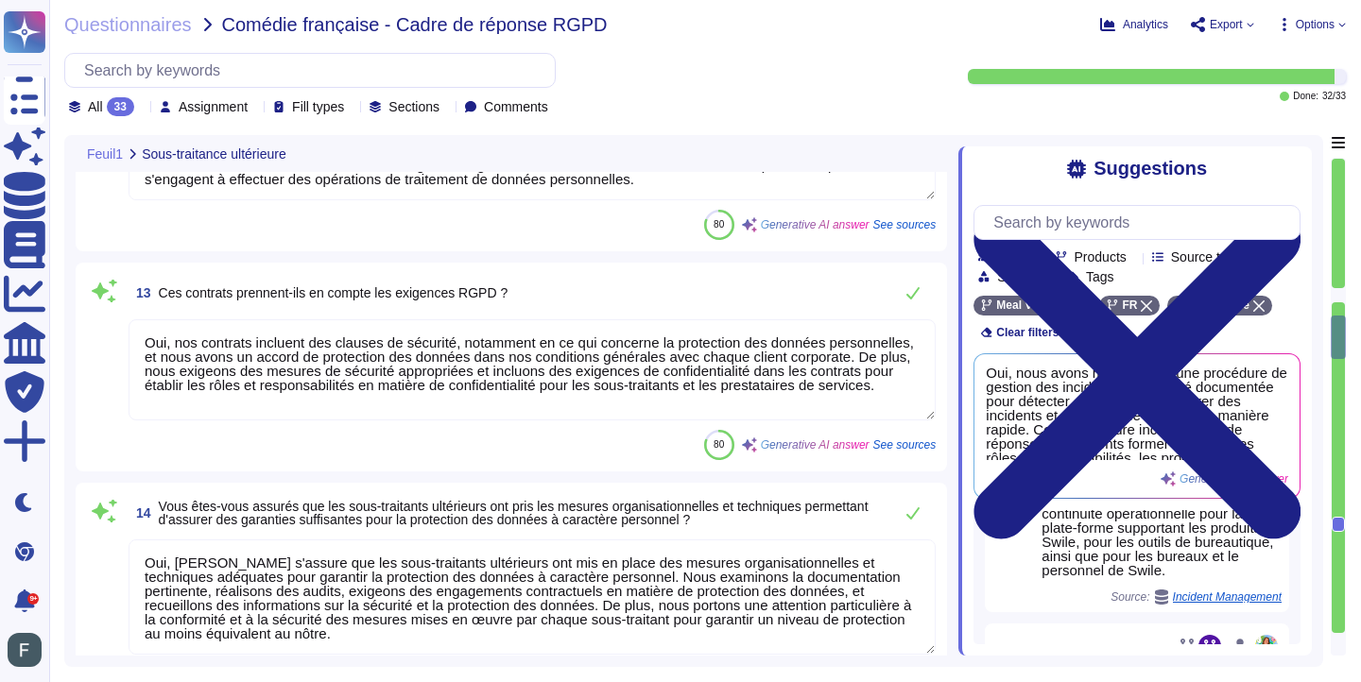
scroll to position [2509, 0]
type textarea "Oui, tous les centres de données sont gérés par AWS et sont certifiés ISO 27001…"
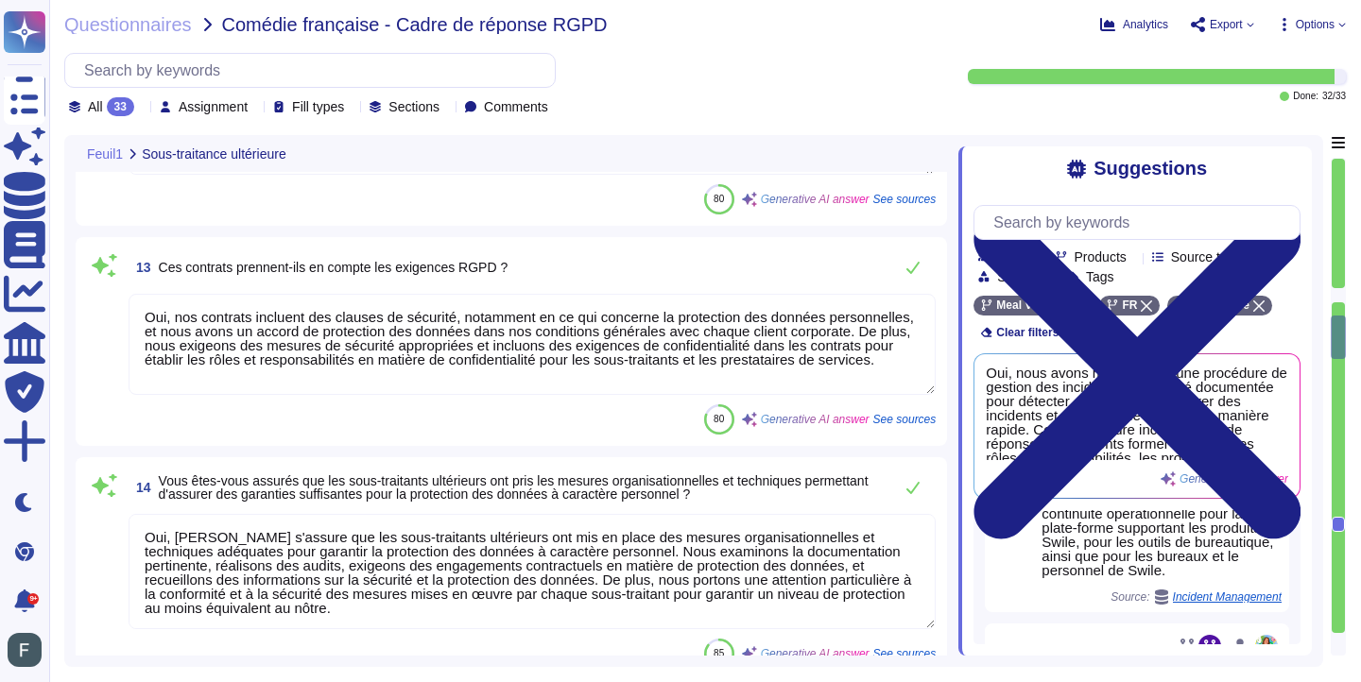
scroll to position [2, 0]
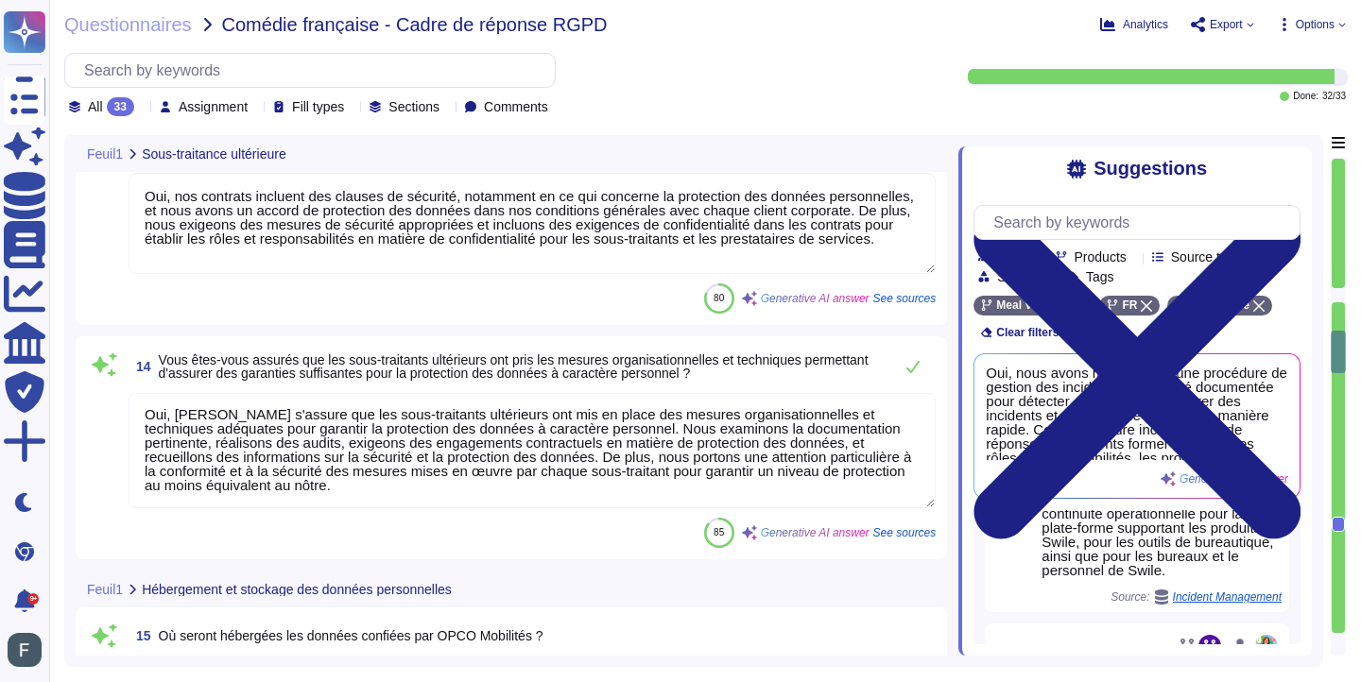
type textarea "Nous ne sommes actuellement pas certifiés ISO ou équivalents à ce jour. Tous le…"
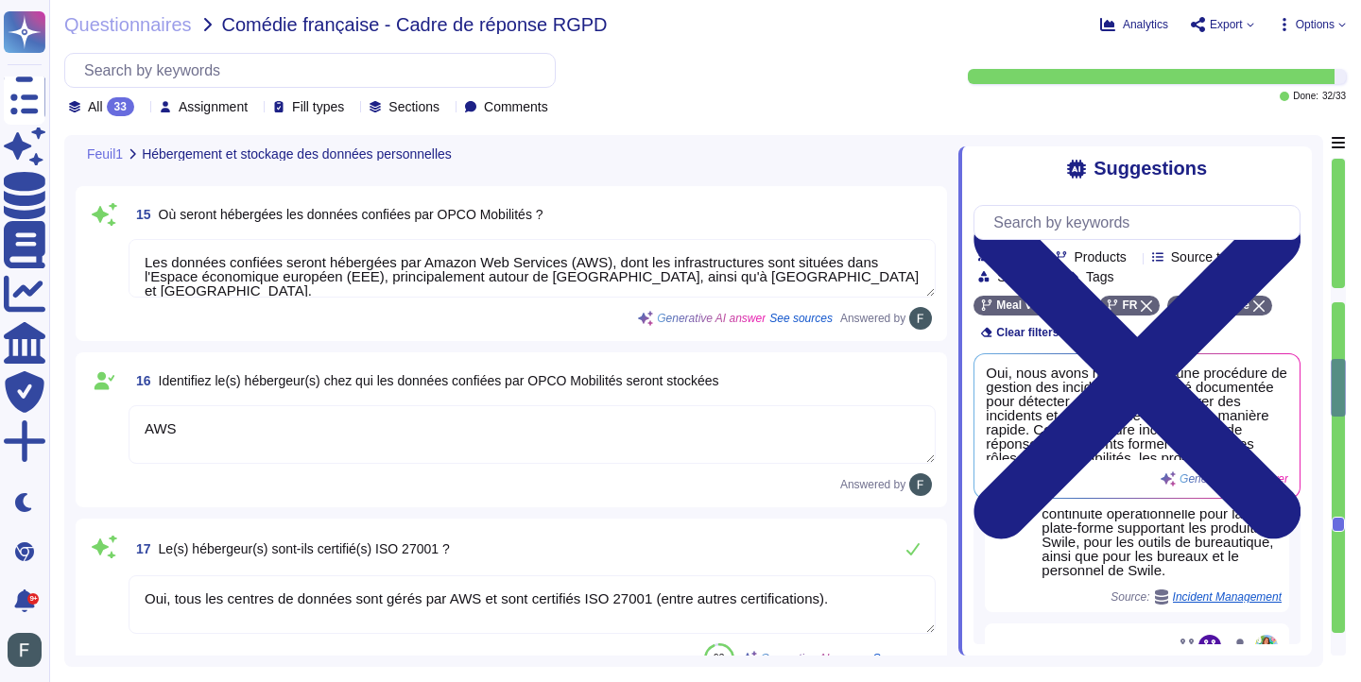
type textarea "Oui, nous avons mis en place des mesures techniques et organisationnelles appro…"
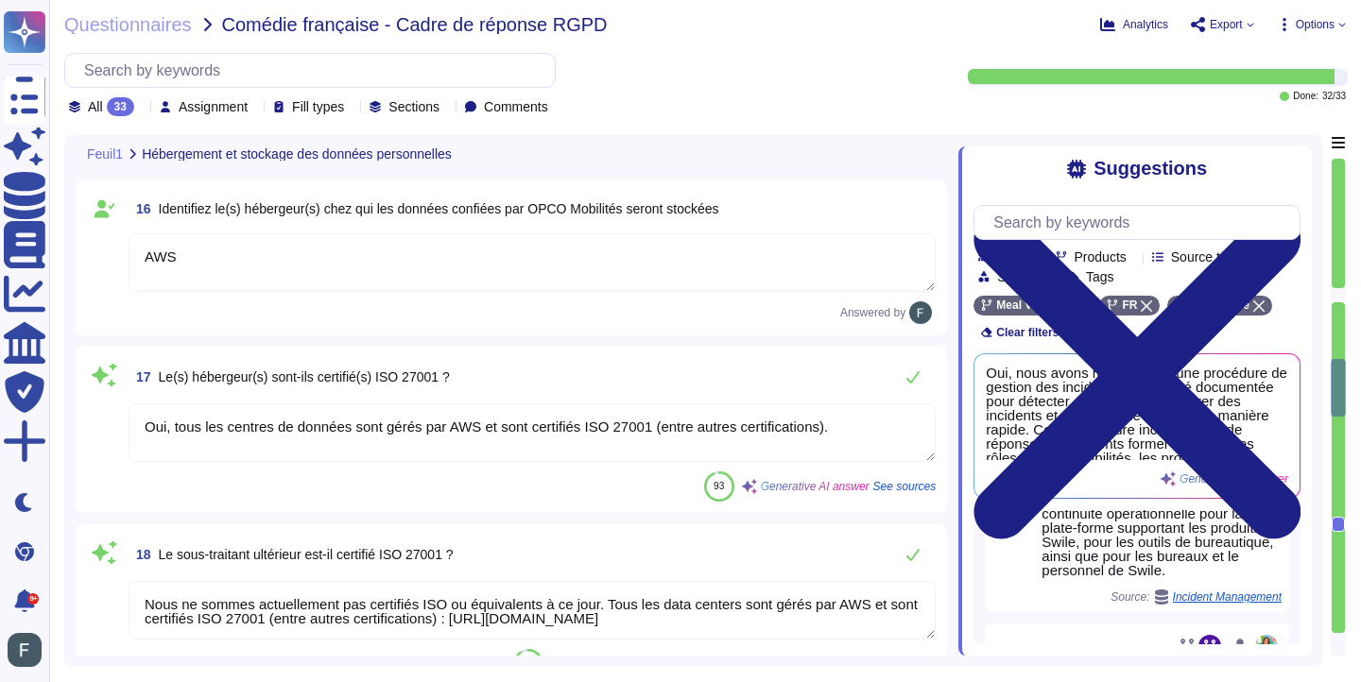
scroll to position [3179, 0]
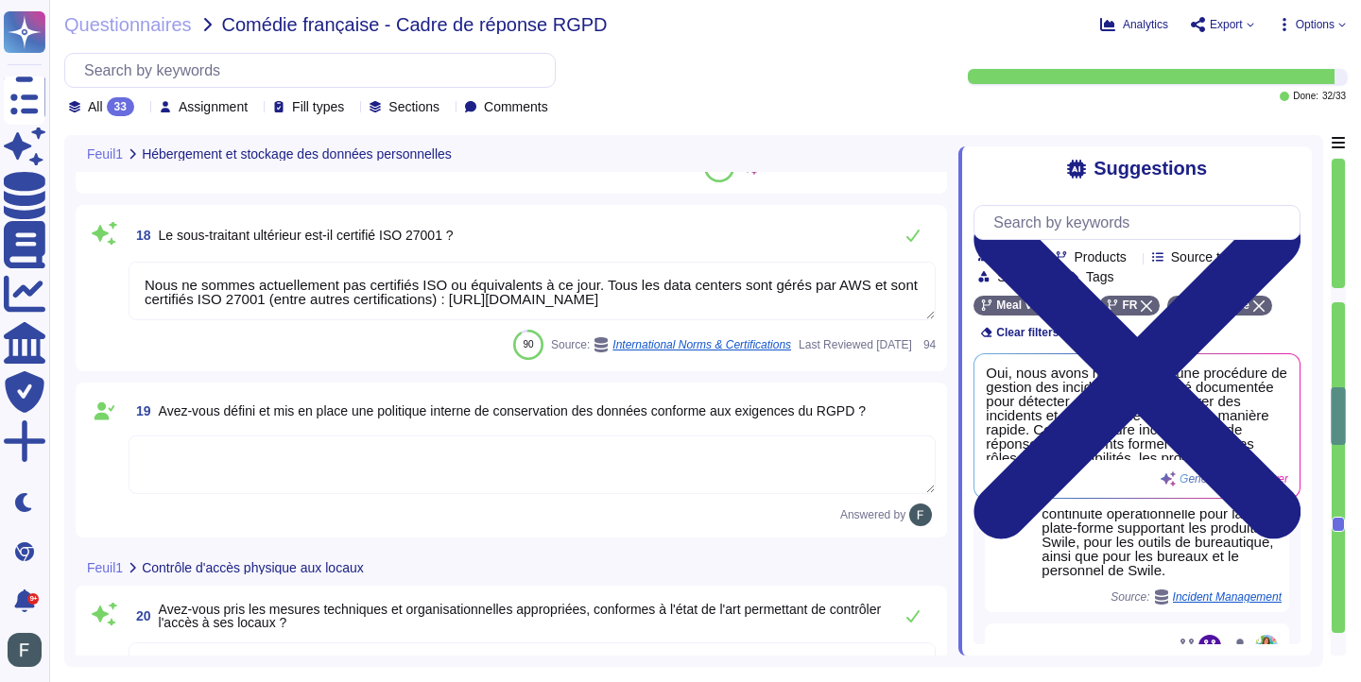
type textarea "Lor, ipsu dolor sit am conse adi elitsed doeiusmodt in utlaboreetdolorema aliqu…"
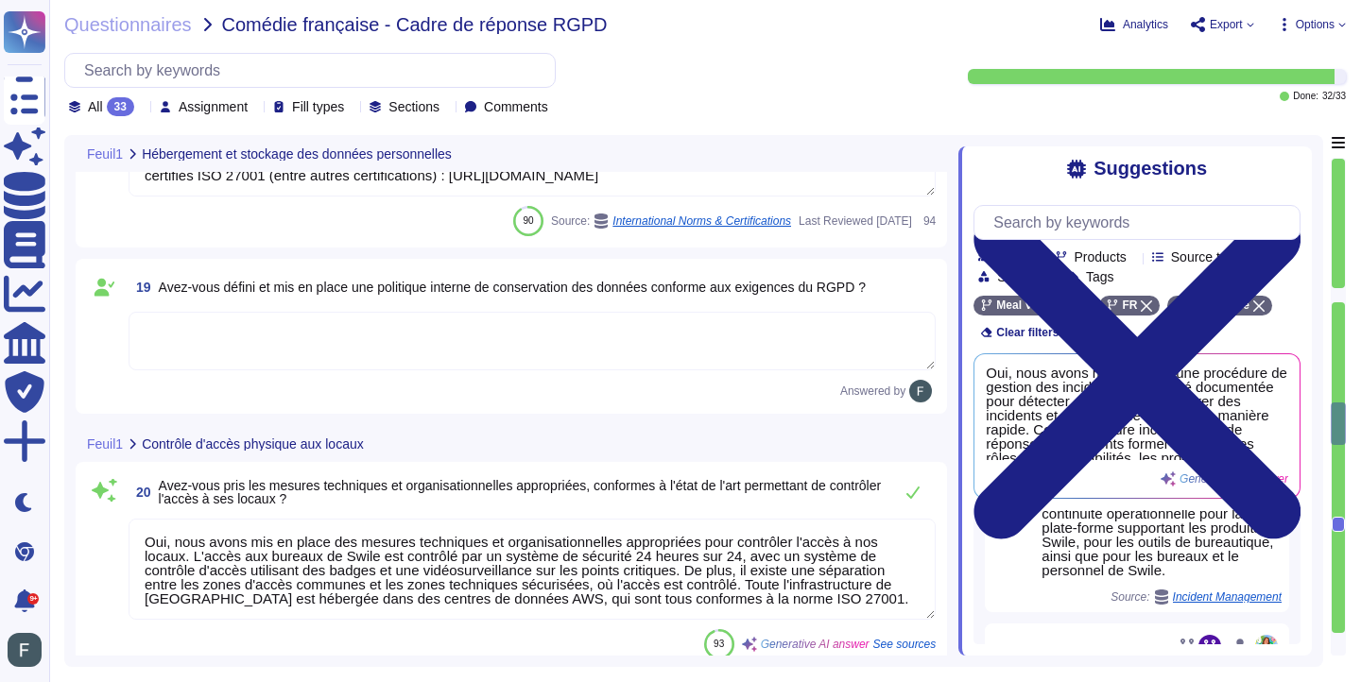
scroll to position [3635, 0]
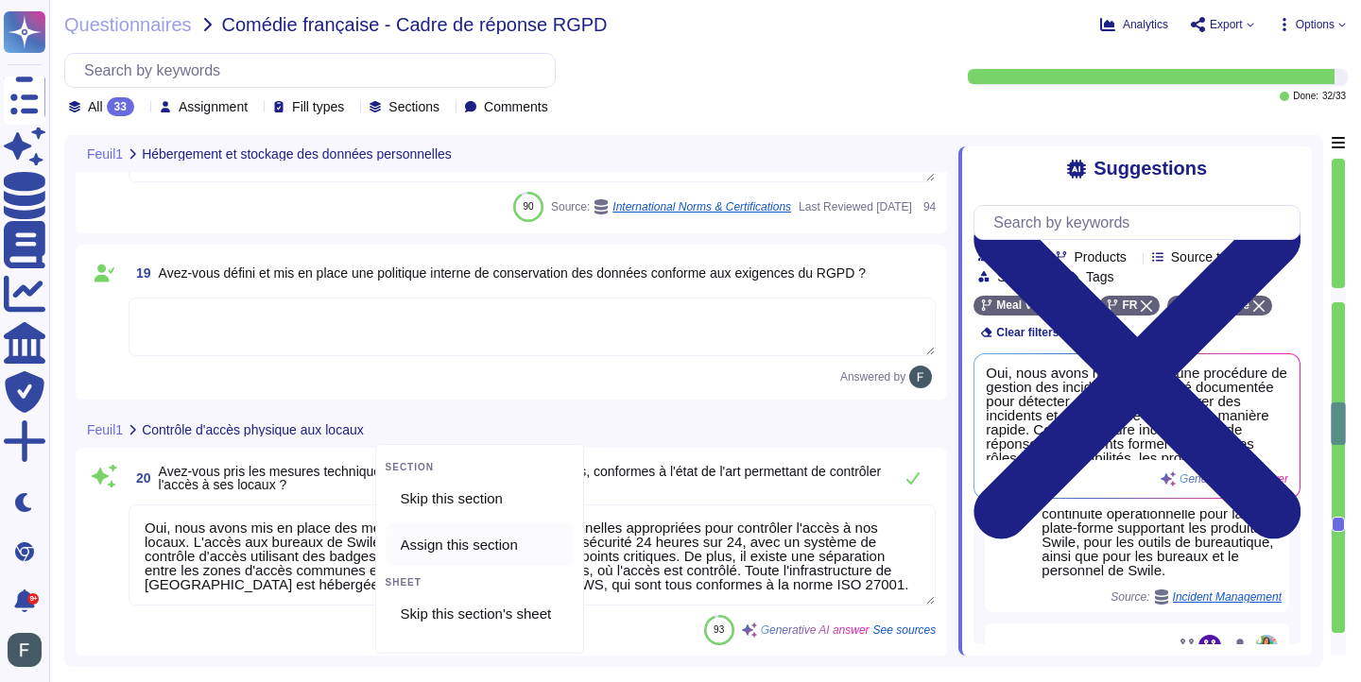
click at [507, 545] on span "Assign this section" at bounding box center [459, 545] width 117 height 17
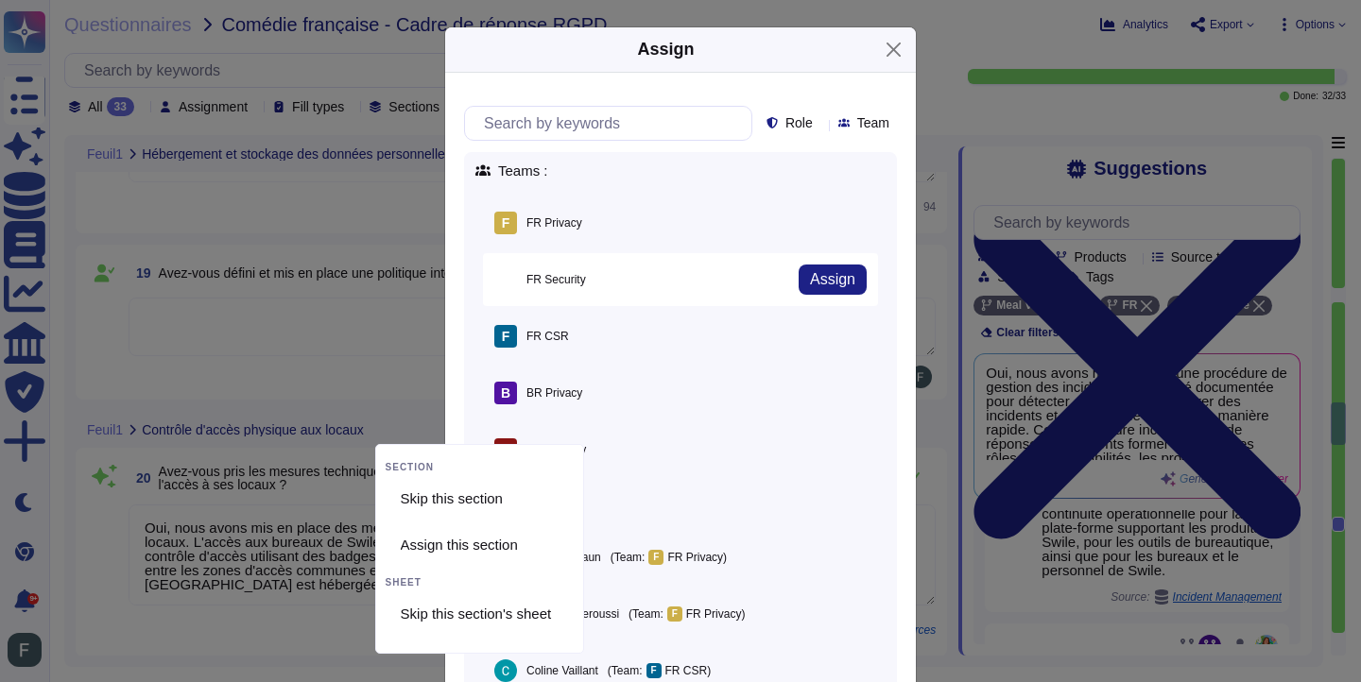
click at [597, 277] on div "F FR Security Assign" at bounding box center [680, 279] width 395 height 53
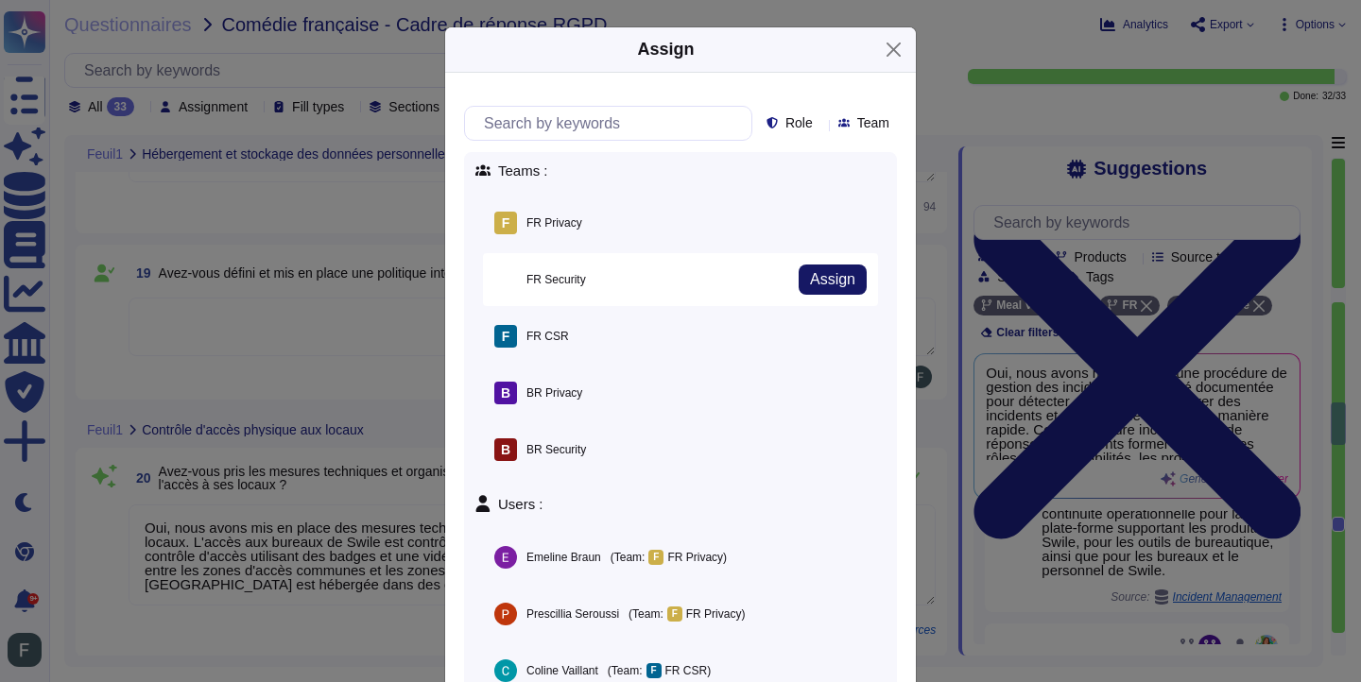
click at [816, 266] on button "Assign" at bounding box center [832, 280] width 68 height 30
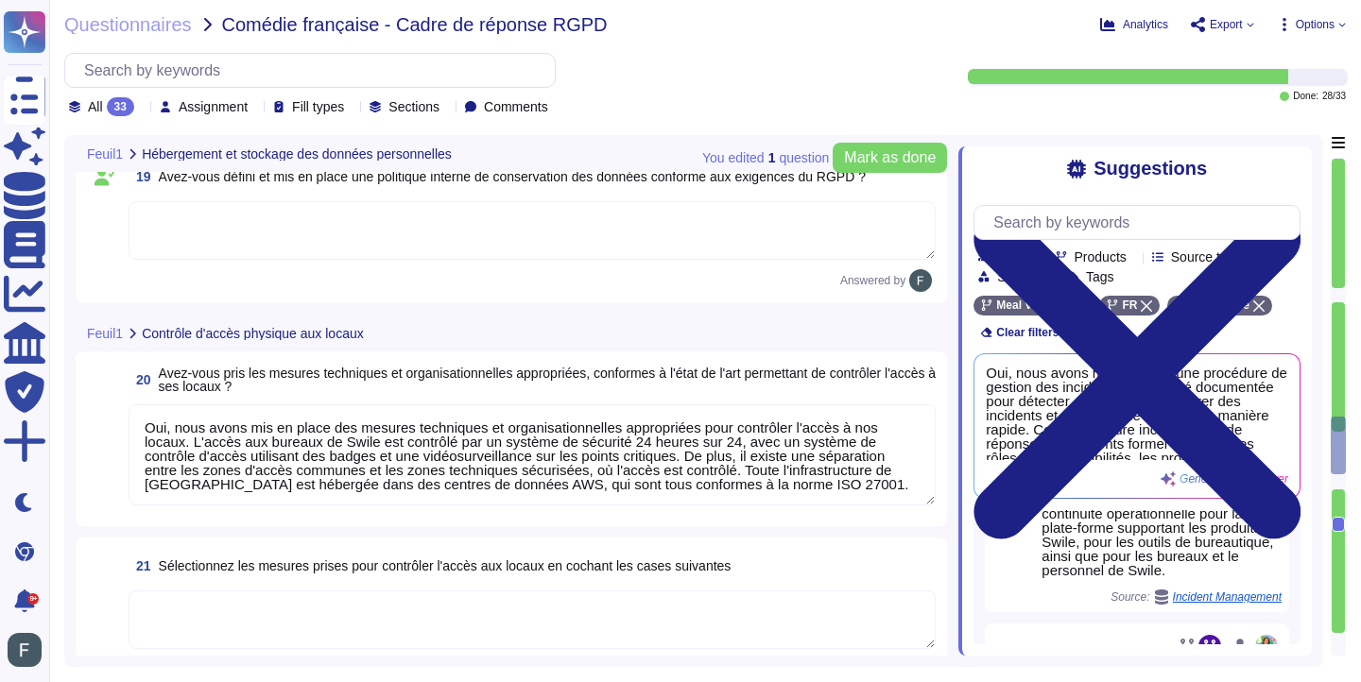
type textarea "Portes fermées à toutes les entrées (par exemple, fermetures électroniques ; fe…"
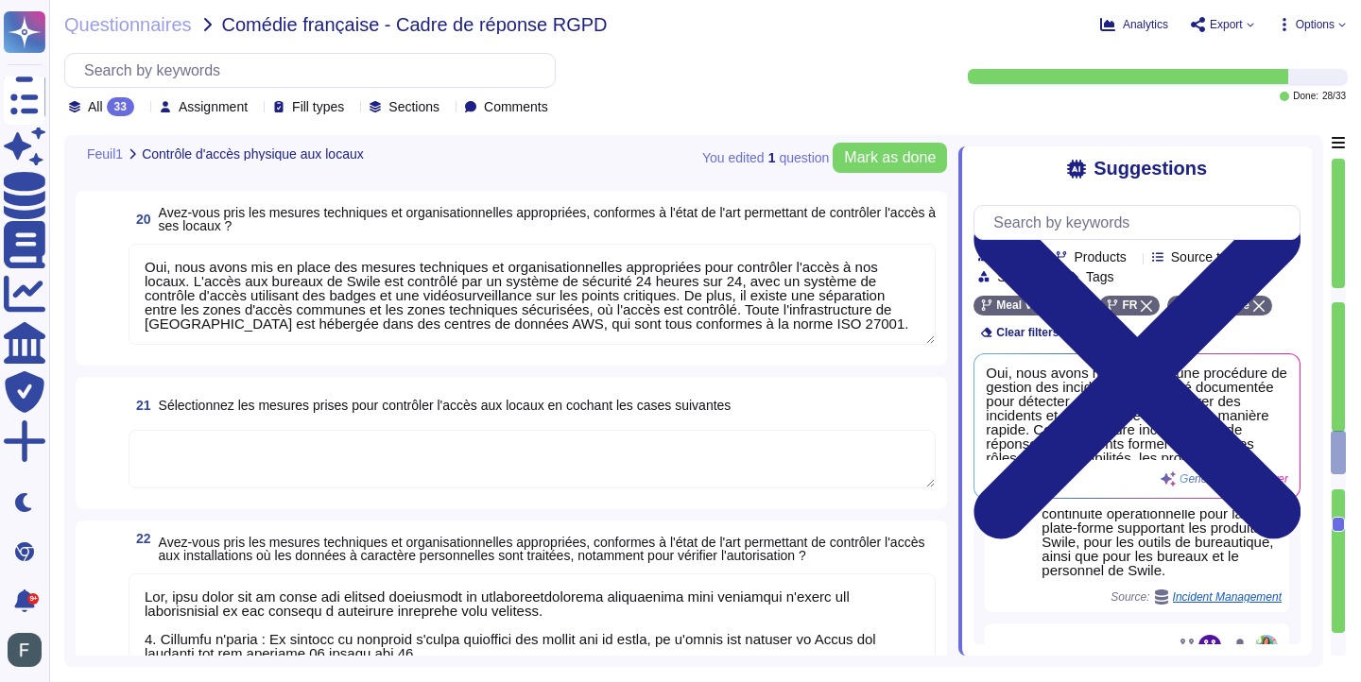
type textarea "Lor, ipsu dolor sit am conse adi elitsed doeiusmodt in utlaboreetdolorema aliq …"
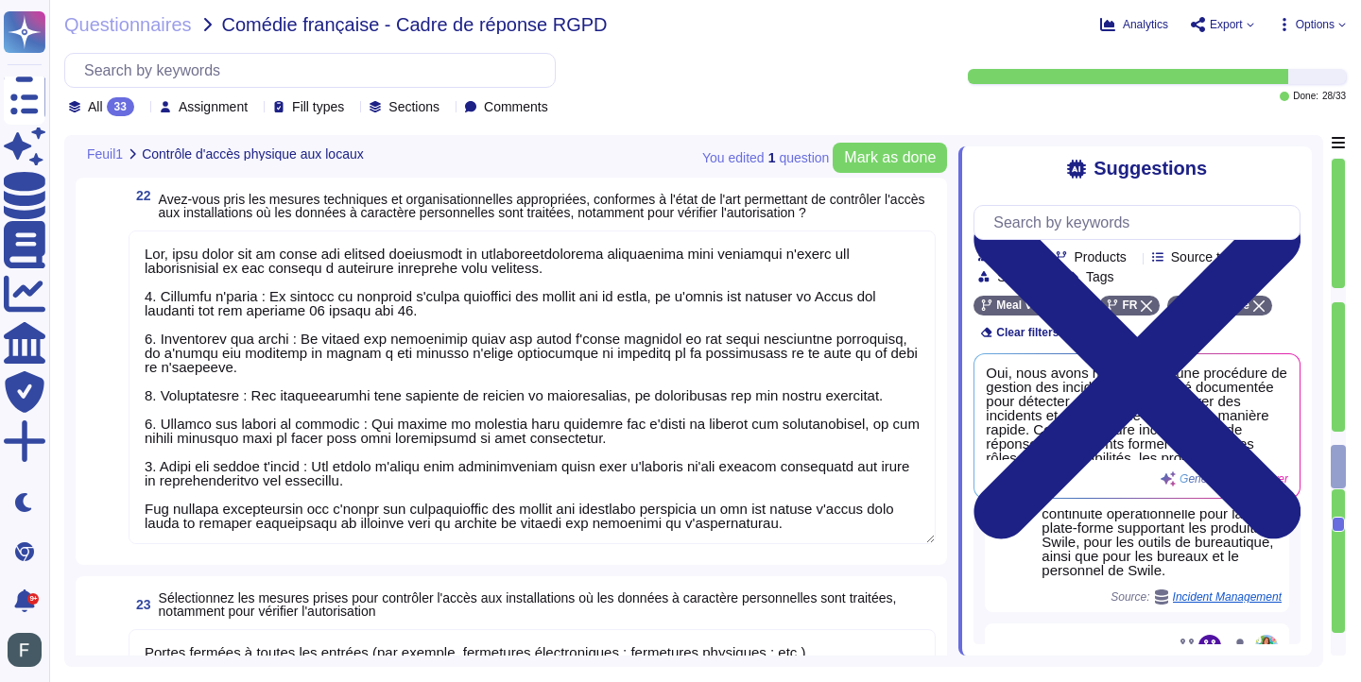
scroll to position [2, 0]
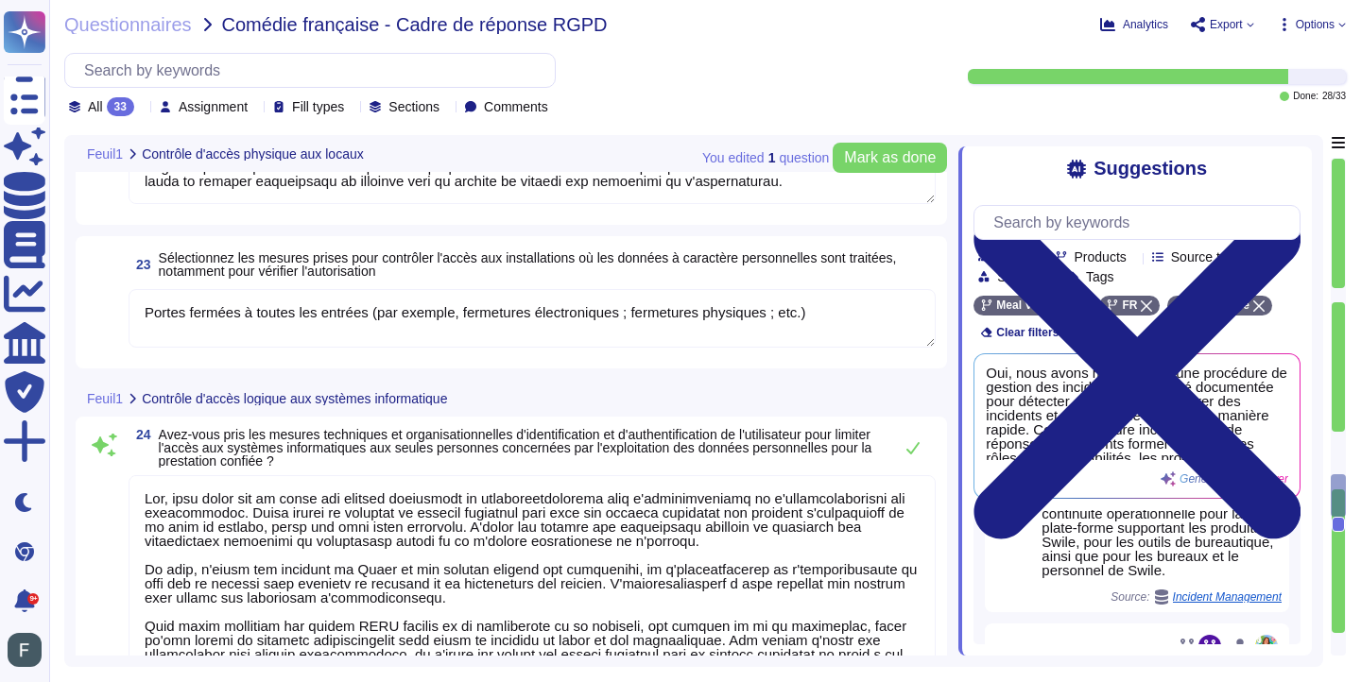
type textarea "Oui, nous avons mis en place une procédure de gestion des incidents de sécurité…"
type textarea "Lor, ipsu dolor sit am conse adipiscin elitsed doei temporin ut labor, e'dolore…"
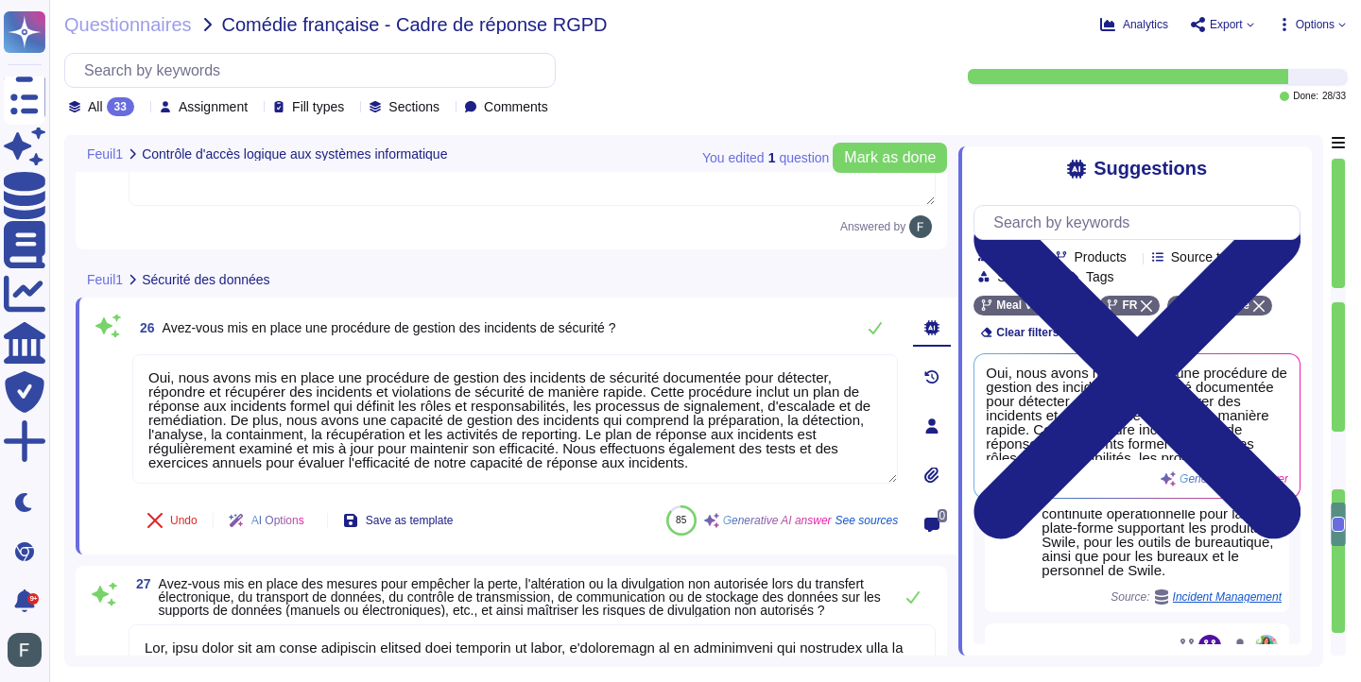
type textarea "Mise en place de systèmes d’évaluation des vulnérabilités, de technologies de p…"
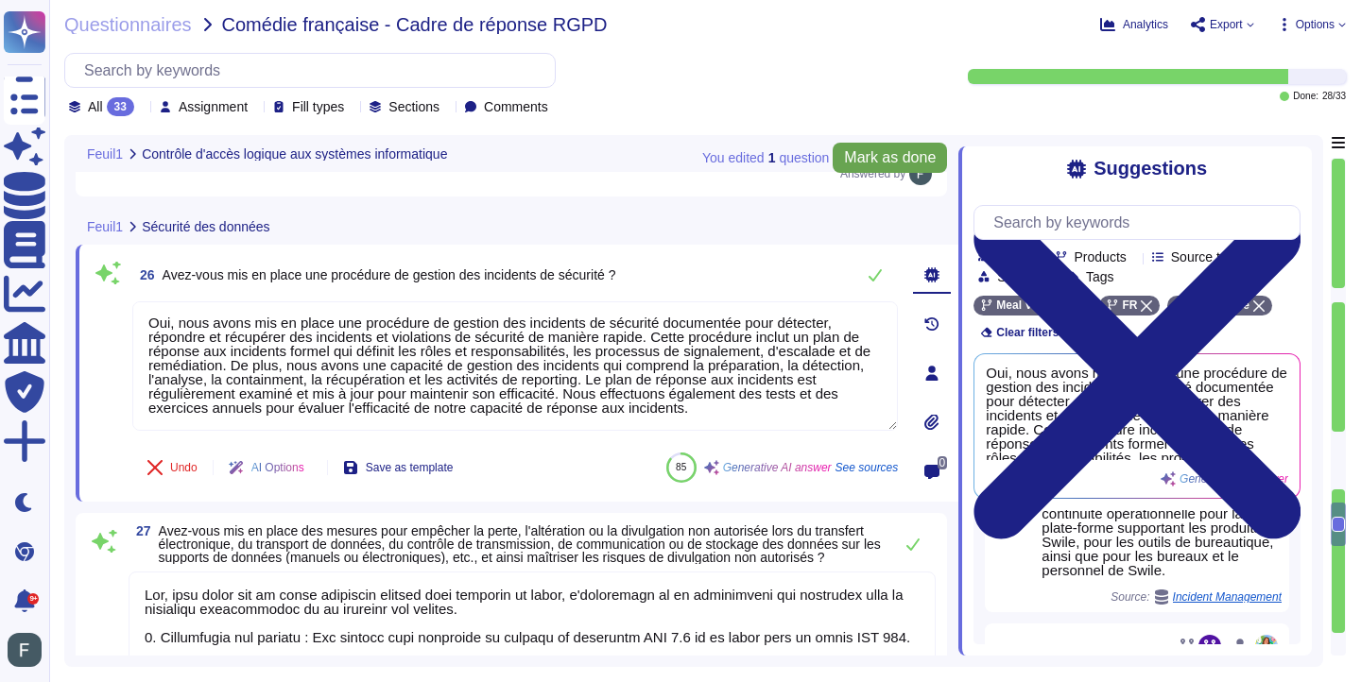
click at [854, 158] on span "Mark as done" at bounding box center [890, 157] width 92 height 15
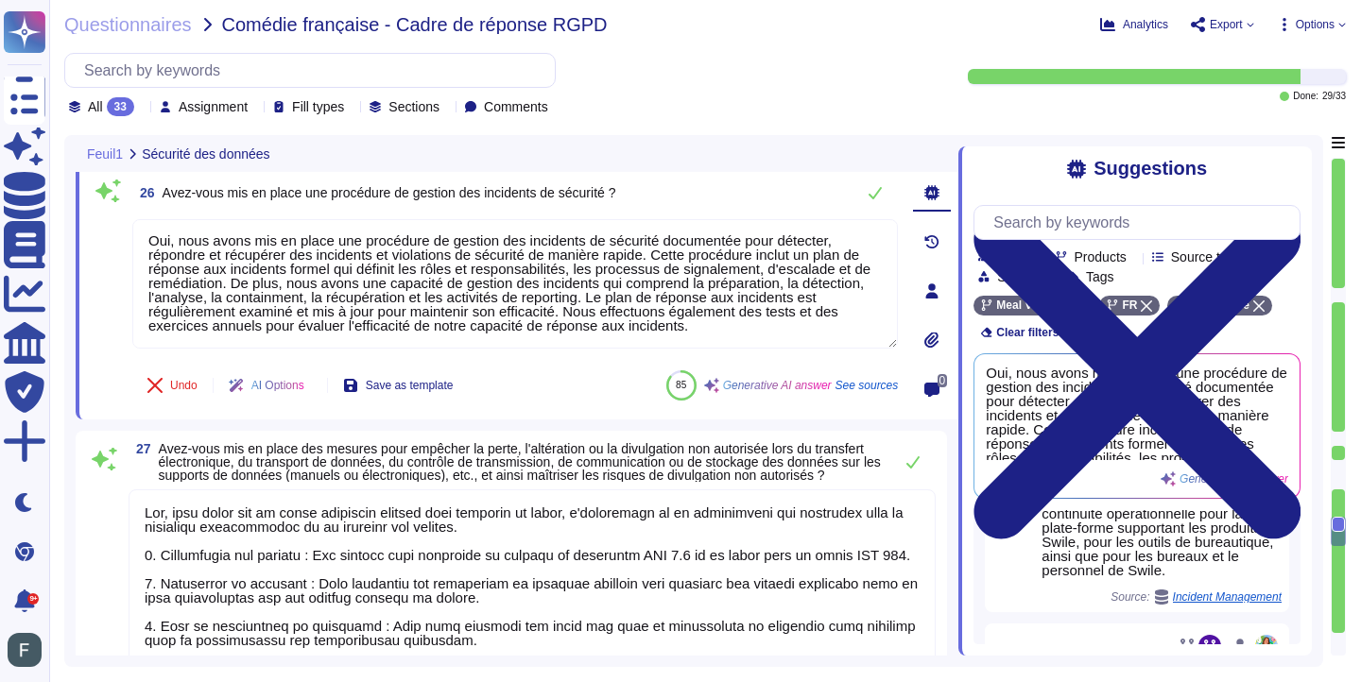
scroll to position [5247, 0]
type textarea "A lister exhaustivement"
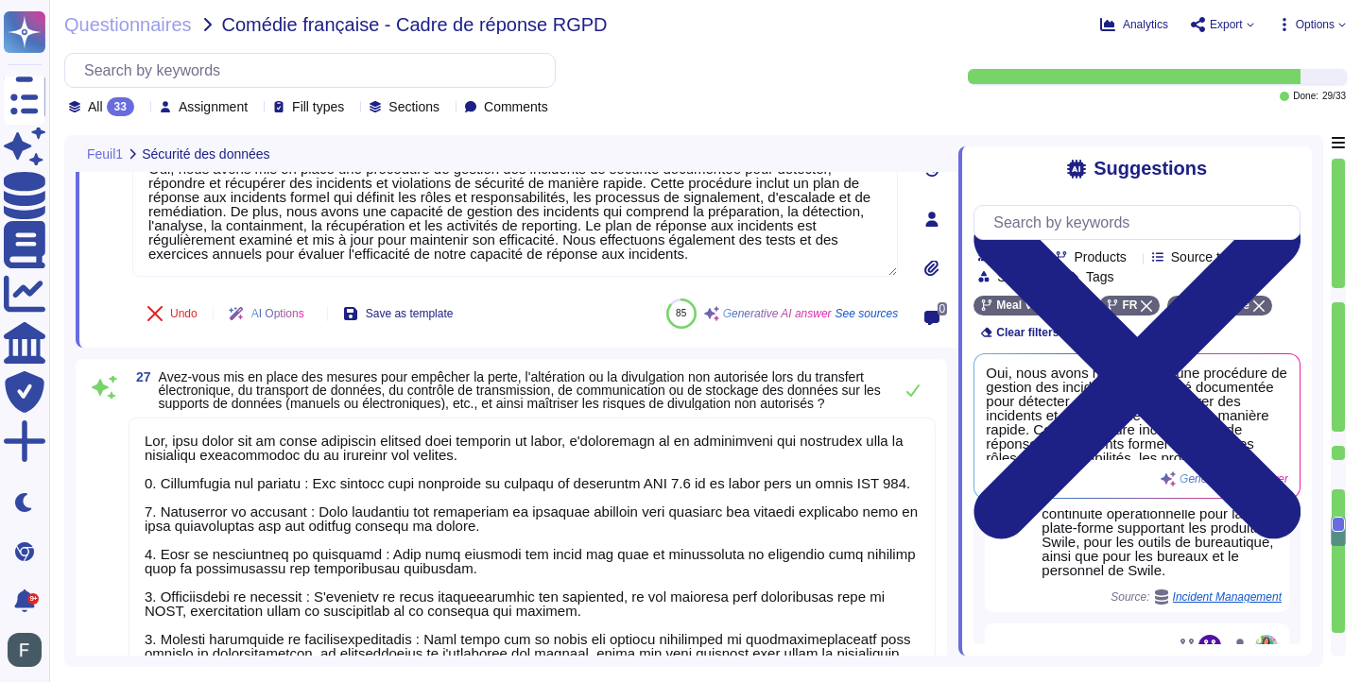
type textarea "Oui, nous effectuons régulièrement des tests d'intrusion internes ou externes s…"
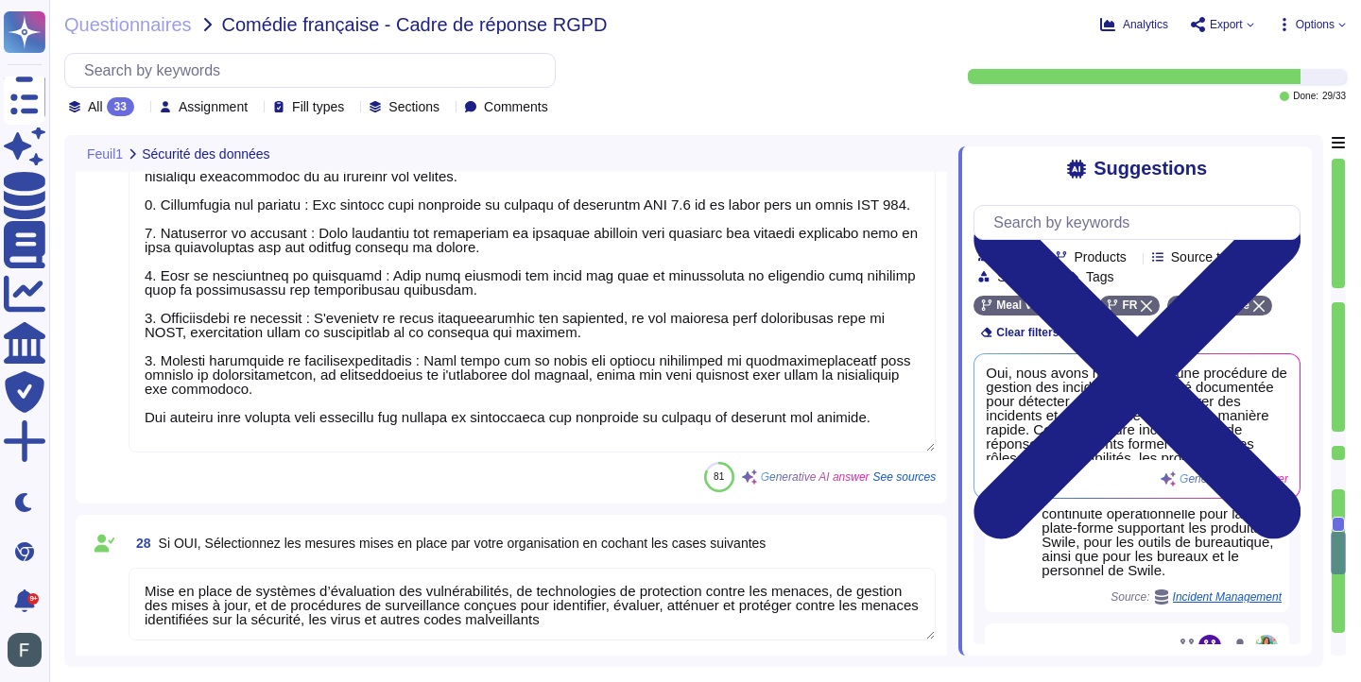
type textarea "Oui, [PERSON_NAME] a mis en œuvre un plan de continuité des activités (PCA) qui…"
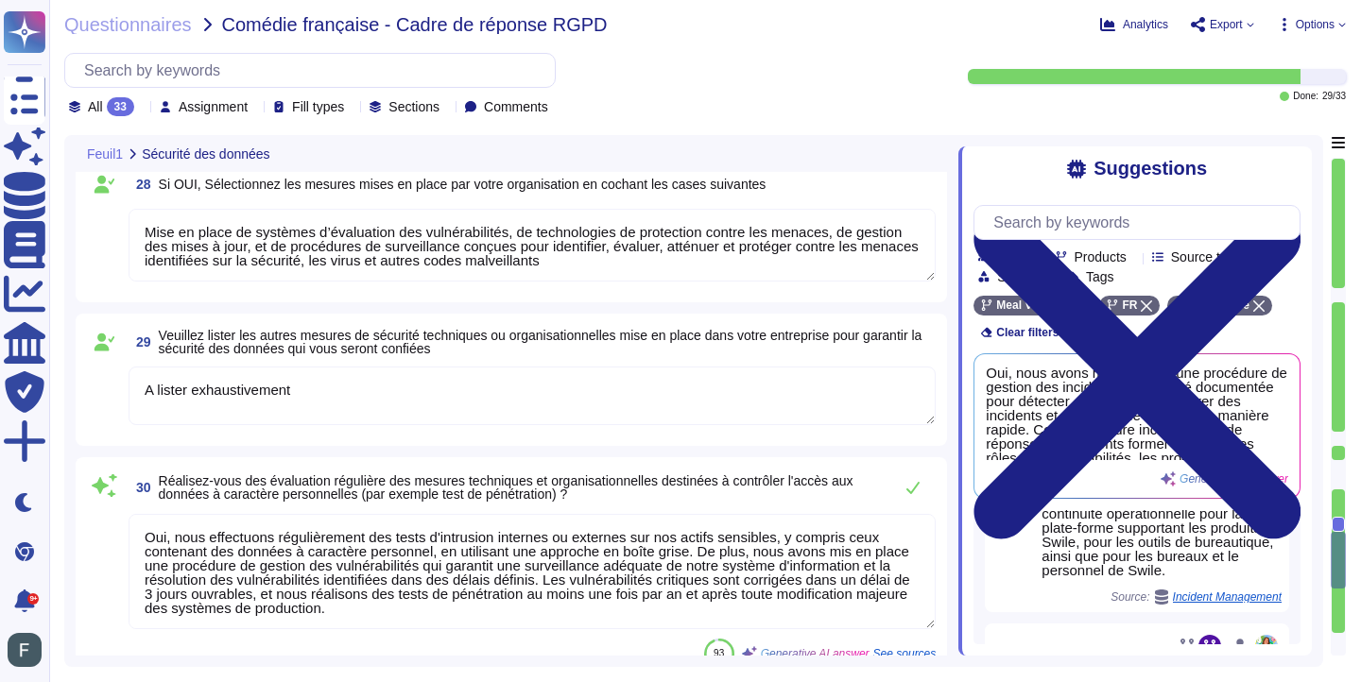
type textarea "Oui, nous avons mis en place un plan de sauvegarde complet. Tous les serveurs d…"
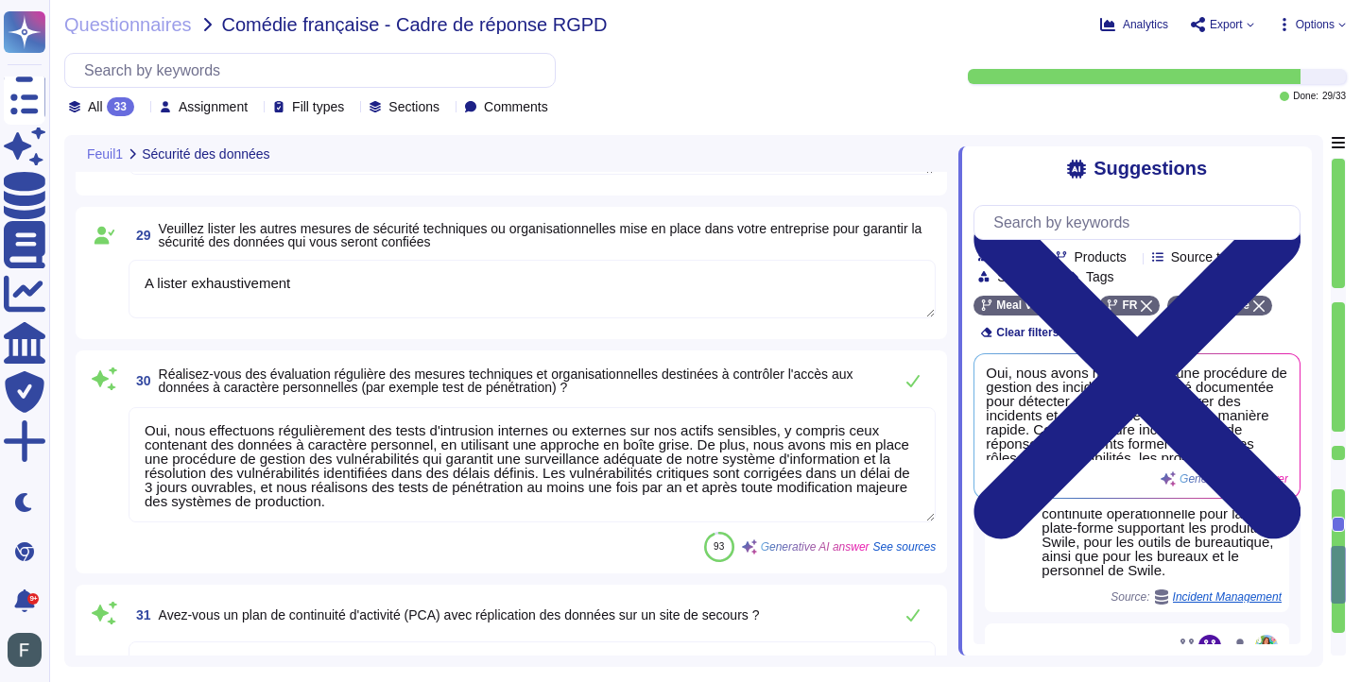
scroll to position [2, 0]
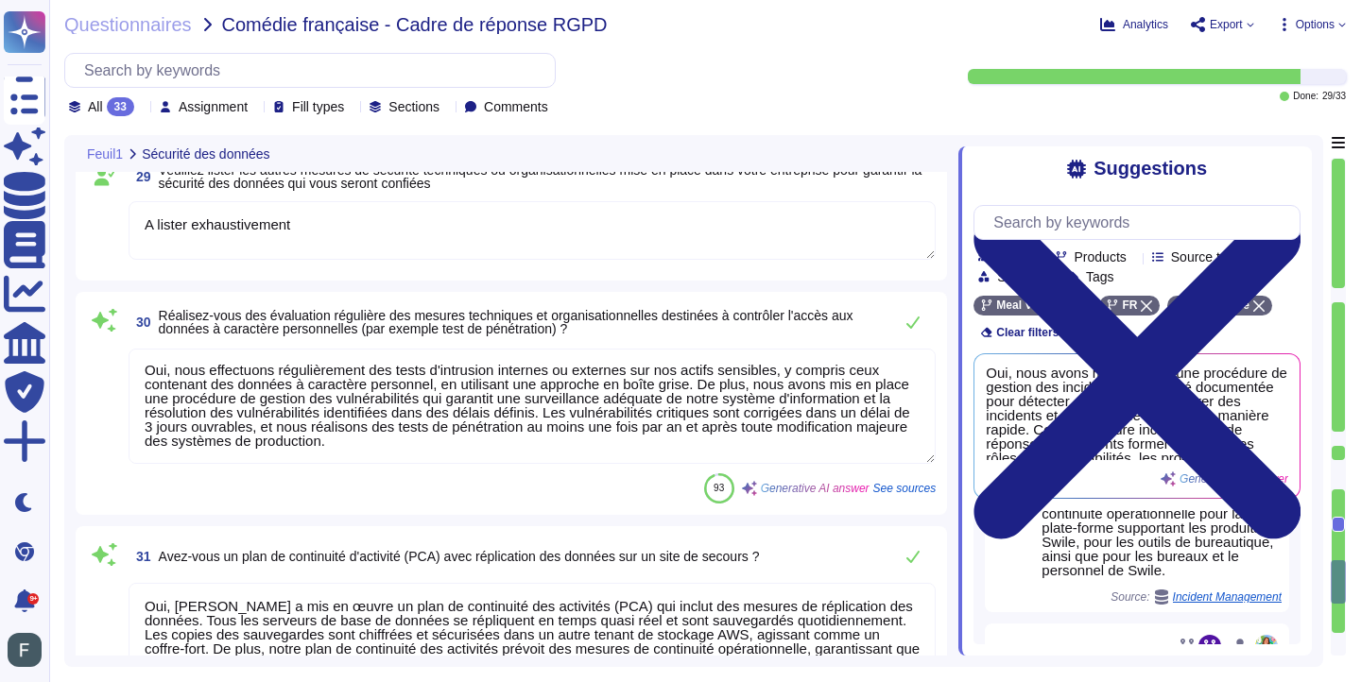
type textarea "Oui, la documentation relative au RGPD est rédigée en langue française."
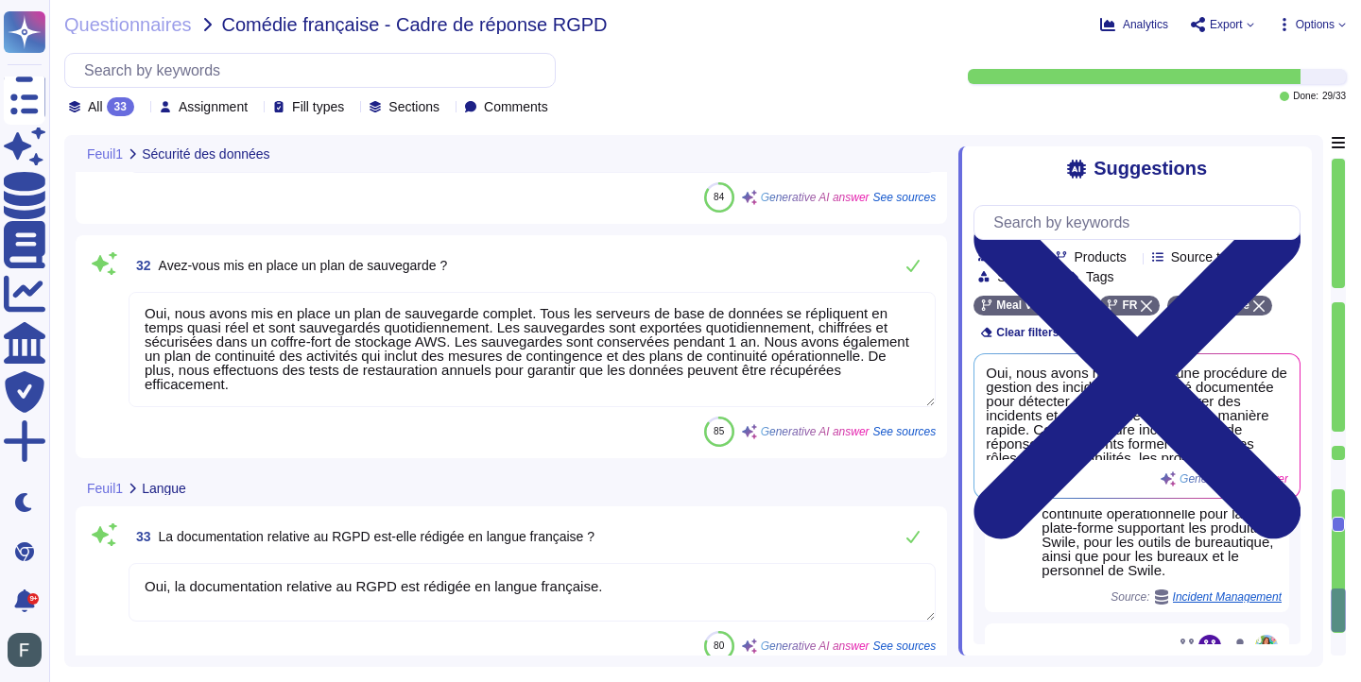
scroll to position [6628, 0]
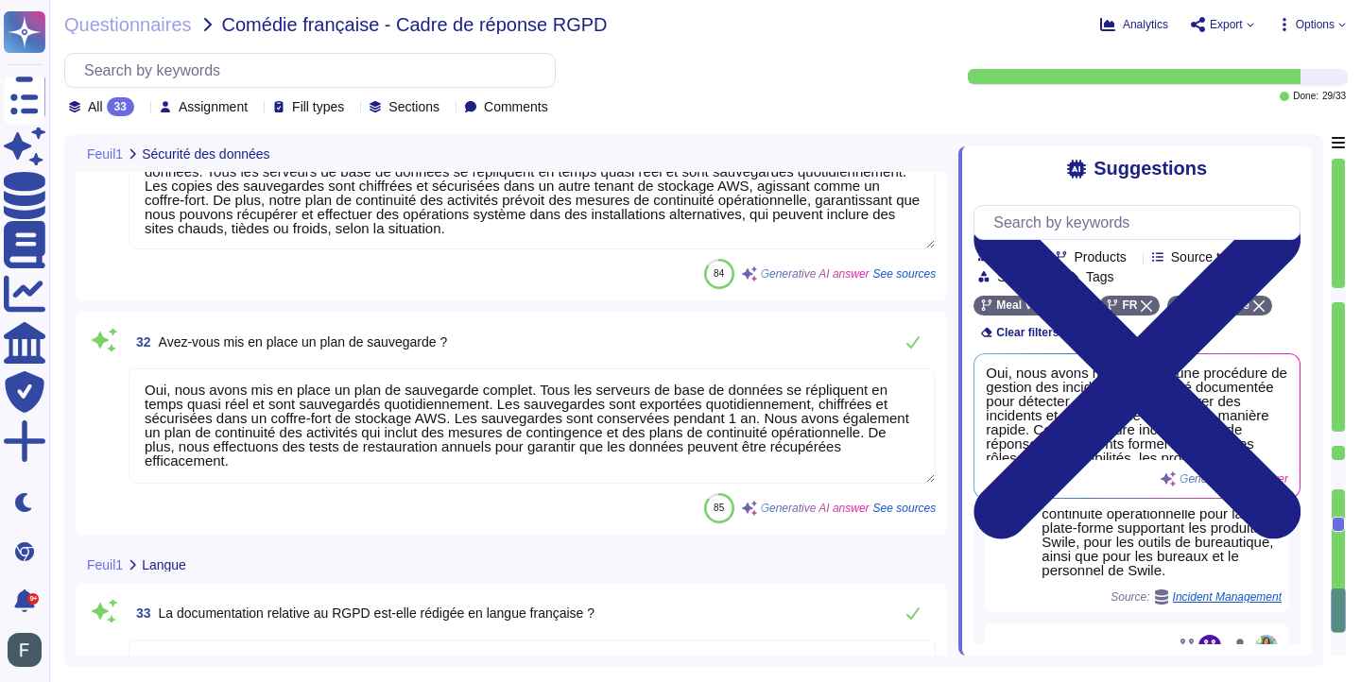
type textarea "A lister exhaustivement"
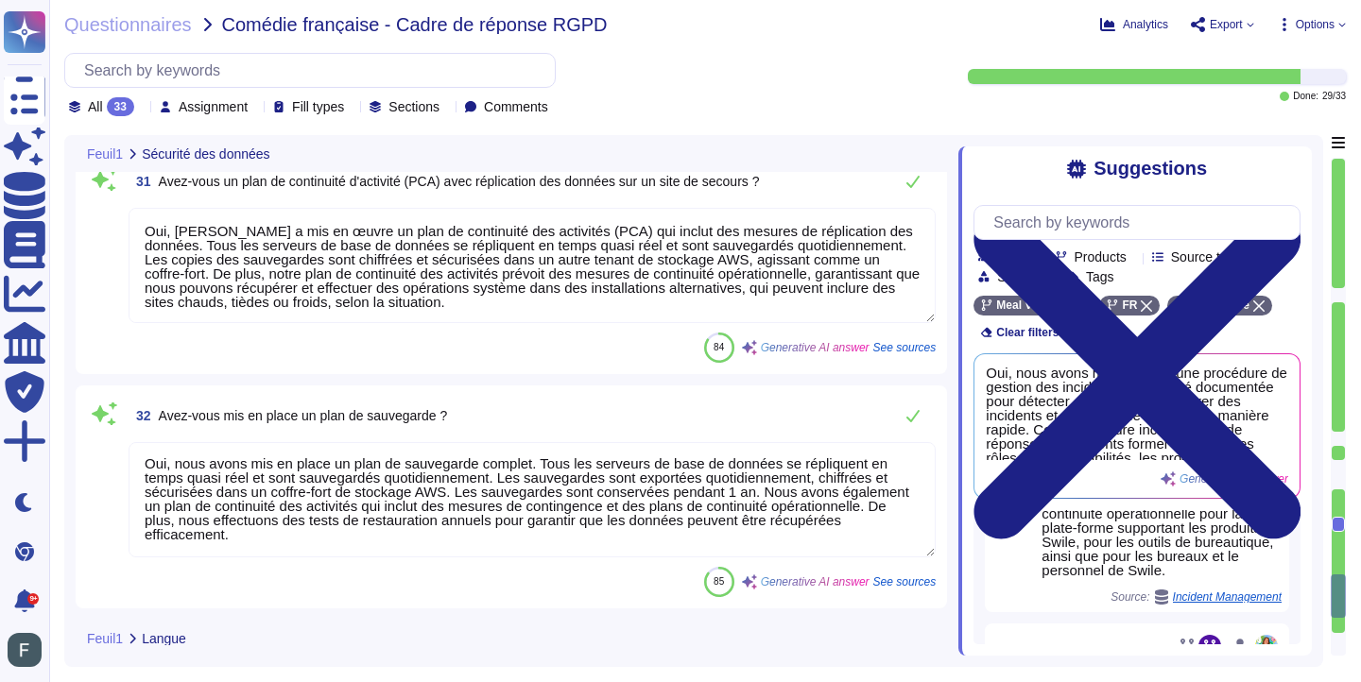
type textarea "Mise en place de systèmes d’évaluation des vulnérabilités, de technologies de p…"
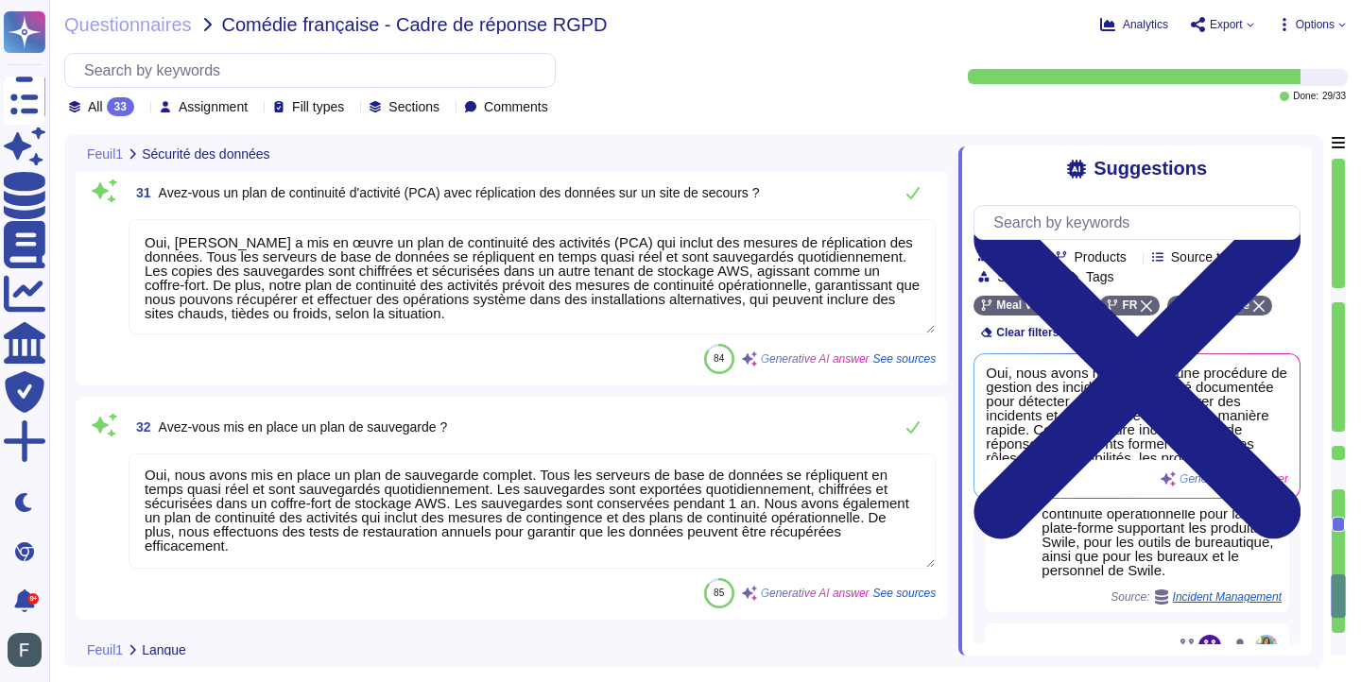
scroll to position [6467, 0]
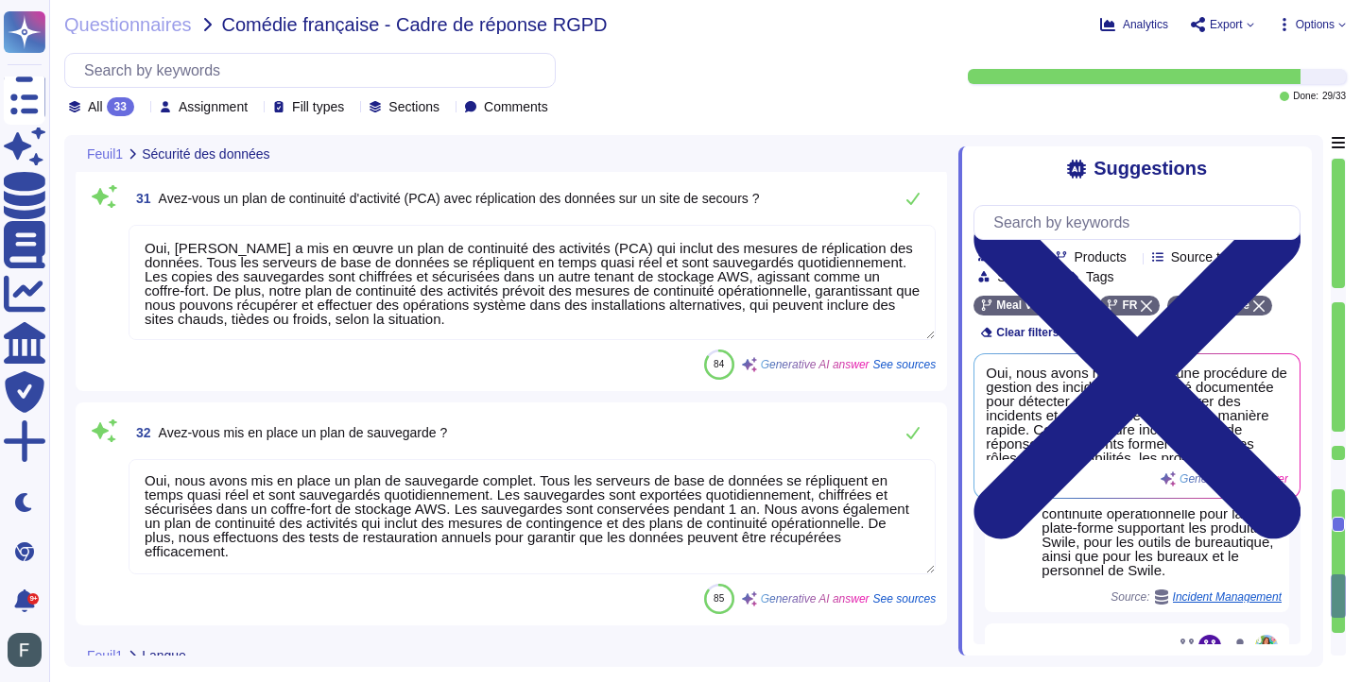
click at [282, 157] on div at bounding box center [278, 153] width 8 height 14
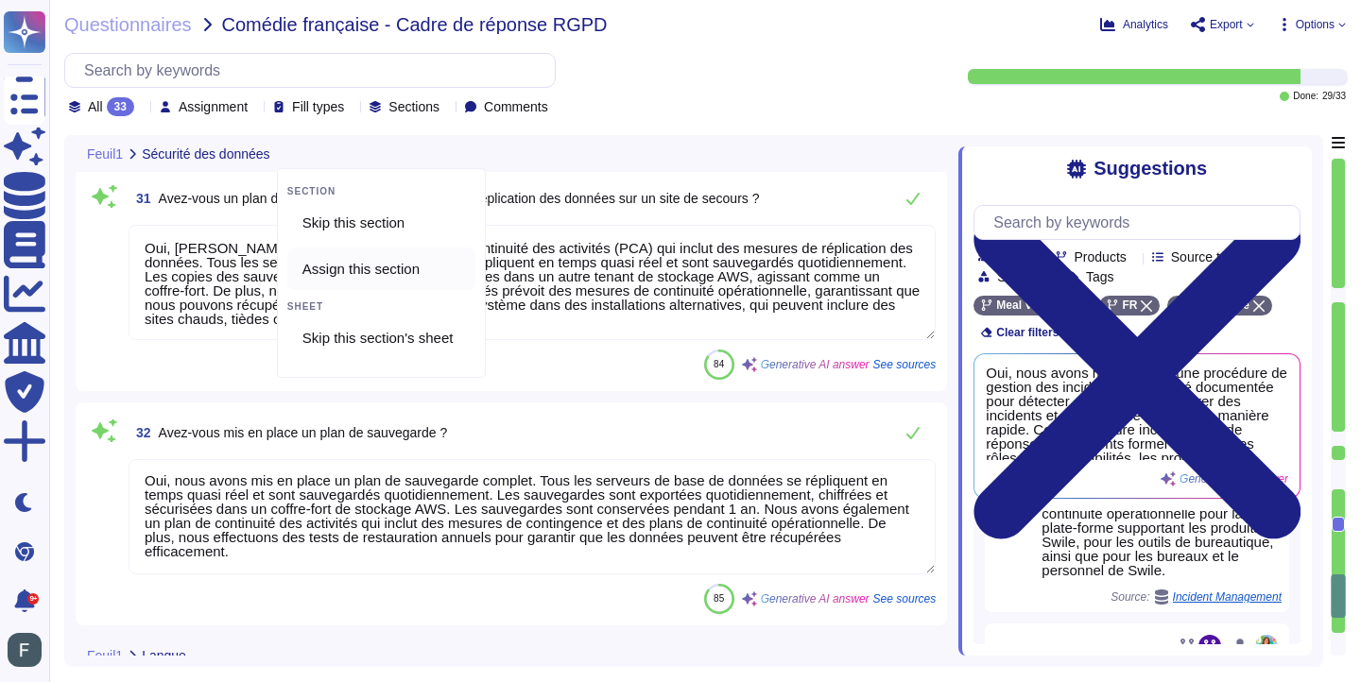
click at [420, 272] on span "Assign this section" at bounding box center [360, 269] width 117 height 17
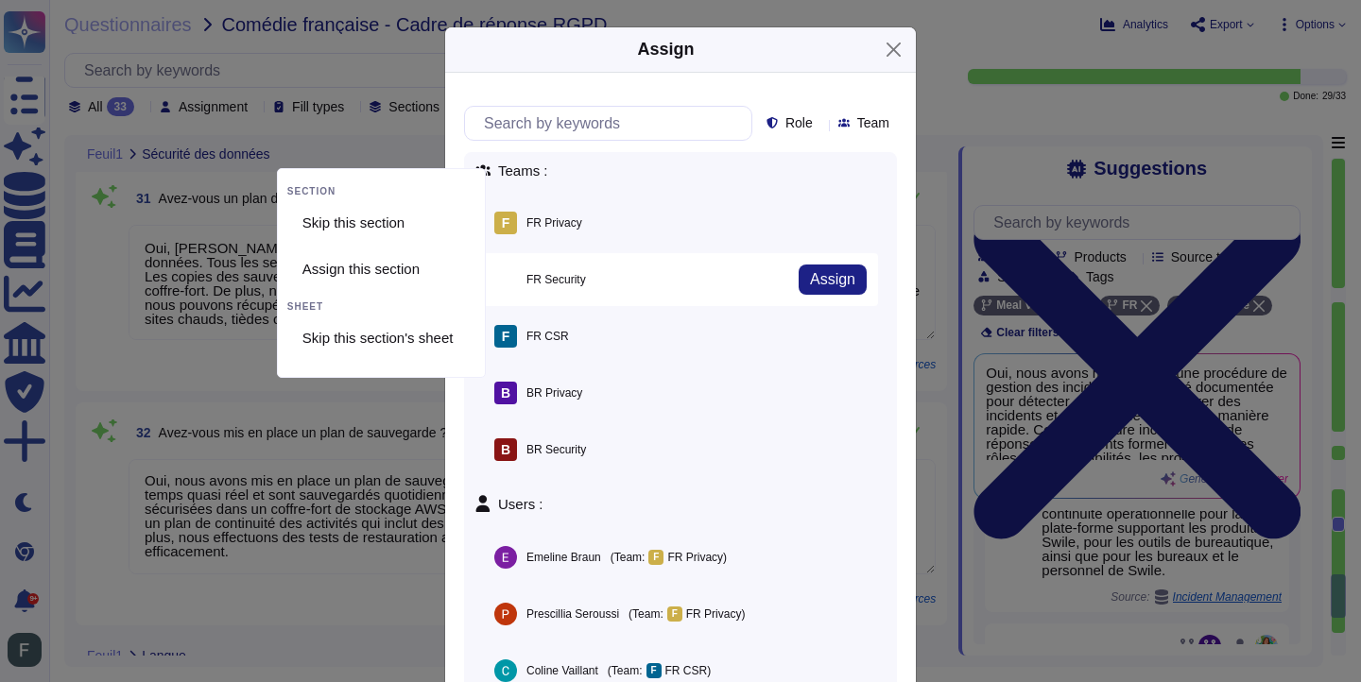
click at [615, 290] on div "F FR Security Assign" at bounding box center [680, 279] width 395 height 53
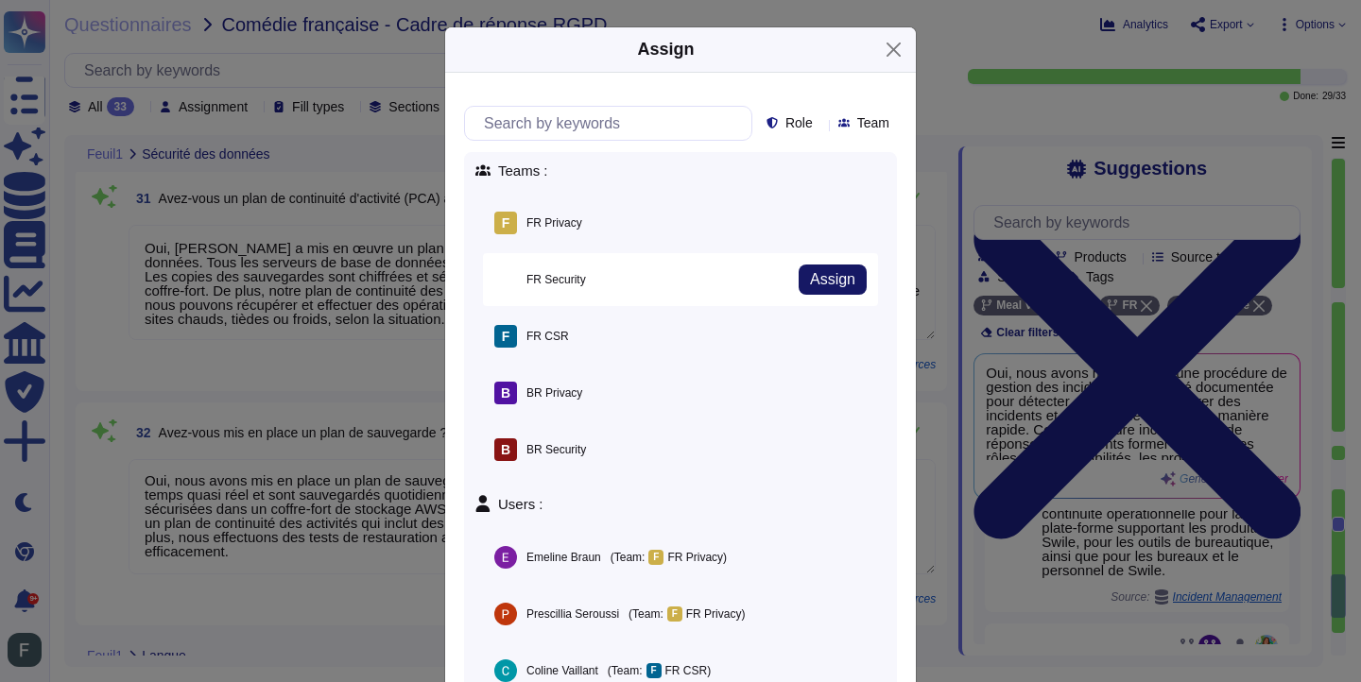
click at [843, 282] on span "Assign" at bounding box center [832, 279] width 45 height 15
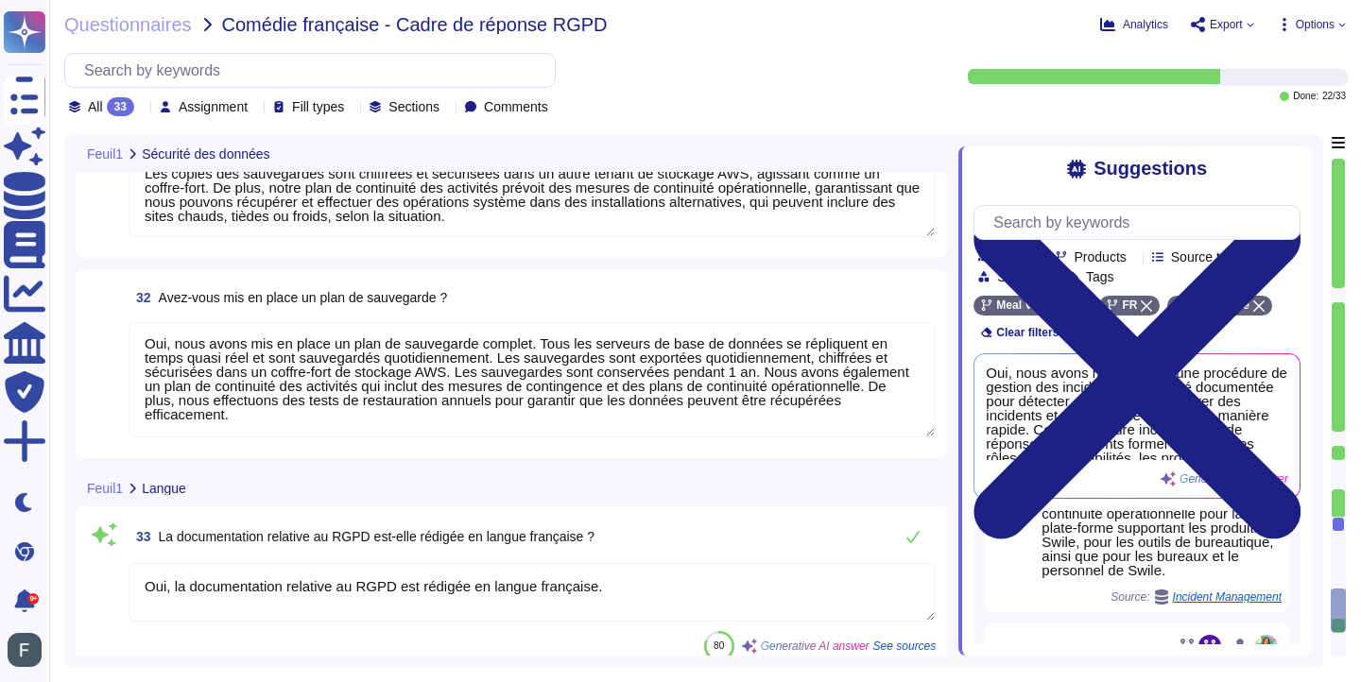
scroll to position [6537, 0]
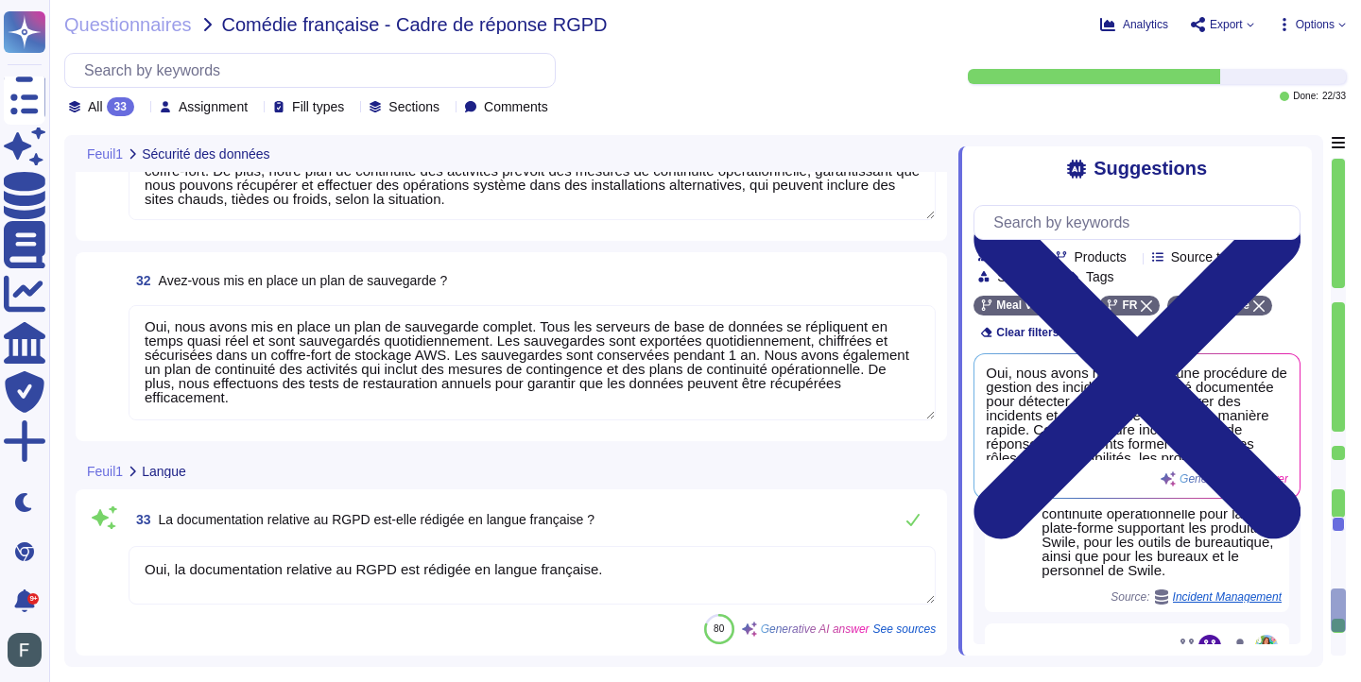
click at [779, 576] on textarea "Oui, la documentation relative au RGPD est rédigée en langue française." at bounding box center [532, 575] width 807 height 59
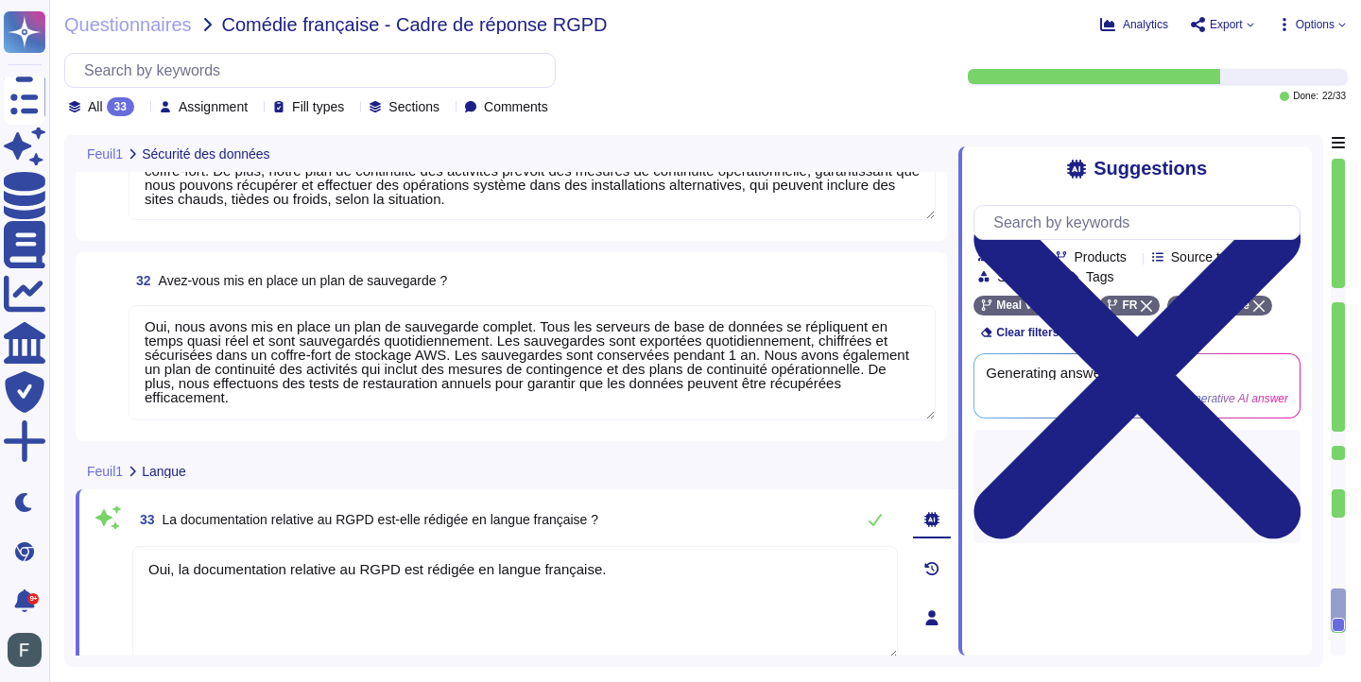
scroll to position [0, 0]
click at [865, 520] on button at bounding box center [874, 520] width 45 height 38
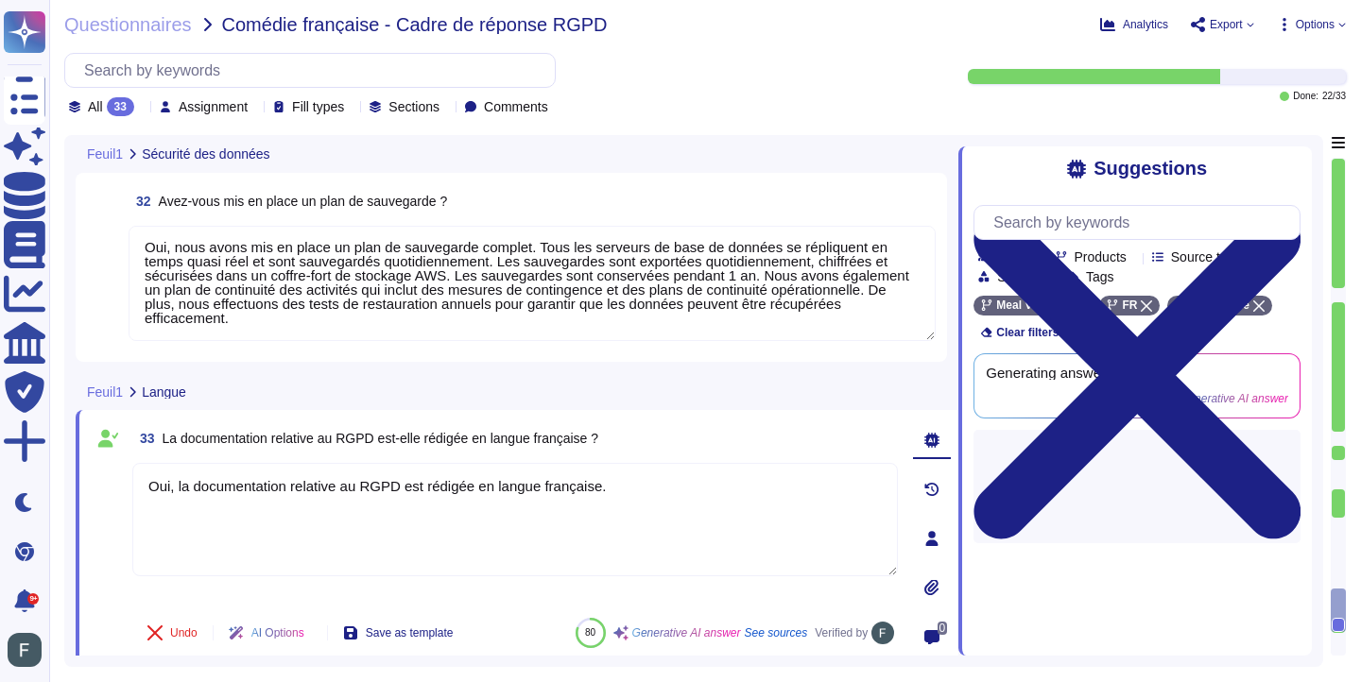
type textarea "A lister exhaustivement"
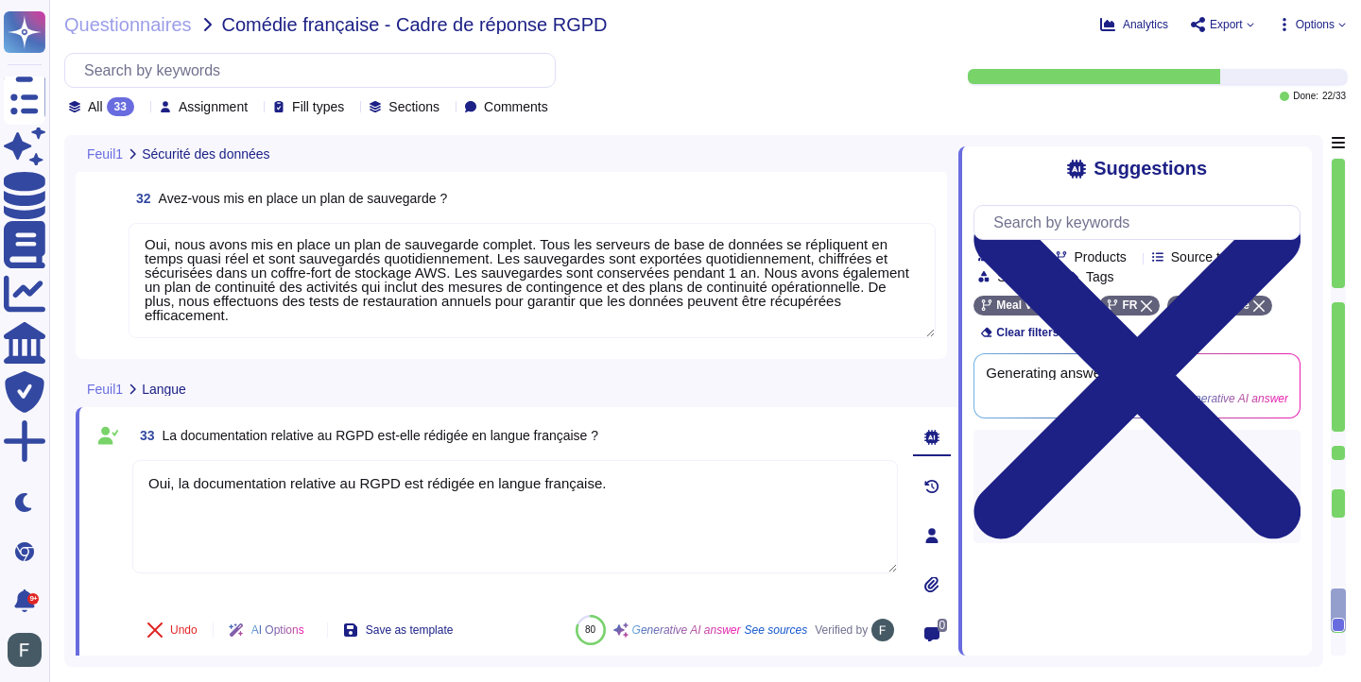
type textarea "A lister exhaustivement"
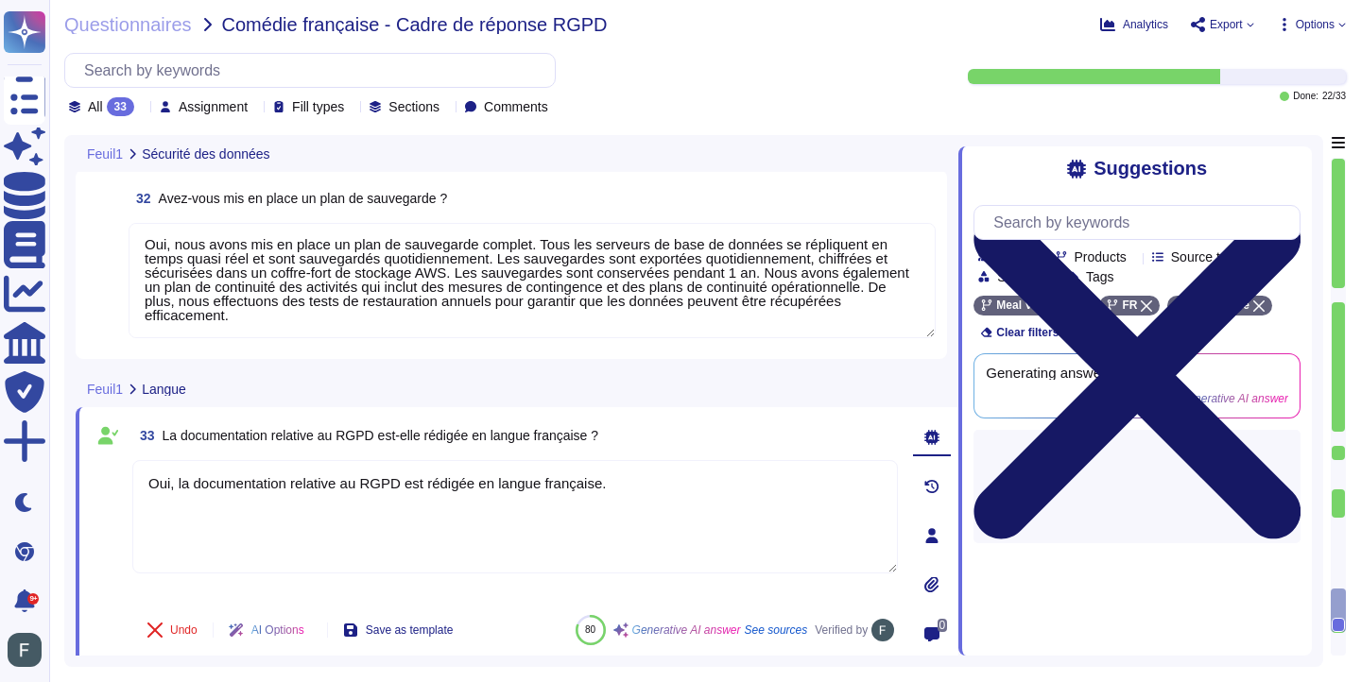
click at [1291, 158] on icon at bounding box center [1136, 376] width 327 height 436
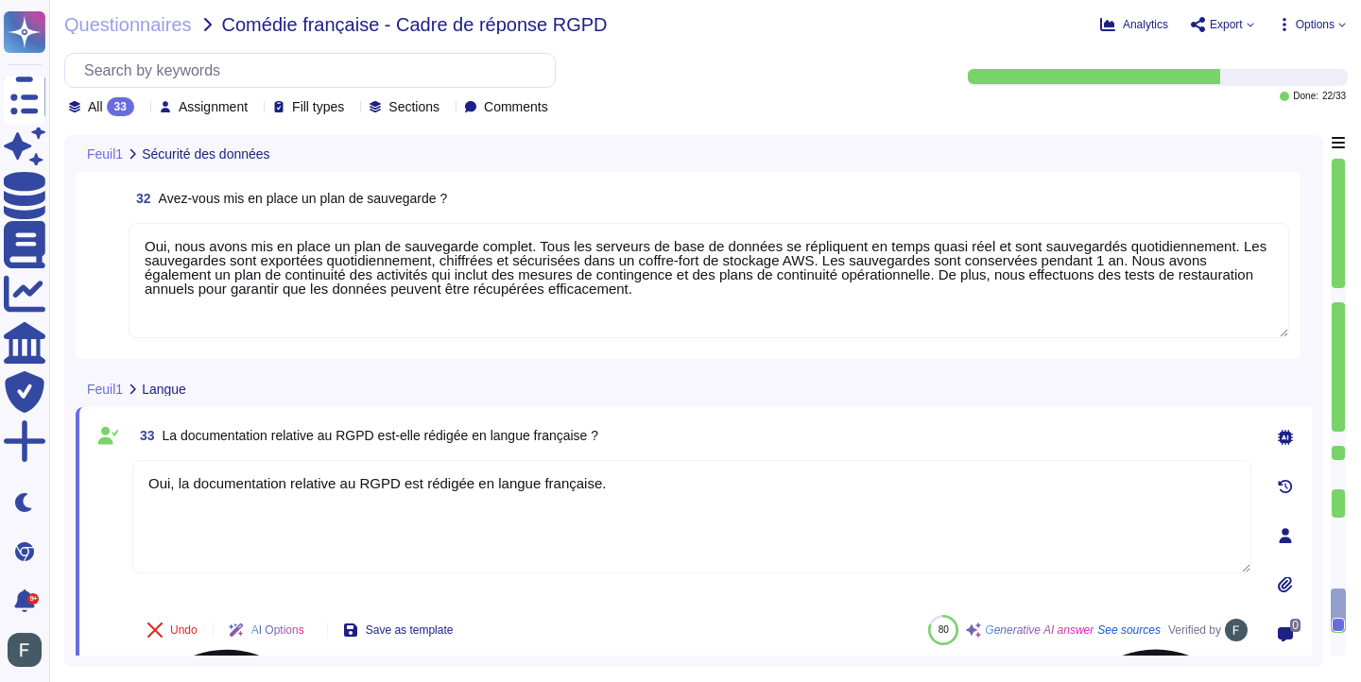
type textarea "A lister exhaustivement"
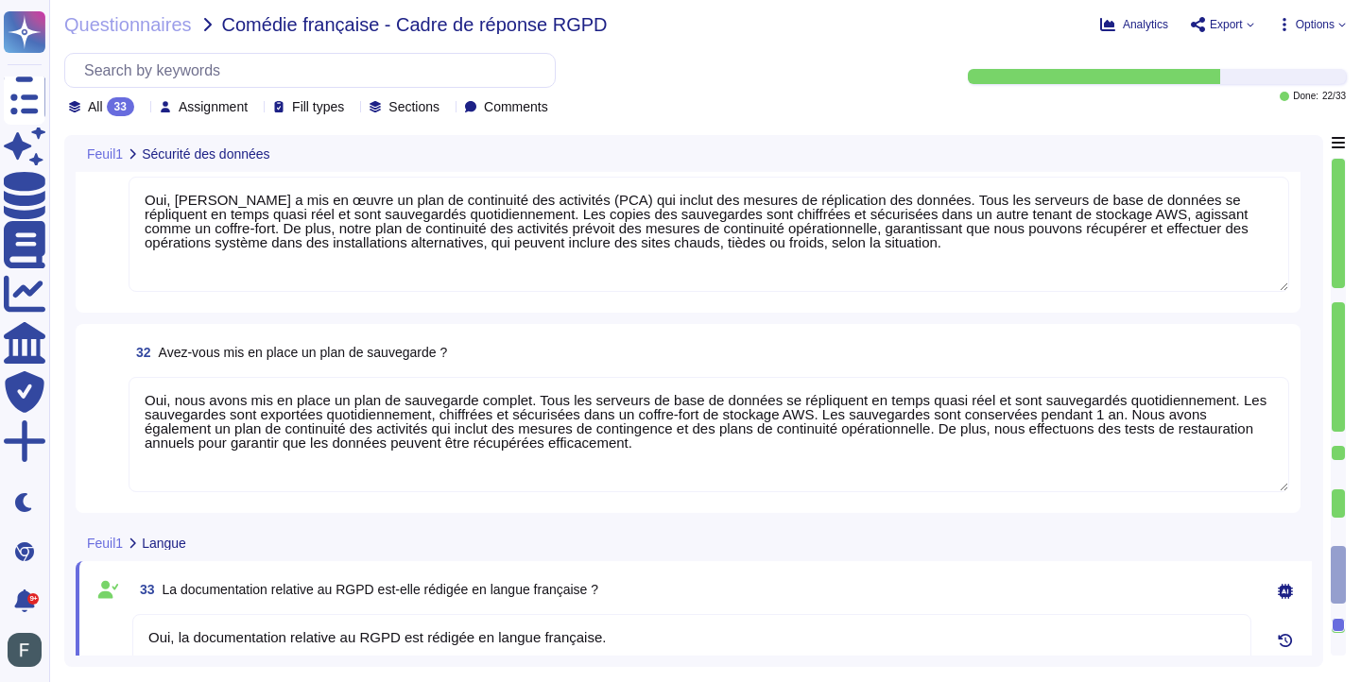
type textarea "Lor, ipsu dolor sit am conse adipiscin elitsed doei temporin ut labor, e'dolore…"
type textarea "Mise en place de systèmes d’évaluation des vulnérabilités, de technologies de p…"
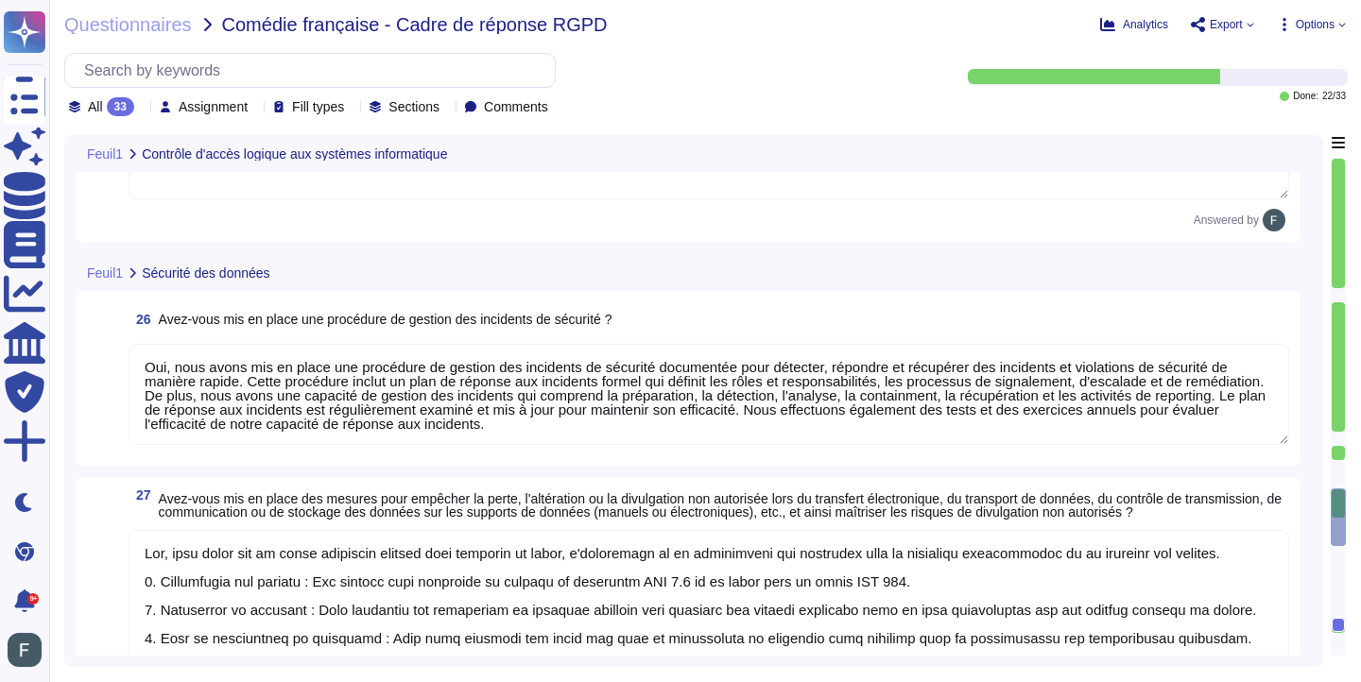
type textarea "Lor, ipsu dolor sit am conse adi elitsed doeiusmodt in utlaboreetdolorema aliq …"
type textarea "Oui, nous avons mis en place une procédure de gestion des incidents de sécurité…"
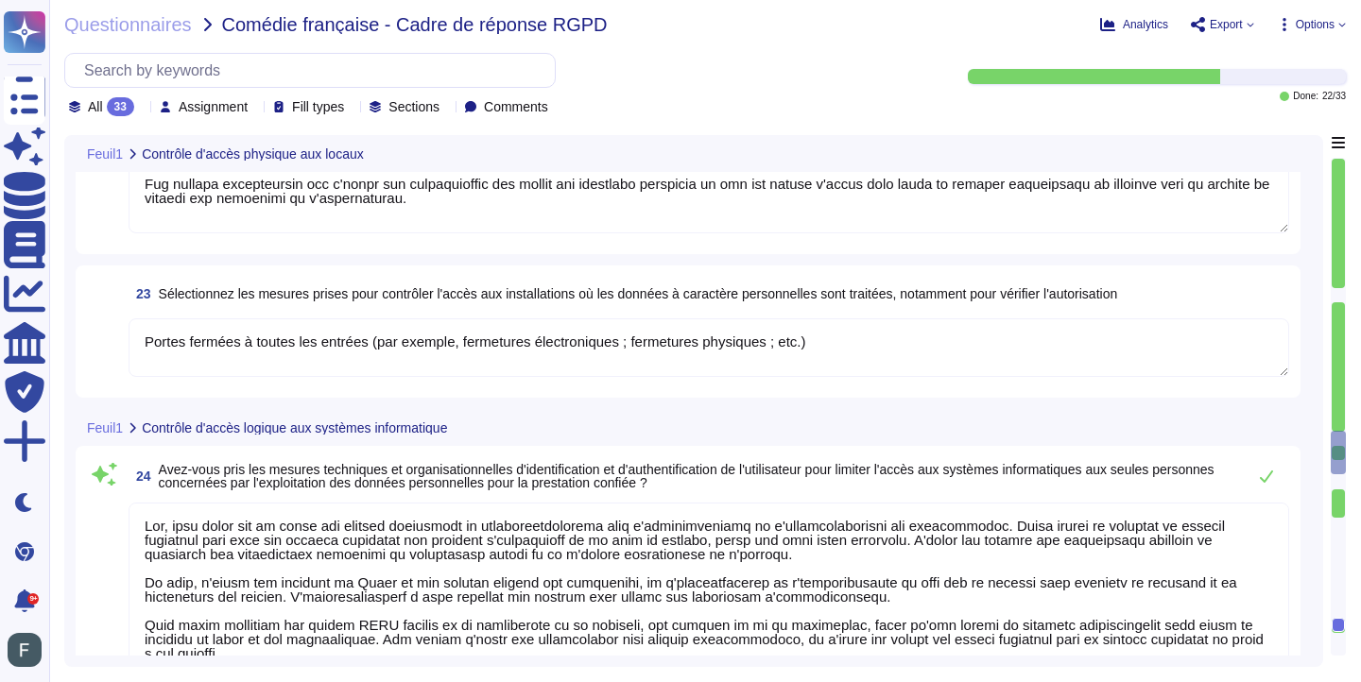
type textarea "Oui, nous avons mis en place des mesures techniques et organisationnelles appro…"
type textarea "Lor, ipsu dolor sit am conse adi elitsed doeiusmodt in utlaboreetdolorema aliqu…"
type textarea "Portes fermées à toutes les entrées (par exemple, fermetures électroniques ; fe…"
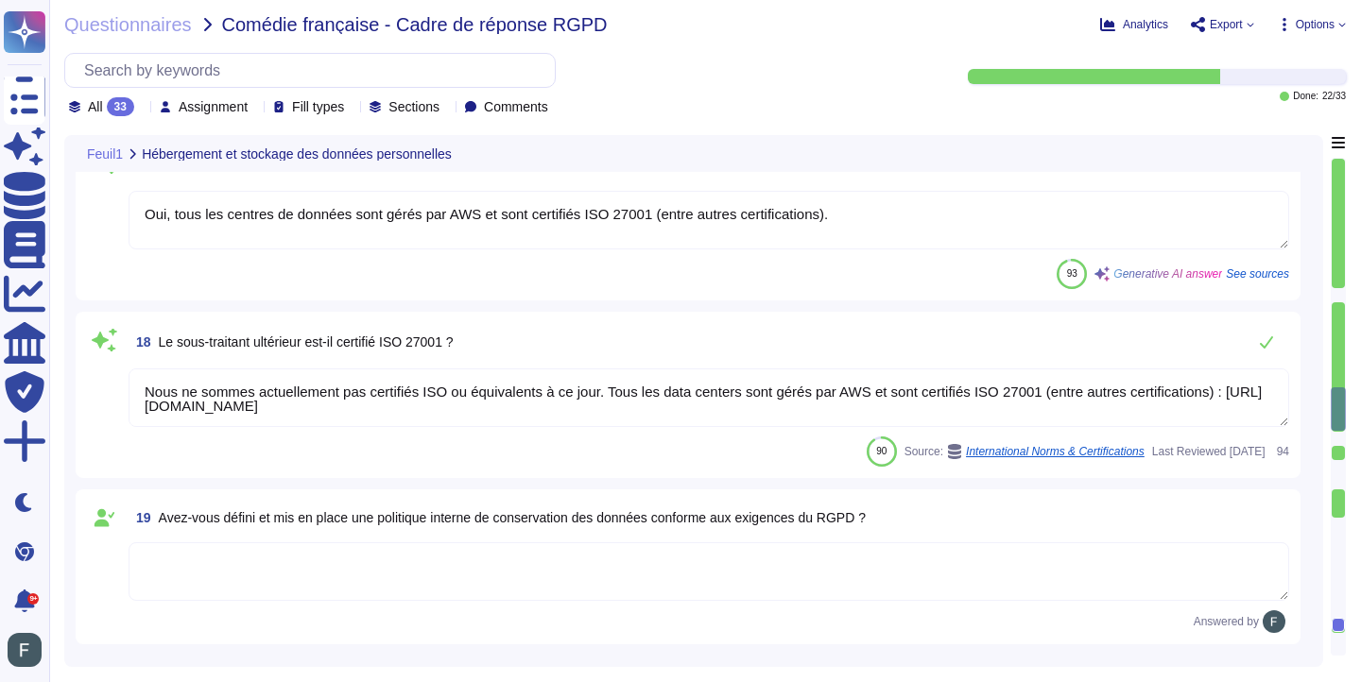
type textarea "Les données confiées seront hébergées par Amazon Web Services (AWS), dont les i…"
type textarea "AWS"
type textarea "Oui, tous les centres de données sont gérés par AWS et sont certifiés ISO 27001…"
type textarea "Nous ne sommes actuellement pas certifiés ISO ou équivalents à ce jour. Tous le…"
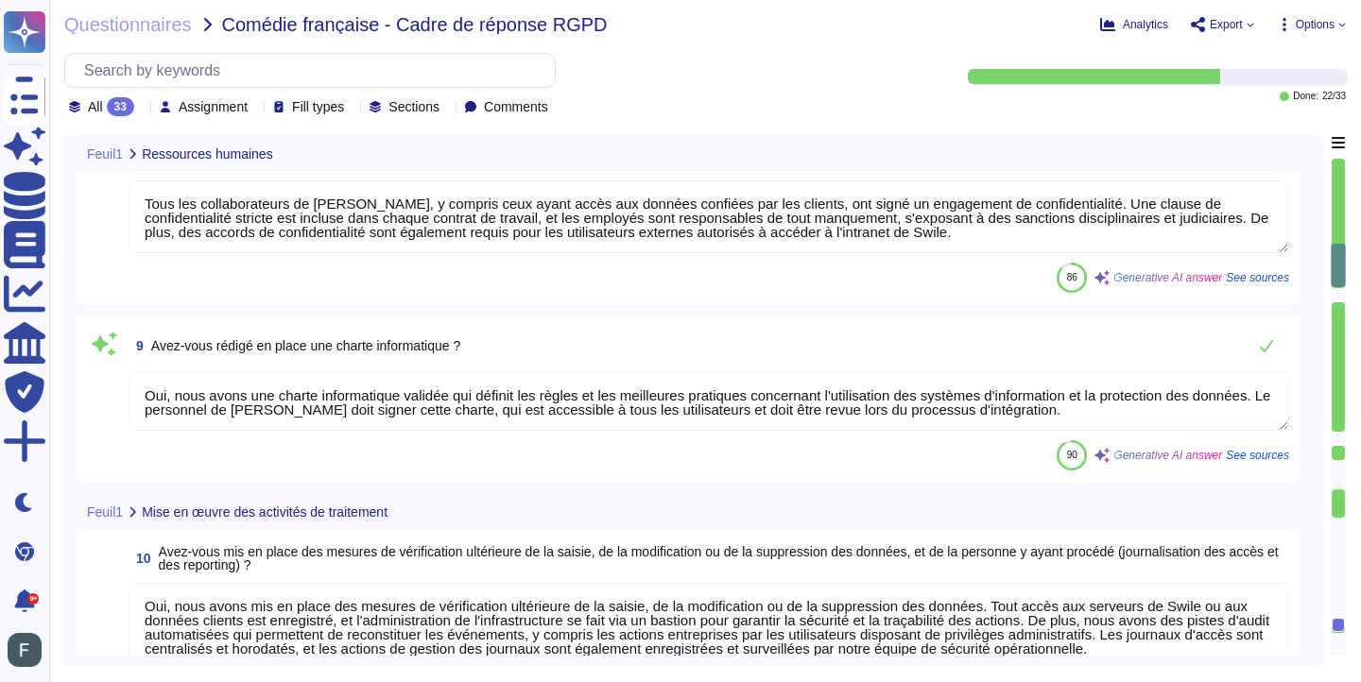
type textarea "Oui, nous avons défini et mis en œuvre un plan de sensibilisation à la réglemen…"
type textarea "Tous les collaborateurs de [PERSON_NAME], y compris ceux ayant accès aux donnée…"
type textarea "Oui, nous avons une charte informatique validée qui définit les règles et les m…"
type textarea "Oui, nous avons mis en place des mesures de vérification ultérieure de la saisi…"
type textarea "[PERSON_NAME] utilise plusieurs sous-traitants pour le traitement des données. …"
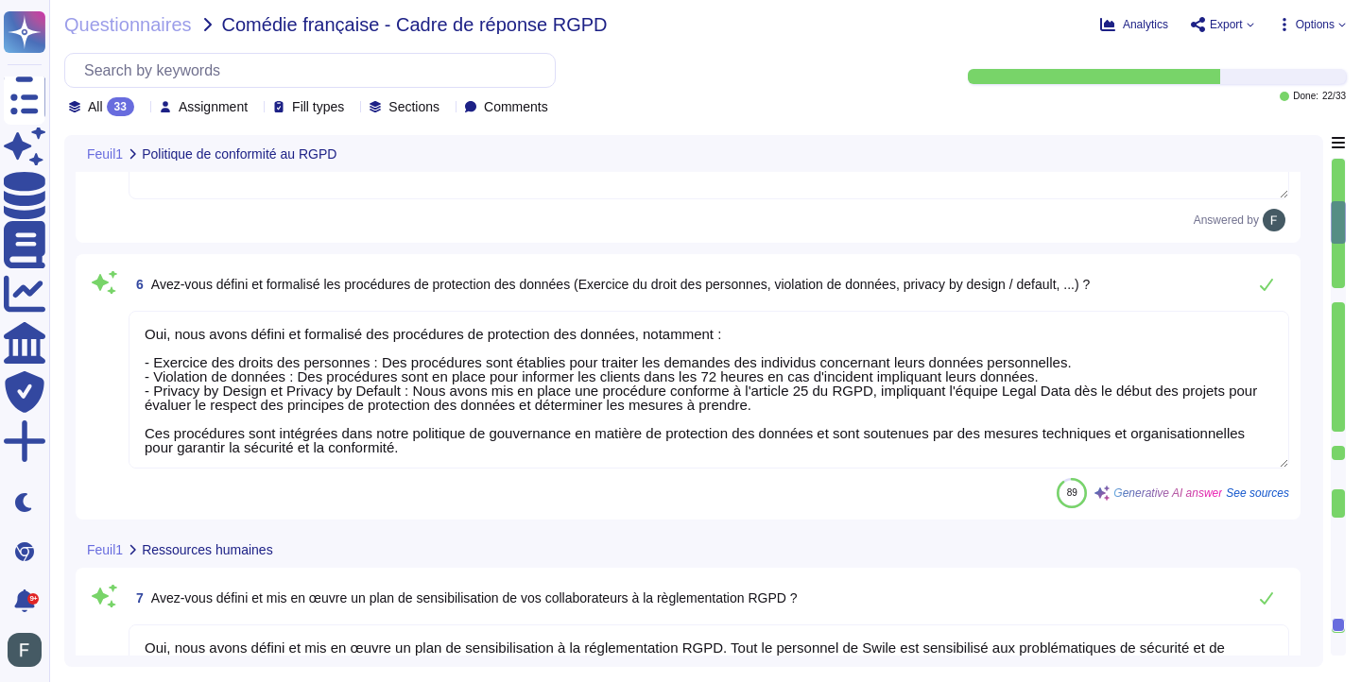
type textarea "Oui, [PERSON_NAME] a désigné un DPO, [PERSON_NAME], qui est en mesure de répond…"
type textarea "Oui, [PERSON_NAME], [EMAIL_ADDRESS][DOMAIN_NAME]"
type textarea "Oui, [PERSON_NAME] tient un registre recensant l'ensemble des activités de trai…"
type textarea "N/A"
type textarea "Oui, nous avons défini et formalisé des procédures de protection des données, n…"
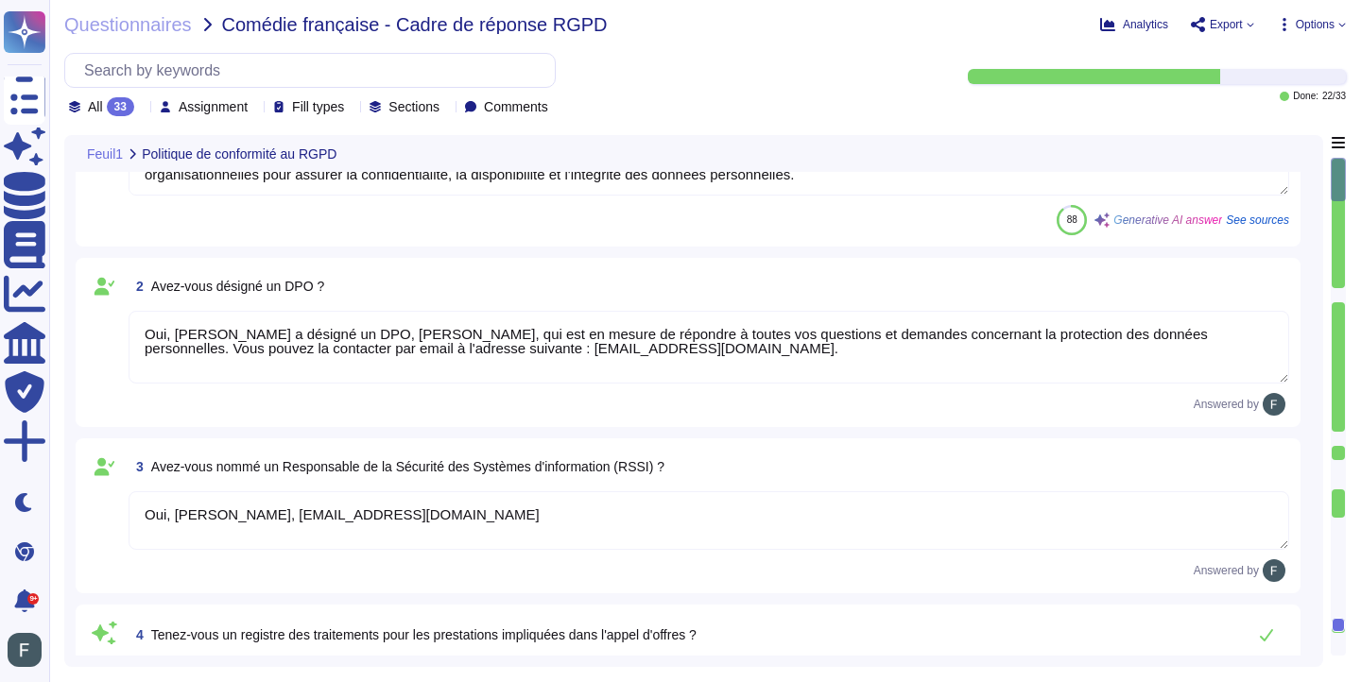
scroll to position [0, 0]
type textarea "Oui, [PERSON_NAME] dispose d'une politique de gouvernance en matière de protect…"
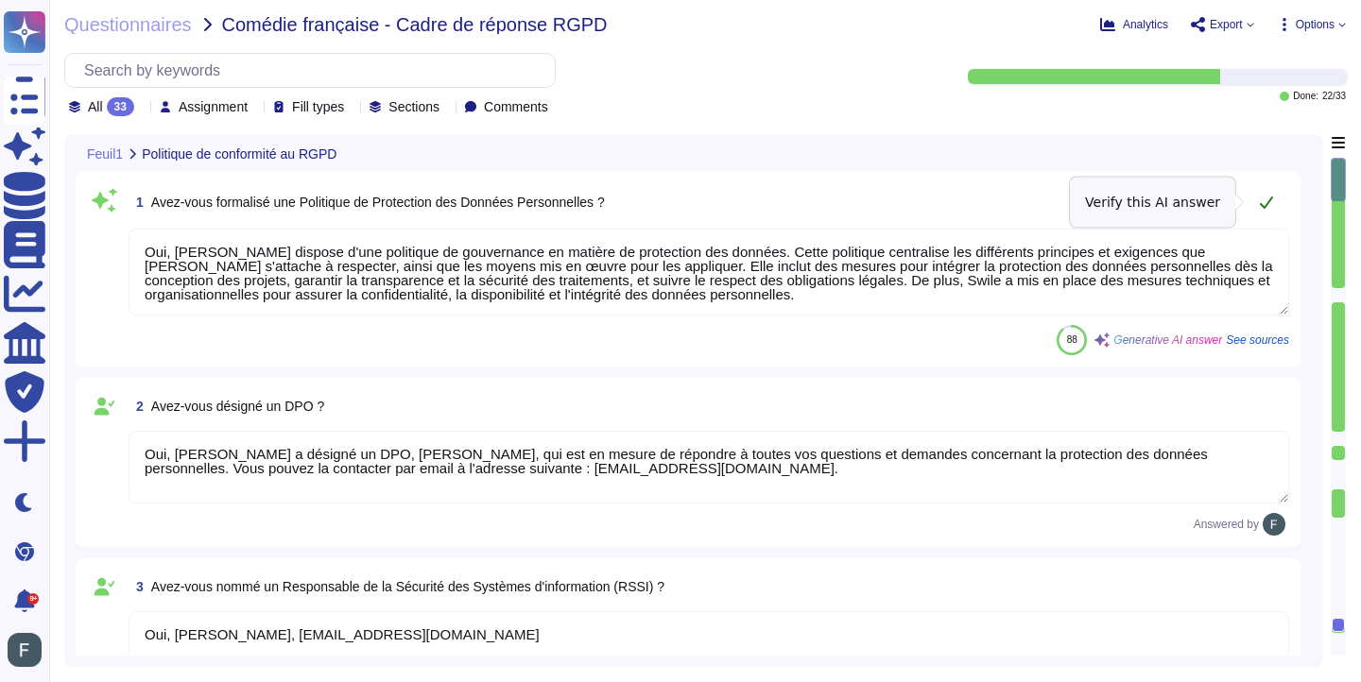
click at [1257, 198] on button at bounding box center [1265, 202] width 45 height 38
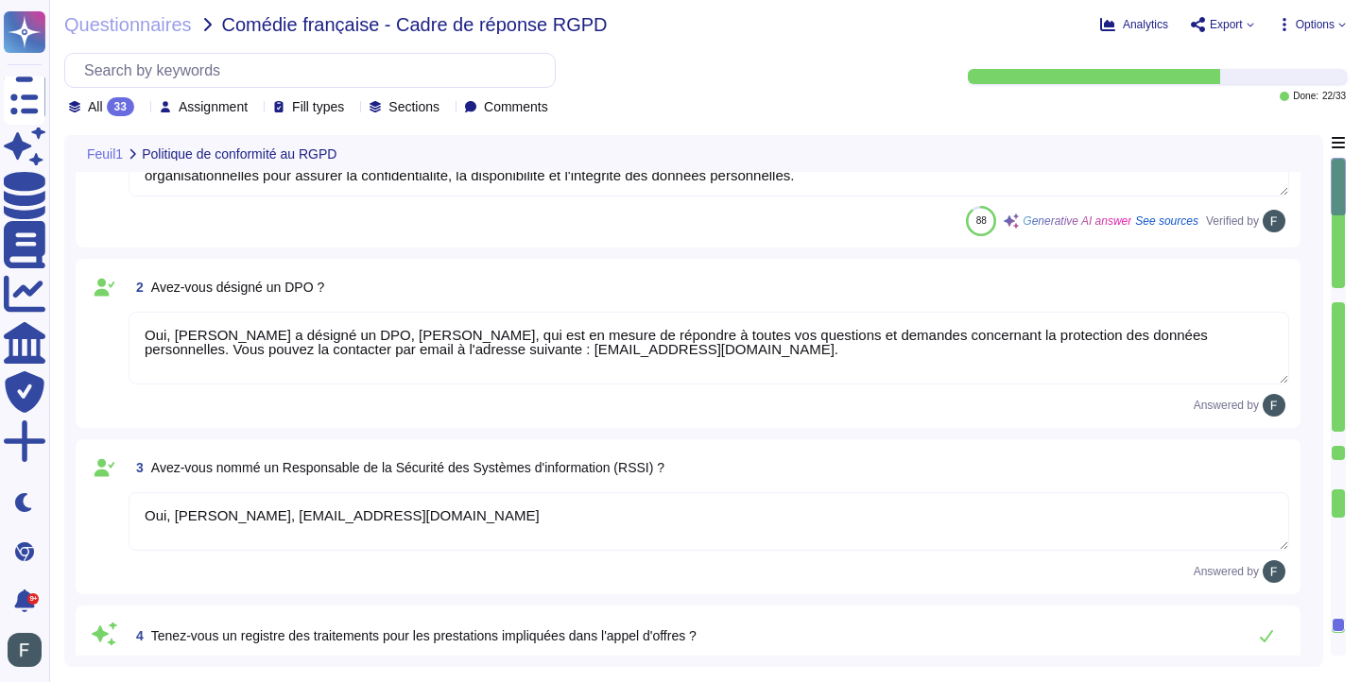
scroll to position [228, 0]
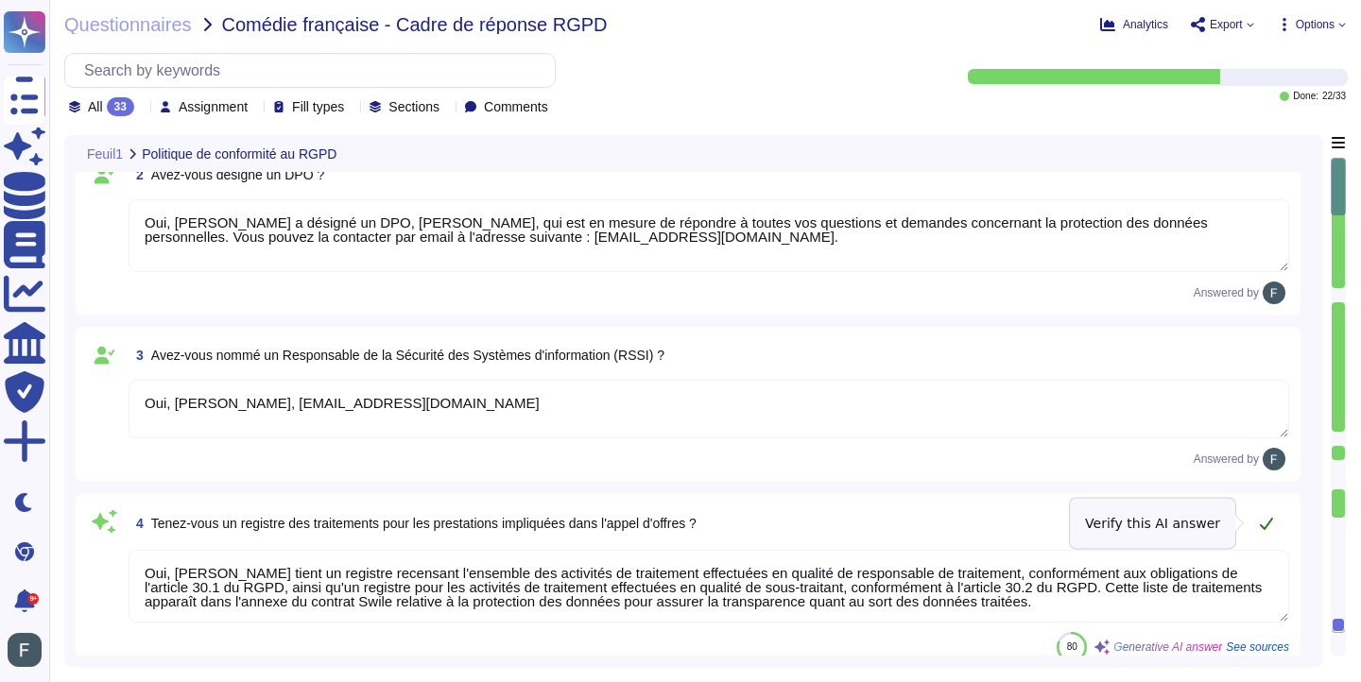
click at [1263, 521] on icon at bounding box center [1266, 523] width 15 height 15
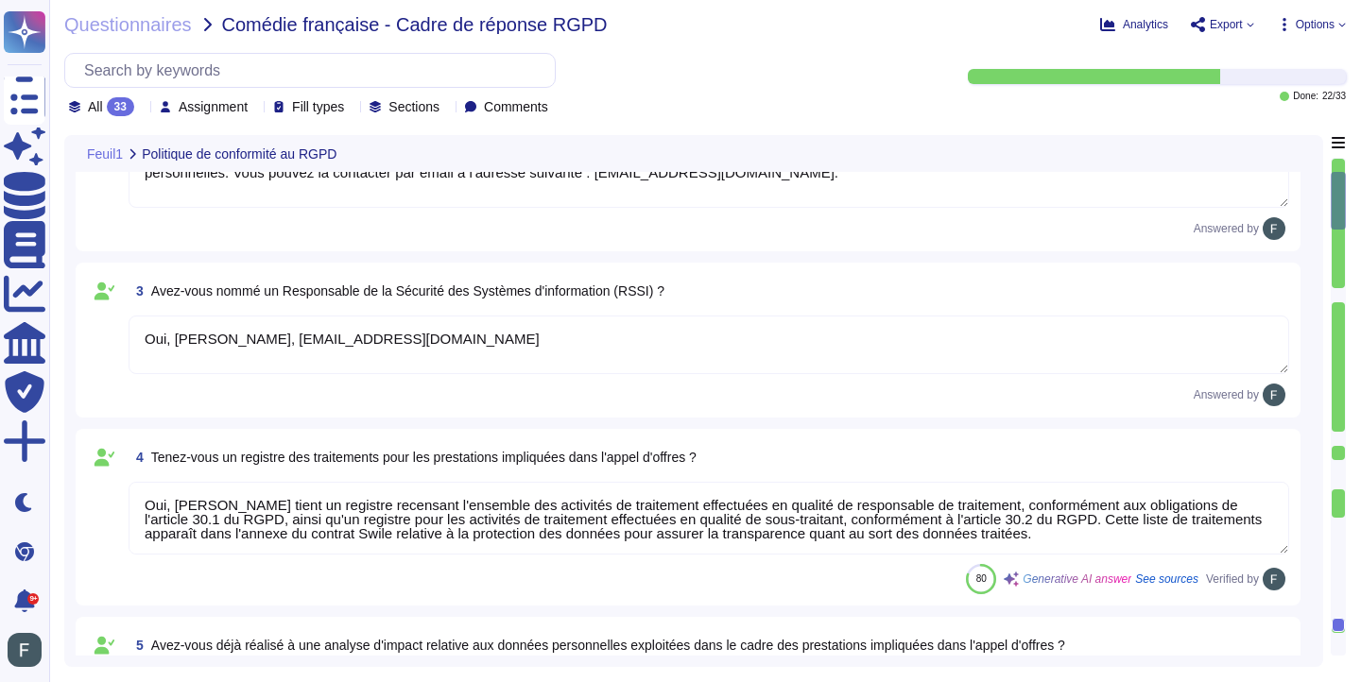
type textarea "Oui, nous avons défini et mis en œuvre un plan de sensibilisation à la réglemen…"
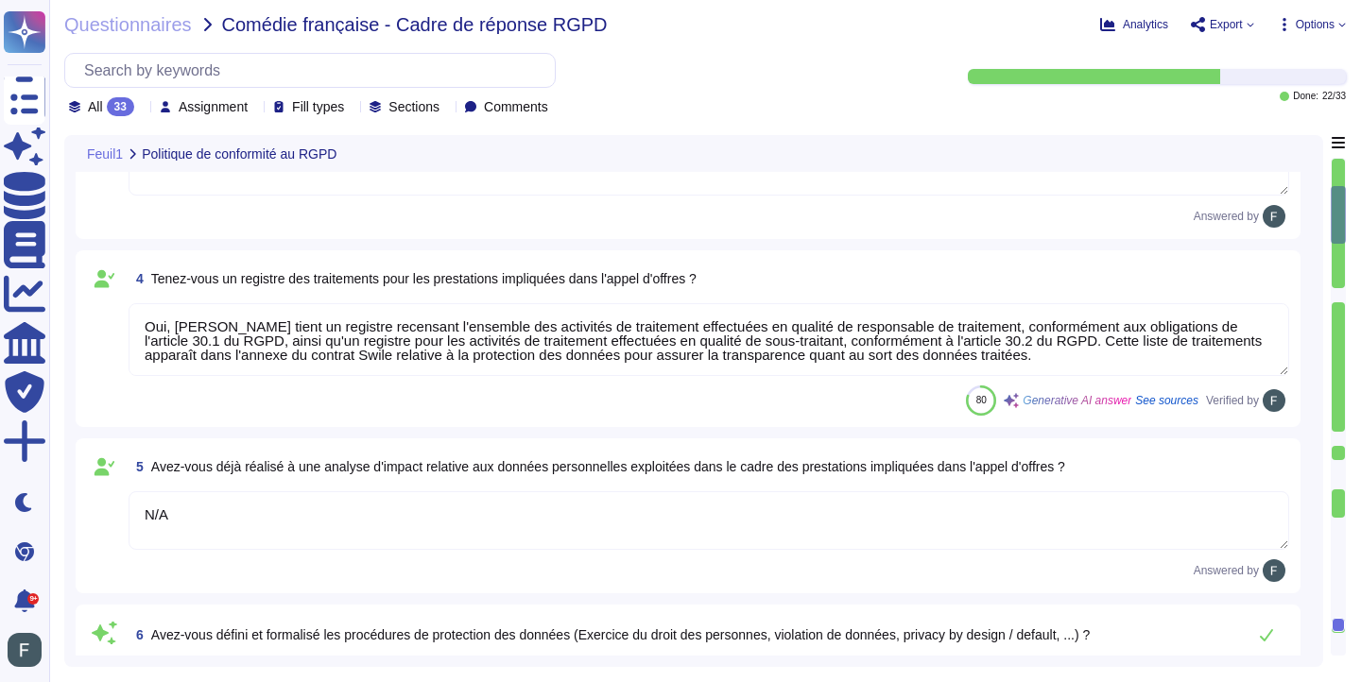
type textarea "Tous les collaborateurs de [PERSON_NAME], y compris ceux ayant accès aux donnée…"
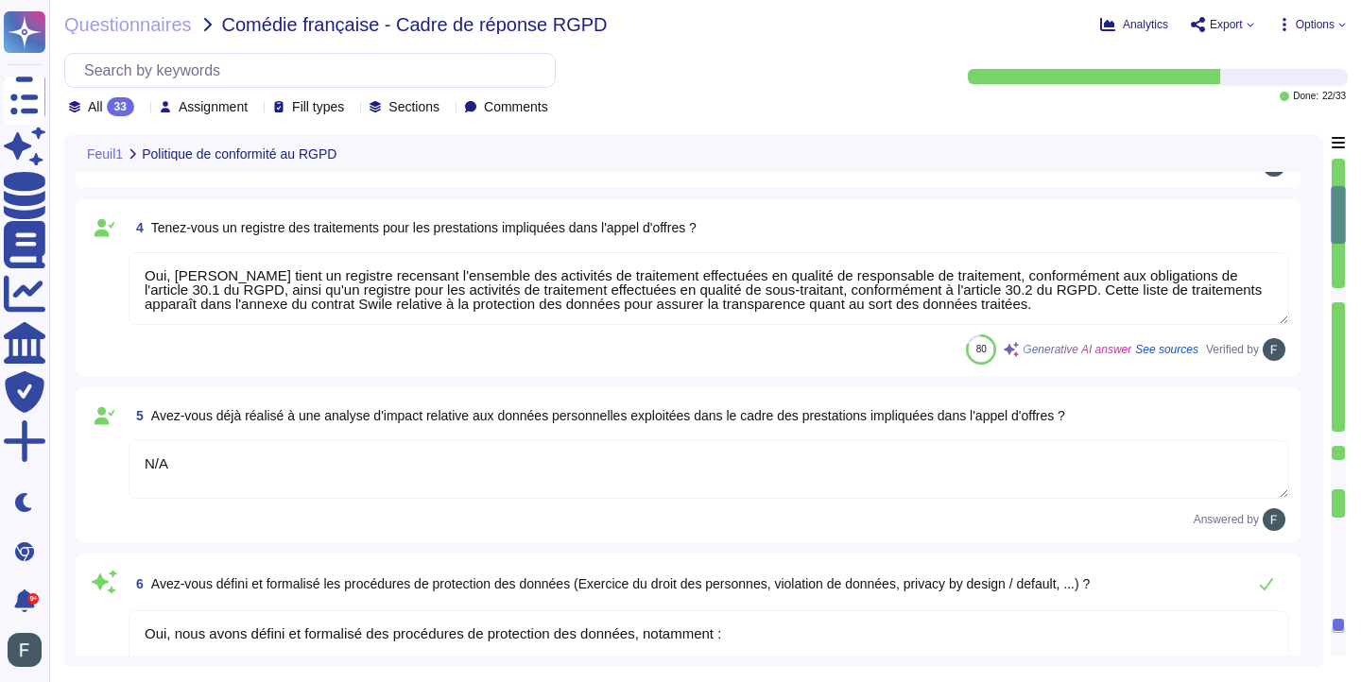
scroll to position [562, 0]
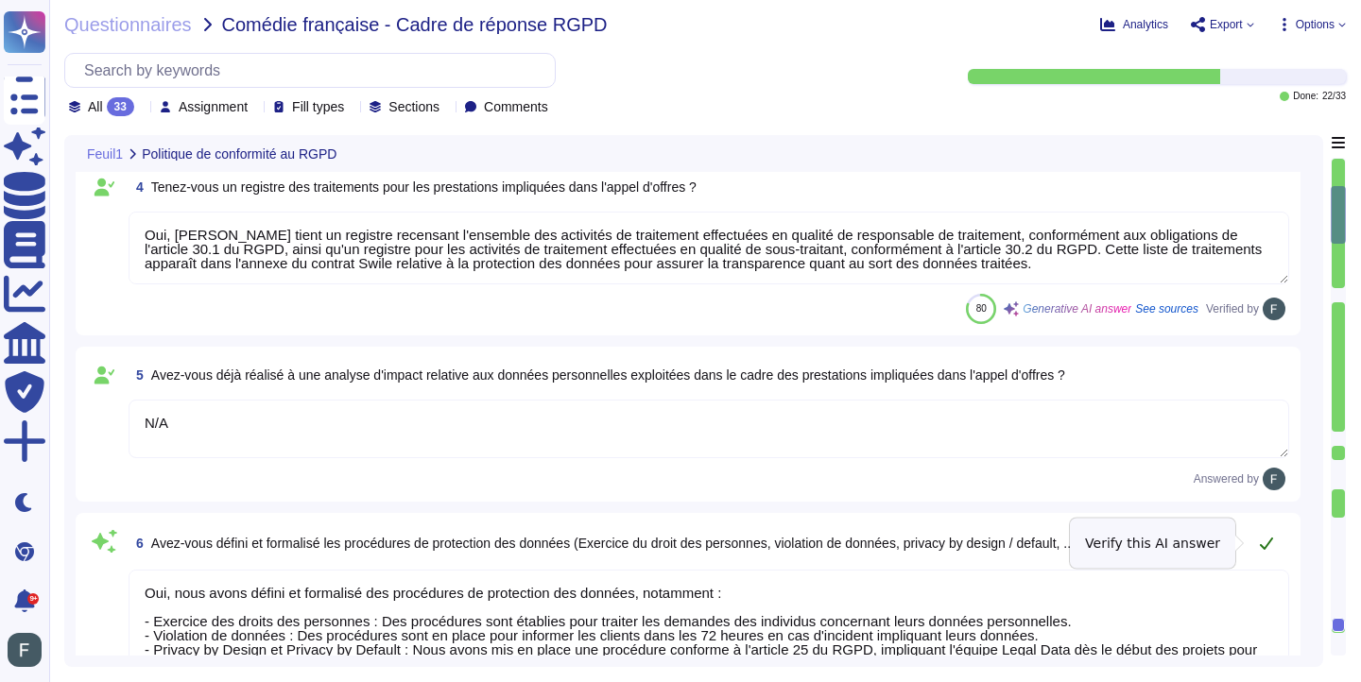
click at [1262, 544] on icon at bounding box center [1266, 543] width 15 height 15
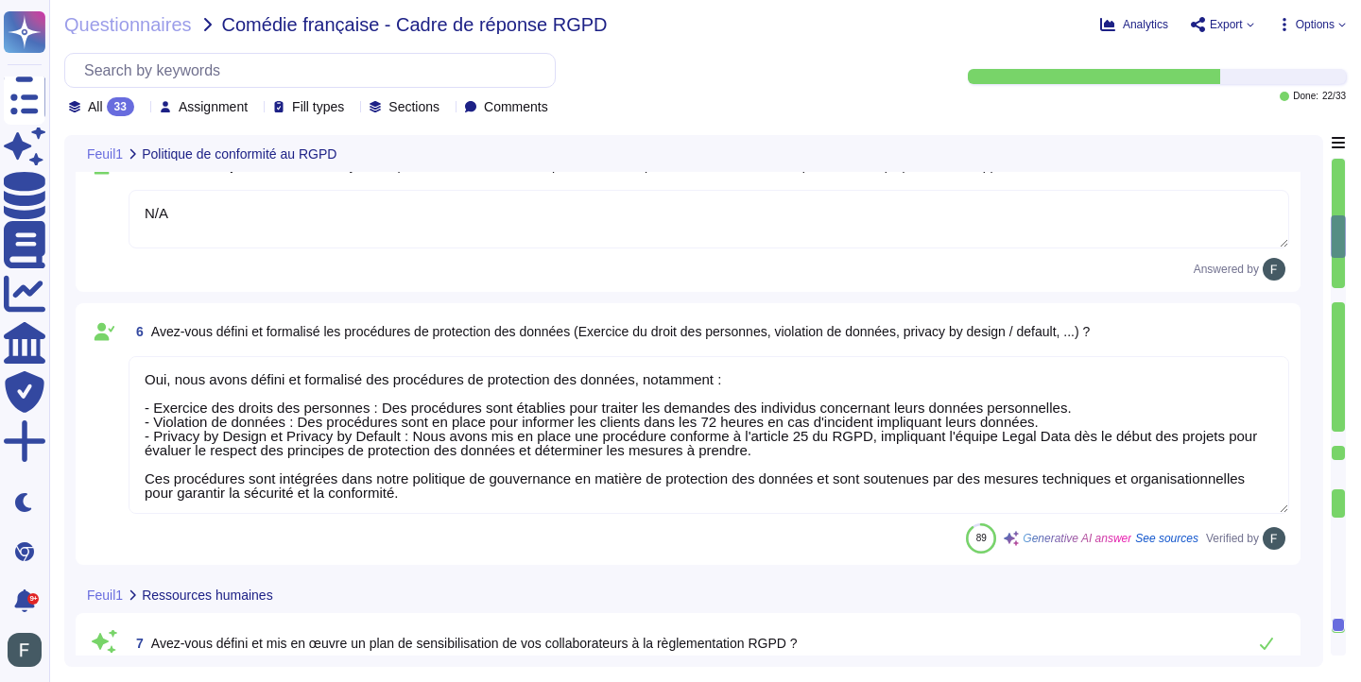
type textarea "Oui, nous avons une charte informatique validée qui définit les règles et les m…"
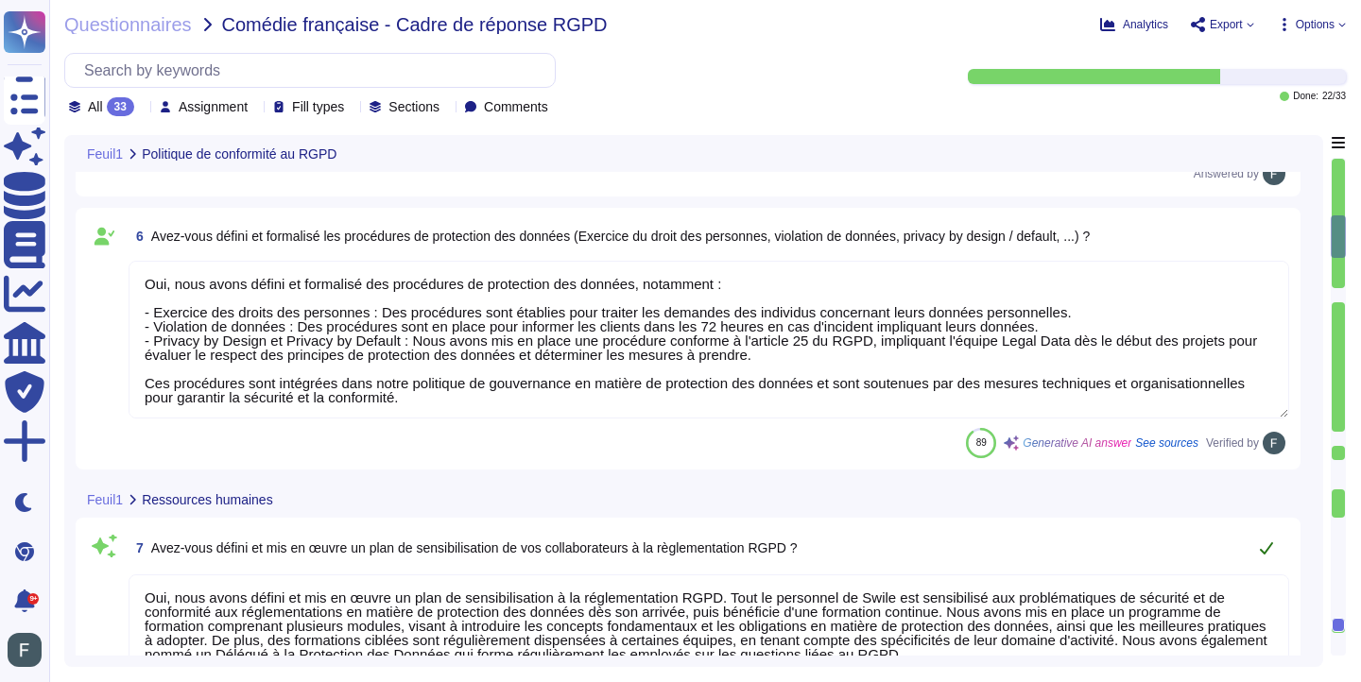
scroll to position [846, 0]
click at [1276, 545] on button at bounding box center [1265, 547] width 45 height 38
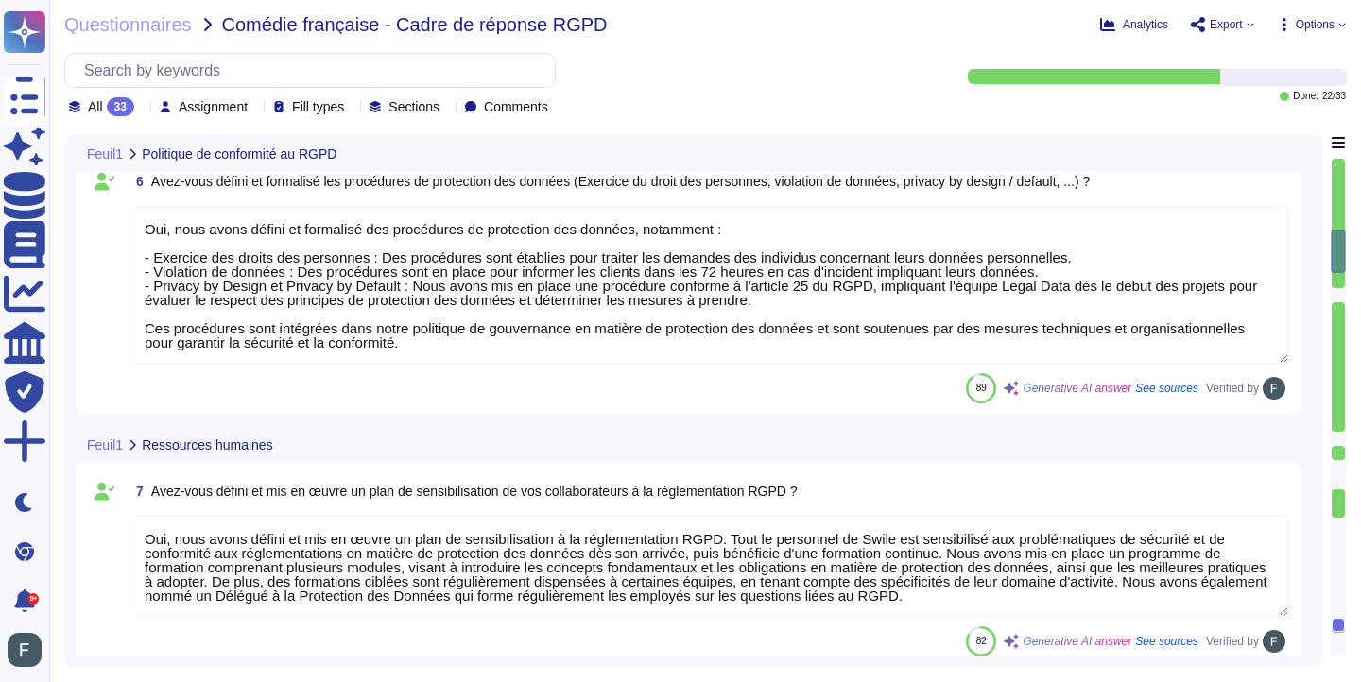
type textarea "Oui, nous avons mis en place des mesures de vérification ultérieure de la saisi…"
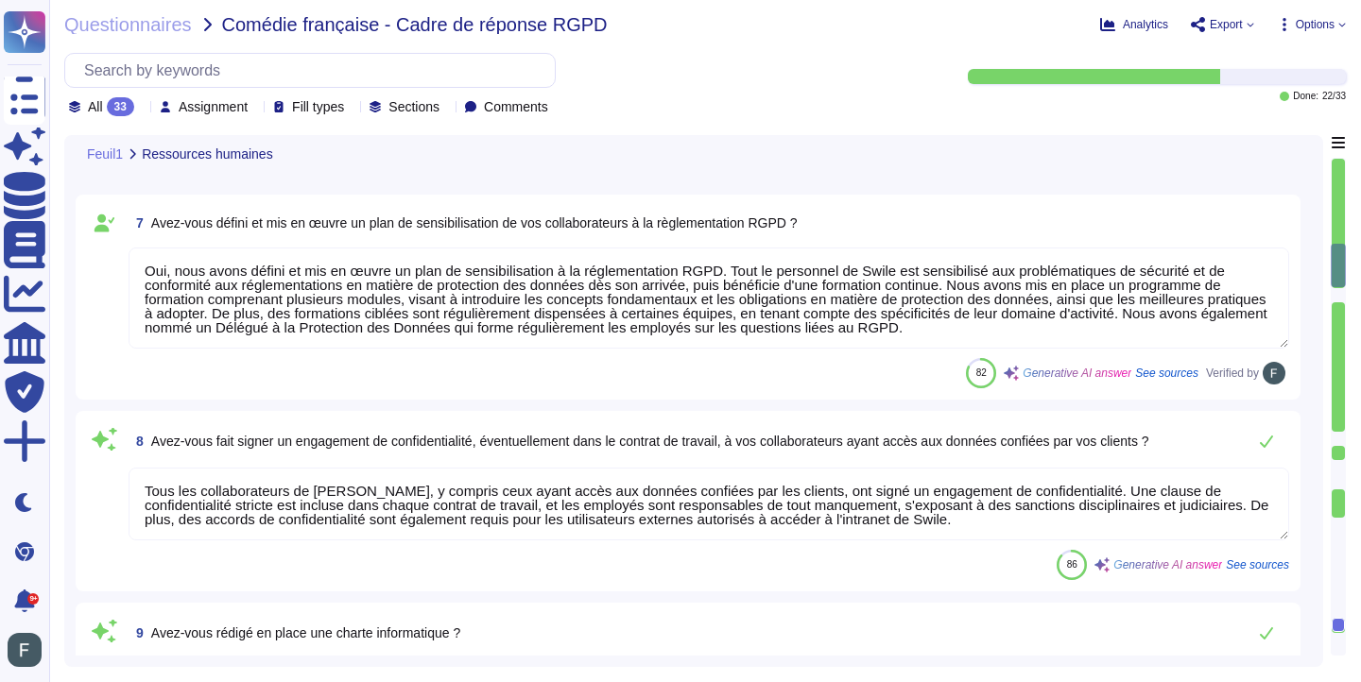
type textarea "[PERSON_NAME] utilise plusieurs sous-traitants pour le traitement des données. …"
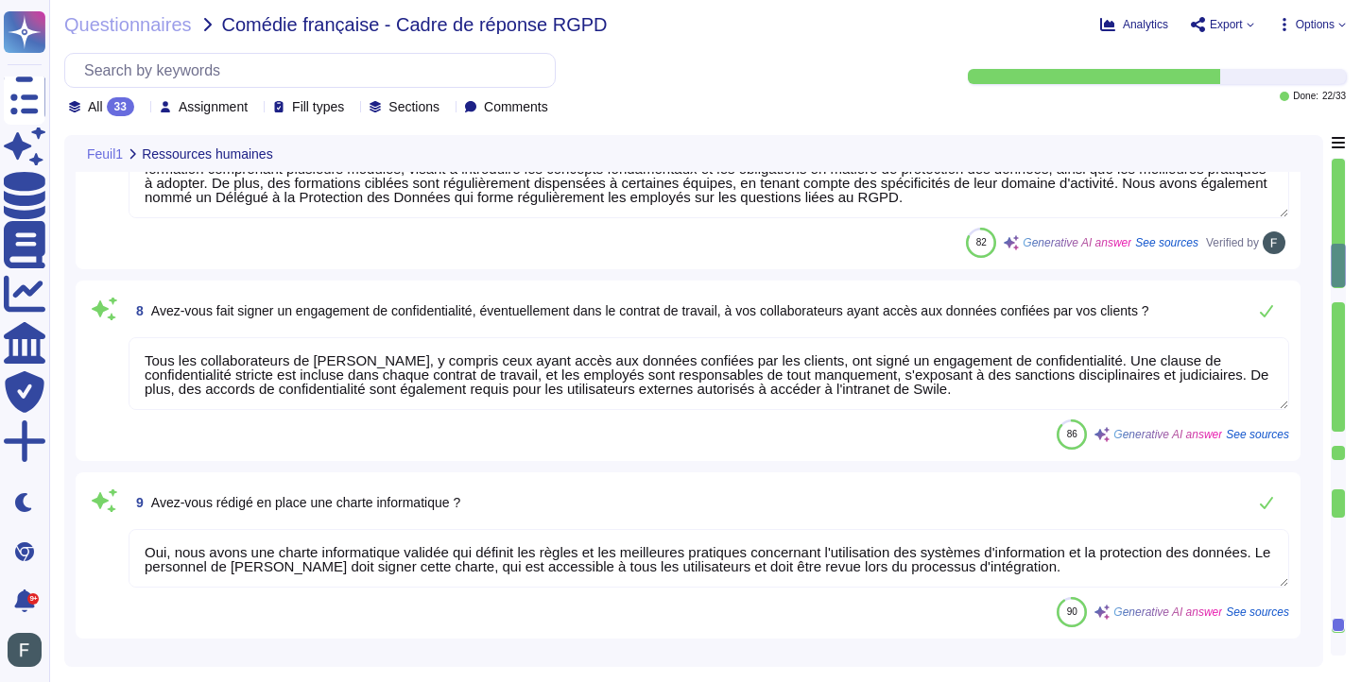
scroll to position [1258, 0]
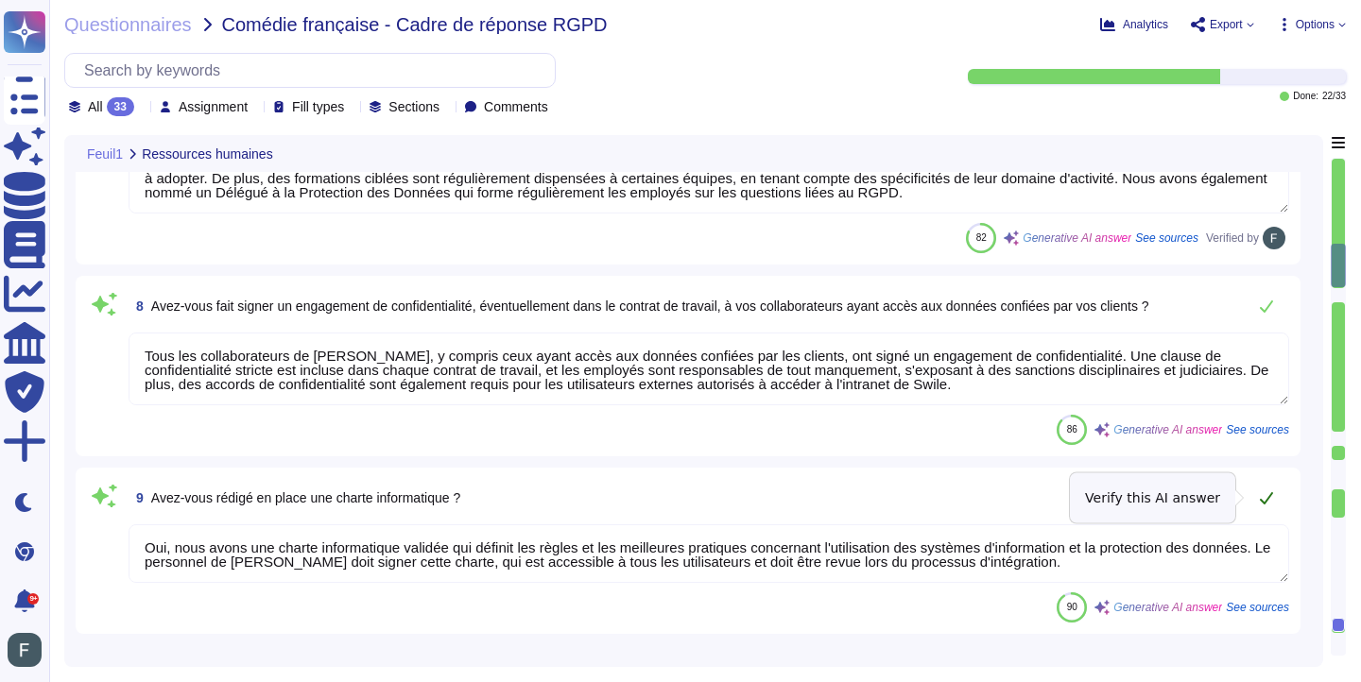
click at [1267, 505] on icon at bounding box center [1266, 497] width 15 height 15
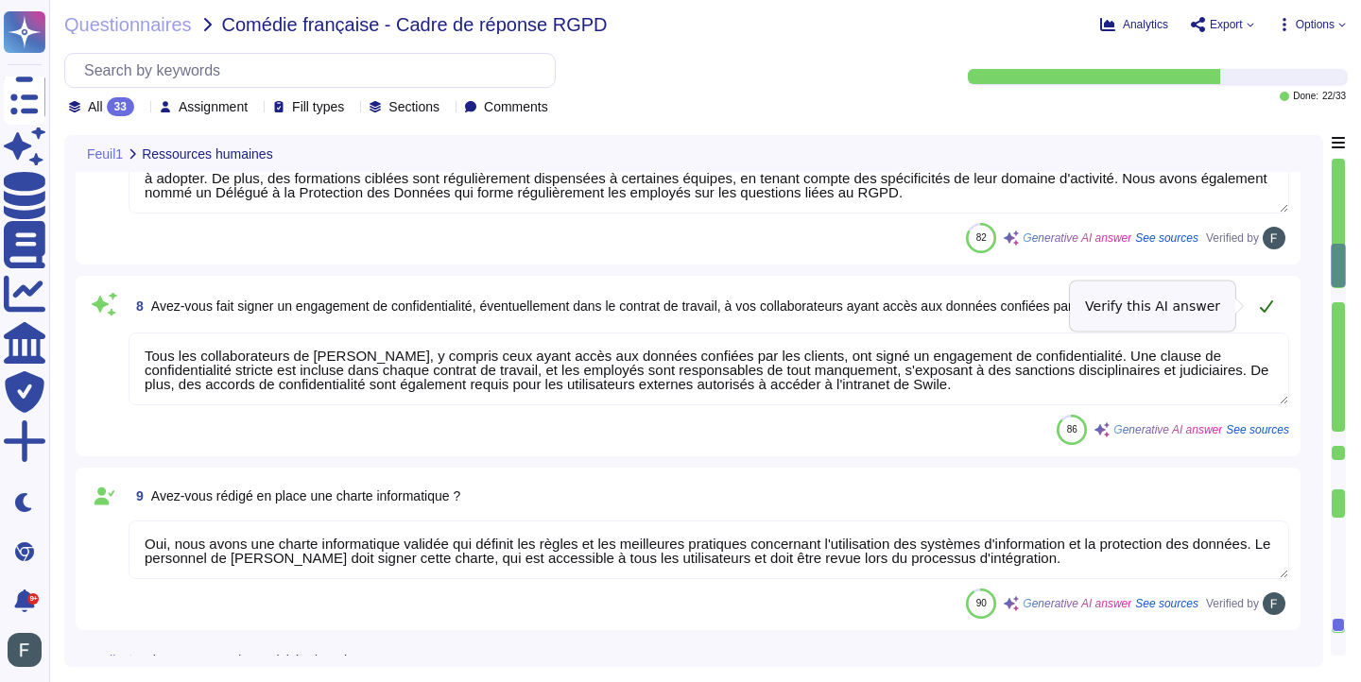
click at [1255, 311] on button at bounding box center [1265, 306] width 45 height 38
type textarea "Oui, [PERSON_NAME] signe systématiquement un accord de protection des données a…"
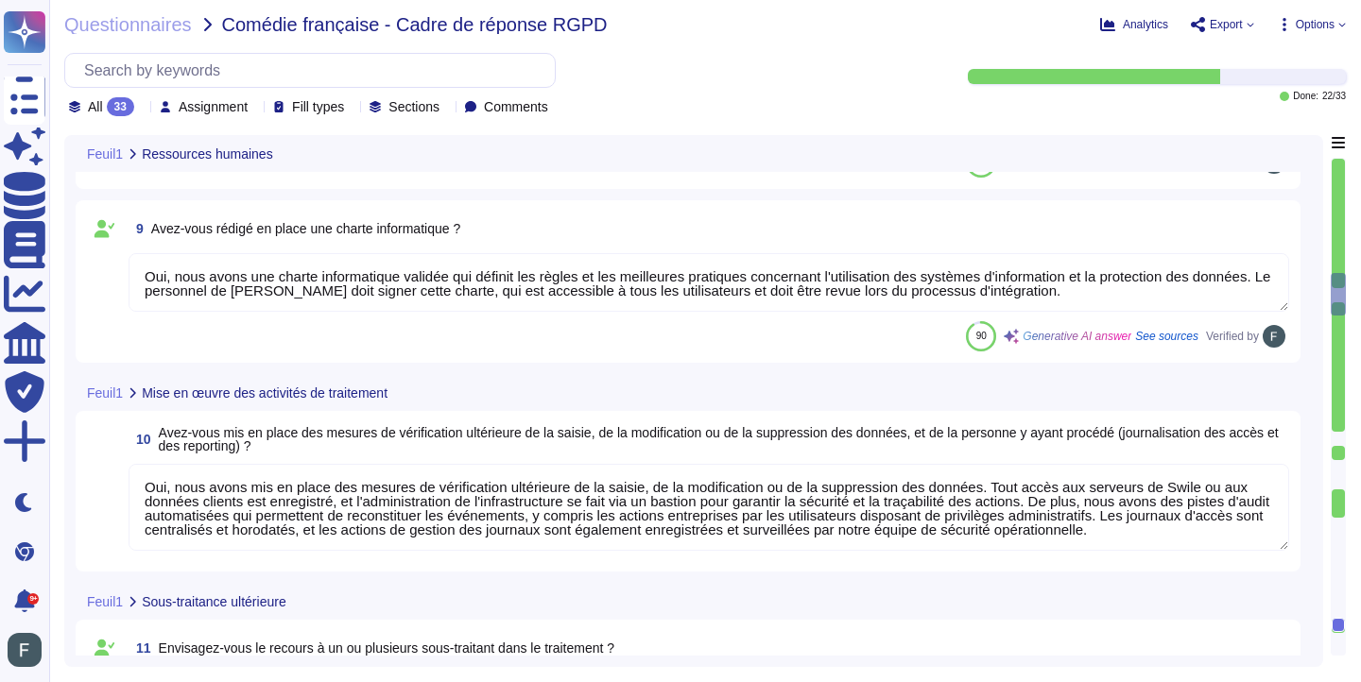
type textarea "Oui, nos contrats incluent des clauses de sécurité, notamment en ce qui concern…"
type textarea "Oui, [PERSON_NAME] s'assure que les sous-traitants ultérieurs ont mis en place …"
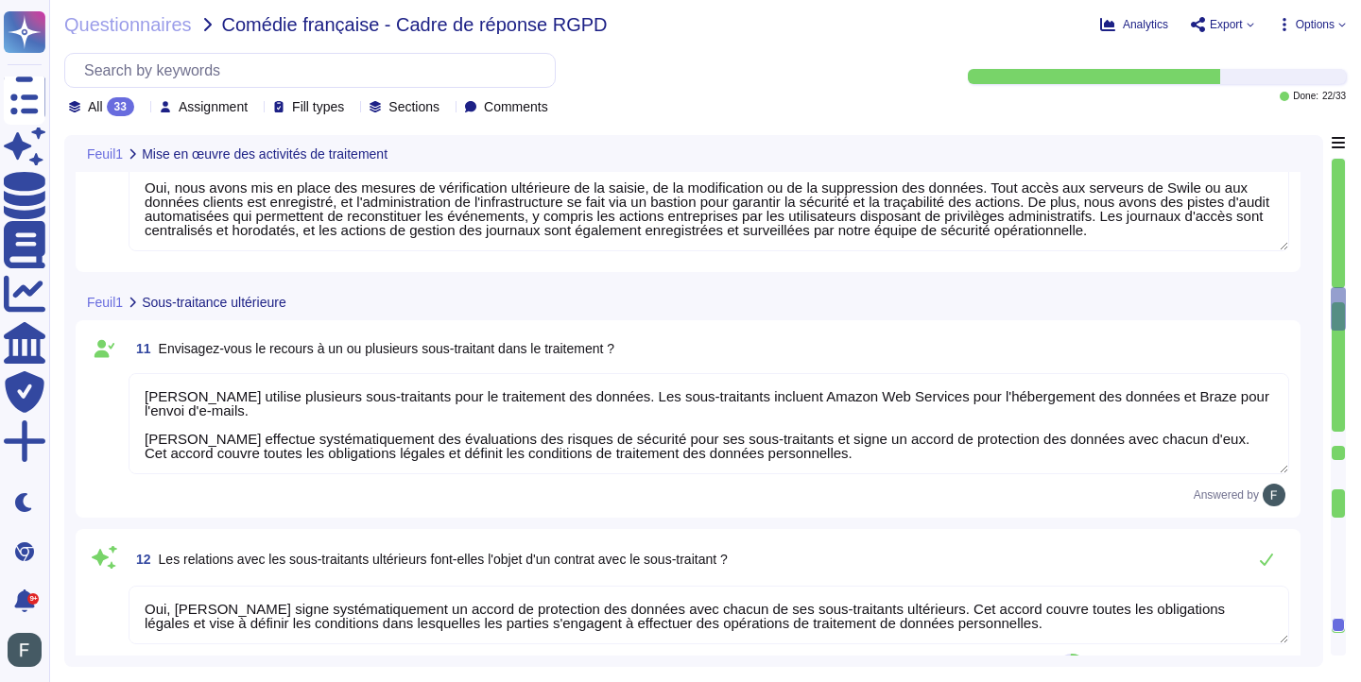
scroll to position [1789, 0]
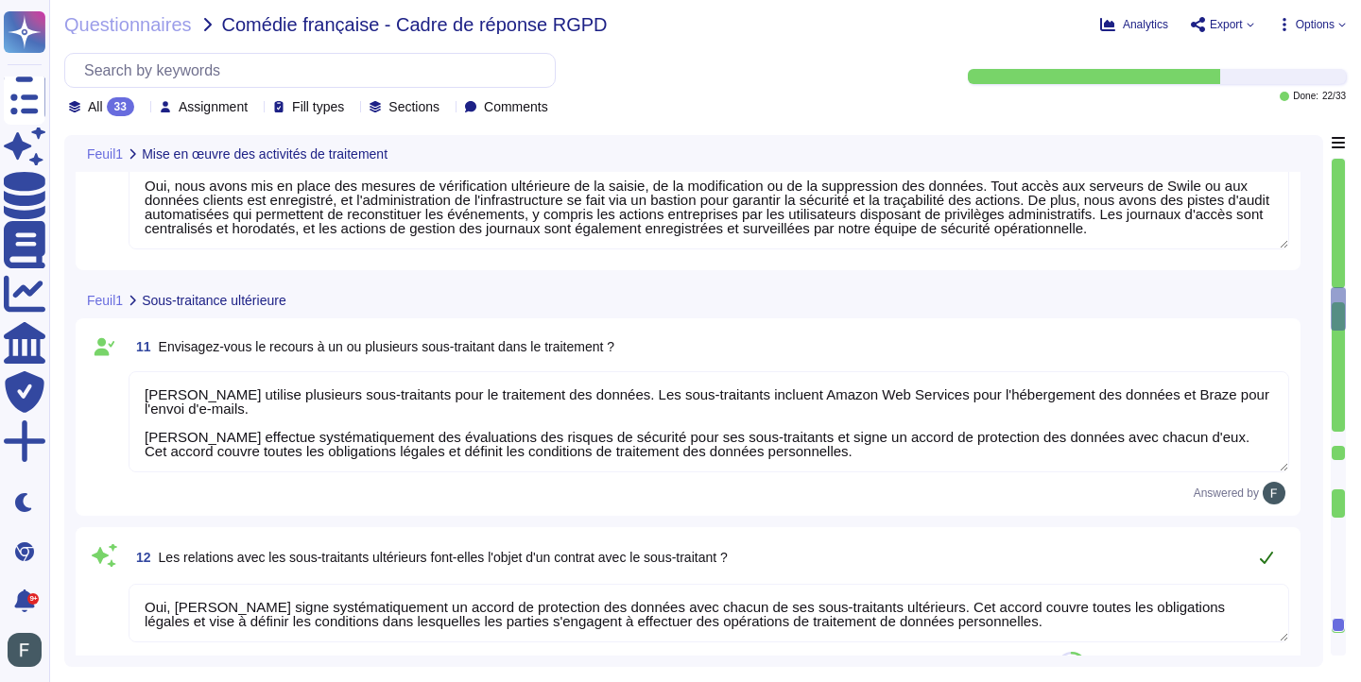
click at [1268, 558] on icon at bounding box center [1265, 558] width 13 height 12
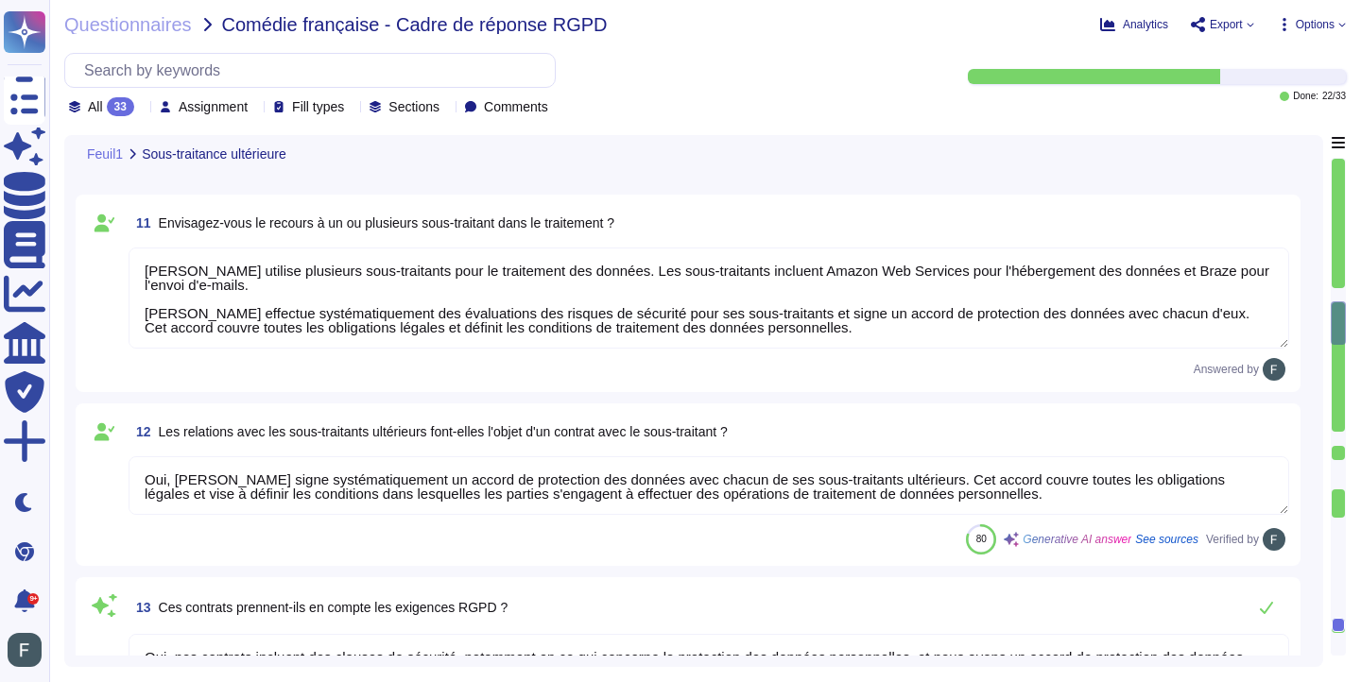
type textarea "Les données confiées seront hébergées par Amazon Web Services (AWS), dont les i…"
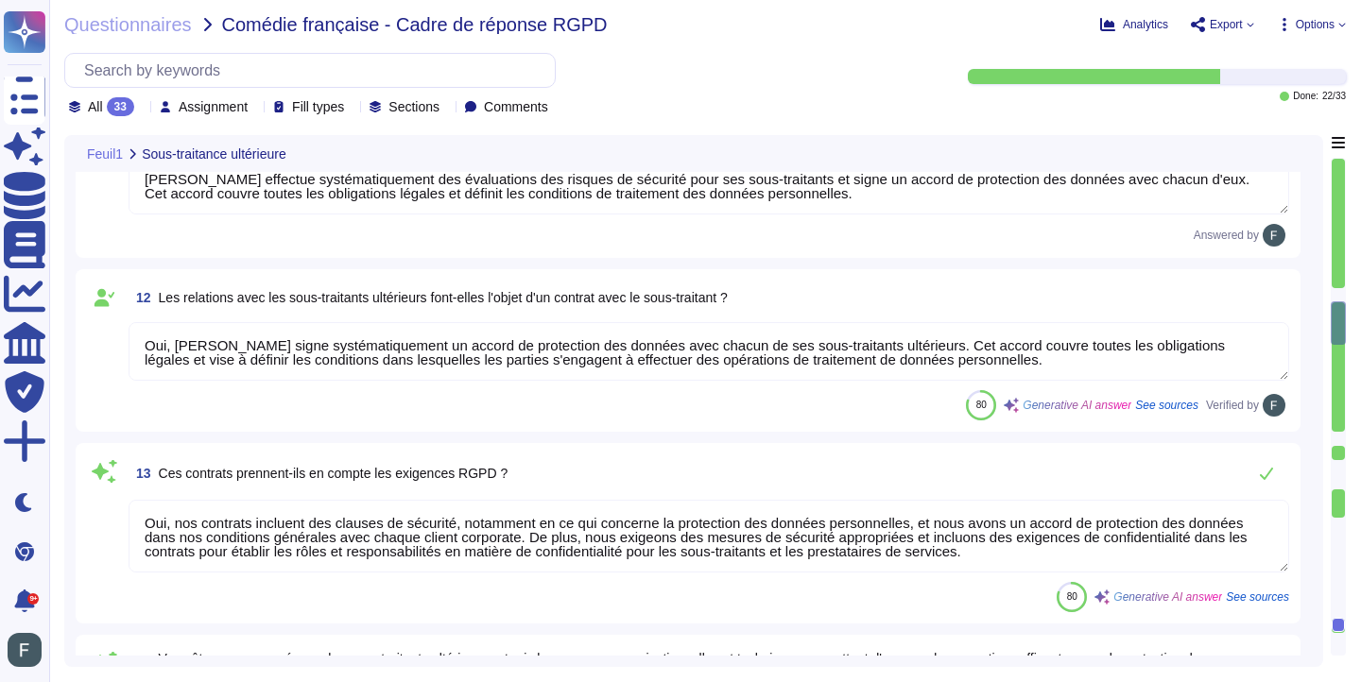
scroll to position [2063, 0]
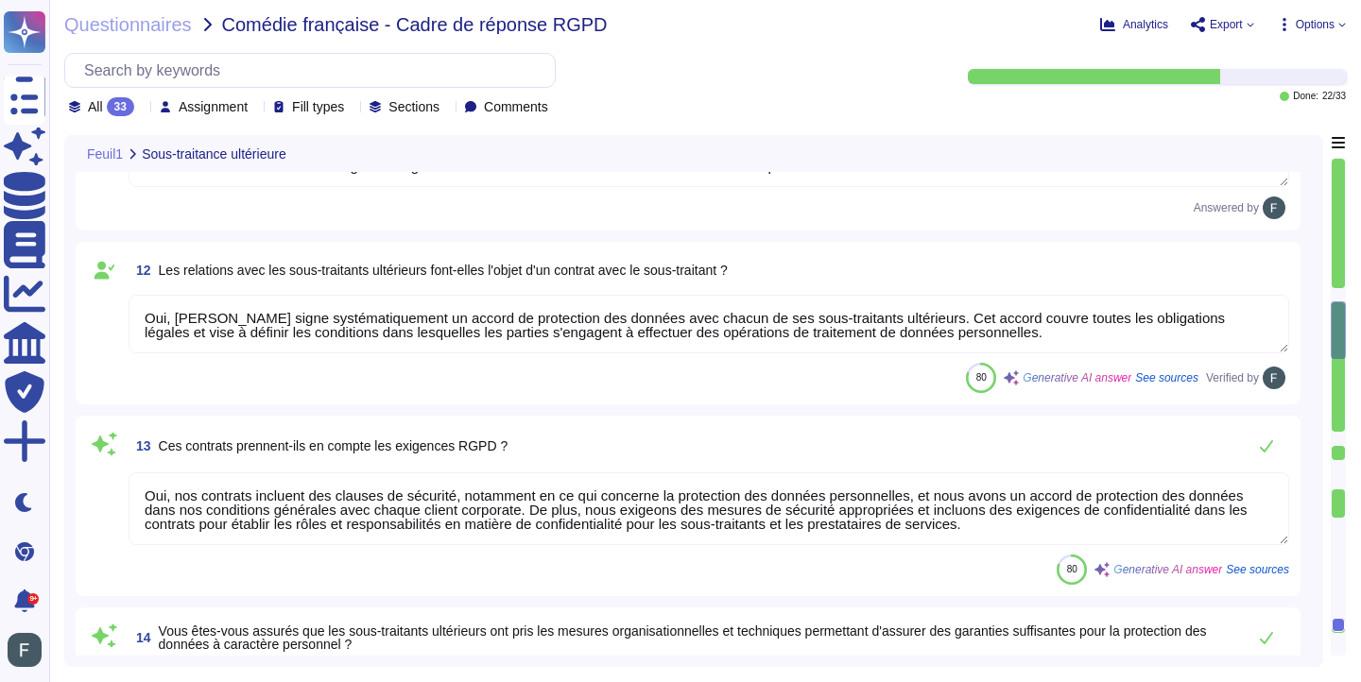
type textarea "AWS"
click at [1269, 440] on icon at bounding box center [1266, 445] width 15 height 15
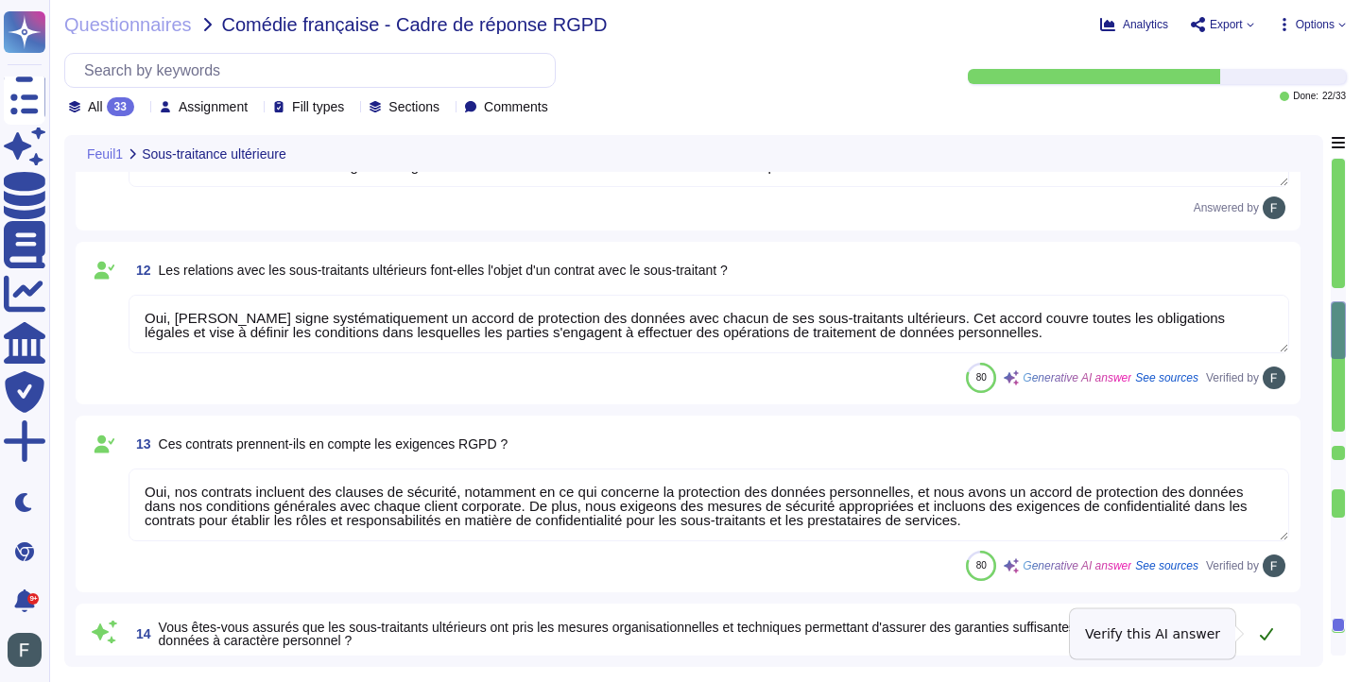
click at [1259, 629] on icon at bounding box center [1266, 633] width 15 height 15
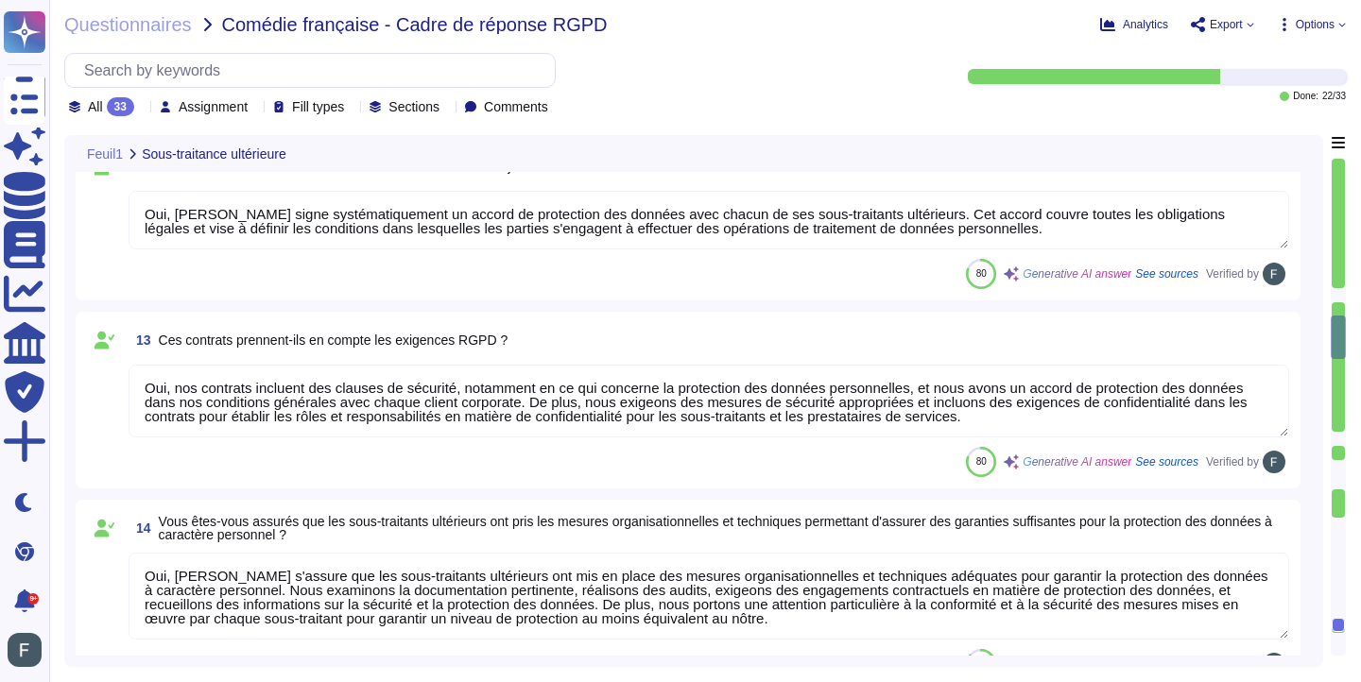
type textarea "Oui, tous les centres de données sont gérés par AWS et sont certifiés ISO 27001…"
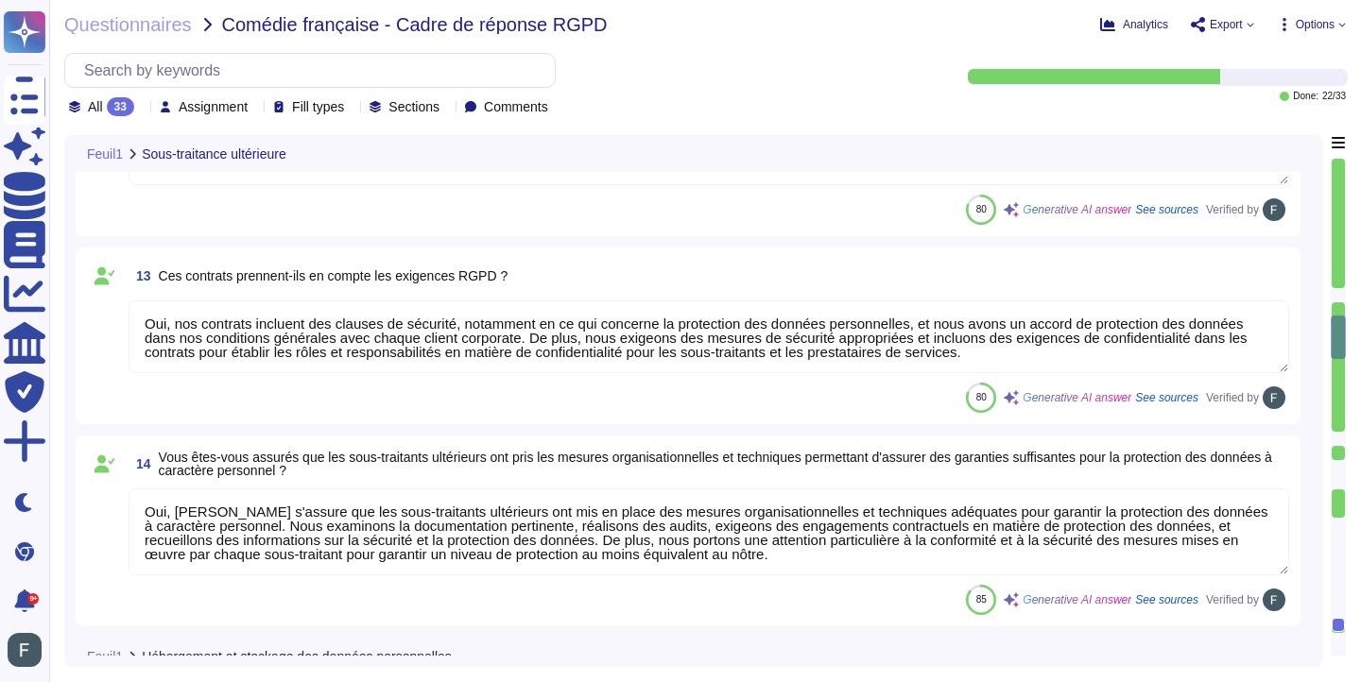
scroll to position [2289, 0]
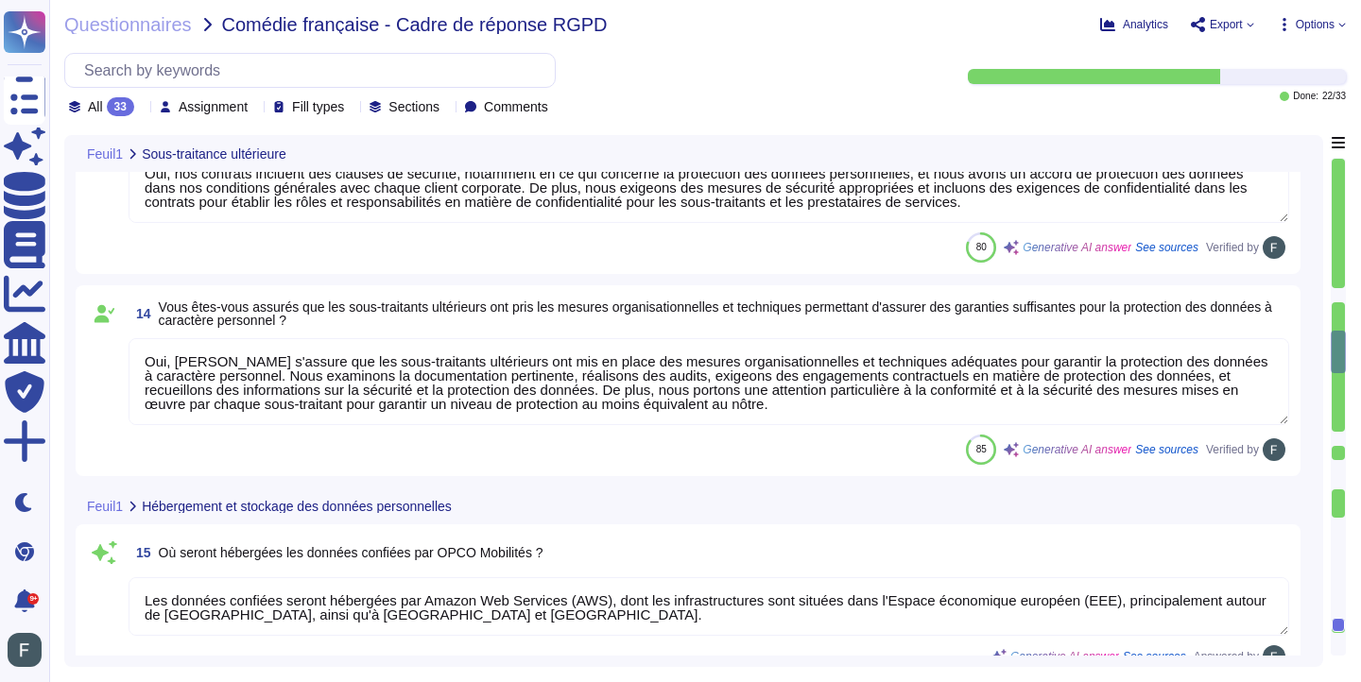
type textarea "Nous ne sommes actuellement pas certifiés ISO ou équivalents à ce jour. Tous le…"
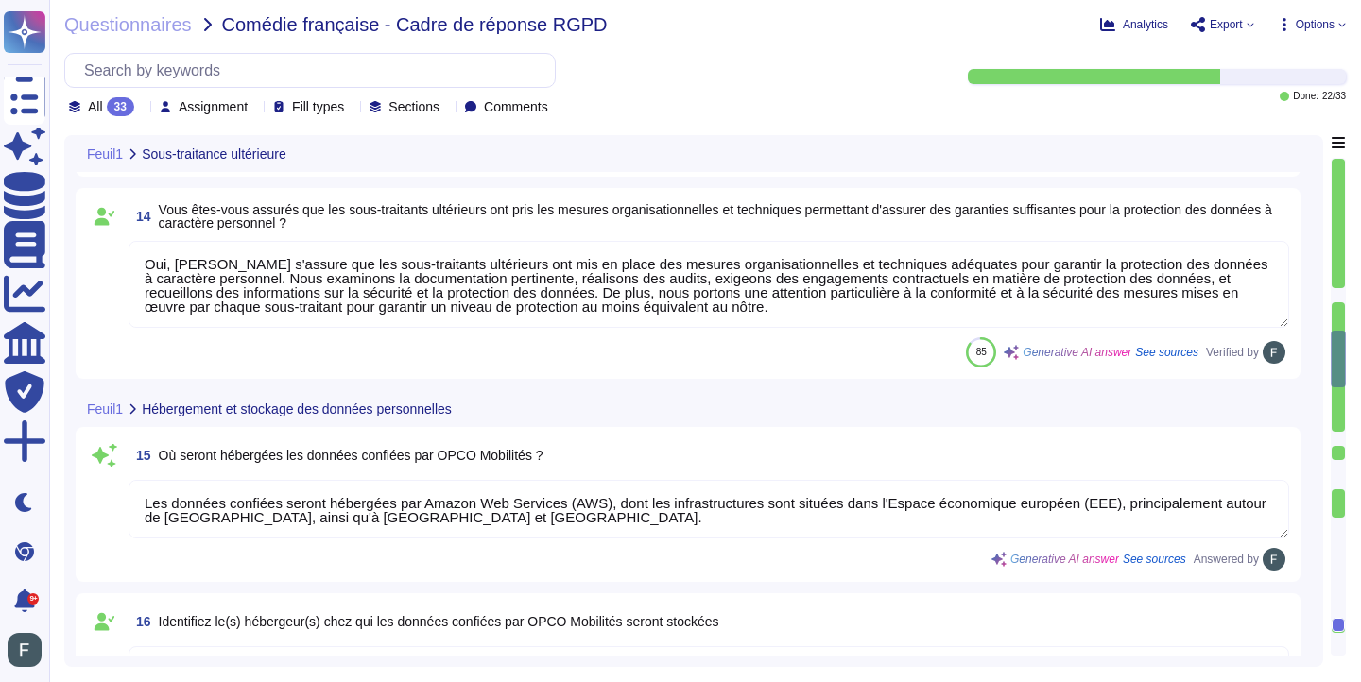
scroll to position [2480, 0]
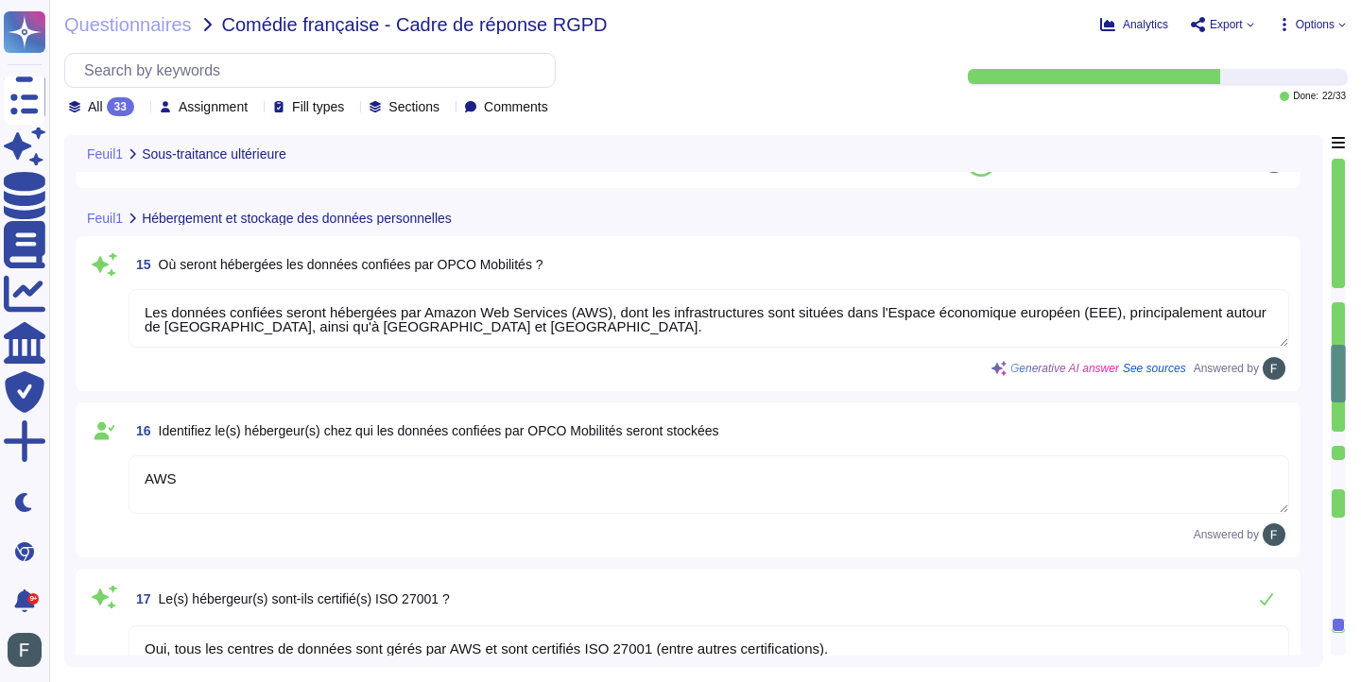
type textarea "Oui, nous avons mis en place des mesures techniques et organisationnelles appro…"
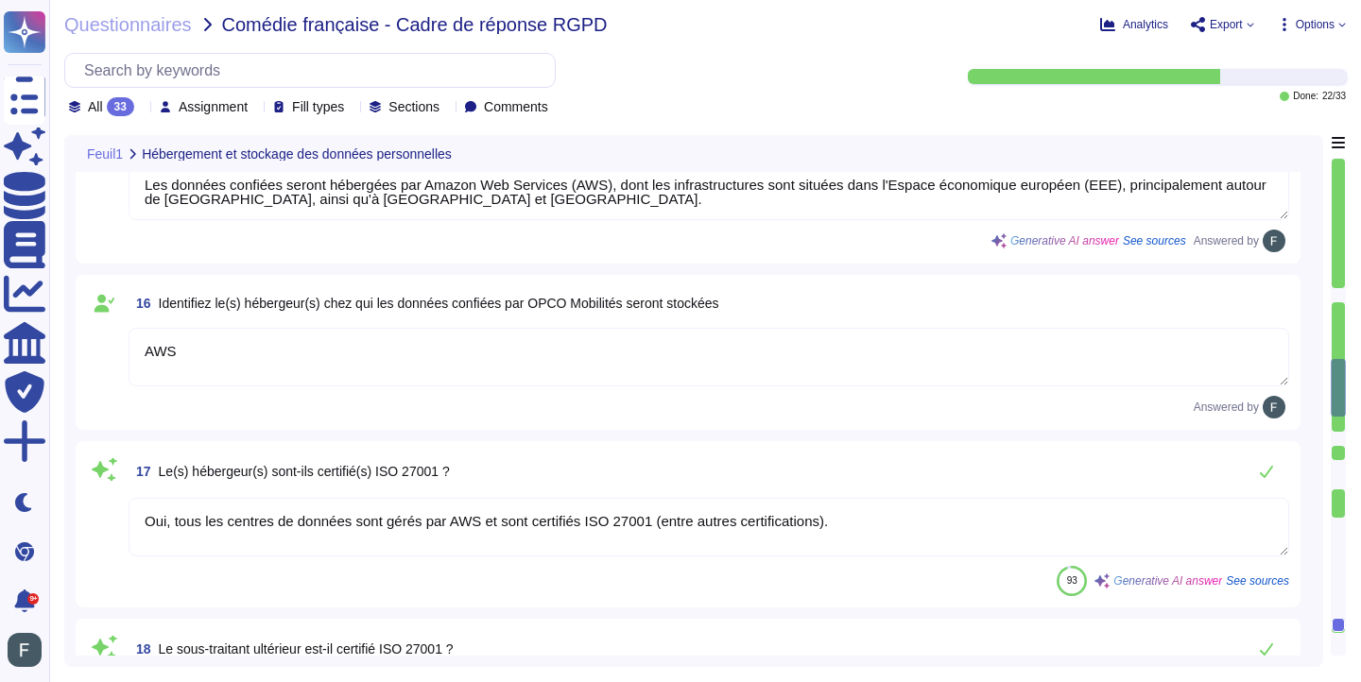
scroll to position [2805, 0]
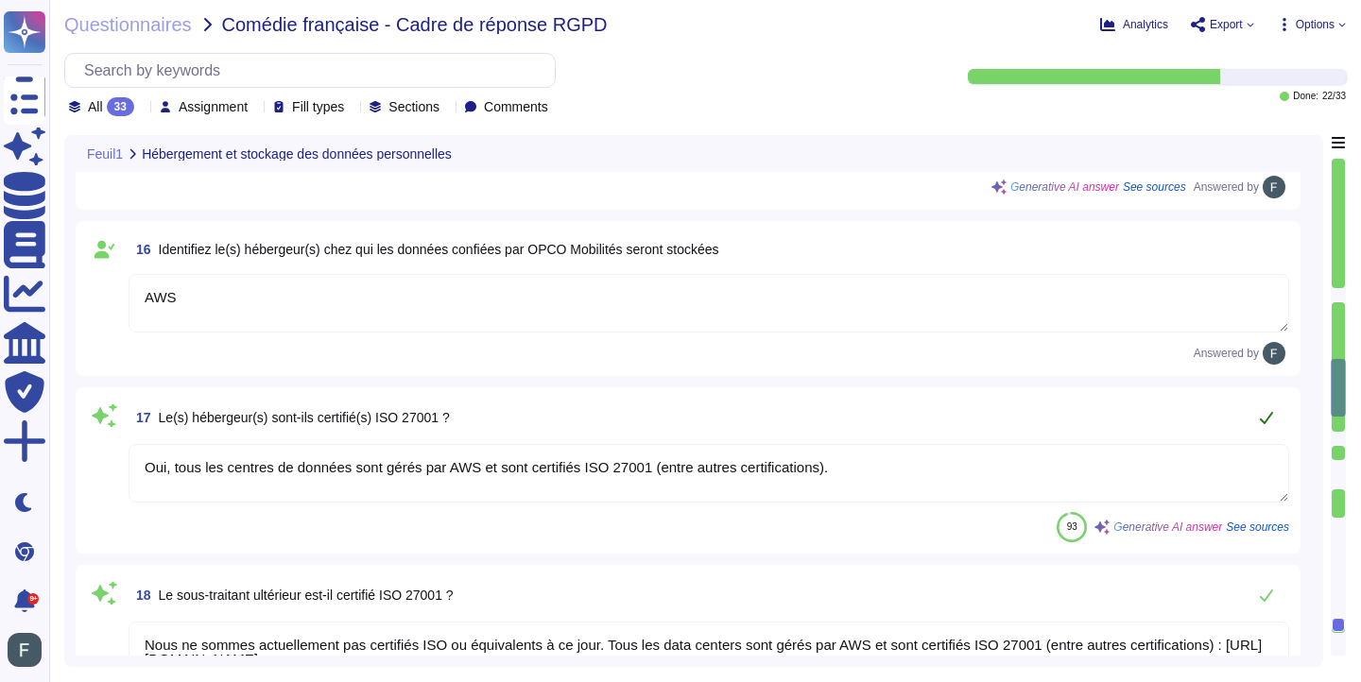
click at [1267, 417] on icon at bounding box center [1265, 418] width 13 height 12
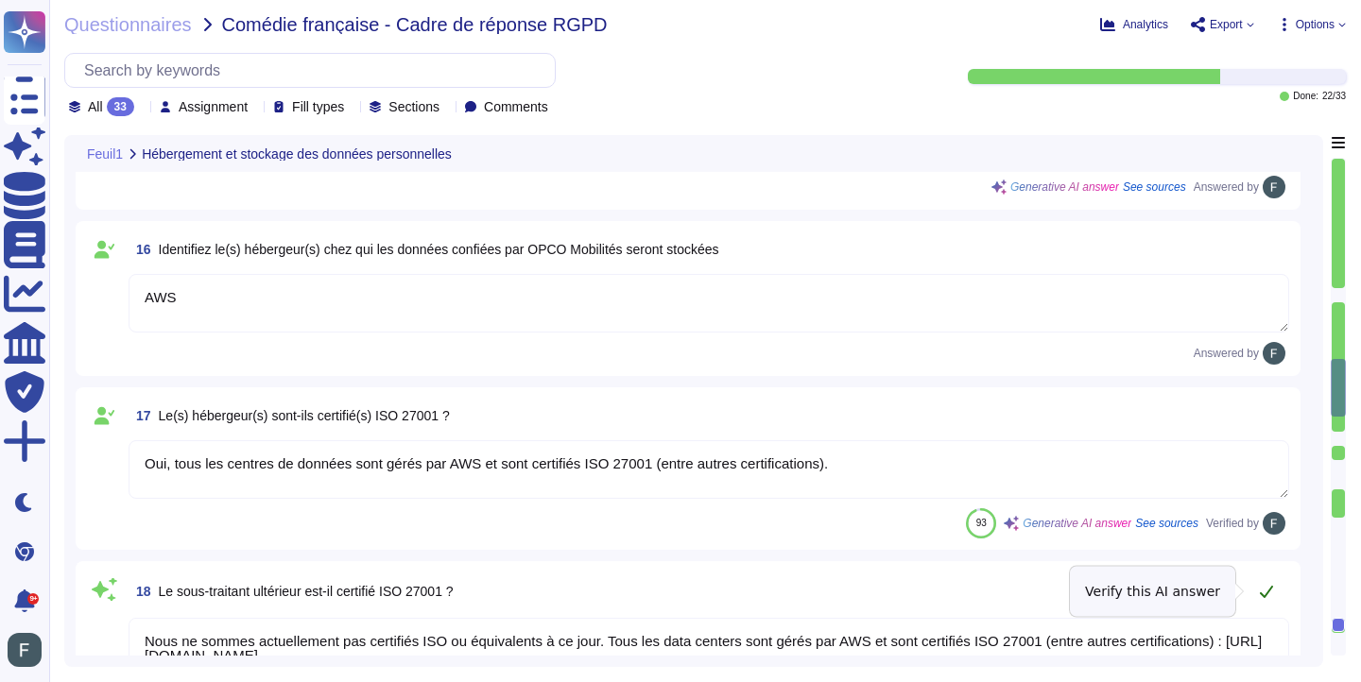
click at [1264, 589] on icon at bounding box center [1266, 591] width 15 height 15
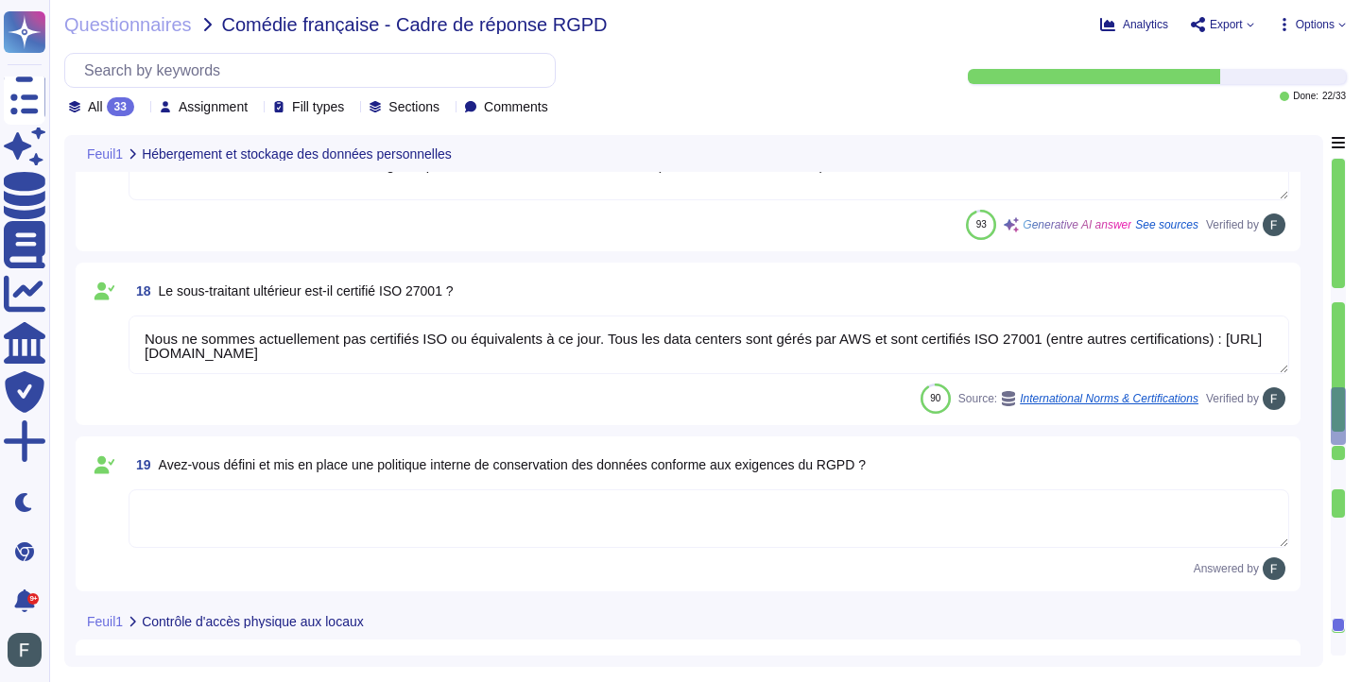
type textarea "Lor, ipsu dolor sit am conse adi elitsed doeiusmodt in utlaboreetdolorema aliqu…"
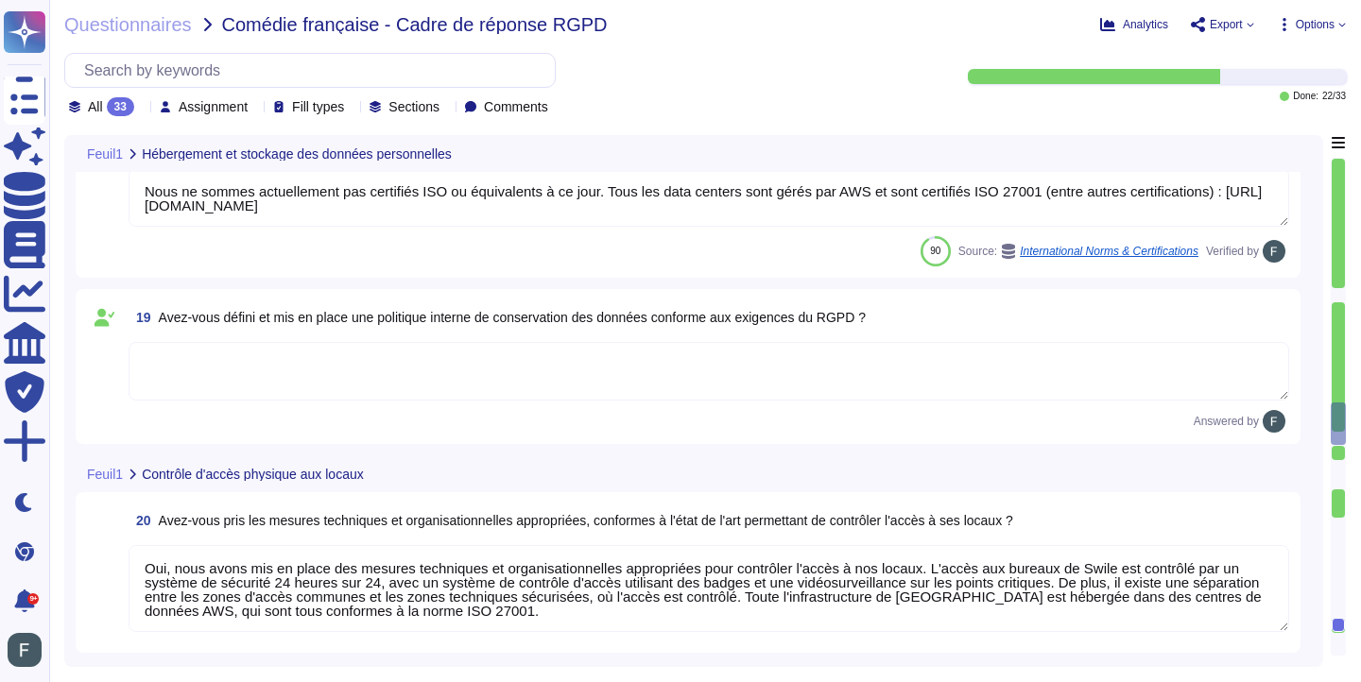
scroll to position [3258, 0]
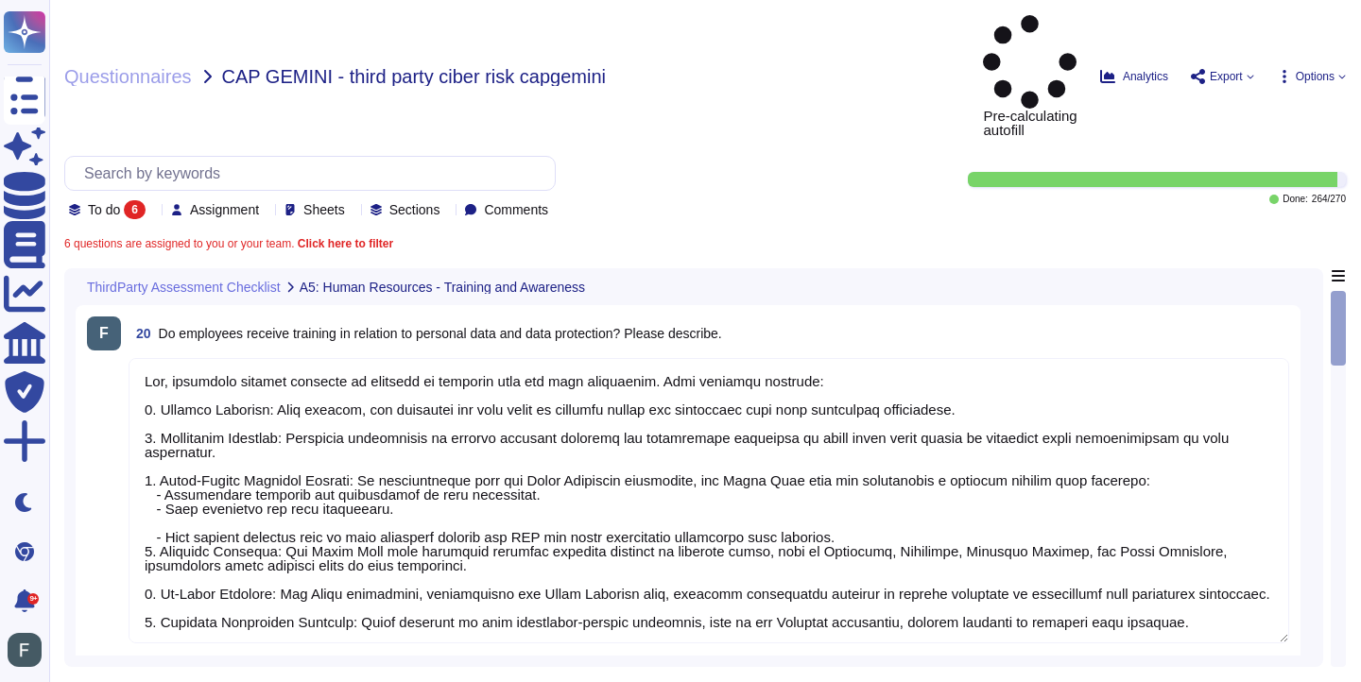
type textarea "Yes, employees receive training in relation to personal data and data protectio…"
type textarea "Yes, records of completion are retained."
type textarea "Swile has implemented a comprehensive data protection program that includes a d…"
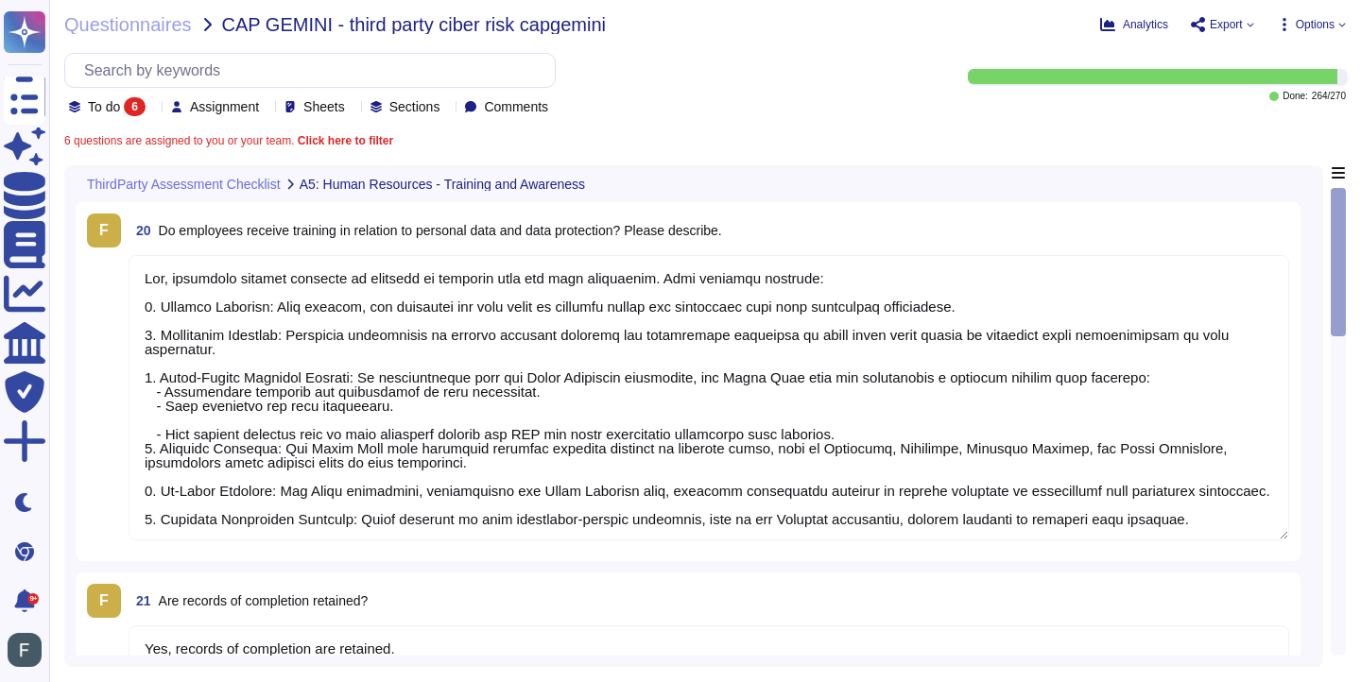
scroll to position [2, 0]
click at [1191, 300] on textarea at bounding box center [709, 397] width 1160 height 285
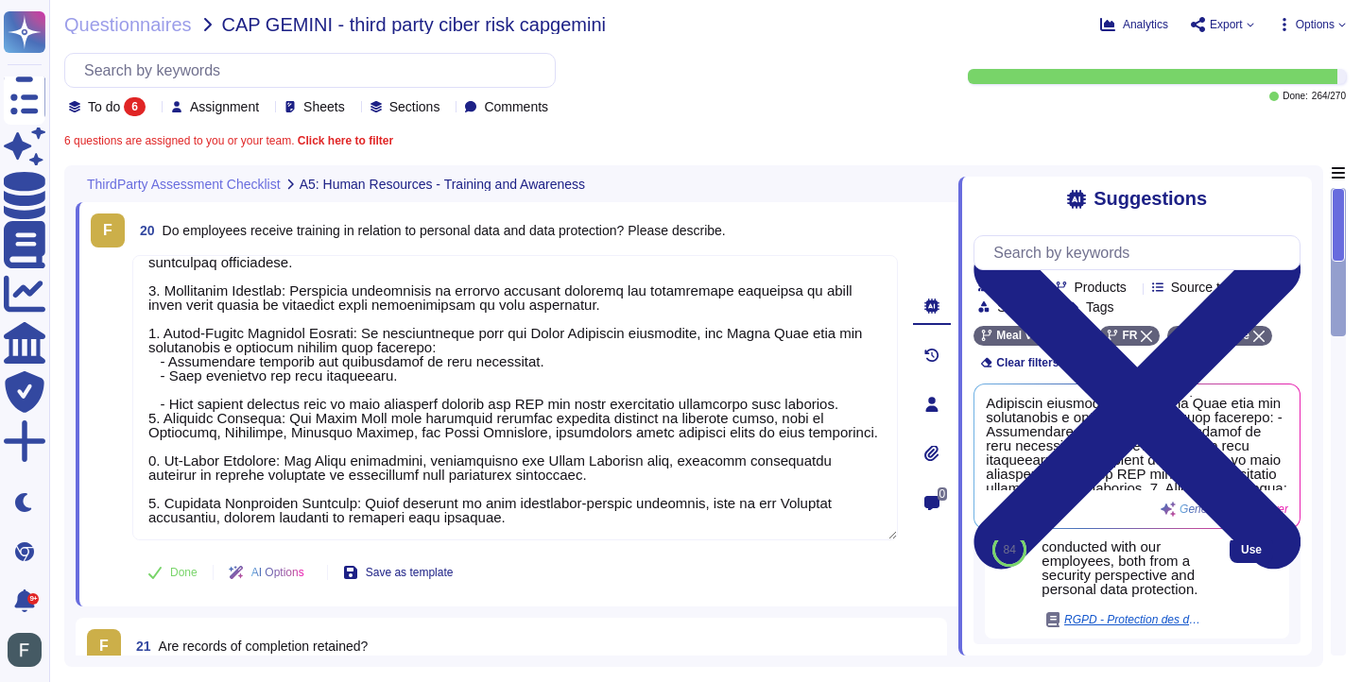
scroll to position [1619, 0]
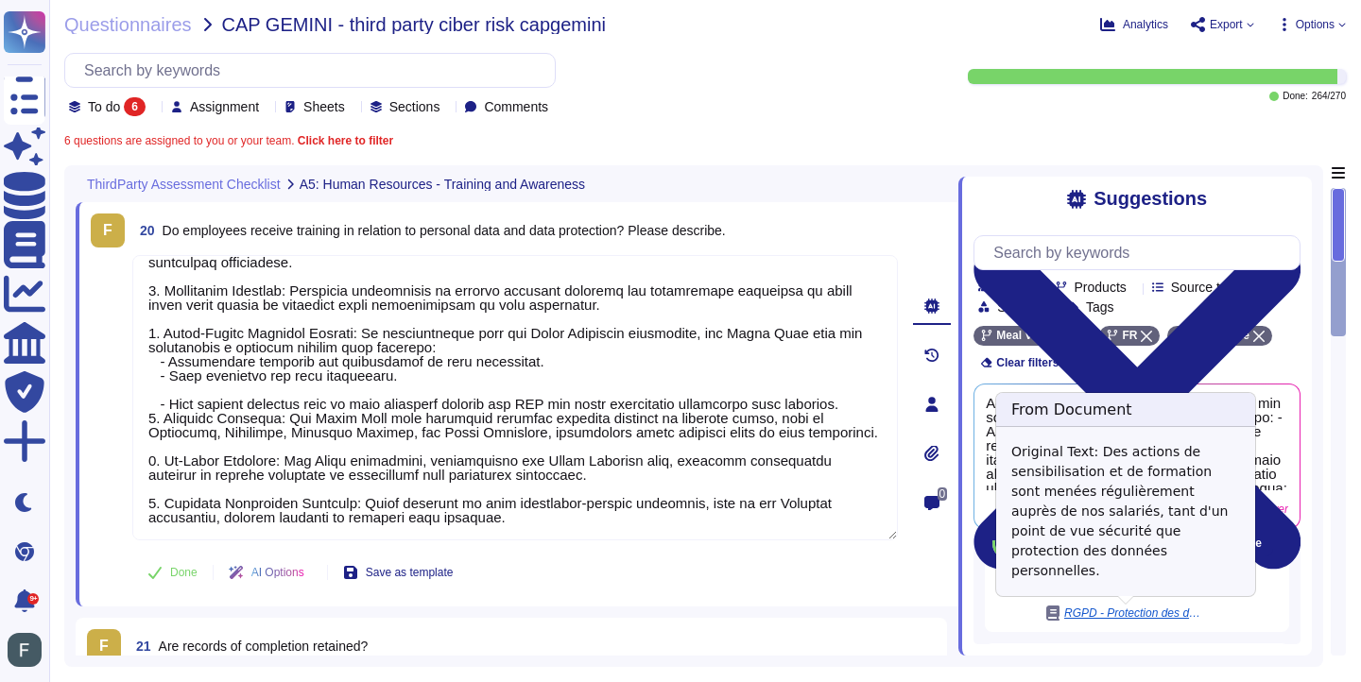
click at [1168, 611] on span "RGPD - Protection des données personnelles by [PERSON_NAME].docx.pdf" at bounding box center [1135, 613] width 142 height 11
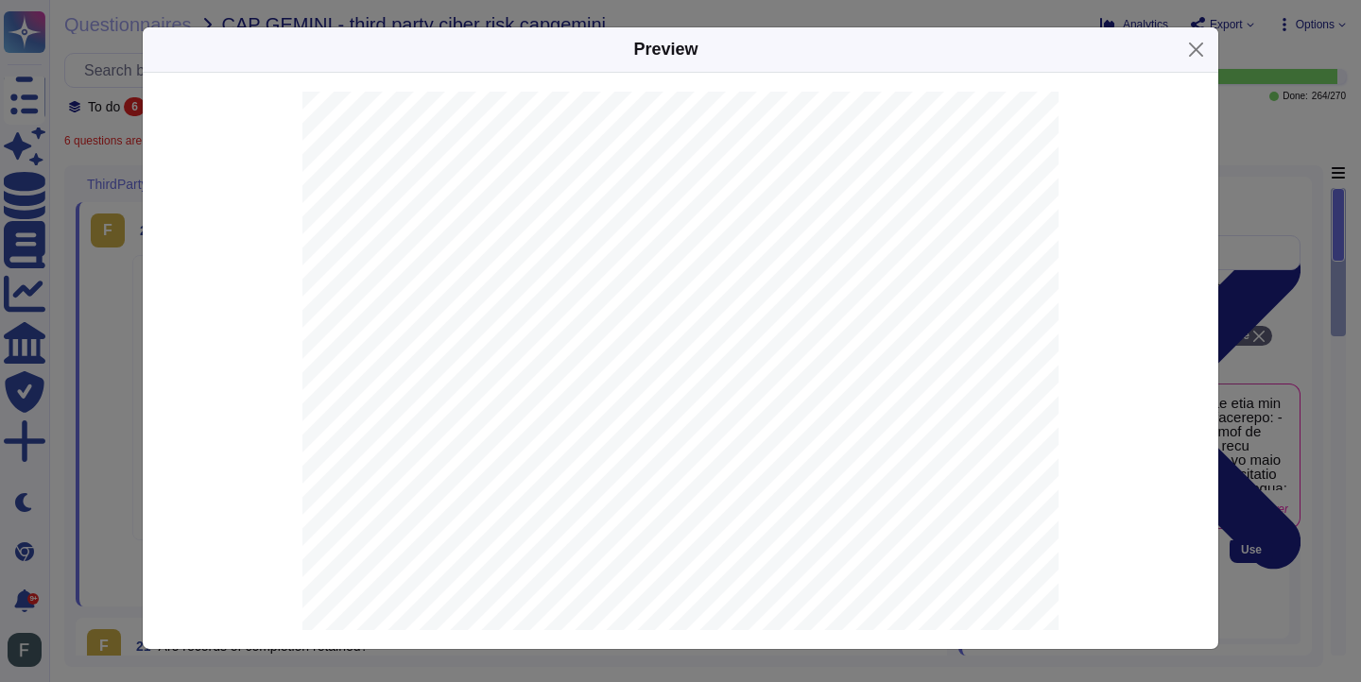
scroll to position [6406, 0]
click at [1196, 46] on button "Close" at bounding box center [1195, 49] width 29 height 29
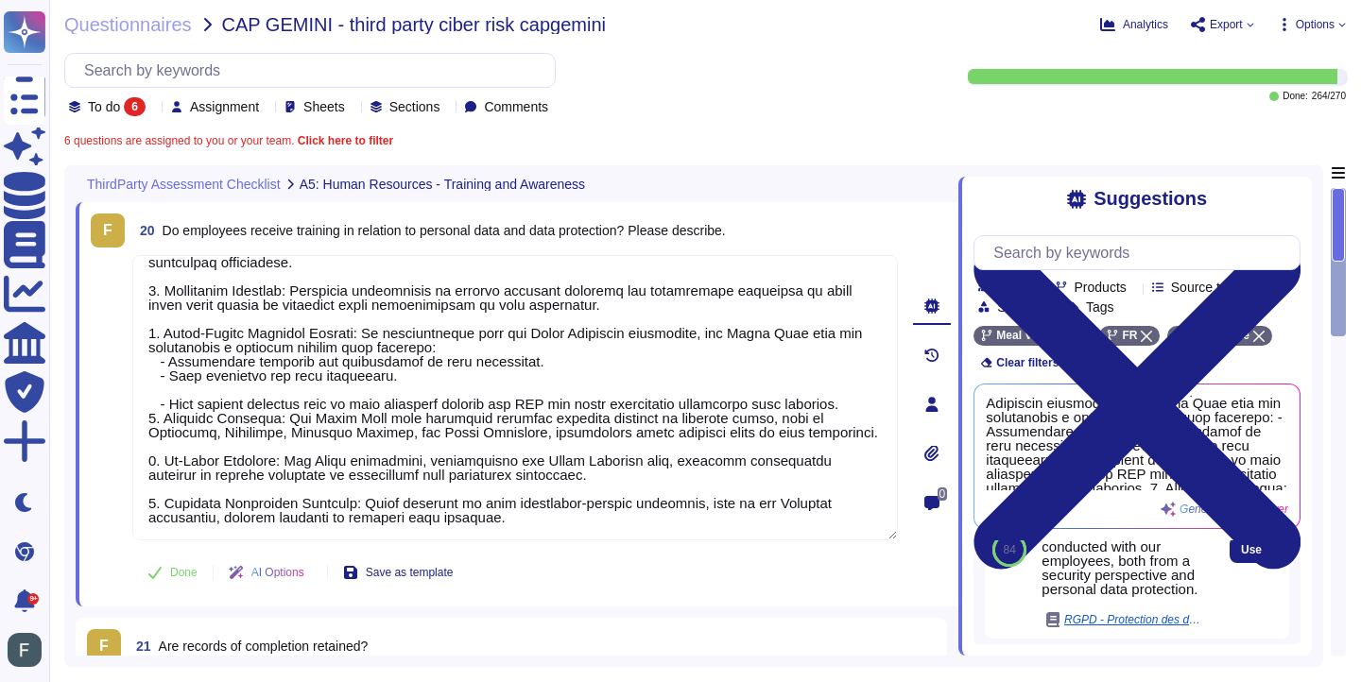
scroll to position [1619, 0]
click at [1070, 560] on div "Awareness and training activities are regularly conducted with our employees, b…" at bounding box center [1123, 547] width 164 height 85
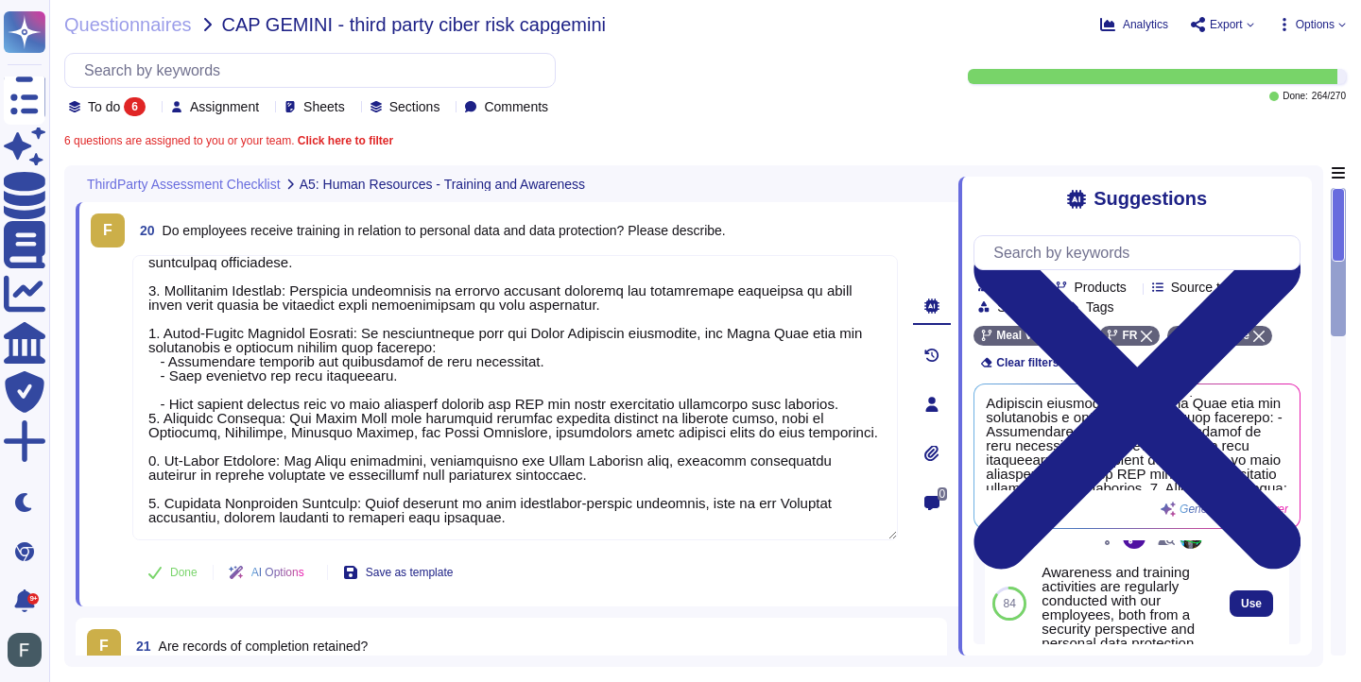
scroll to position [1550, 0]
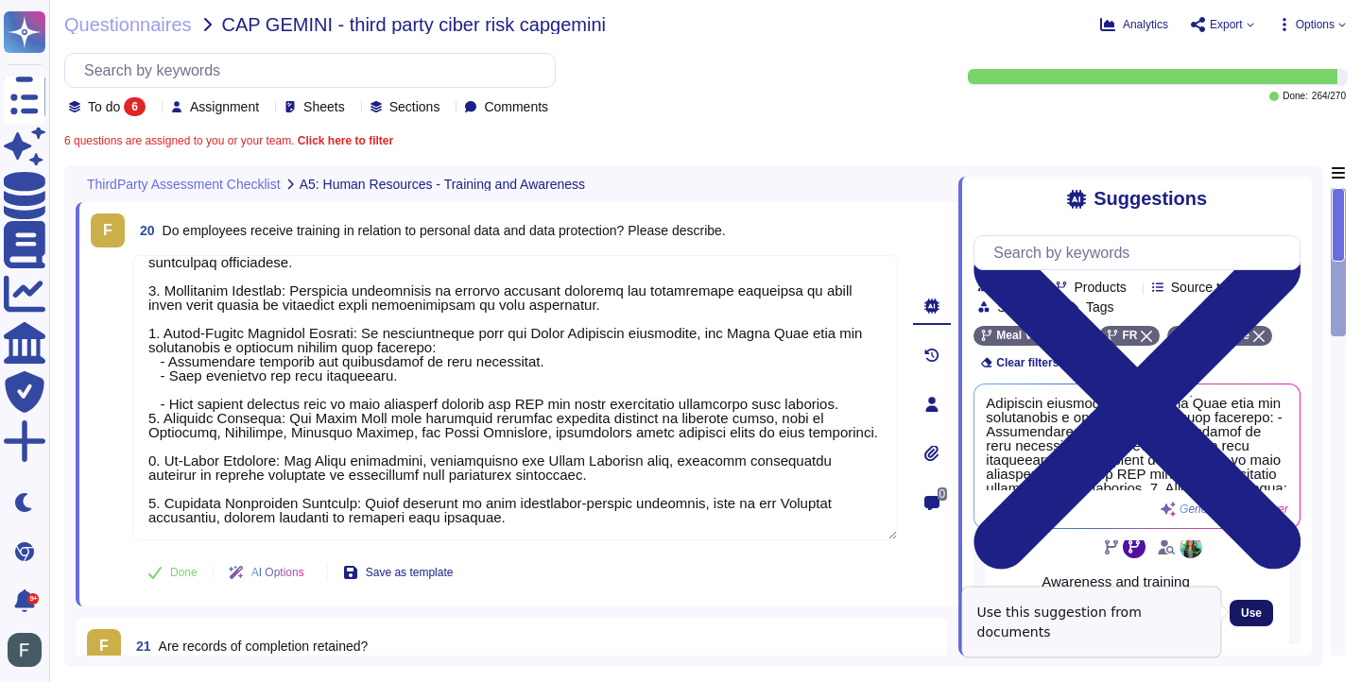
click at [1238, 613] on button "Use" at bounding box center [1250, 613] width 43 height 26
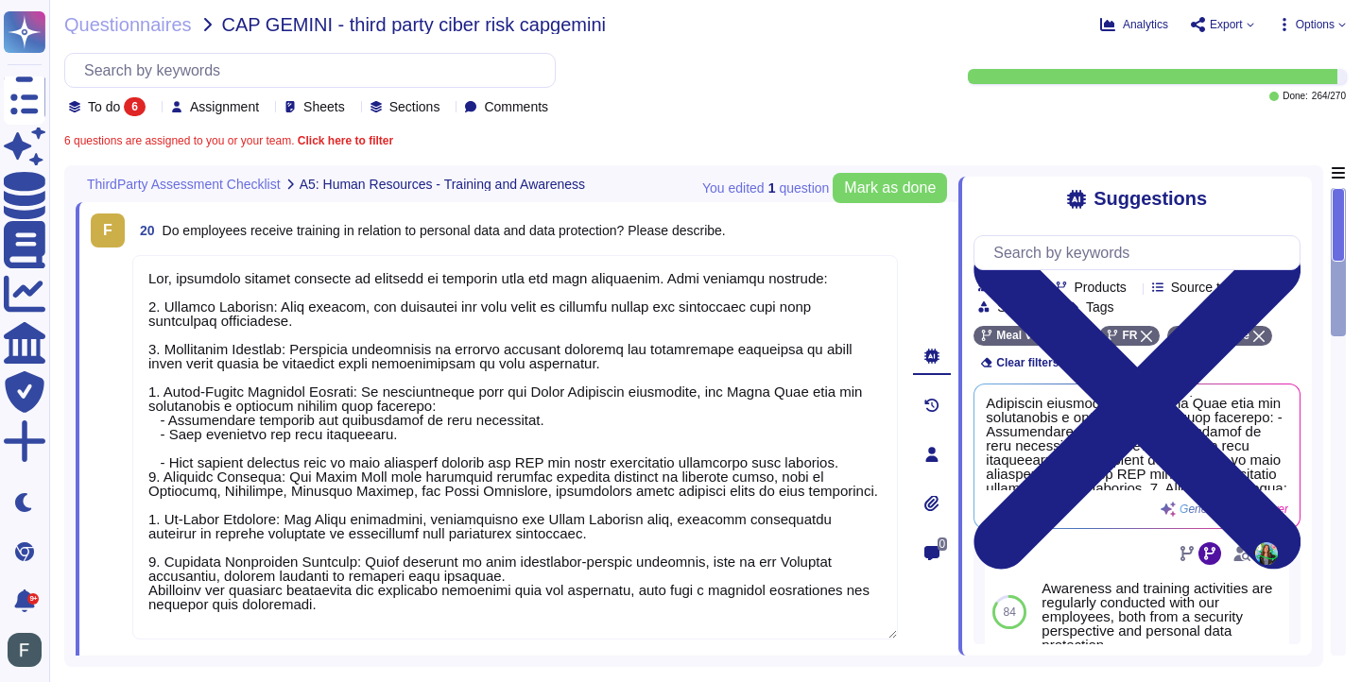
scroll to position [0, 0]
drag, startPoint x: 357, startPoint y: 379, endPoint x: 151, endPoint y: 86, distance: 358.1
click at [151, 86] on div "Questionnaires CAP GEMINI - third party ciber risk capgemini Analytics Export O…" at bounding box center [704, 341] width 1311 height 682
click at [1289, 210] on div "Suggestions" at bounding box center [1136, 199] width 327 height 22
drag, startPoint x: 352, startPoint y: 621, endPoint x: 88, endPoint y: 608, distance: 264.9
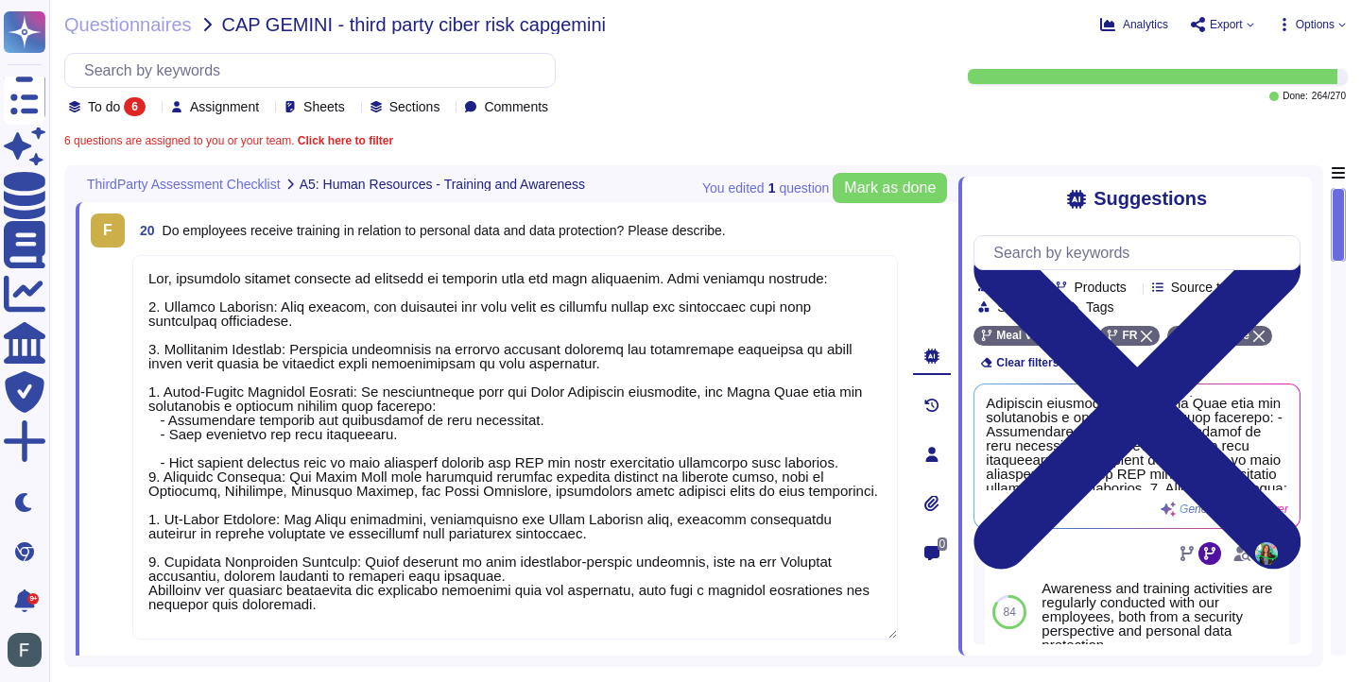
click at [88, 608] on div "F 20 Do employees receive training in relation to personal data and data protec…" at bounding box center [517, 454] width 882 height 504
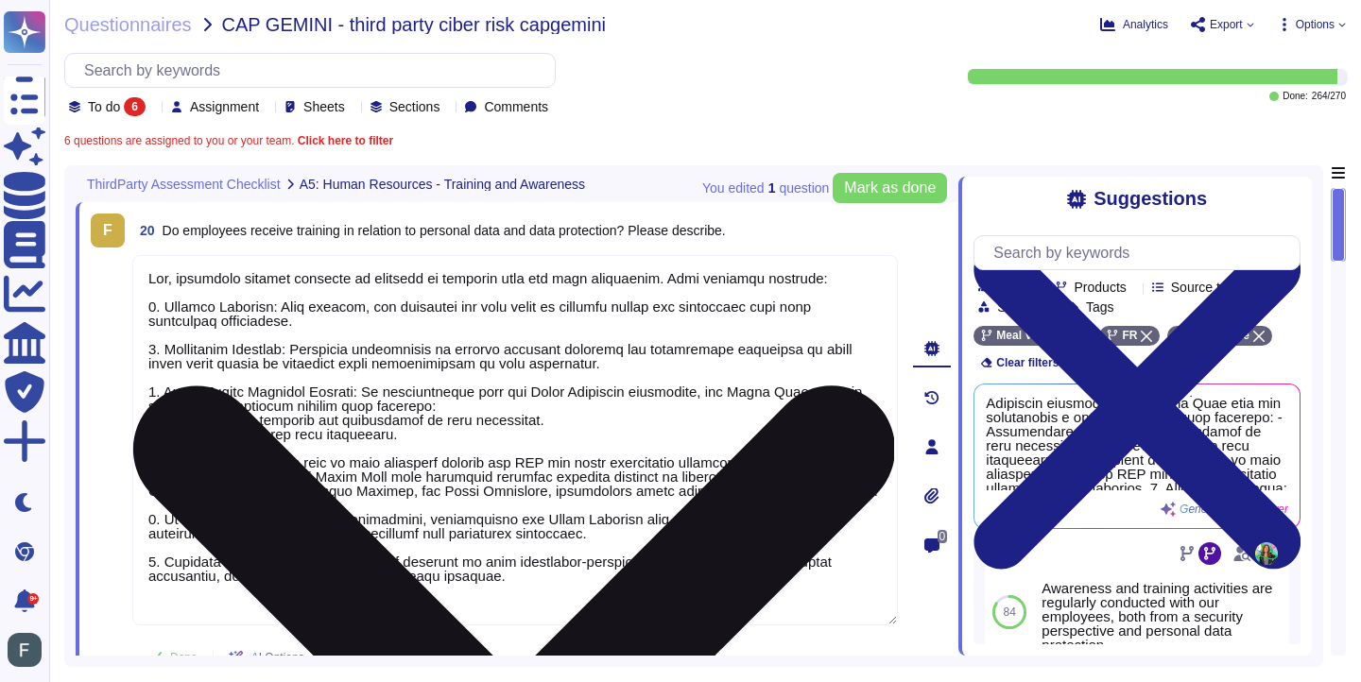
scroll to position [2, 0]
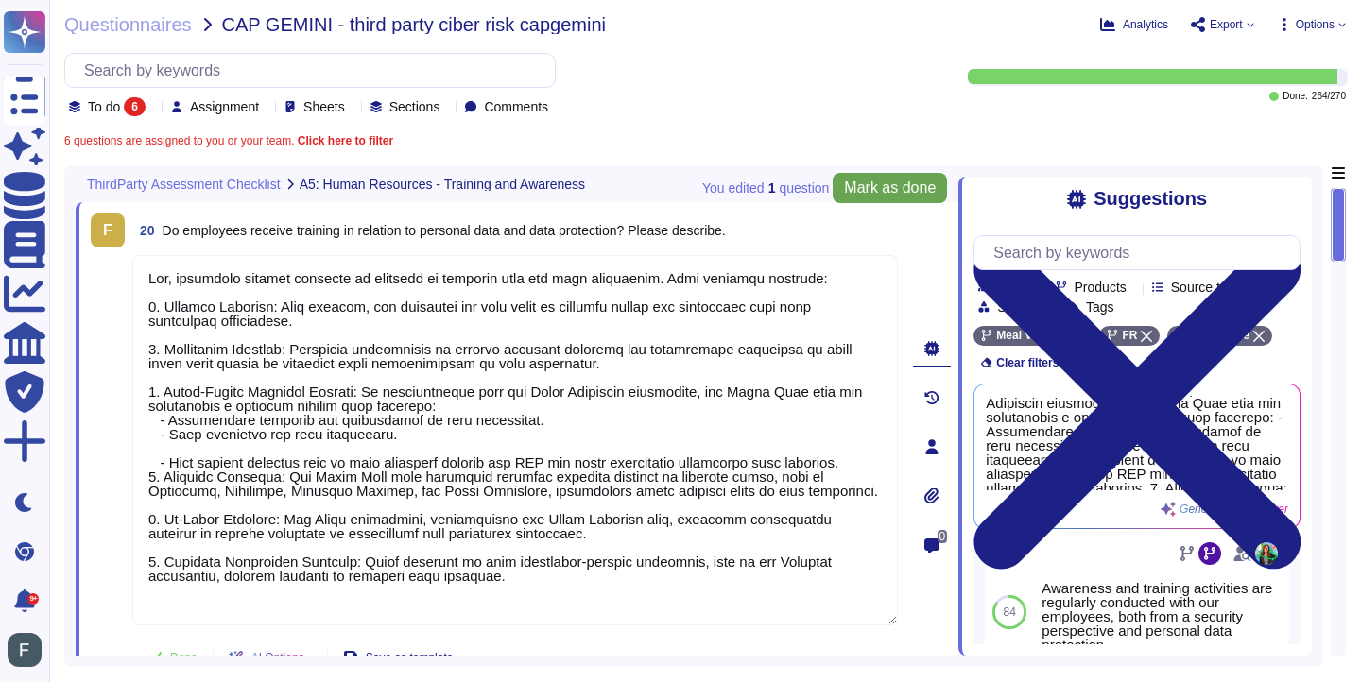
click at [875, 193] on span "Mark as done" at bounding box center [890, 187] width 92 height 15
type textarea "Yes, employees receive training in relation to personal data and data protectio…"
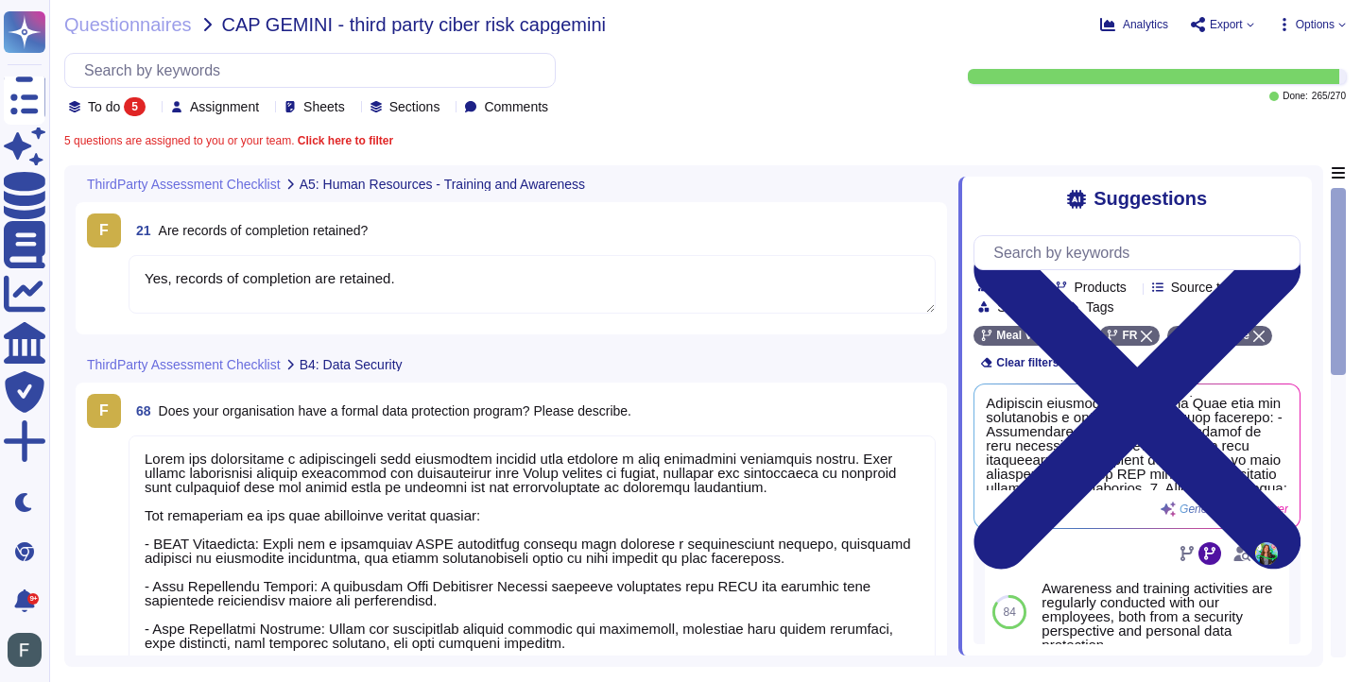
type textarea "Swile has implemented a comprehensive data protection program that includes a d…"
type textarea "Yes, records of completion are retained."
type textarea "Swile has implemented a comprehensive data protection program that includes a d…"
type textarea "Yes, Swile has carried out Data Protection Impact Assessments (DPIAs) in collab…"
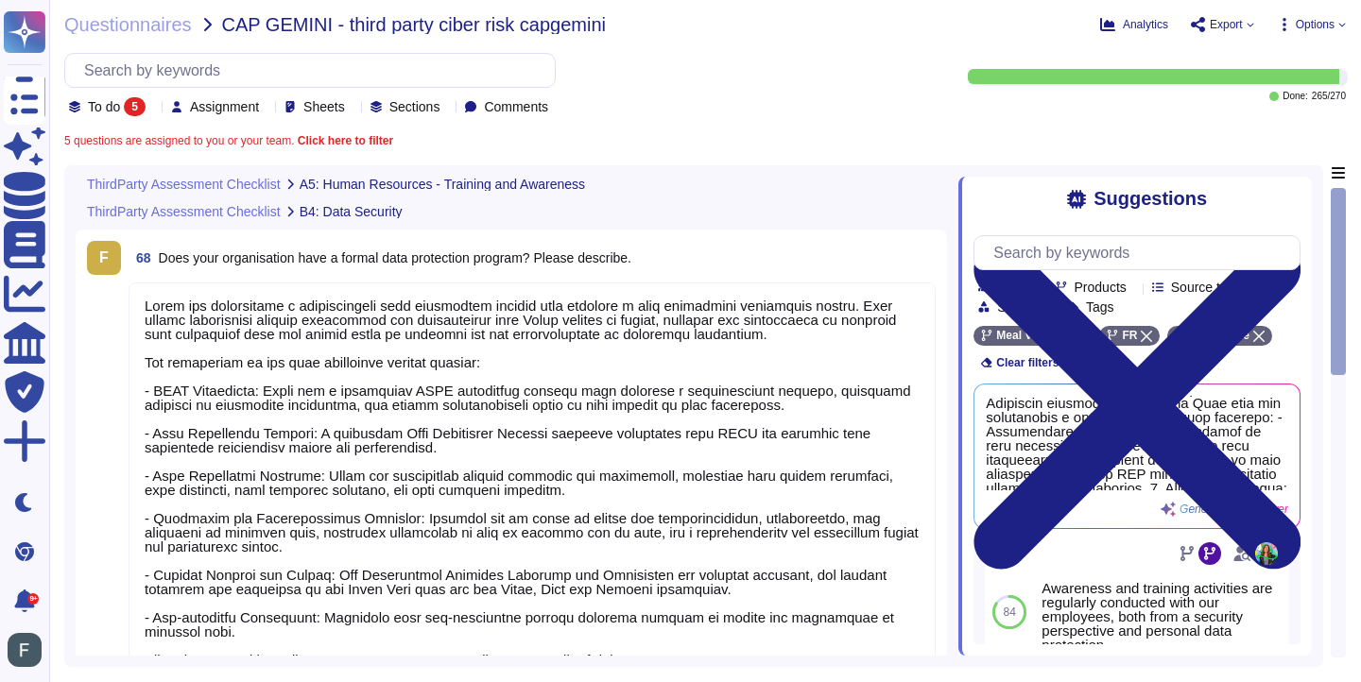
type textarea "Yes, records of completion are retained."
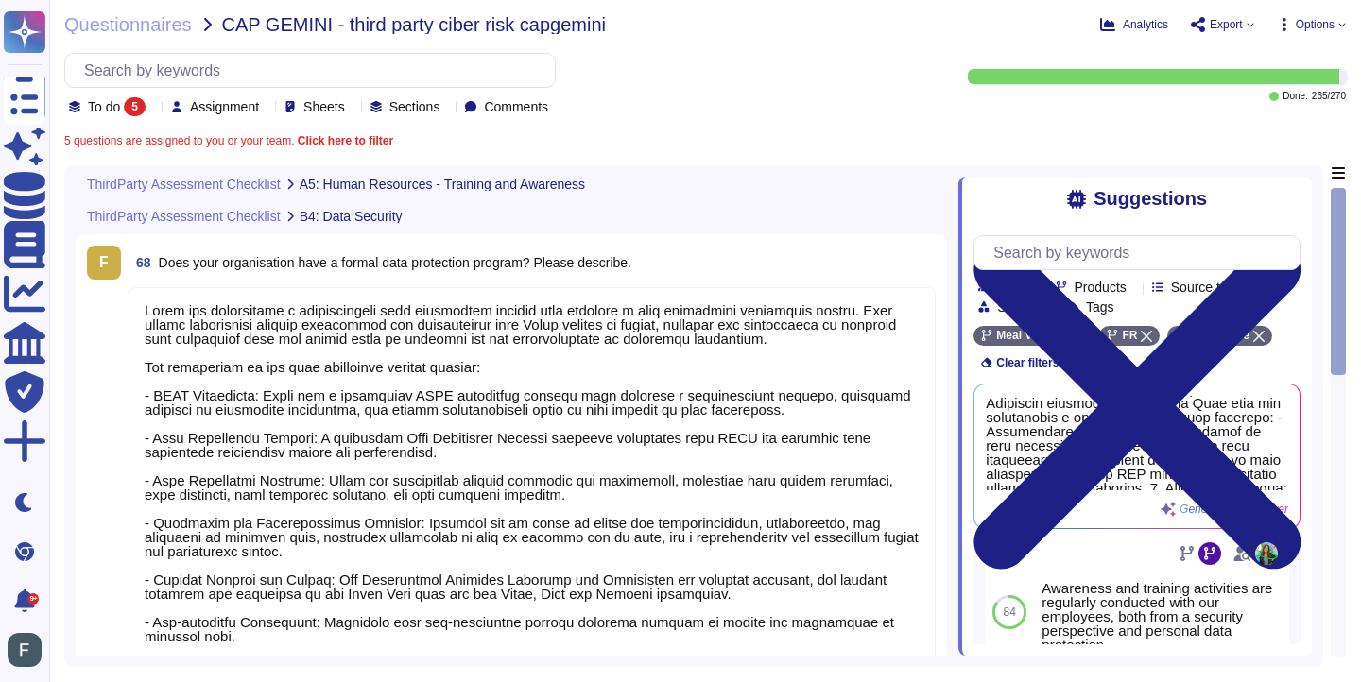
click at [798, 387] on textarea at bounding box center [532, 486] width 807 height 399
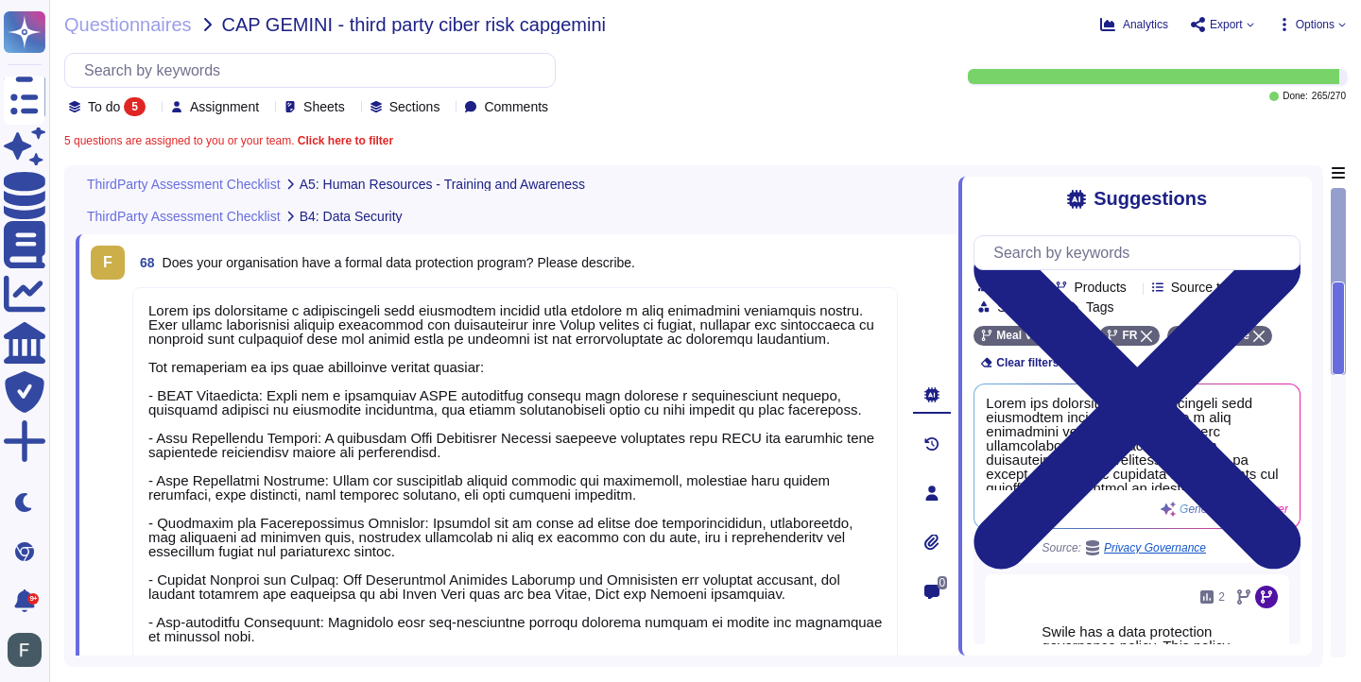
scroll to position [729, 0]
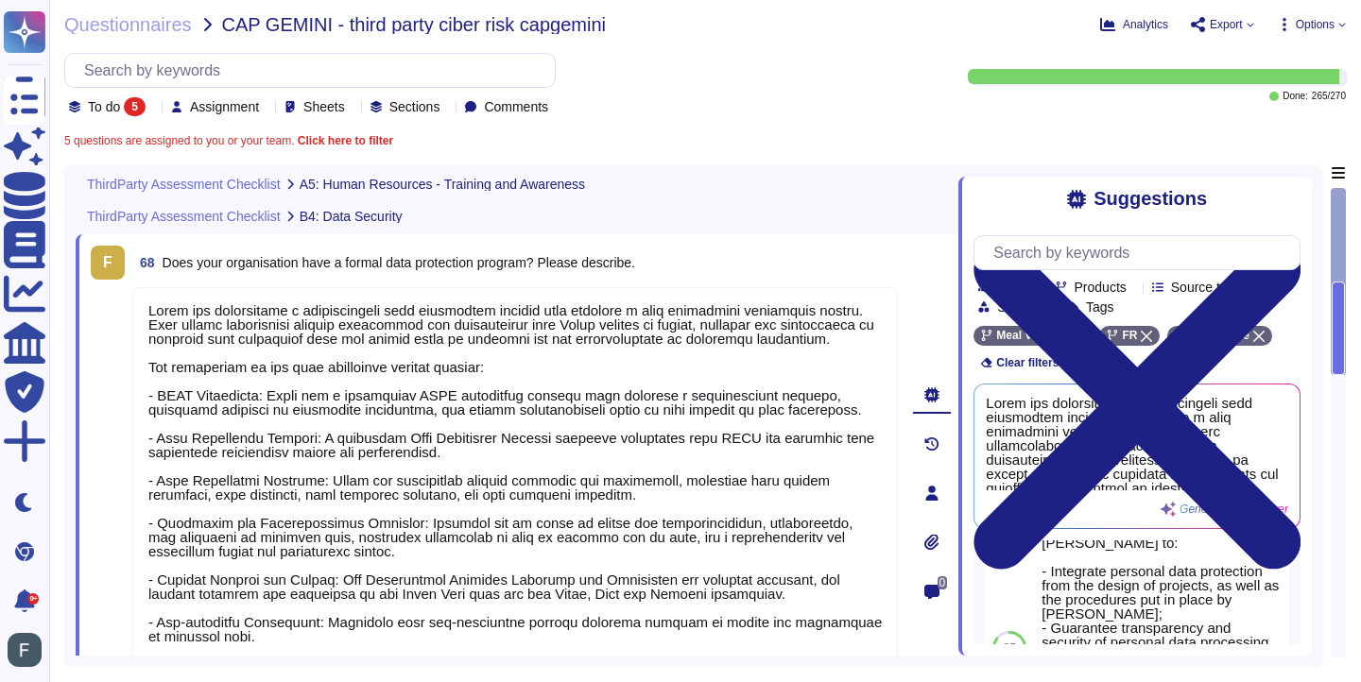
click at [1287, 186] on div "Suggestions Team Products Source type Section Tags Meal Voucher FR Swile Wide C…" at bounding box center [1134, 416] width 353 height 479
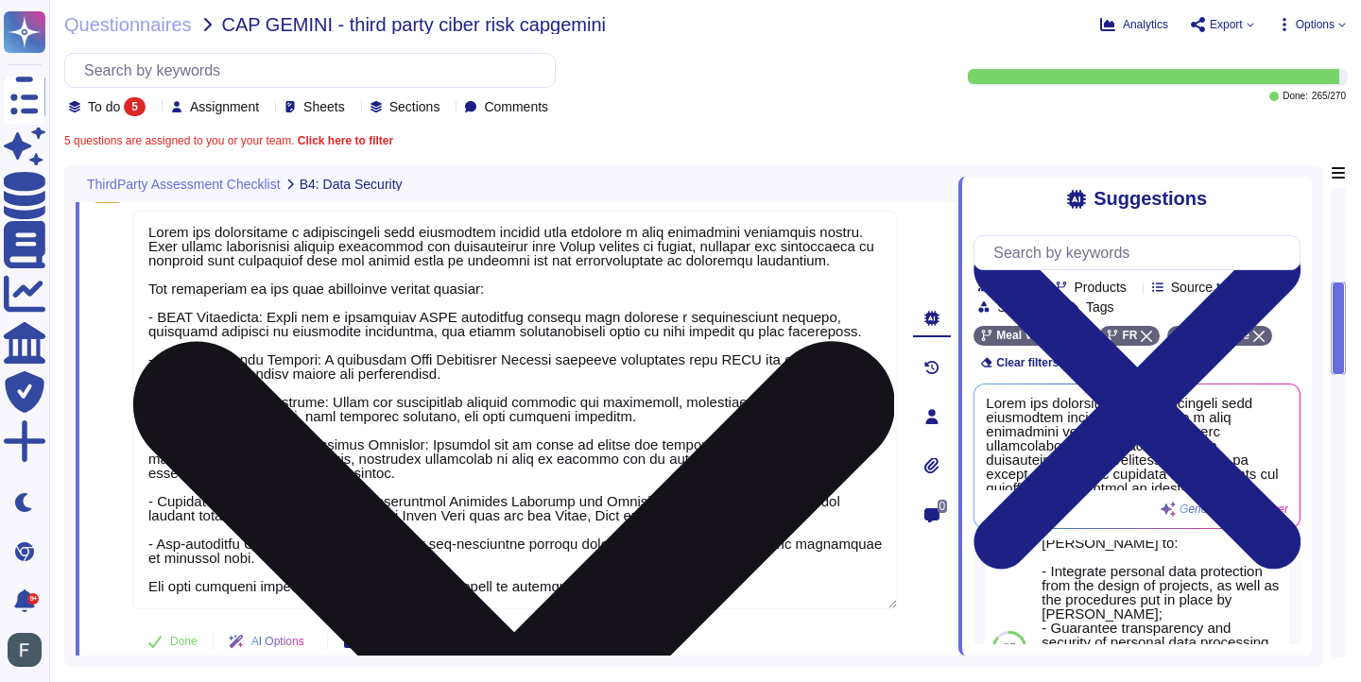
scroll to position [0, 0]
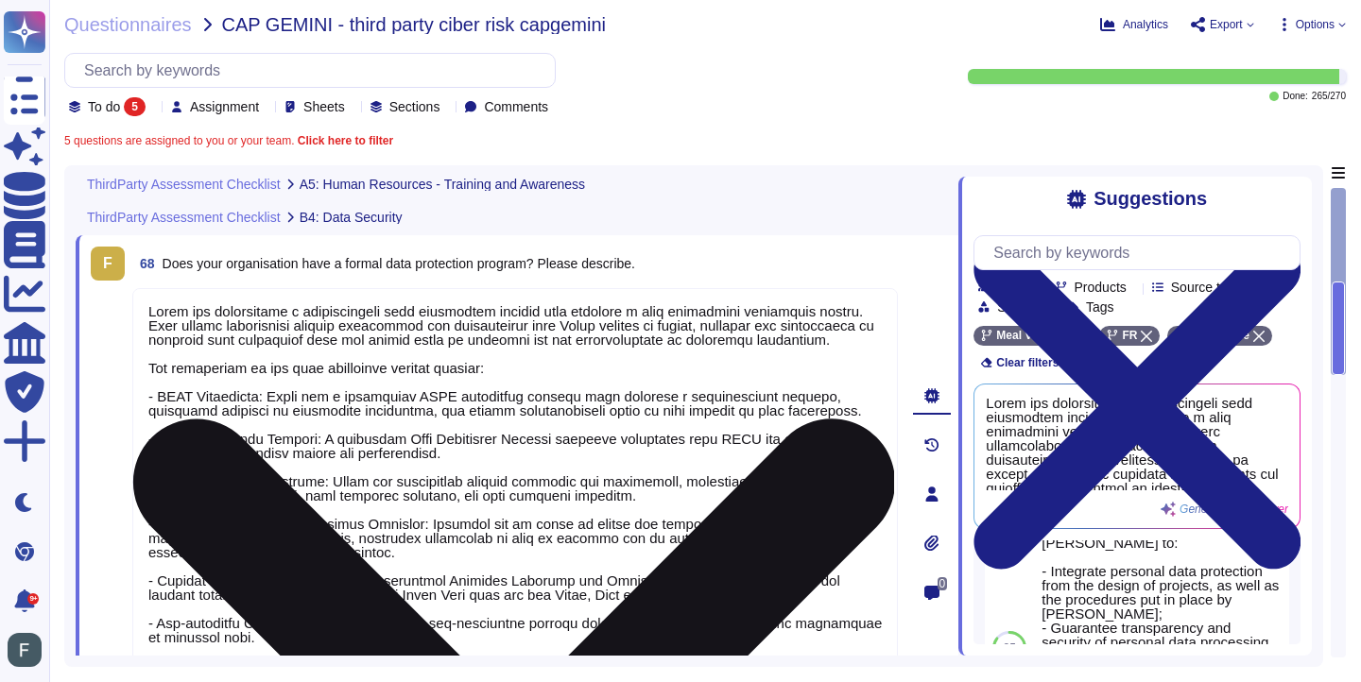
type textarea "Yes, records of completion are retained."
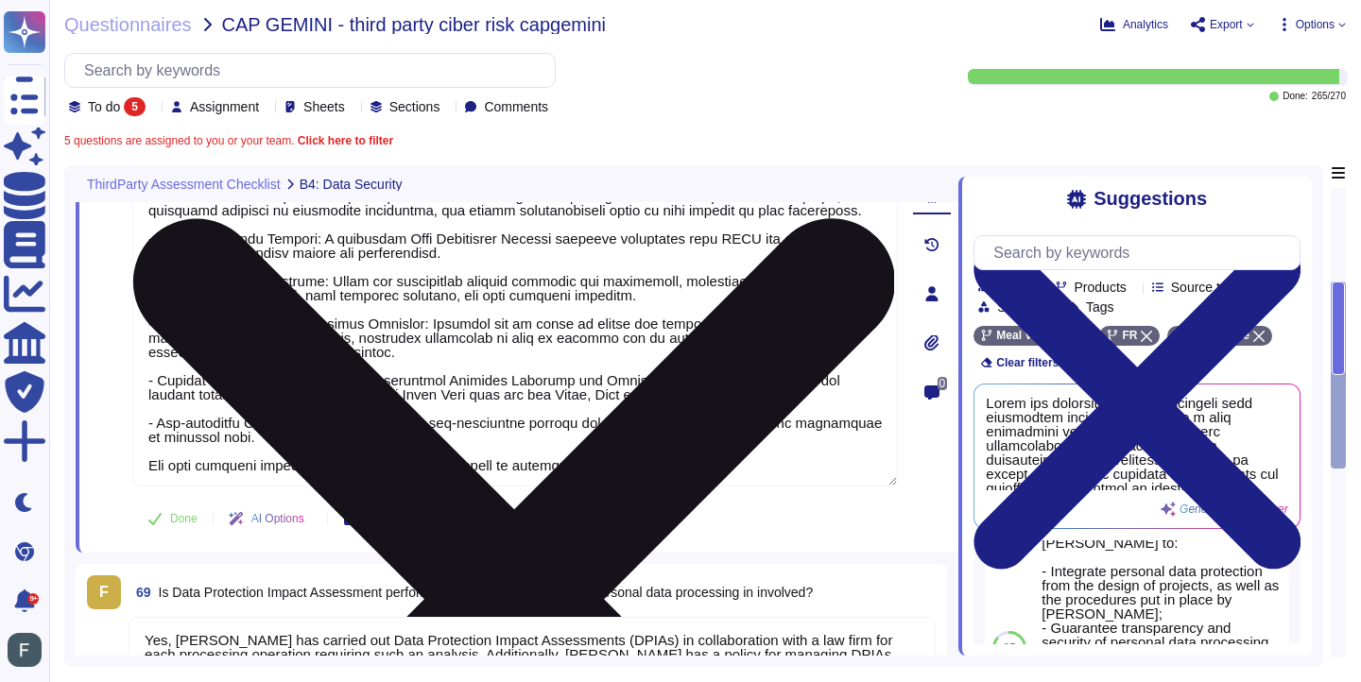
scroll to position [365, 0]
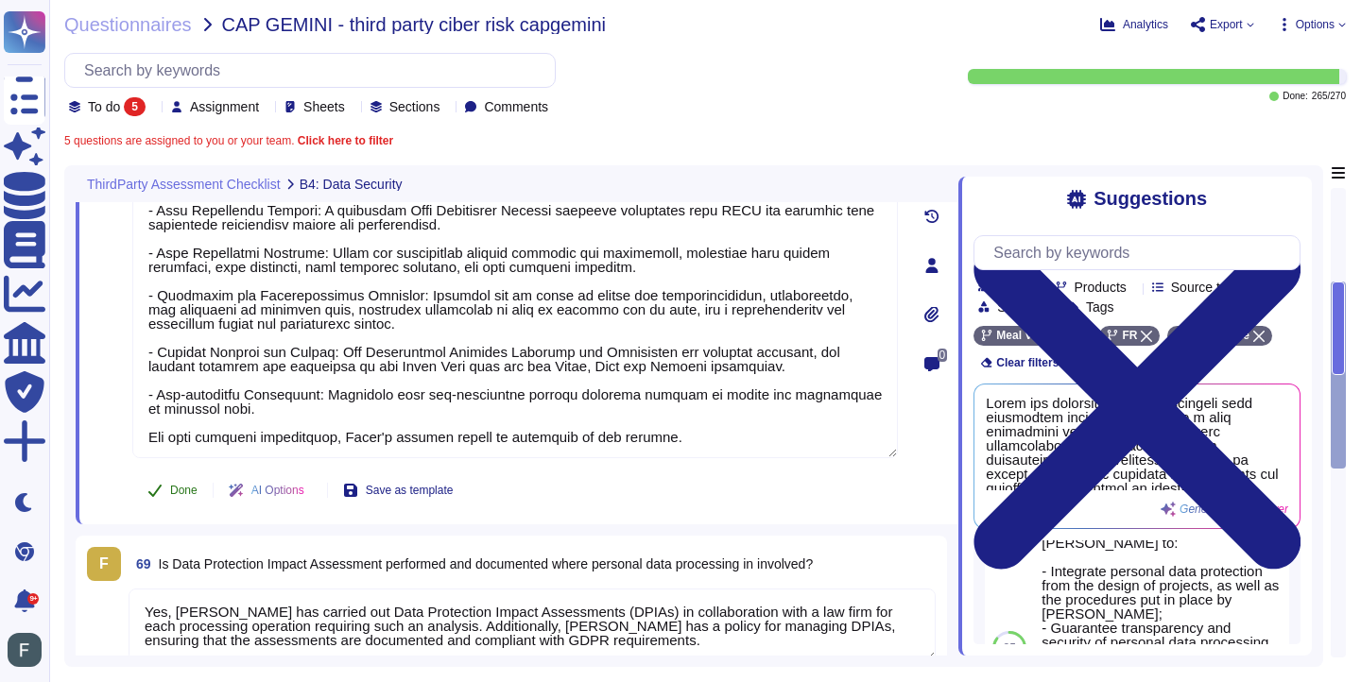
click at [174, 493] on span "Done" at bounding box center [183, 490] width 27 height 11
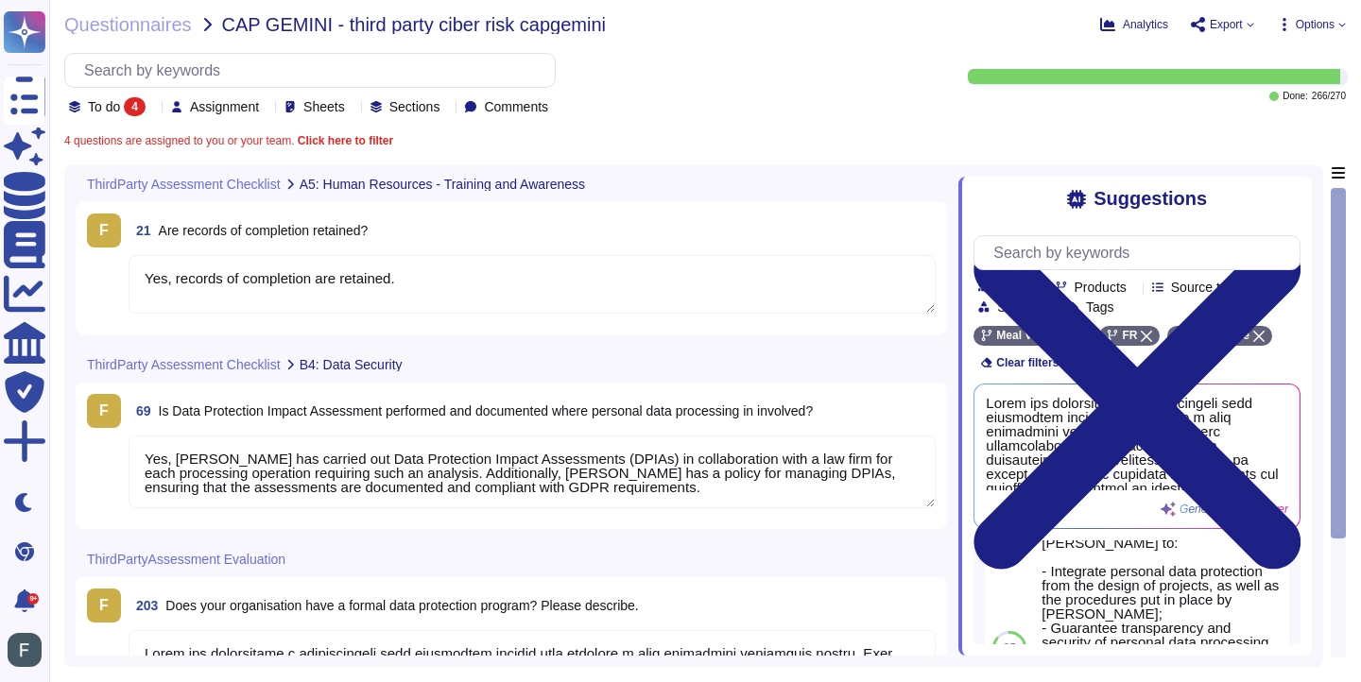
type textarea "Yes, records of completion are retained."
type textarea "Yes, Swile has carried out Data Protection Impact Assessments (DPIAs) in collab…"
type textarea "Swile has implemented a comprehensive data protection program that includes a d…"
type textarea "Yes, Swile has carried out Data Protection Impact Assessments (DPIAs) in collab…"
drag, startPoint x: 620, startPoint y: 497, endPoint x: 129, endPoint y: 441, distance: 493.5
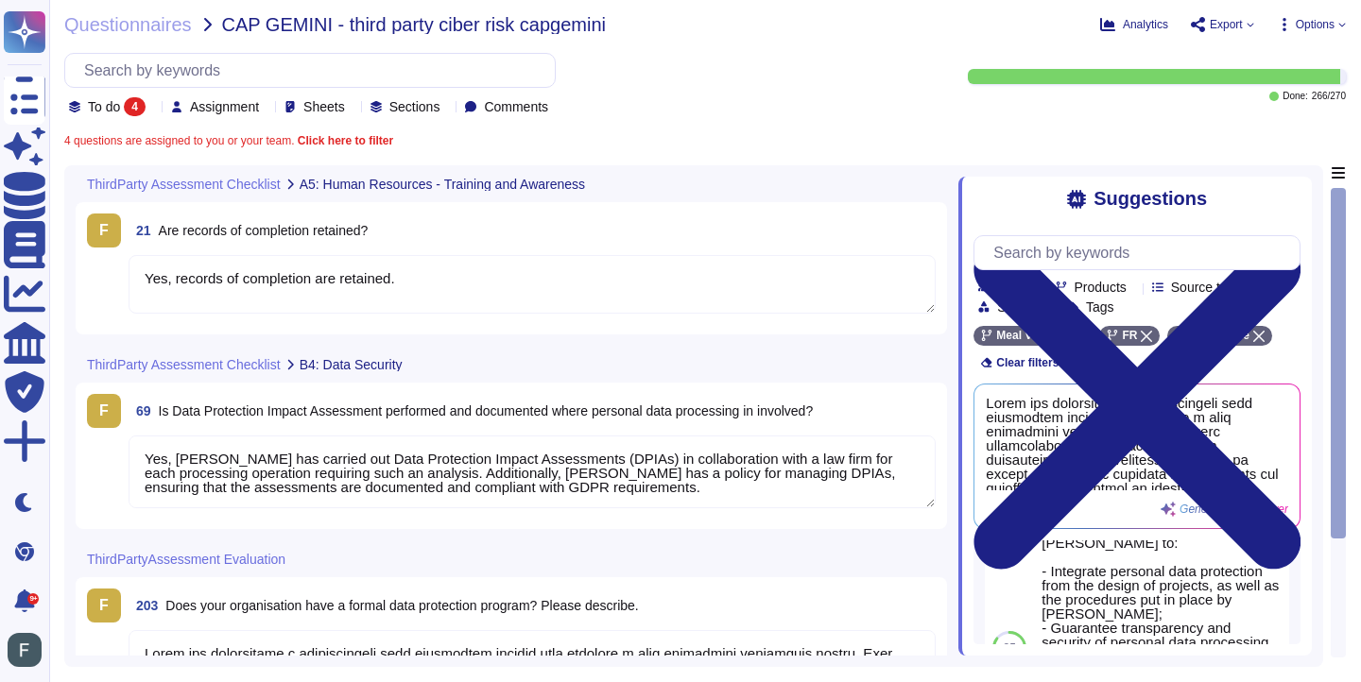
click at [129, 441] on textarea "Yes, Swile has carried out Data Protection Impact Assessments (DPIAs) in collab…" at bounding box center [532, 472] width 807 height 73
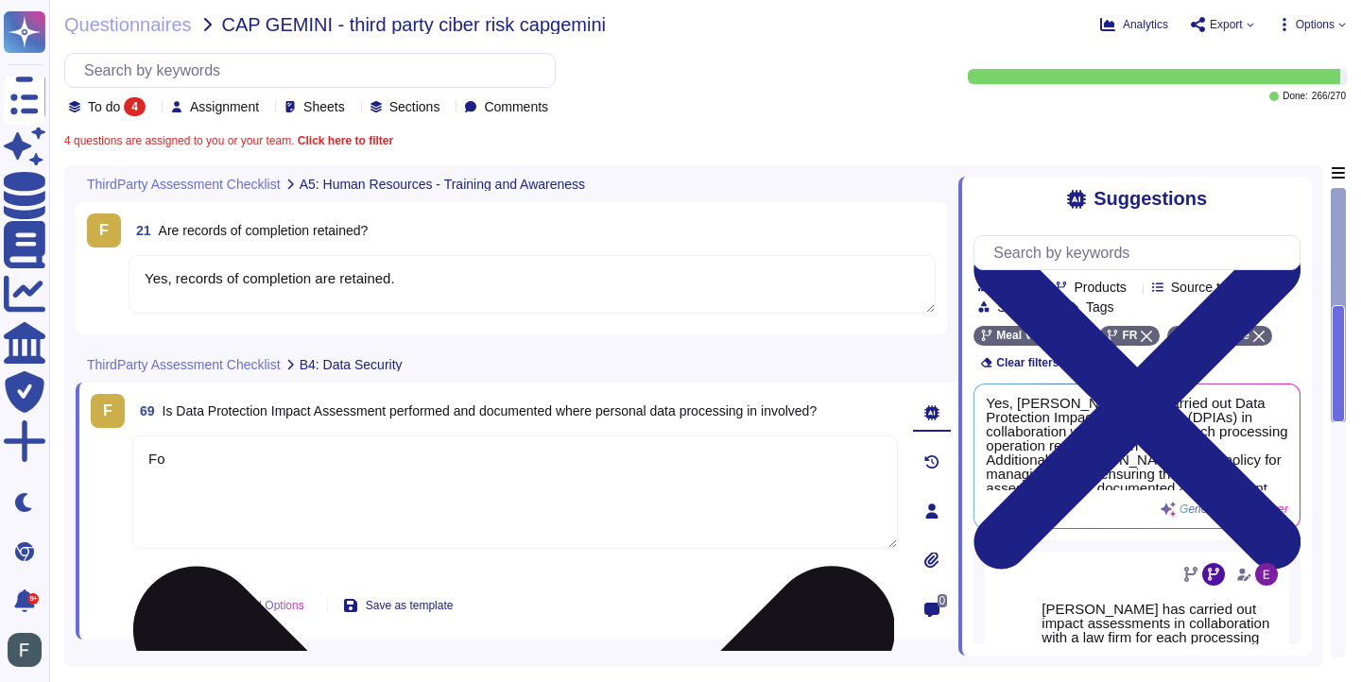
type textarea "F"
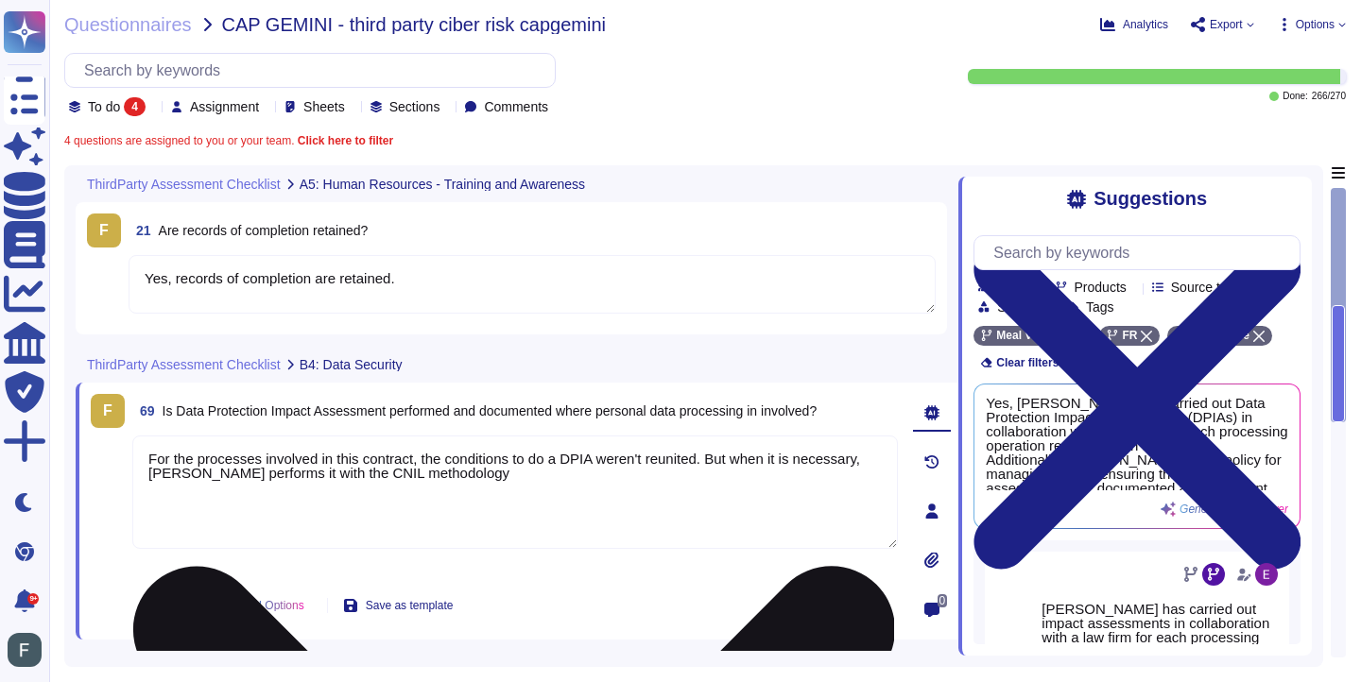
type textarea "For the processes involved in this contract, the conditions to do a DPIA weren'…"
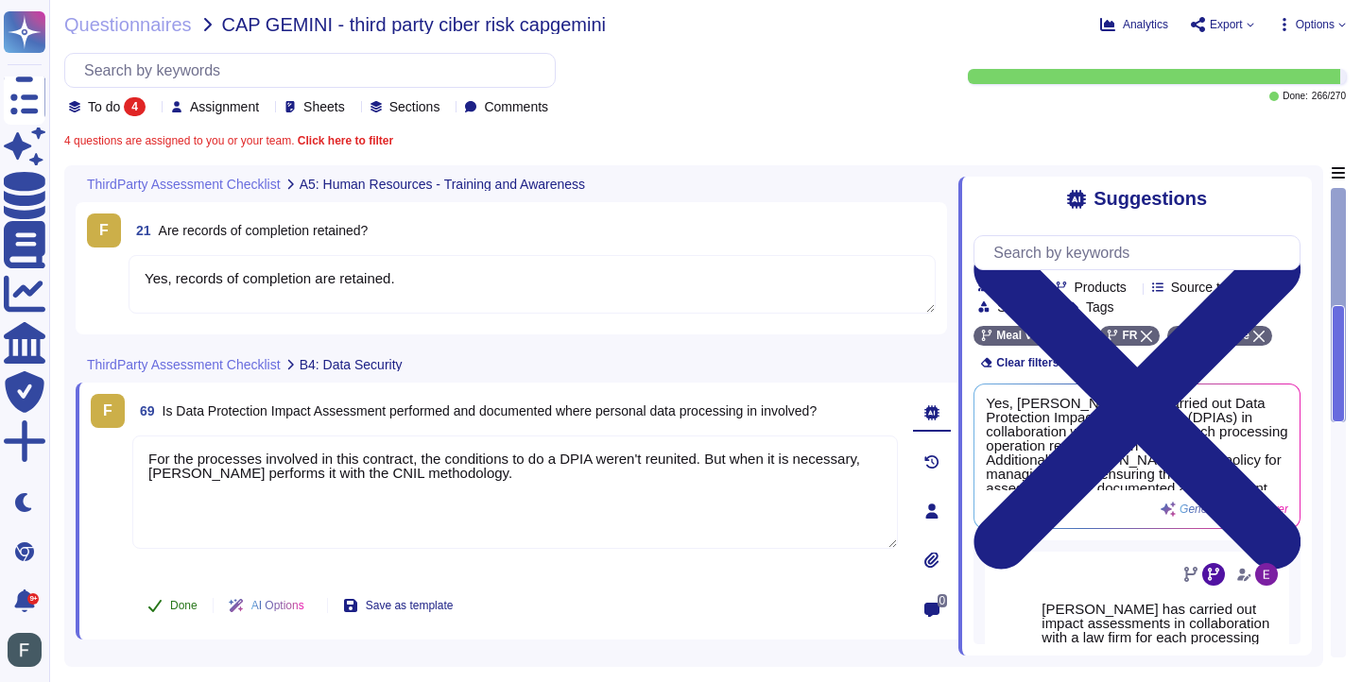
click at [158, 615] on button "Done" at bounding box center [172, 606] width 80 height 38
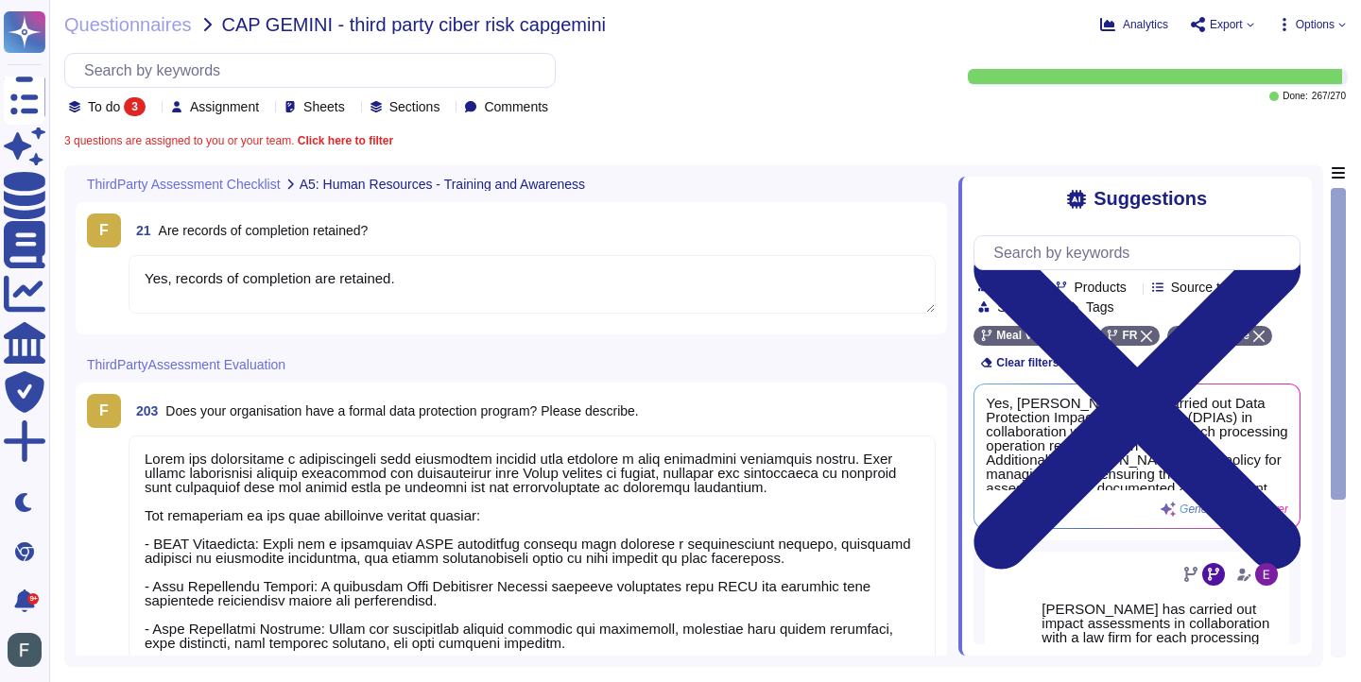
type textarea "Swile has implemented a comprehensive data protection program that includes a d…"
type textarea "Yes, Swile has carried out Data Protection Impact Assessments (DPIAs) in collab…"
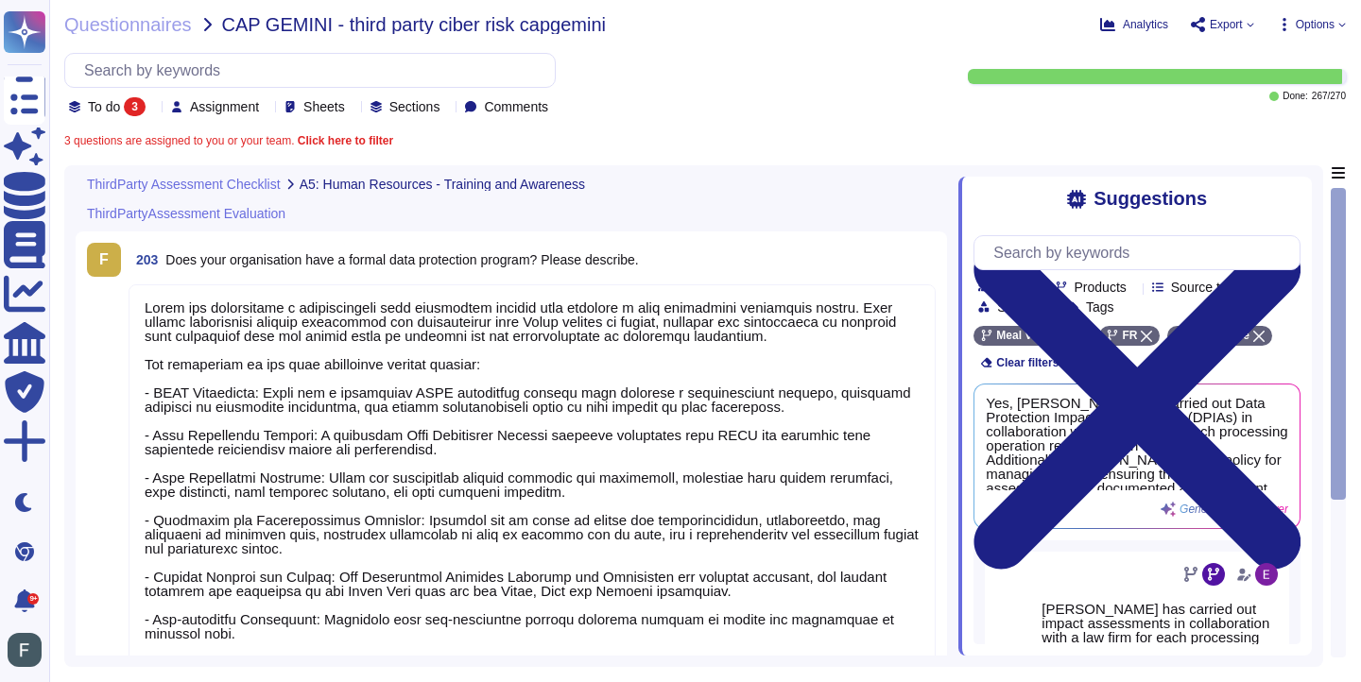
type textarea "Yes, records of completion are retained."
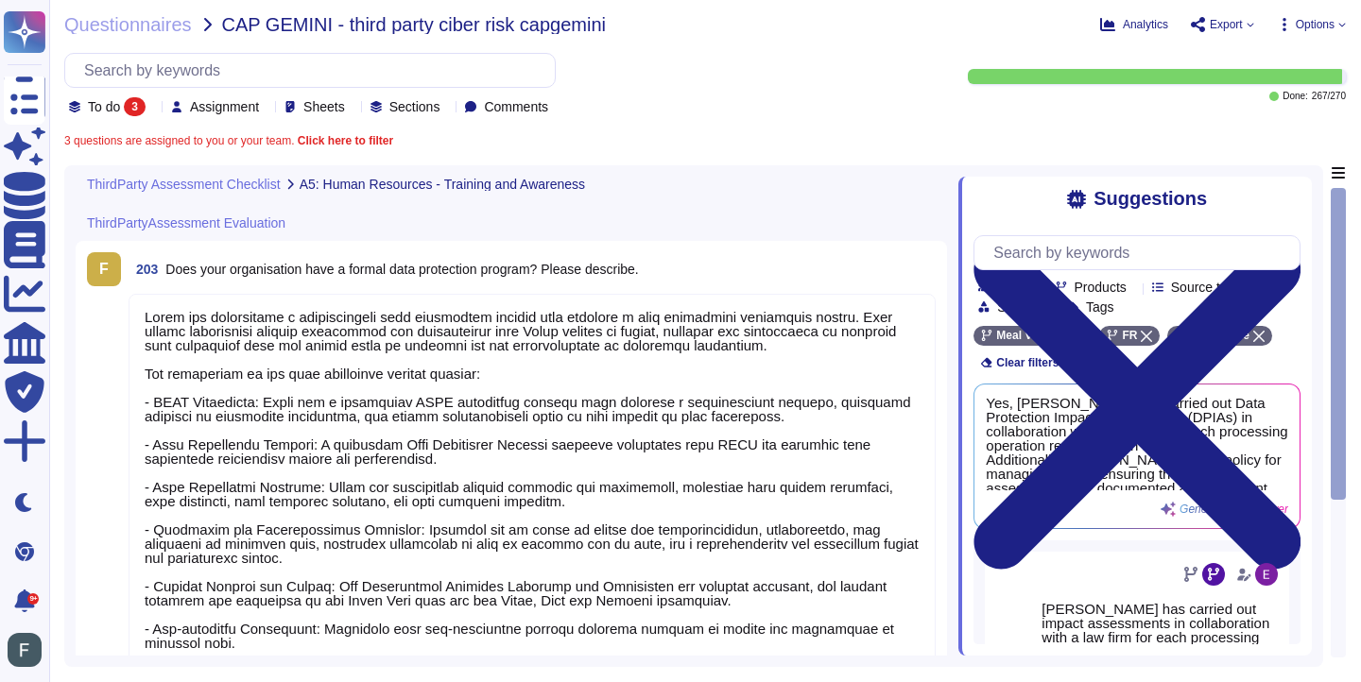
scroll to position [138, 0]
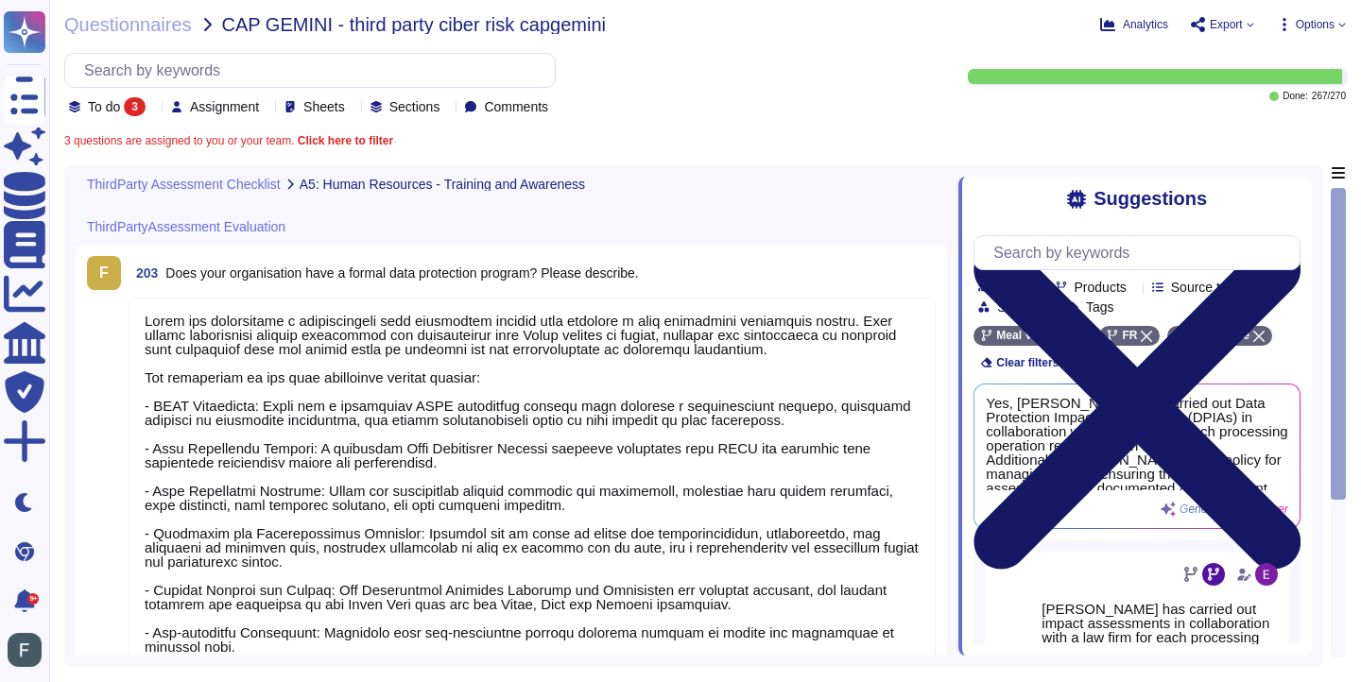
click at [1285, 243] on icon at bounding box center [1137, 406] width 327 height 327
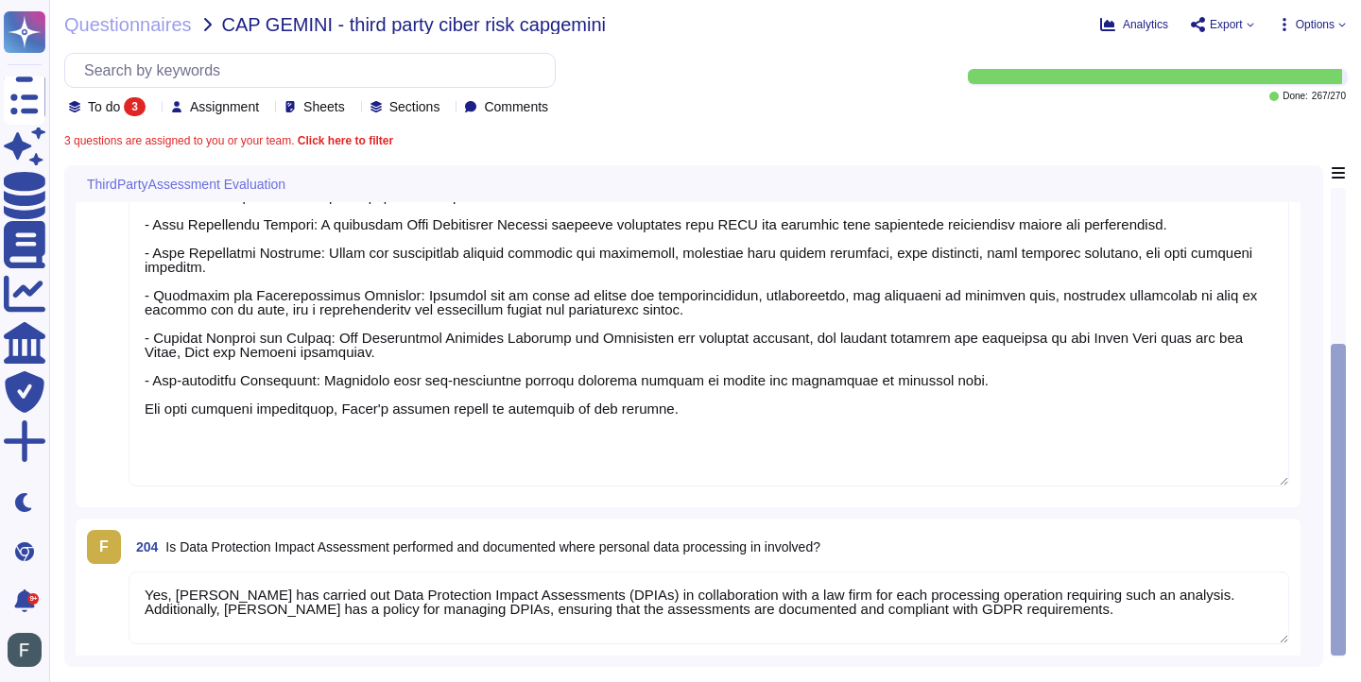
scroll to position [346, 0]
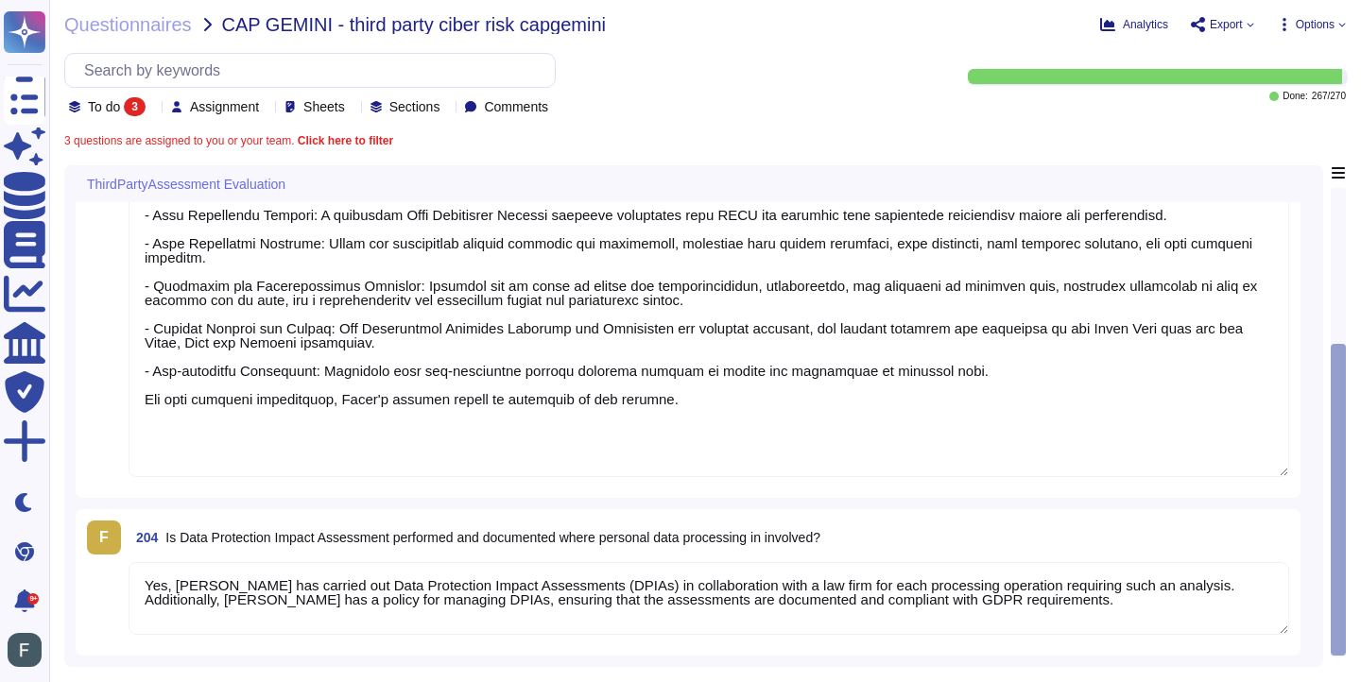
click at [357, 145] on b "Click here to filter" at bounding box center [343, 140] width 99 height 13
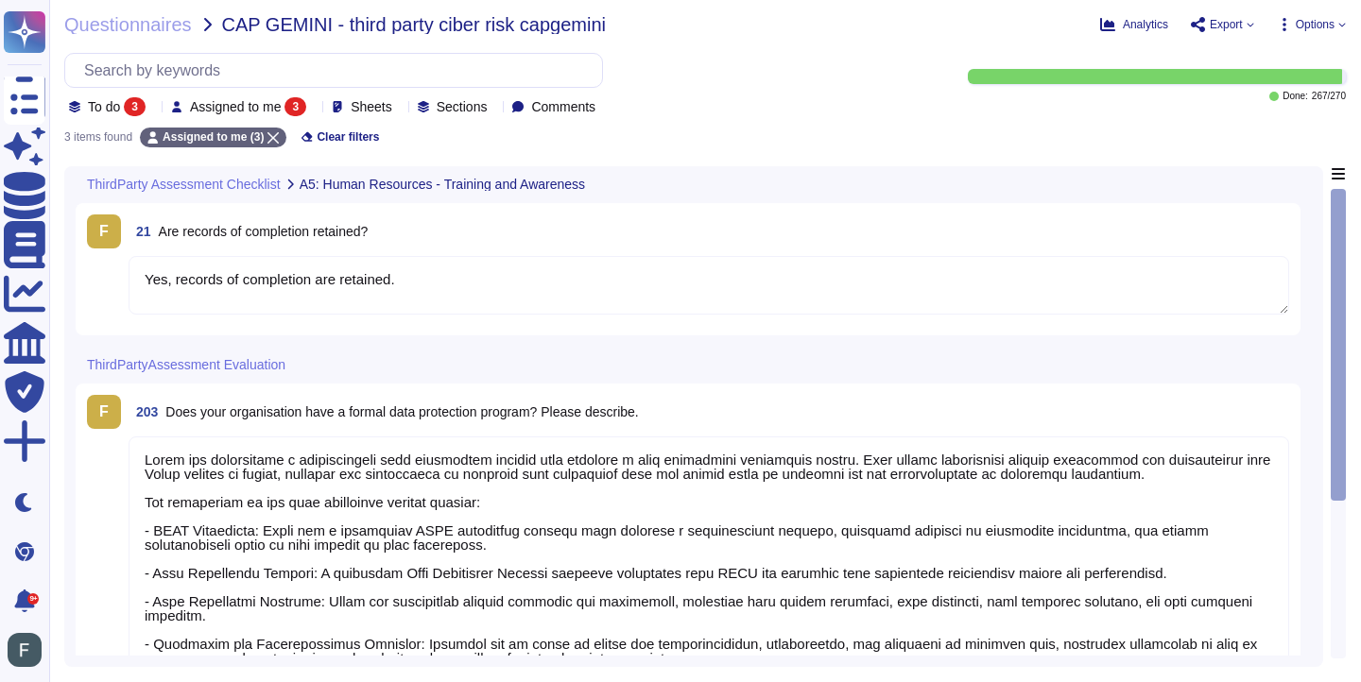
type textarea "Yes, records of completion are retained."
click at [710, 297] on textarea "Yes, records of completion are retained." at bounding box center [709, 285] width 1160 height 59
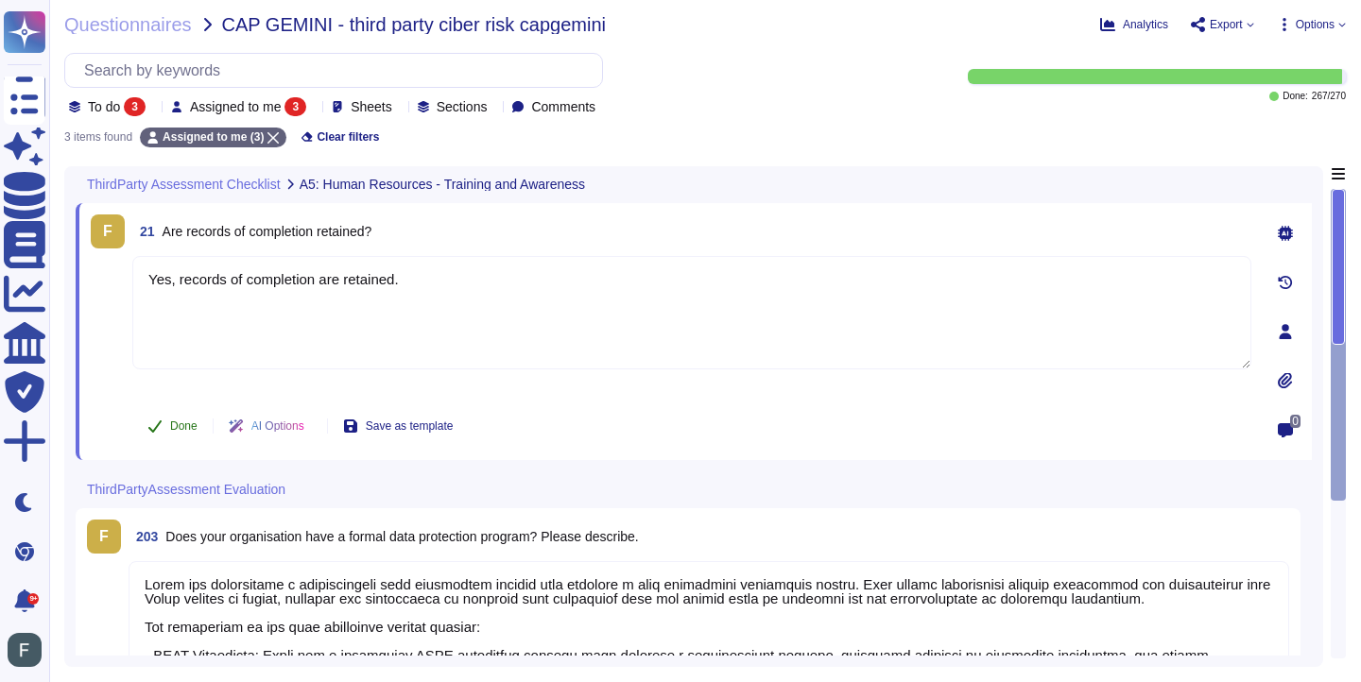
click at [171, 431] on span "Done" at bounding box center [183, 425] width 27 height 11
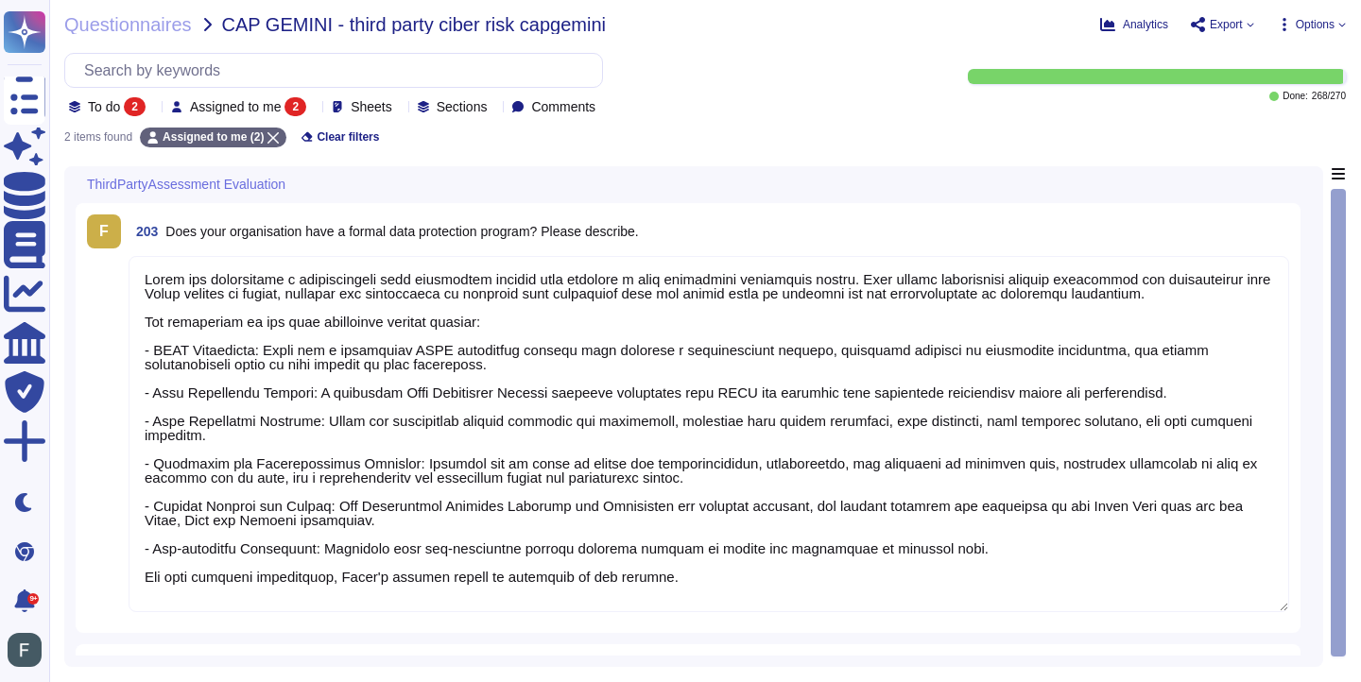
type textarea "Swile has implemented a comprehensive data protection program that includes a d…"
type textarea "Yes, Swile has carried out Data Protection Impact Assessments (DPIAs) in collab…"
click at [217, 570] on textarea at bounding box center [709, 434] width 1160 height 356
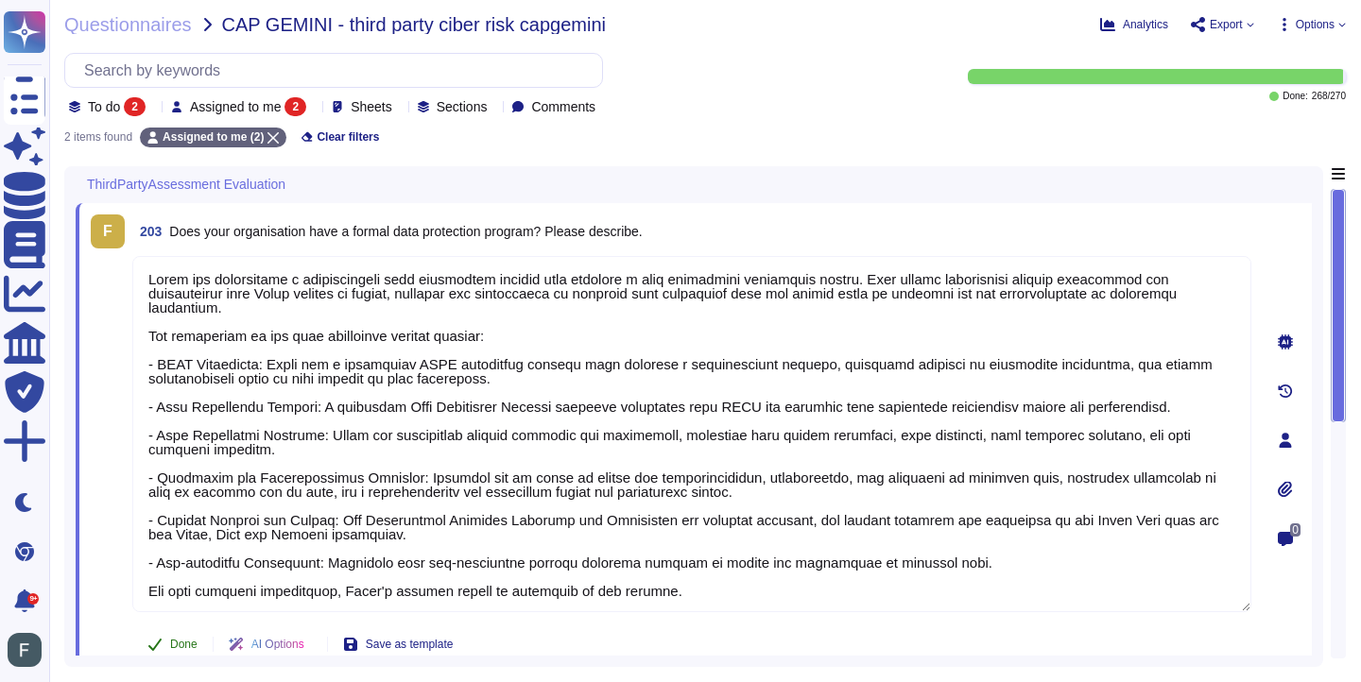
click at [167, 651] on button "Done" at bounding box center [172, 644] width 80 height 38
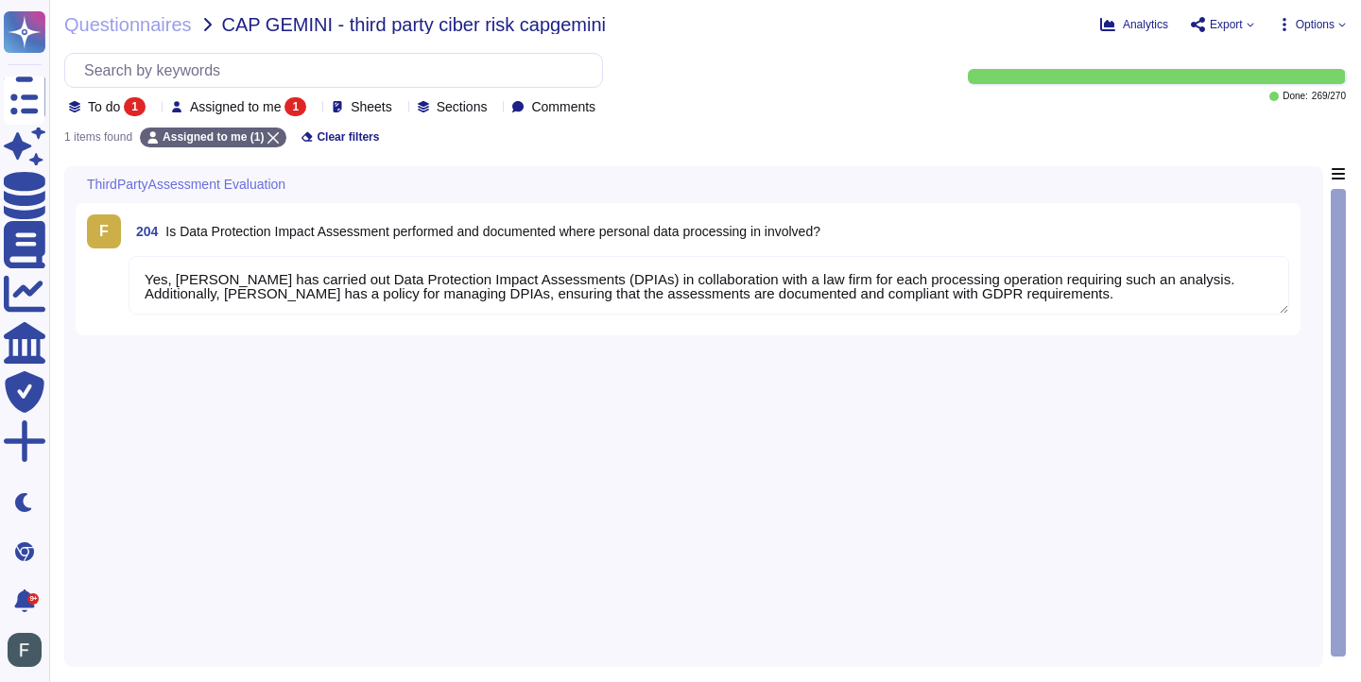
click at [268, 309] on textarea "Yes, Swile has carried out Data Protection Impact Assessments (DPIAs) in collab…" at bounding box center [709, 285] width 1160 height 59
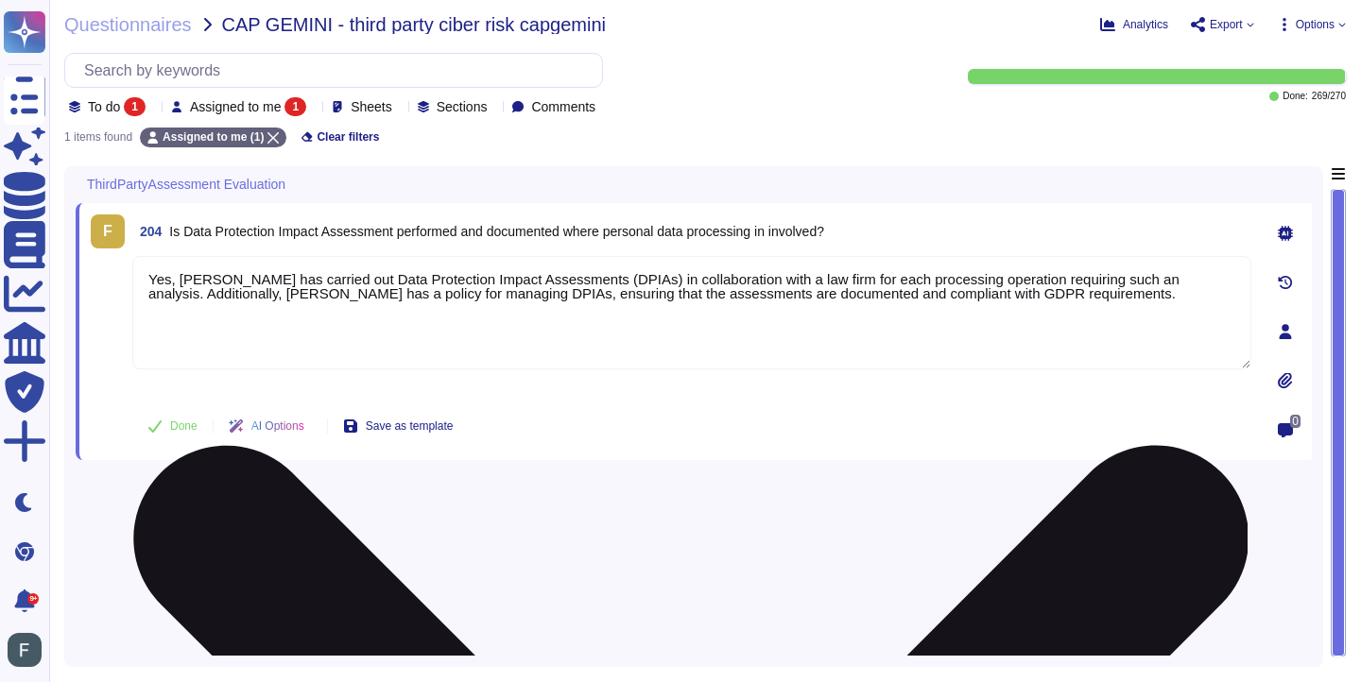
click at [268, 309] on textarea "Yes, Swile has carried out Data Protection Impact Assessments (DPIAs) in collab…" at bounding box center [691, 312] width 1119 height 113
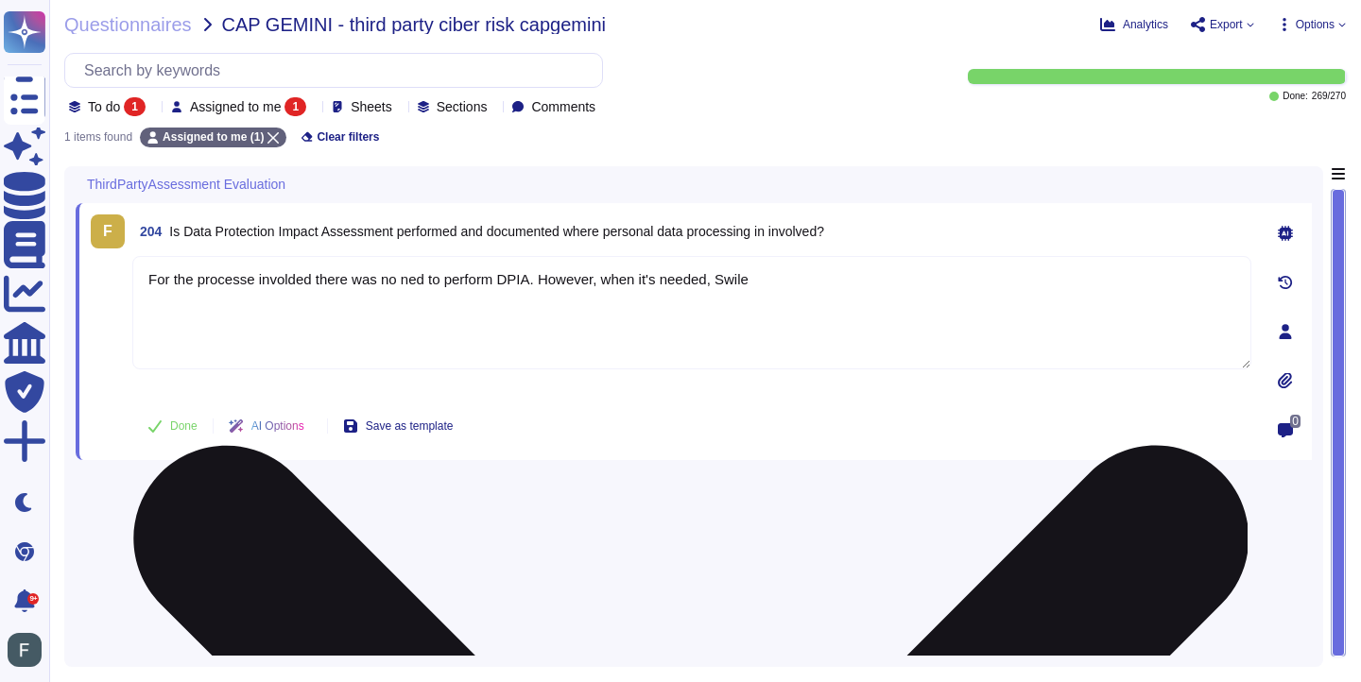
click at [421, 281] on textarea "For the processe involded there was no ned to perform DPIA. However, when it's …" at bounding box center [691, 312] width 1119 height 113
click at [710, 276] on textarea "For the processe involded there was no need to perform DPIA. However, when it's…" at bounding box center [691, 312] width 1119 height 113
click at [835, 278] on textarea "For the processe involded there was no need to perform DPIA. However, when it's…" at bounding box center [691, 312] width 1119 height 113
type textarea "For the processe involded there was no need to perform DPIA. However, when it's…"
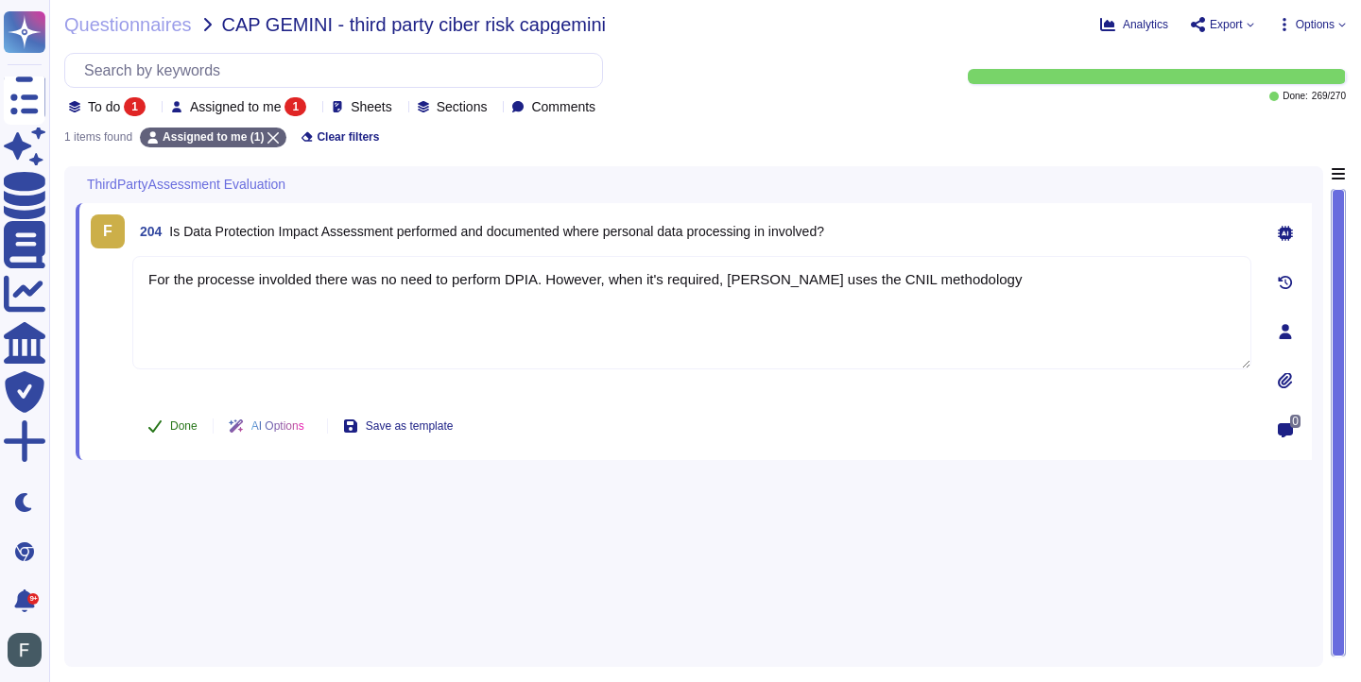
click at [171, 423] on span "Done" at bounding box center [183, 425] width 27 height 11
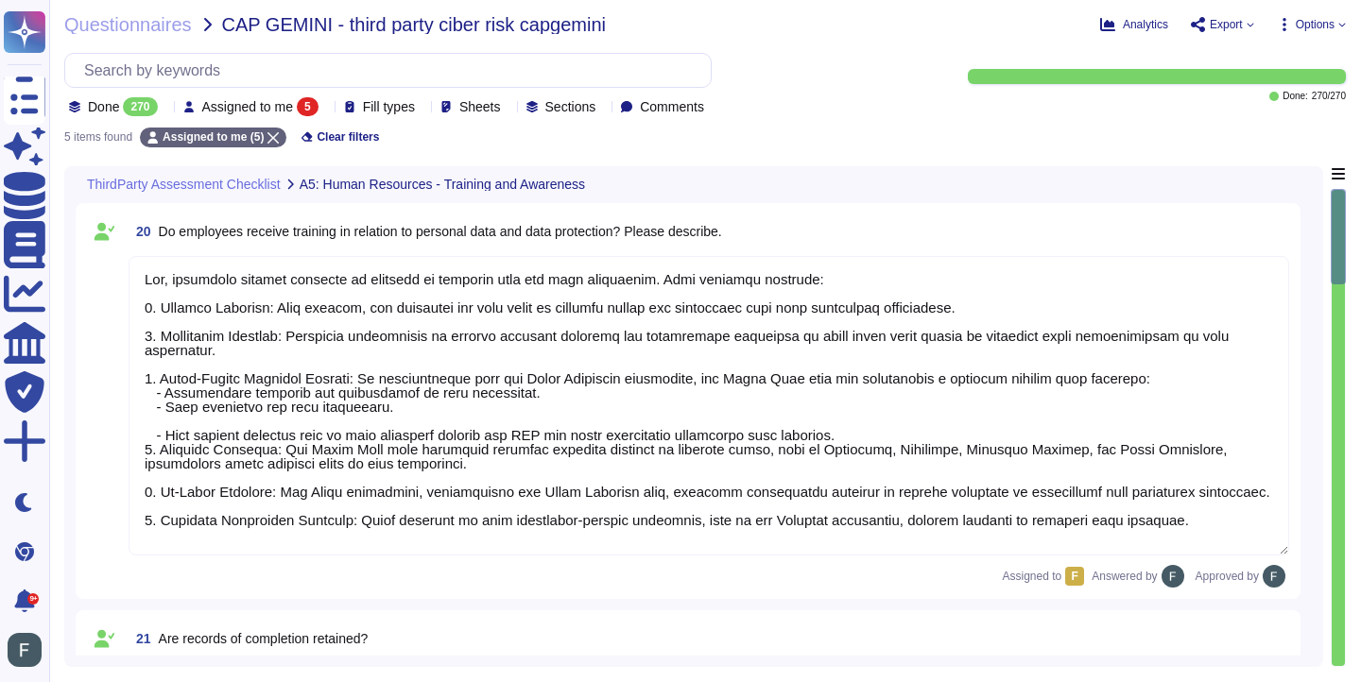
type textarea "Yes, employees receive training in relation to personal data and data protectio…"
type textarea "Yes, records of completion are retained."
type textarea "Swile has implemented a comprehensive data protection program that includes a d…"
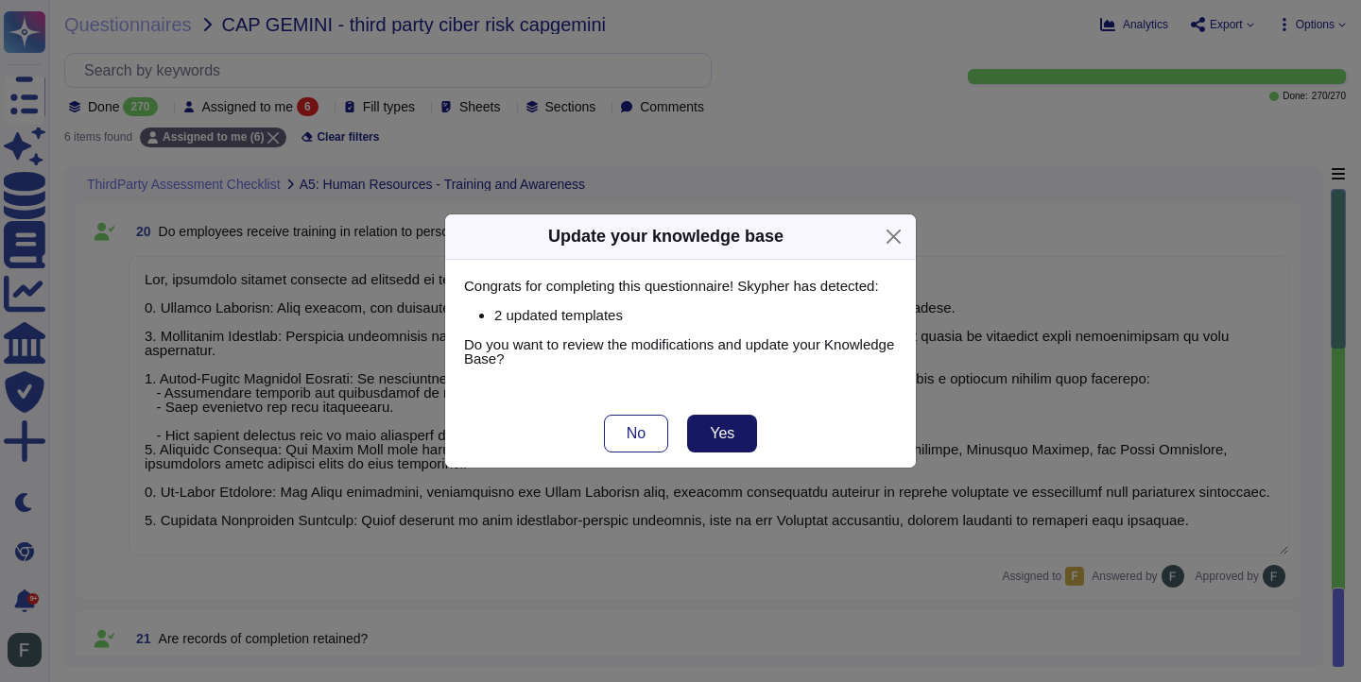
click at [733, 449] on button "Yes" at bounding box center [722, 434] width 70 height 38
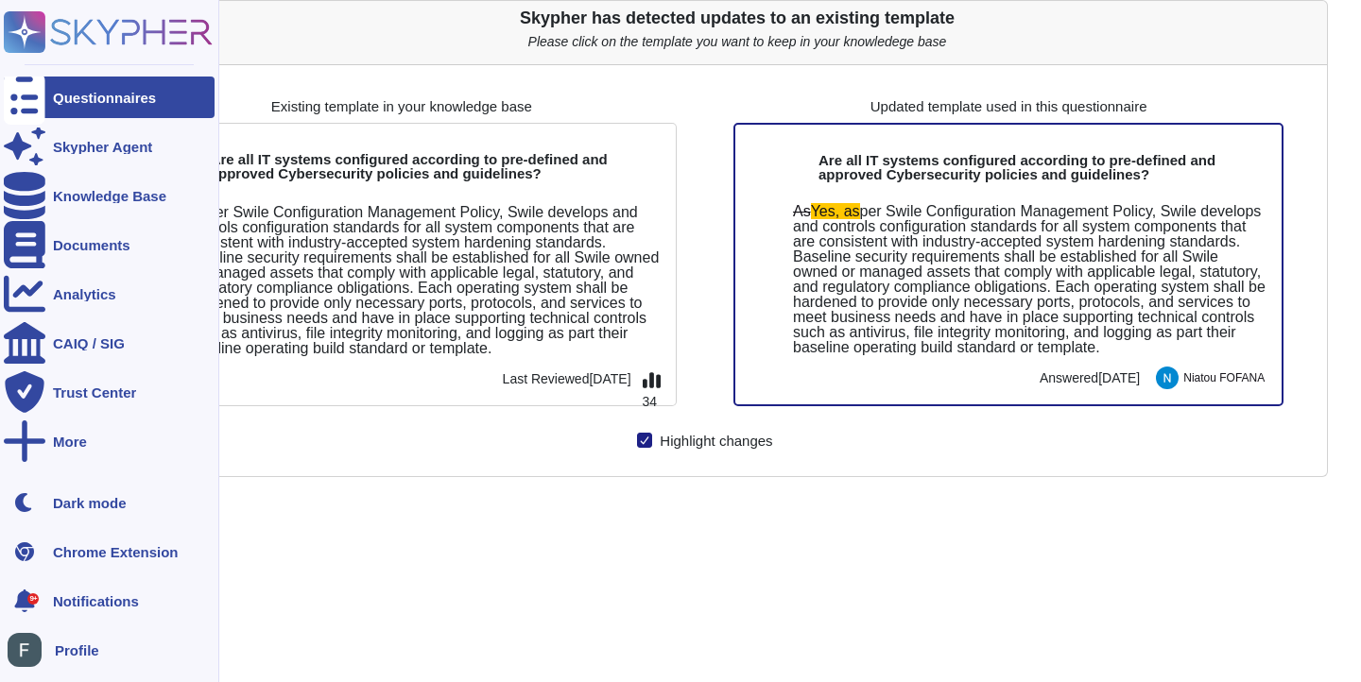
click at [9, 35] on rect at bounding box center [25, 32] width 42 height 42
